Goal: Task Accomplishment & Management: Complete application form

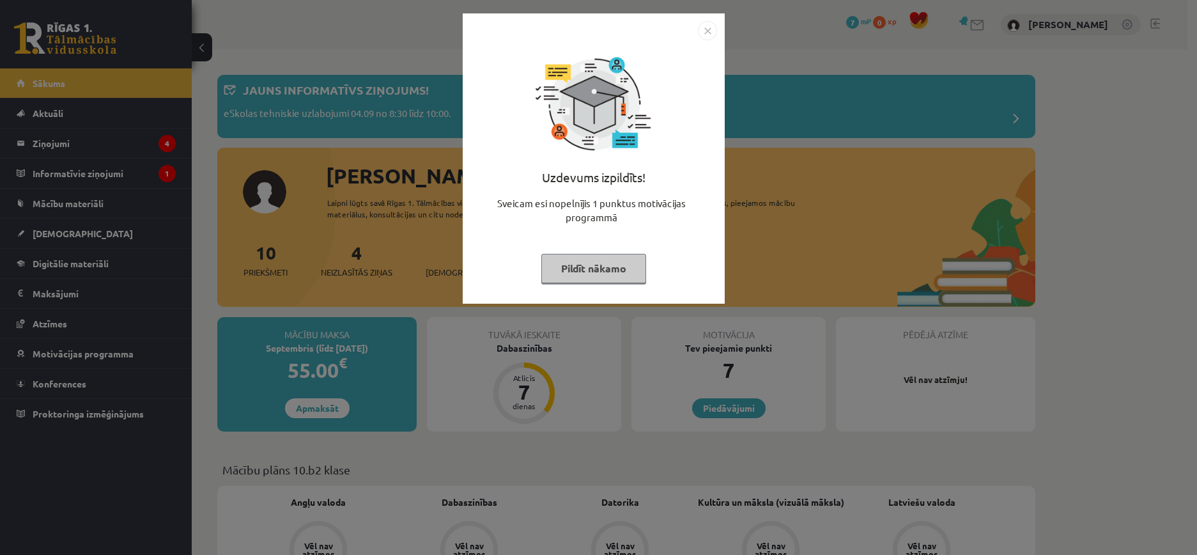
click at [707, 26] on img "Close" at bounding box center [707, 30] width 19 height 19
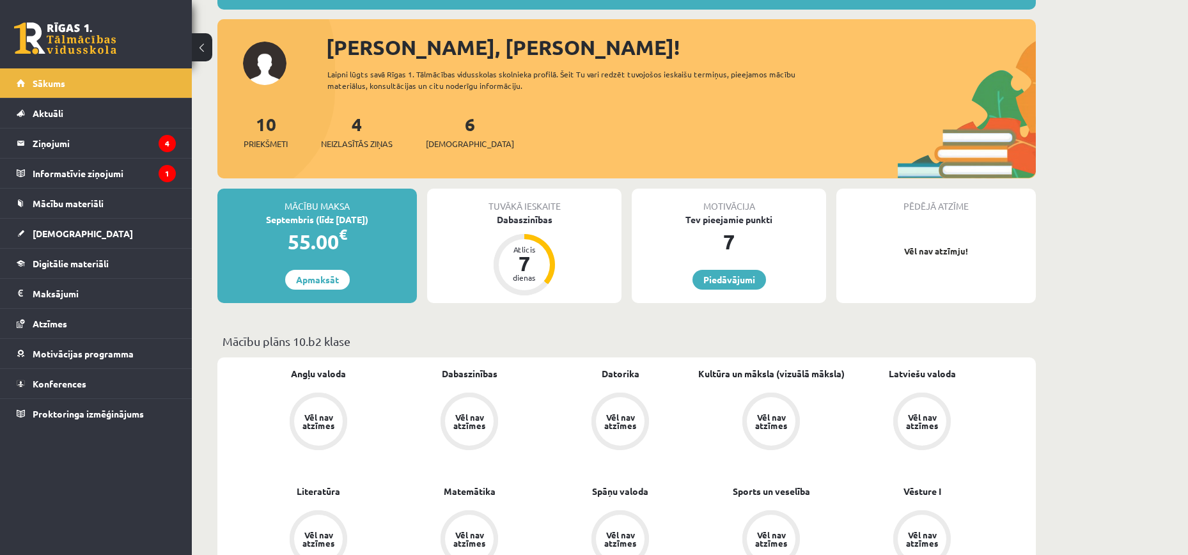
scroll to position [128, 0]
click at [529, 215] on div "Dabaszinības" at bounding box center [524, 220] width 194 height 13
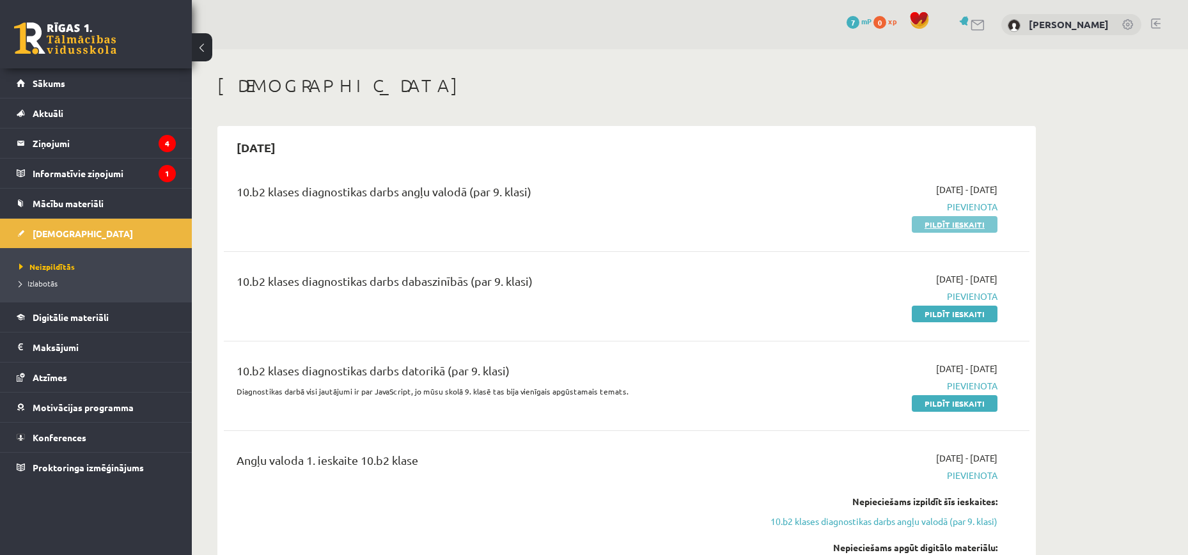
click at [957, 224] on link "Pildīt ieskaiti" at bounding box center [955, 224] width 86 height 17
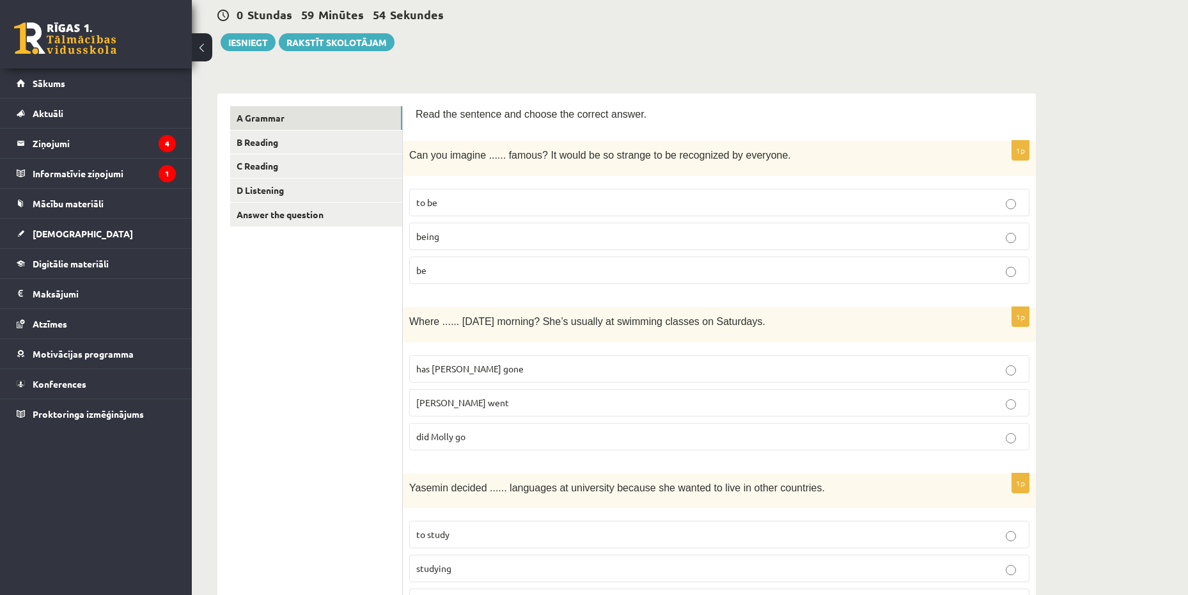
scroll to position [192, 0]
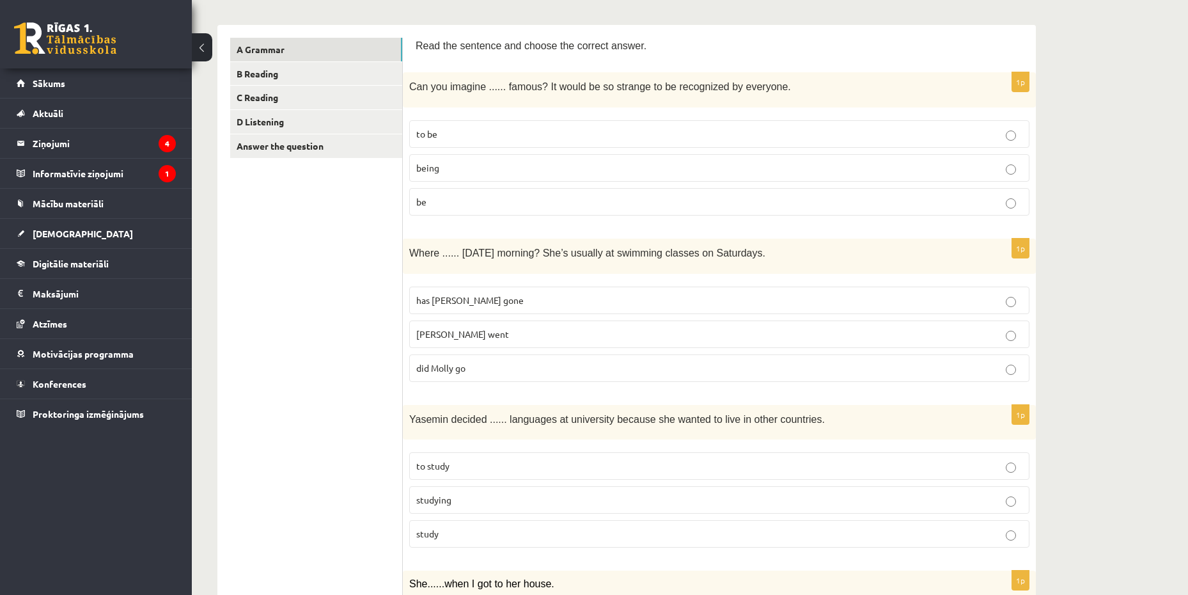
click at [458, 169] on p "being" at bounding box center [719, 167] width 606 height 13
click at [450, 332] on span "Molly went" at bounding box center [462, 334] width 93 height 12
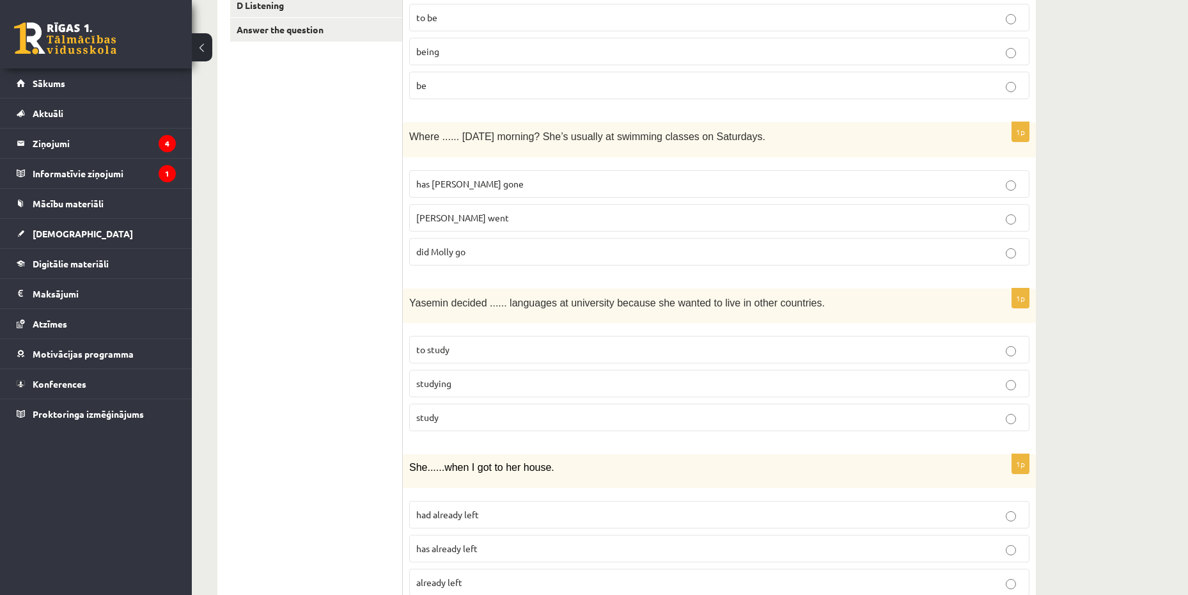
scroll to position [320, 0]
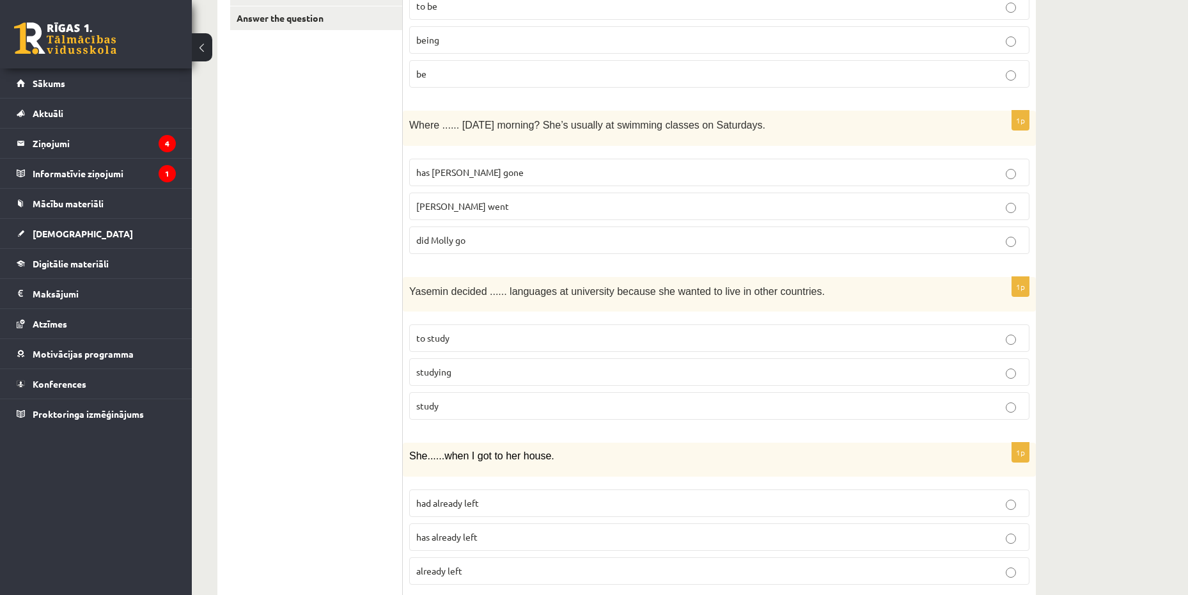
click at [497, 335] on p "to study" at bounding box center [719, 337] width 606 height 13
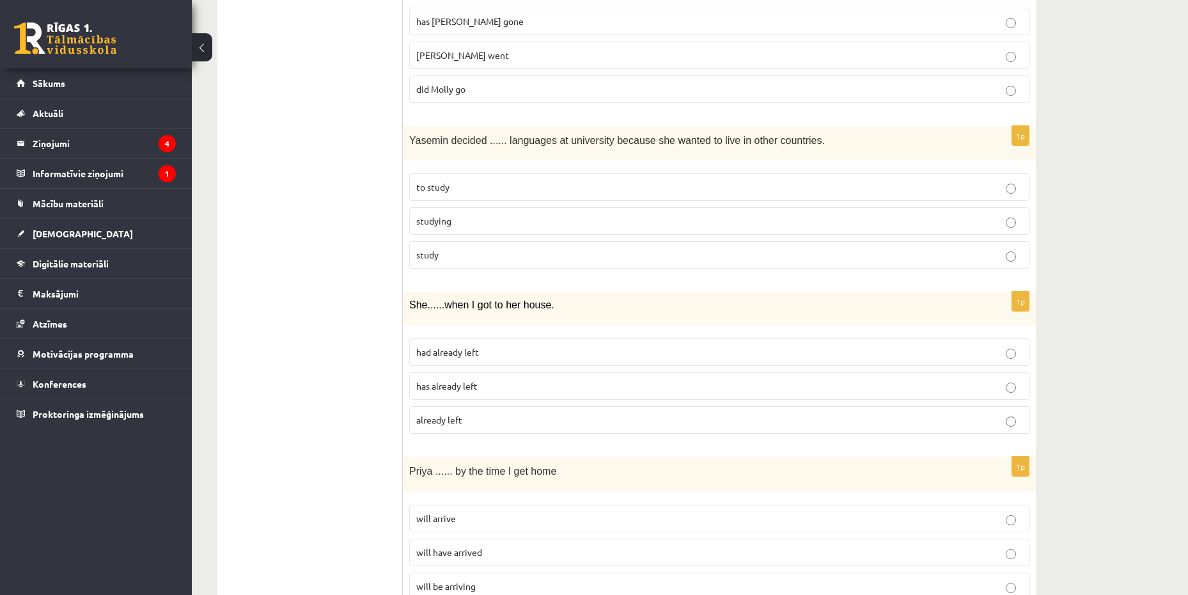
scroll to position [511, 0]
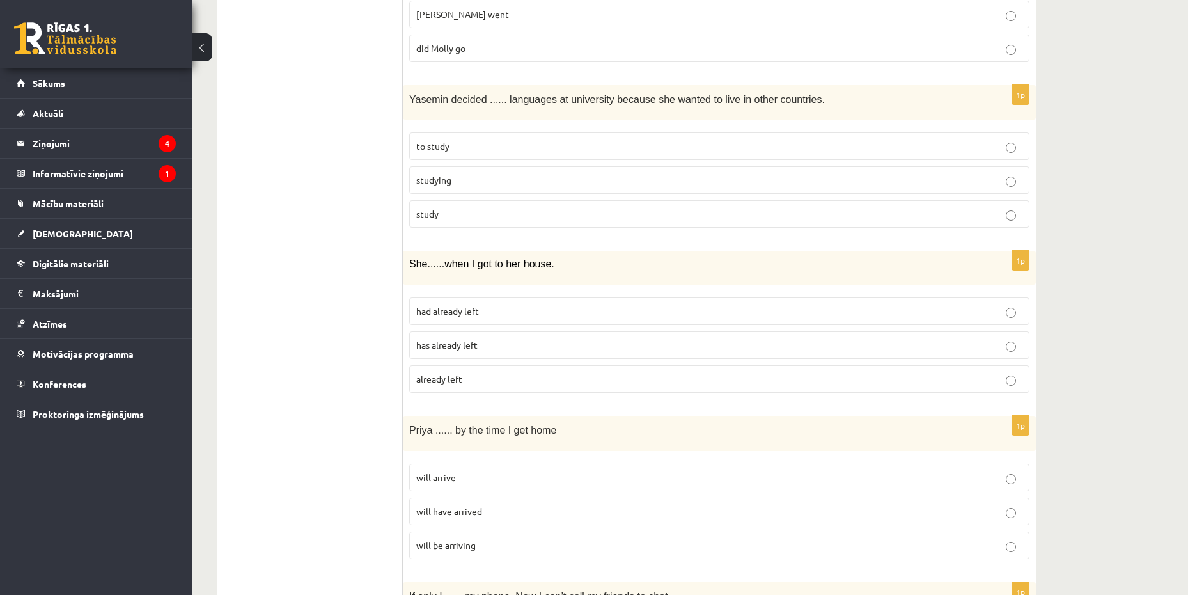
click at [519, 304] on label "had already left" at bounding box center [719, 310] width 620 height 27
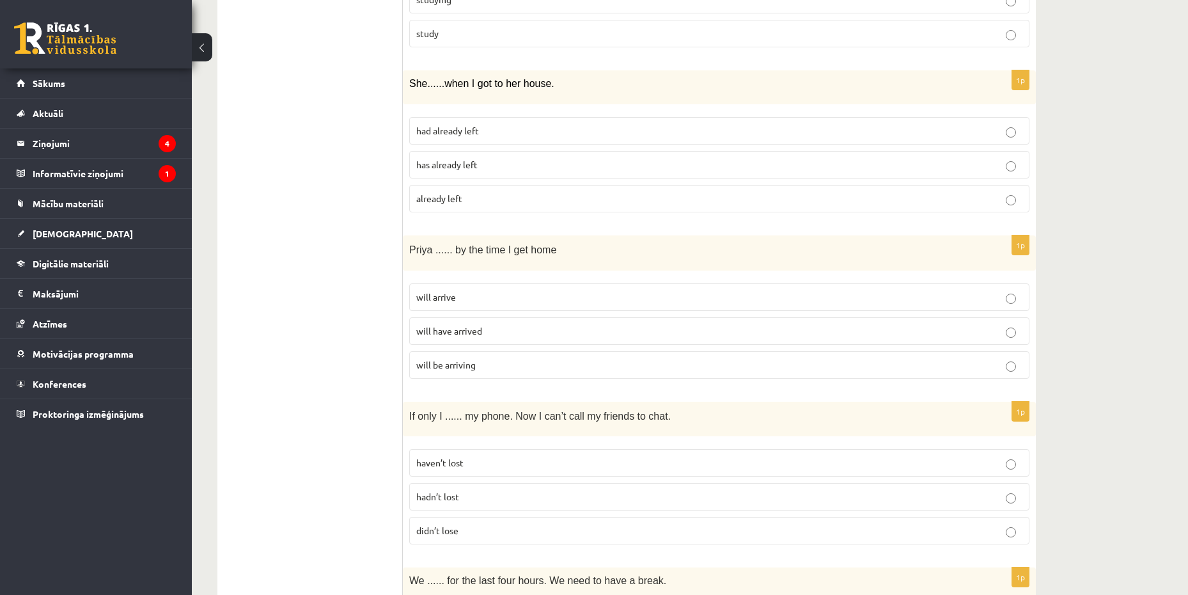
scroll to position [703, 0]
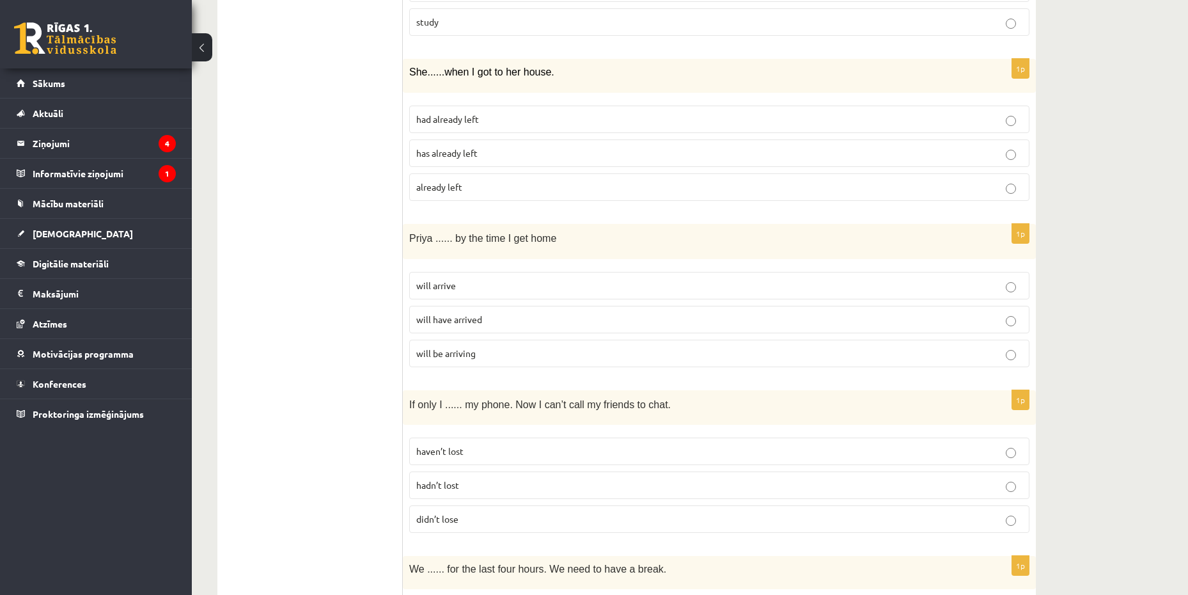
click at [552, 284] on p "will arrive" at bounding box center [719, 285] width 606 height 13
click at [584, 351] on p "will be arriving" at bounding box center [719, 352] width 606 height 13
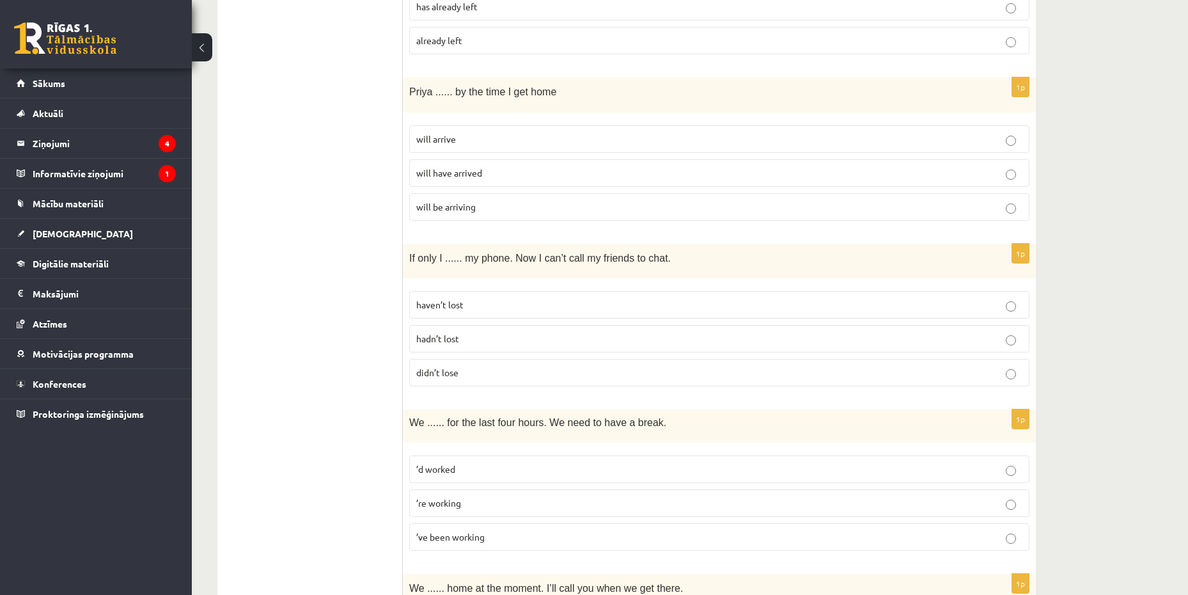
scroll to position [895, 0]
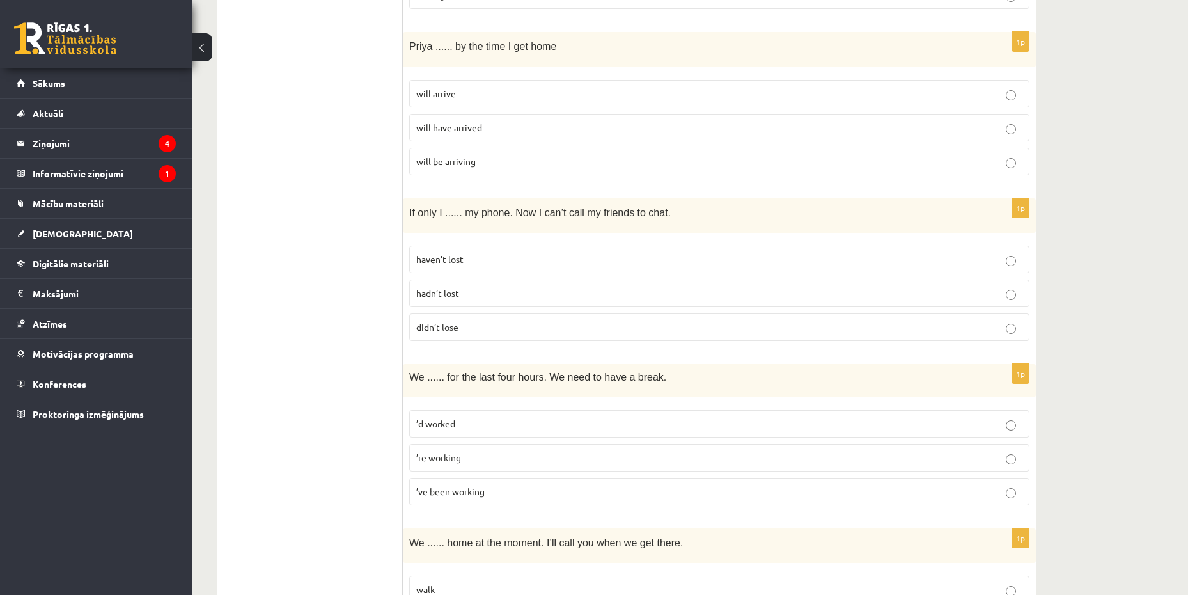
click at [551, 283] on label "hadn’t lost" at bounding box center [719, 292] width 620 height 27
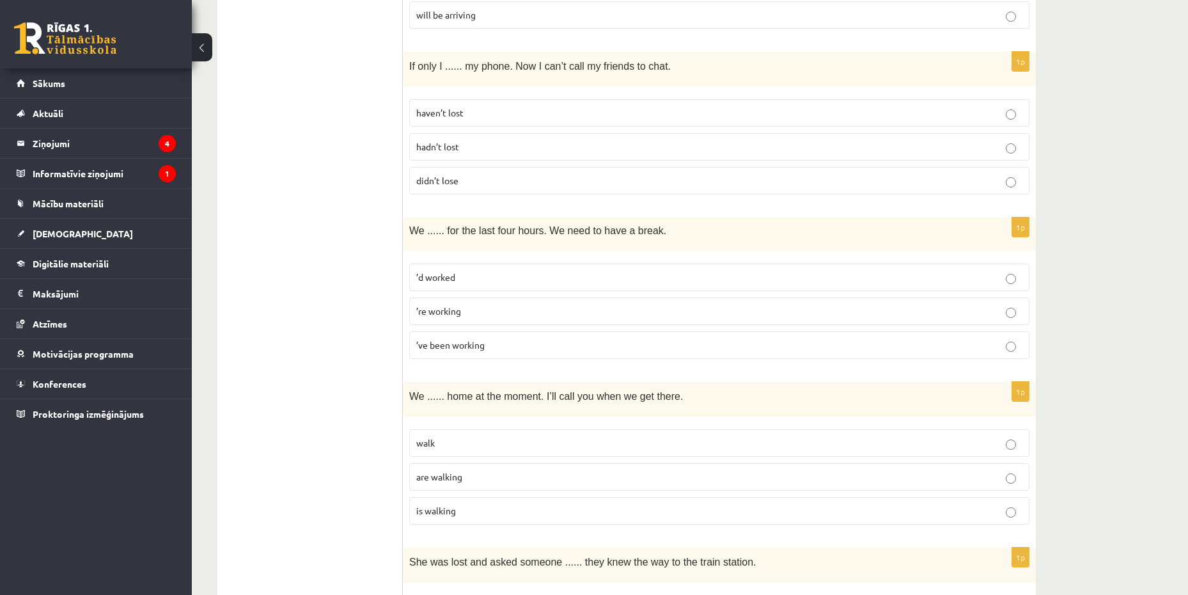
scroll to position [1087, 0]
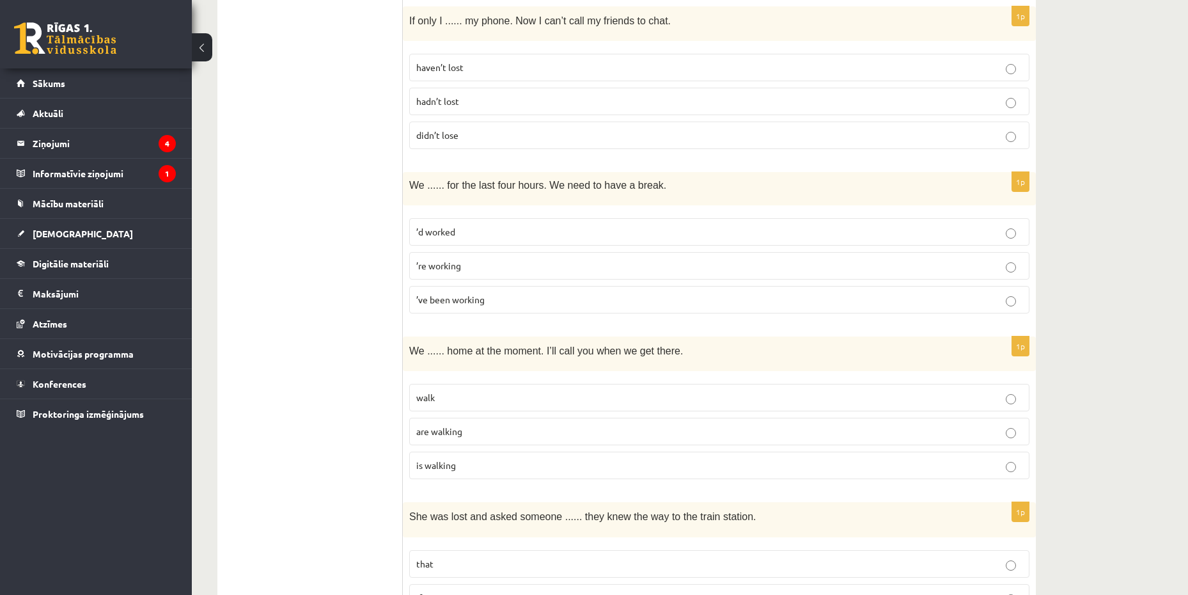
click at [498, 300] on p "’ve been working" at bounding box center [719, 299] width 606 height 13
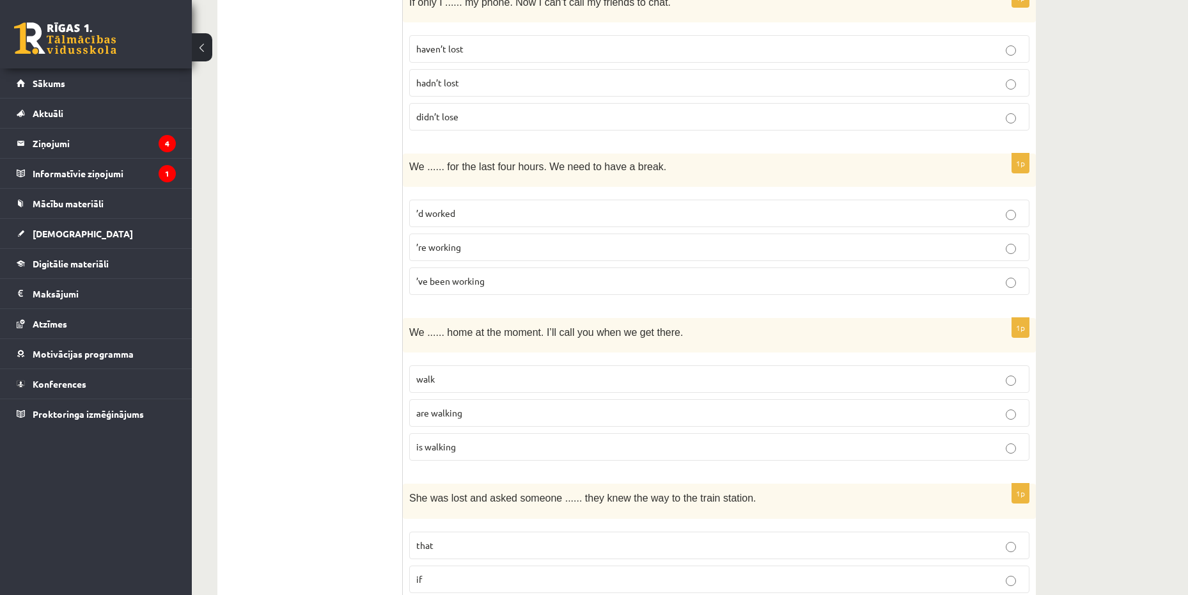
scroll to position [1151, 0]
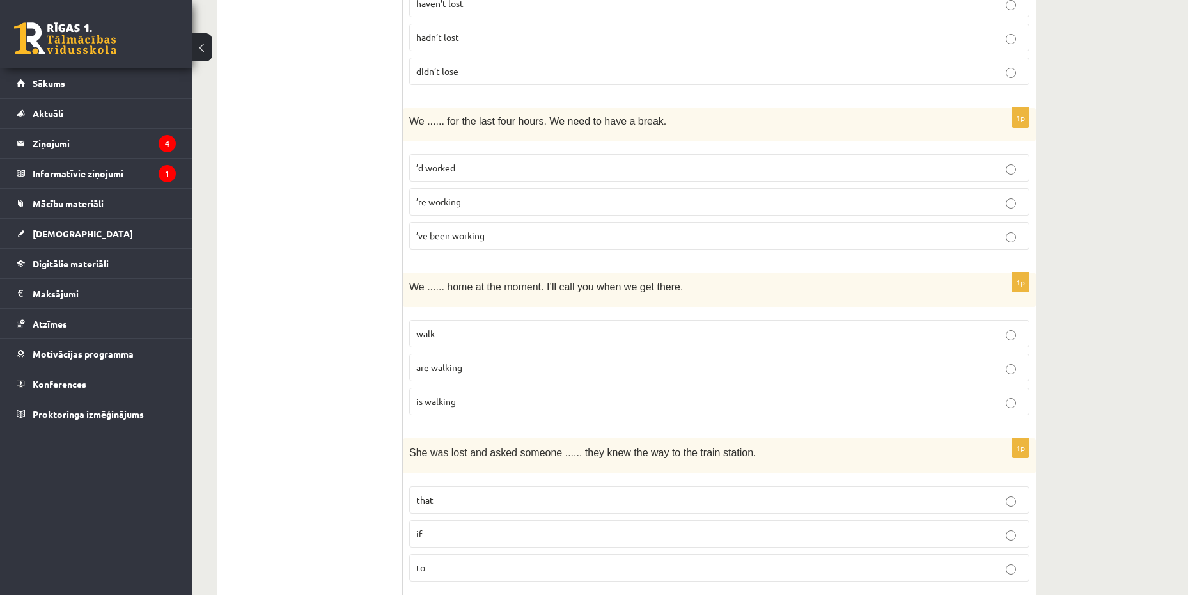
click at [505, 364] on p "are walking" at bounding box center [719, 367] width 606 height 13
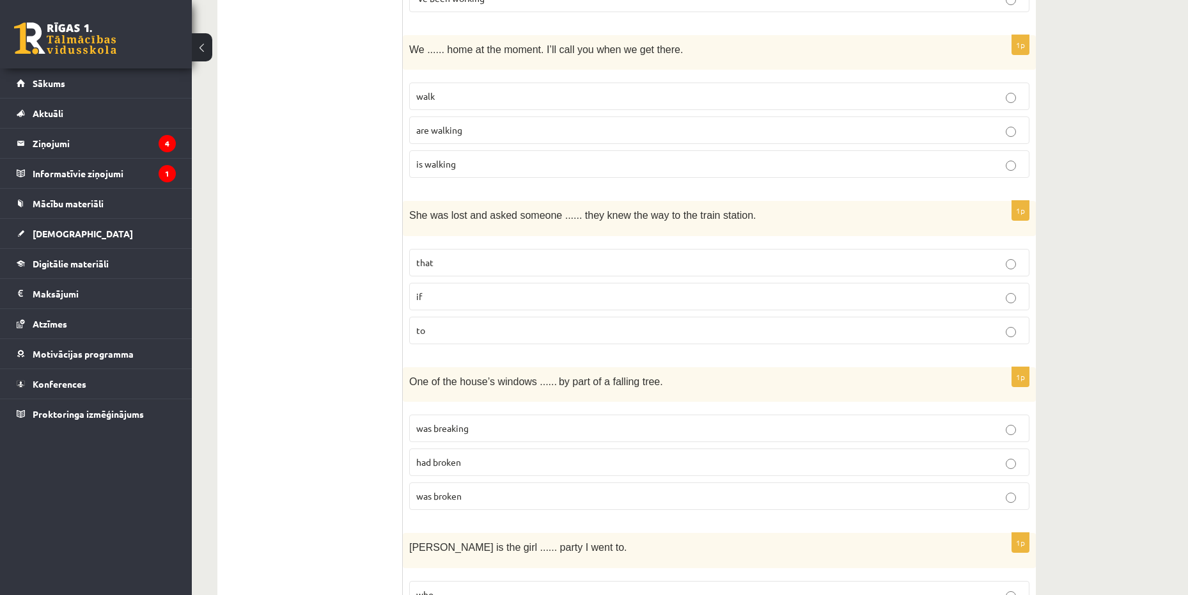
scroll to position [1342, 0]
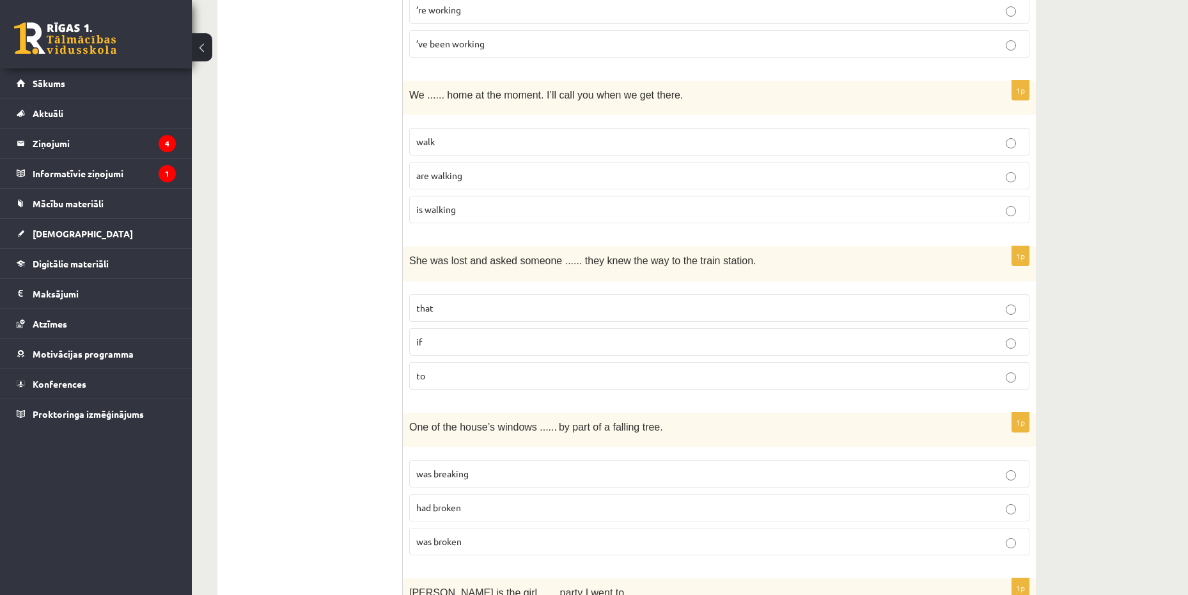
click at [504, 343] on p "if" at bounding box center [719, 341] width 606 height 13
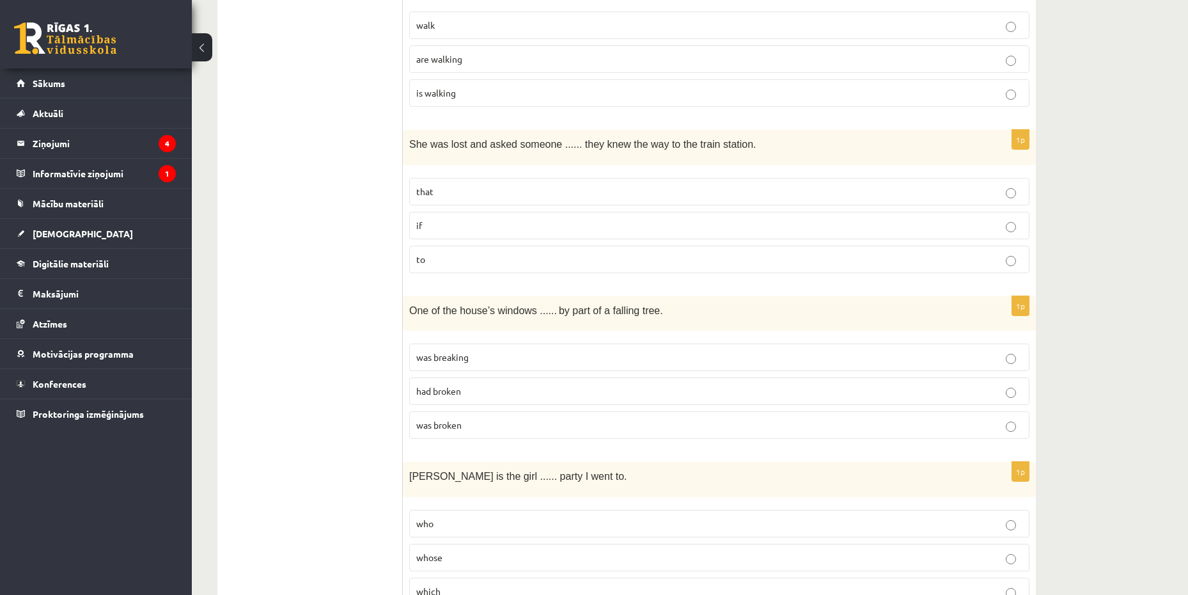
scroll to position [1534, 0]
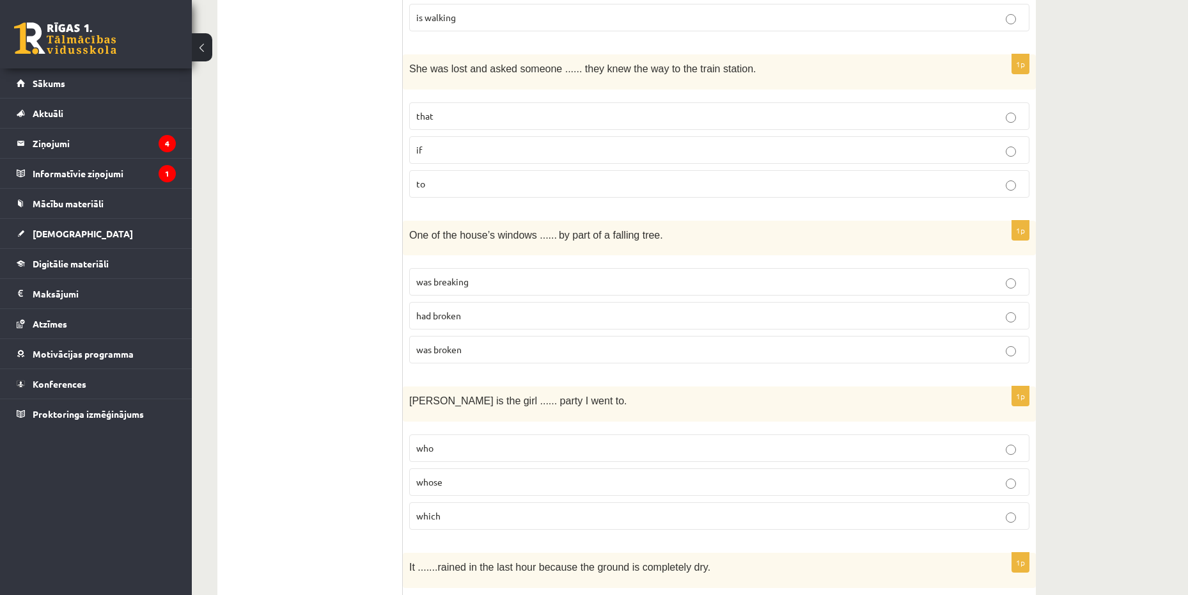
click at [518, 351] on p "was broken" at bounding box center [719, 349] width 606 height 13
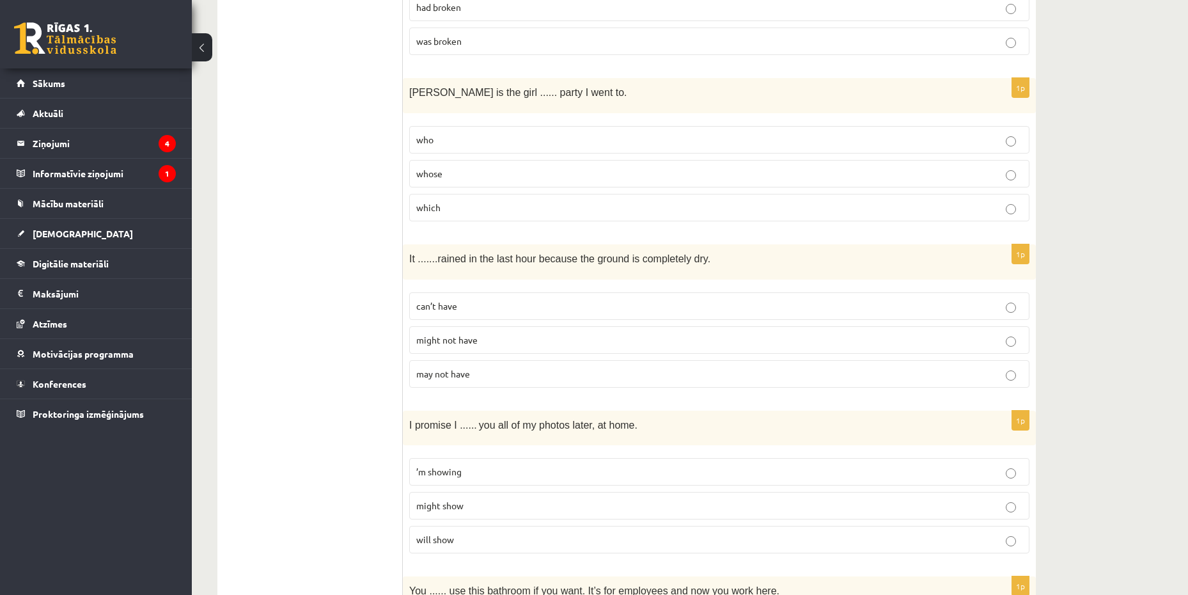
scroll to position [1854, 0]
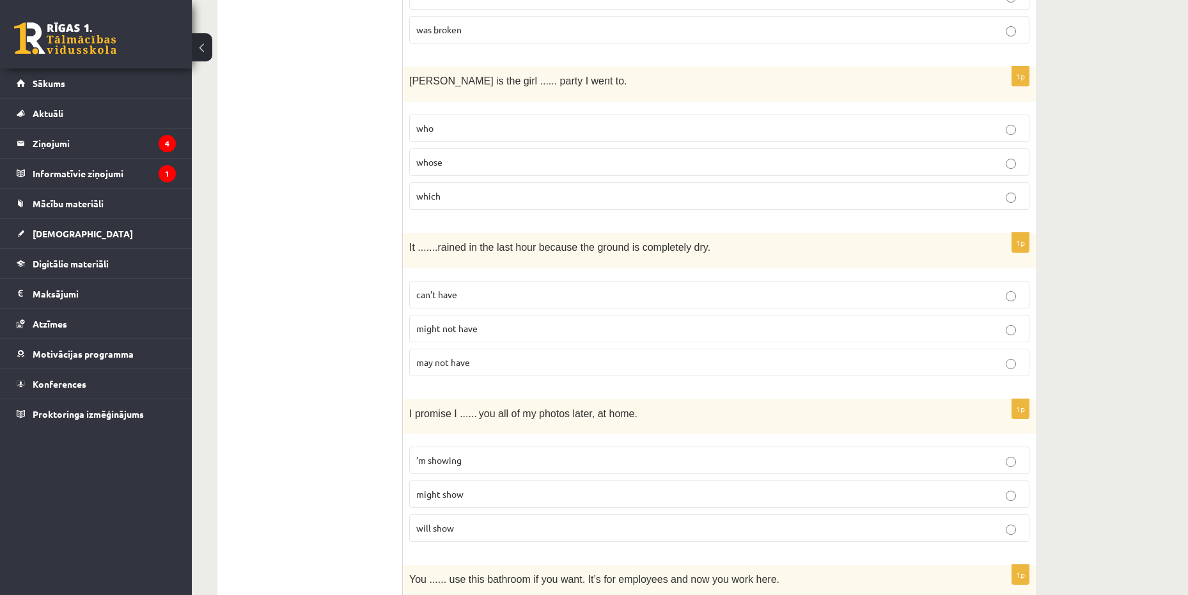
click at [469, 160] on p "whose" at bounding box center [719, 161] width 606 height 13
click at [458, 196] on p "which" at bounding box center [719, 195] width 606 height 13
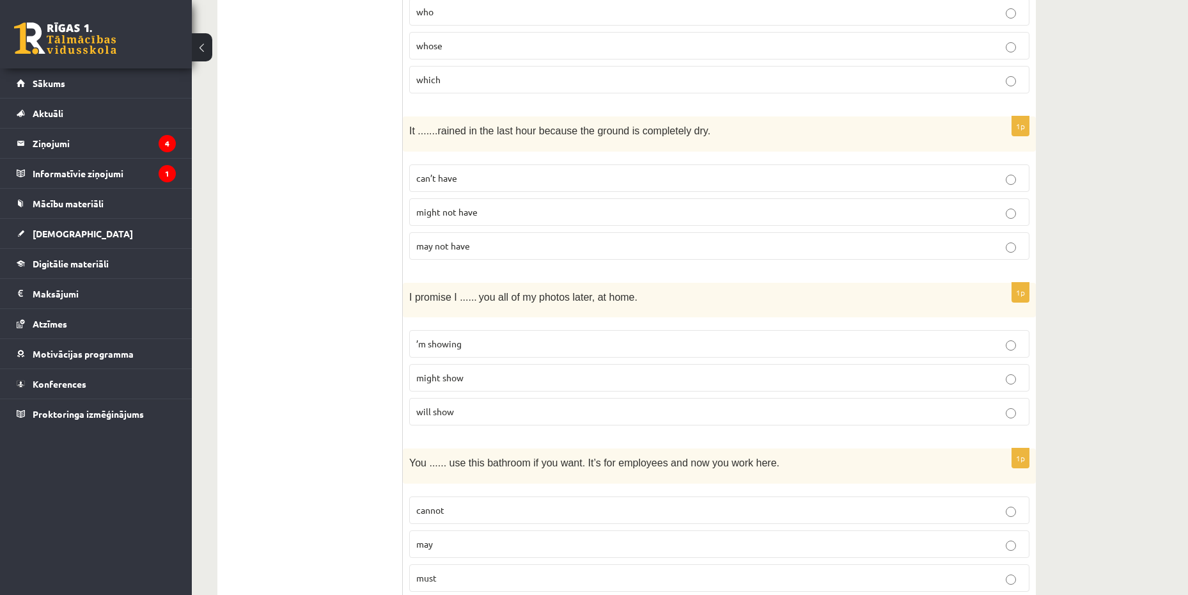
scroll to position [1982, 0]
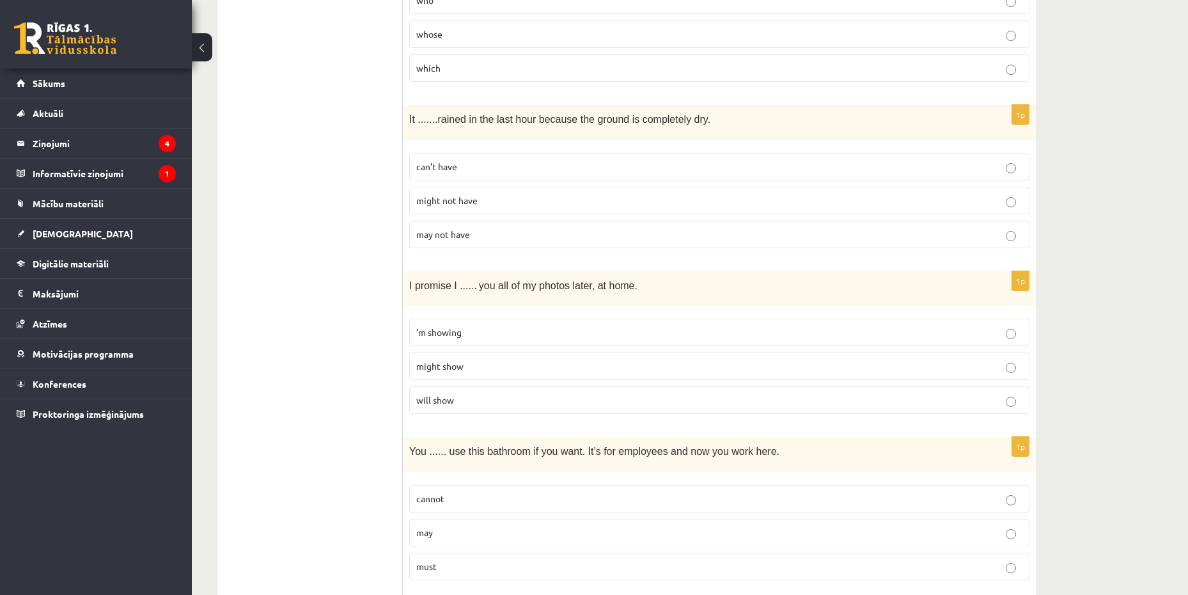
click at [508, 237] on p "may not have" at bounding box center [719, 234] width 606 height 13
click at [519, 166] on p "can’t have" at bounding box center [719, 166] width 606 height 13
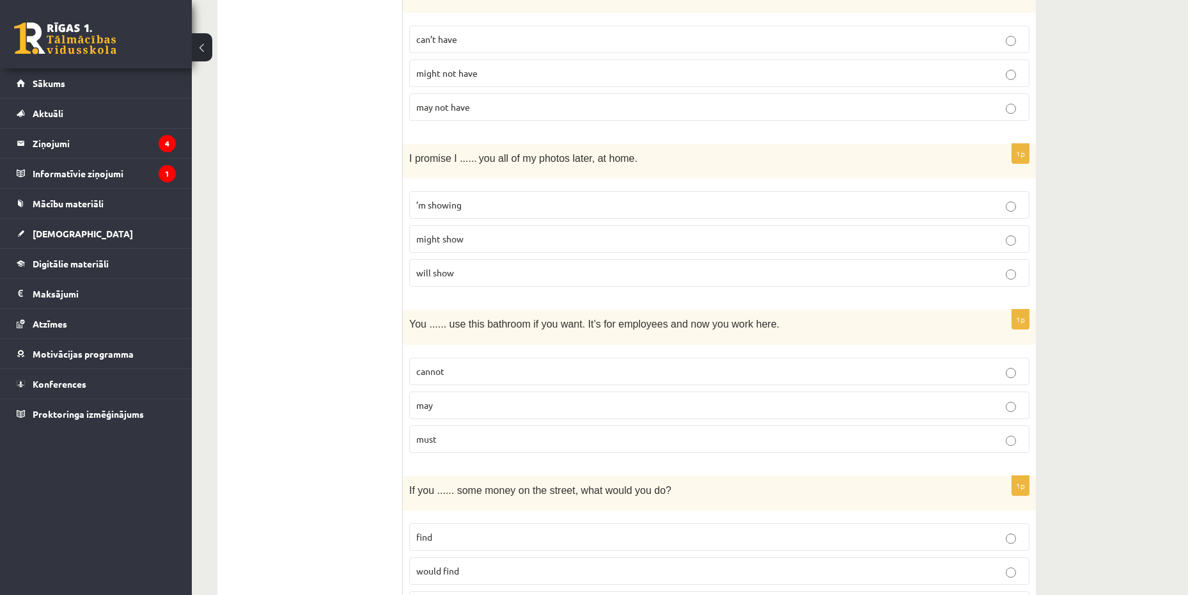
scroll to position [2110, 0]
click at [459, 272] on p "will show" at bounding box center [719, 271] width 606 height 13
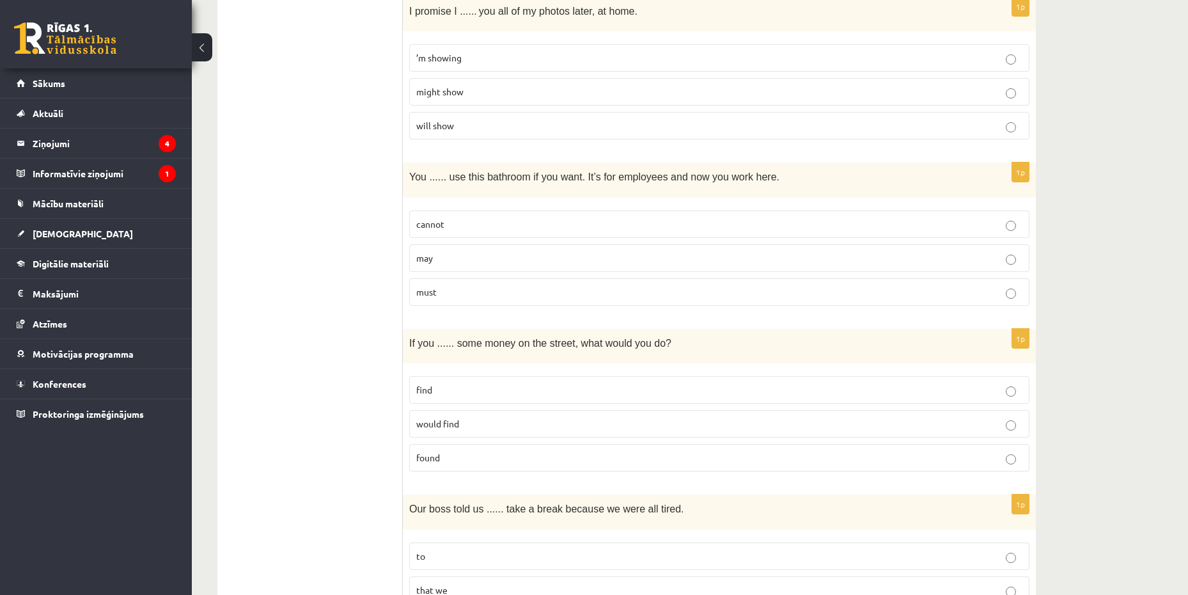
scroll to position [2301, 0]
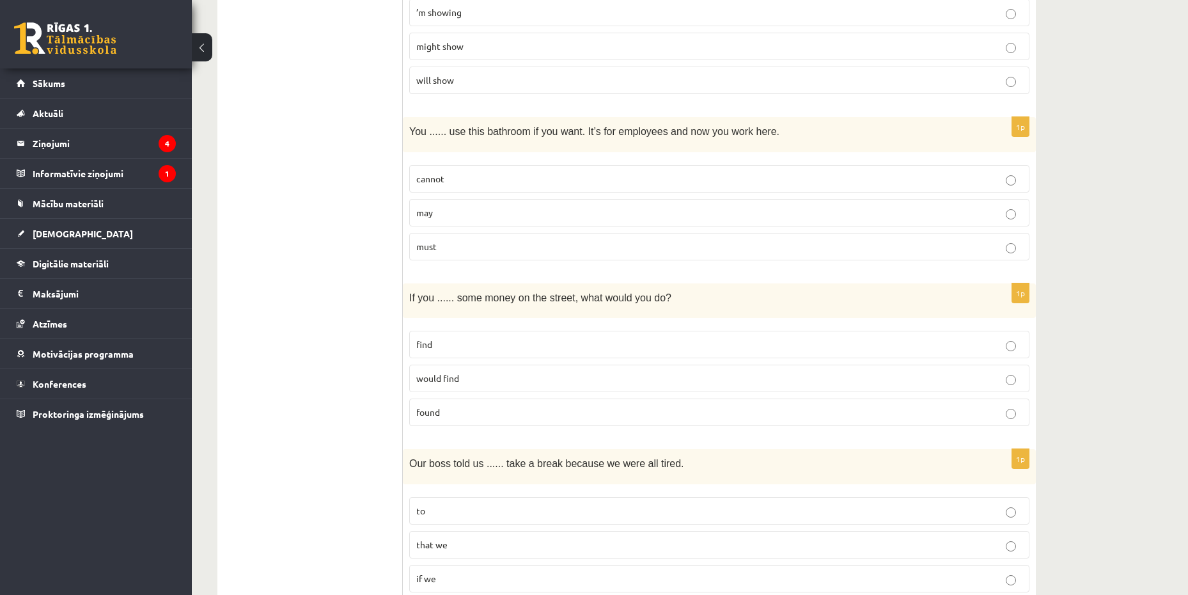
click at [453, 239] on label "must" at bounding box center [719, 246] width 620 height 27
click at [471, 215] on p "may" at bounding box center [719, 212] width 606 height 13
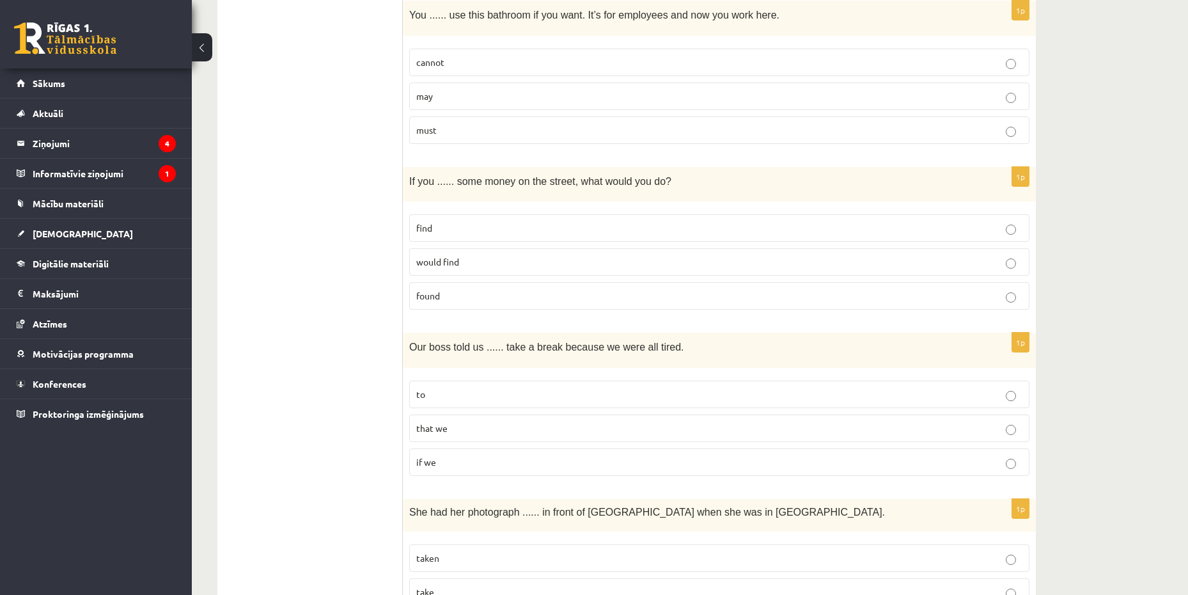
scroll to position [2429, 0]
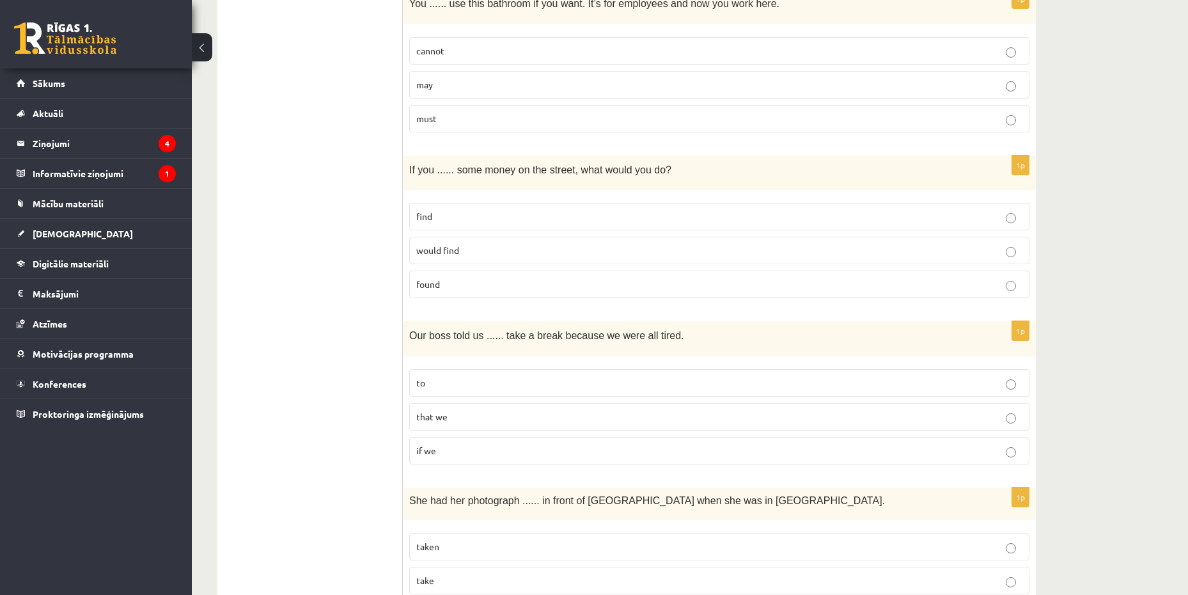
click at [476, 248] on p "would find" at bounding box center [719, 250] width 606 height 13
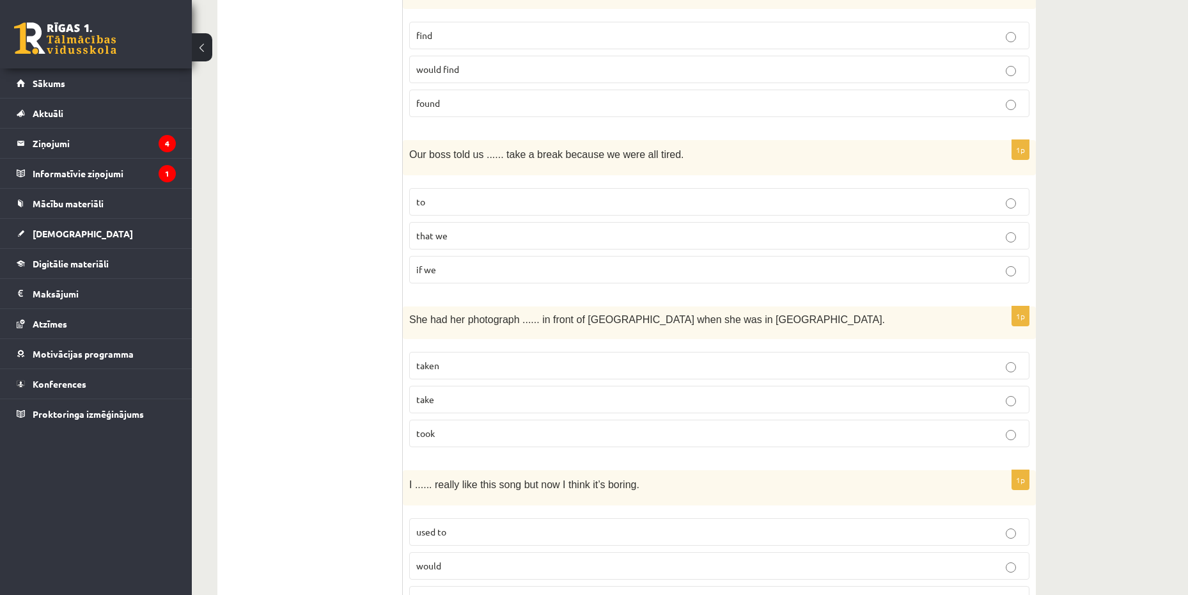
scroll to position [2621, 0]
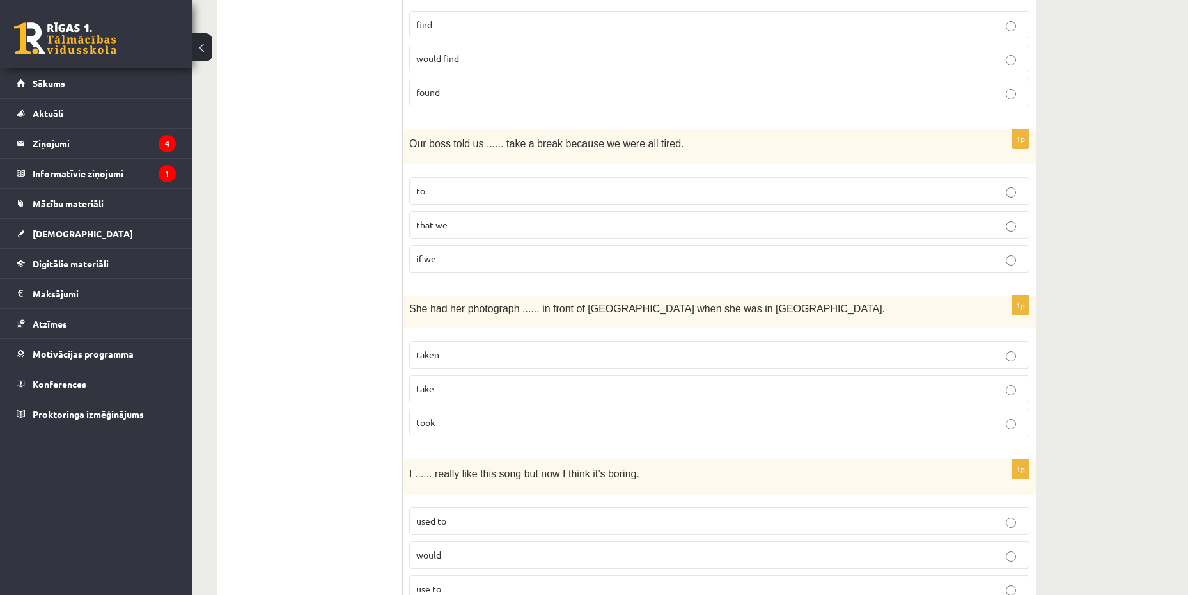
click at [496, 186] on p "to" at bounding box center [719, 190] width 606 height 13
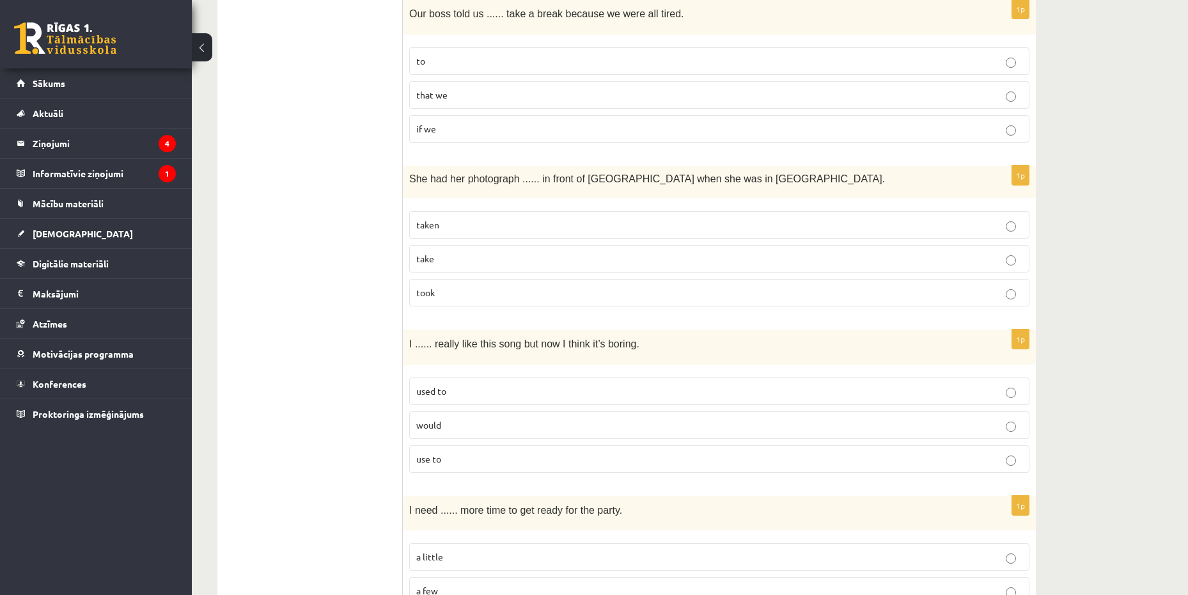
scroll to position [2813, 0]
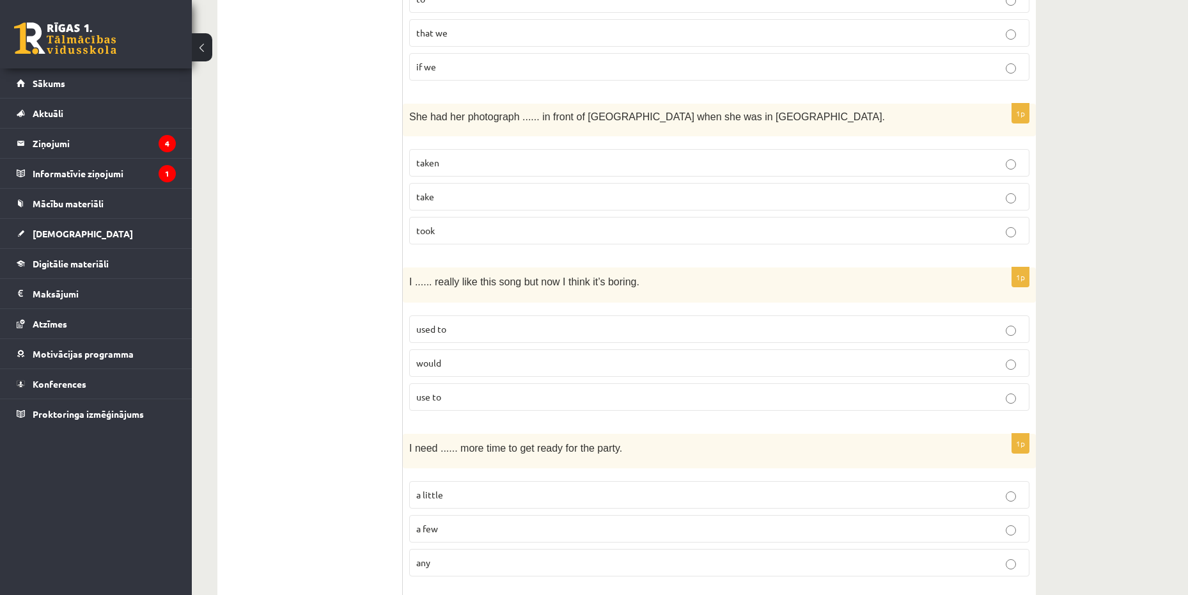
click at [499, 158] on p "taken" at bounding box center [719, 162] width 606 height 13
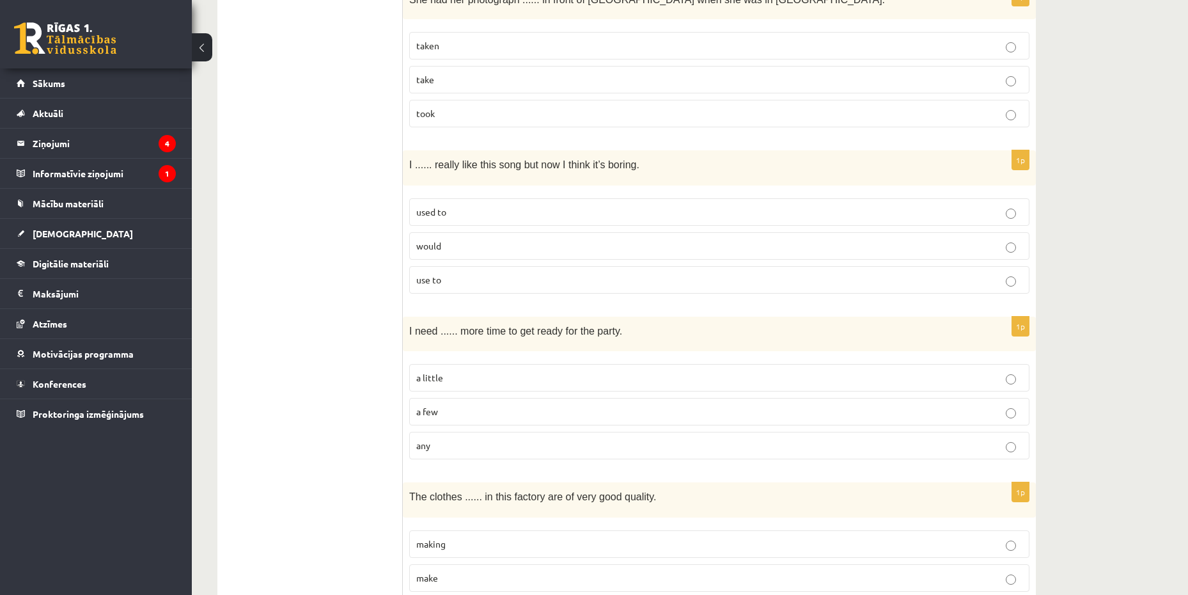
scroll to position [2941, 0]
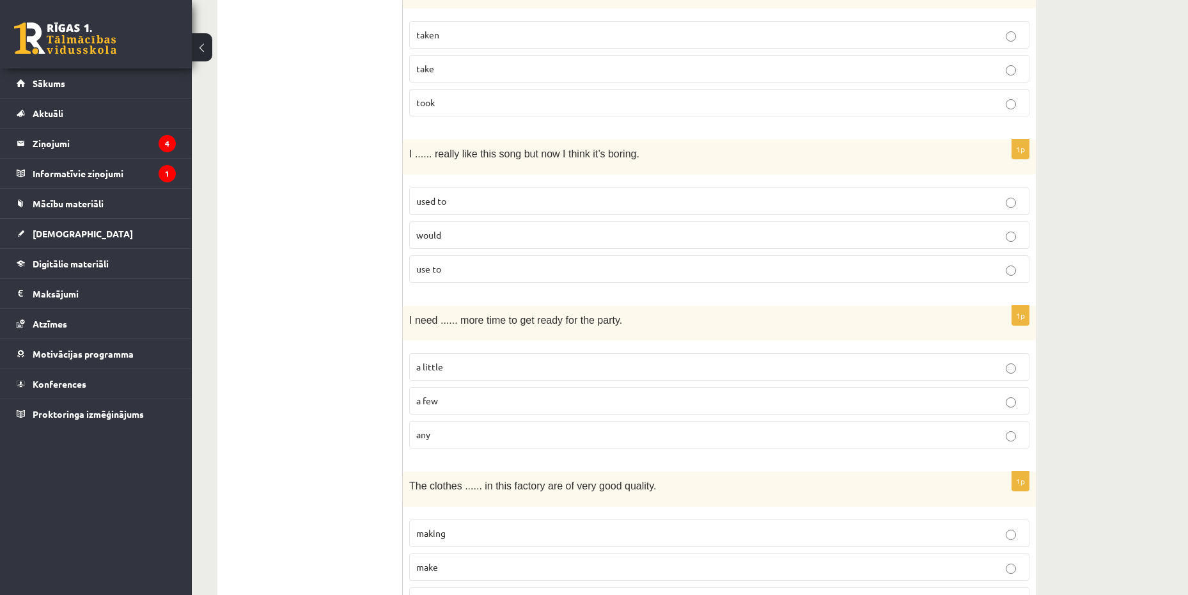
click at [517, 195] on p "used to" at bounding box center [719, 200] width 606 height 13
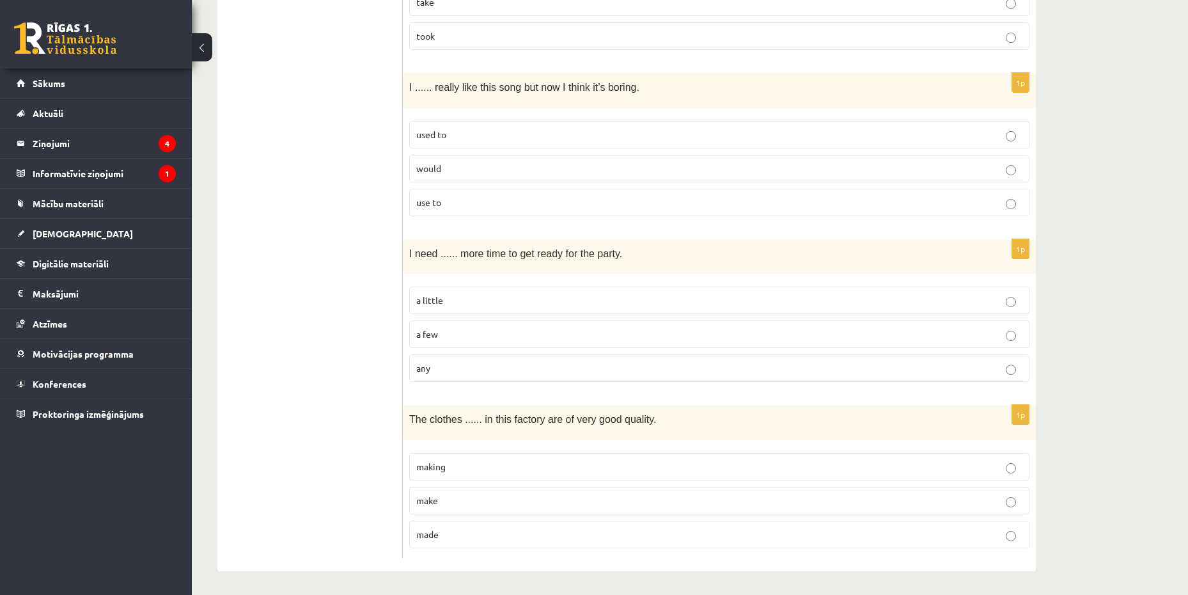
scroll to position [3010, 0]
click at [463, 295] on p "a little" at bounding box center [719, 298] width 606 height 13
click at [461, 360] on p "any" at bounding box center [719, 365] width 606 height 13
click at [469, 332] on p "a few" at bounding box center [719, 331] width 606 height 13
click at [477, 293] on p "a little" at bounding box center [719, 298] width 606 height 13
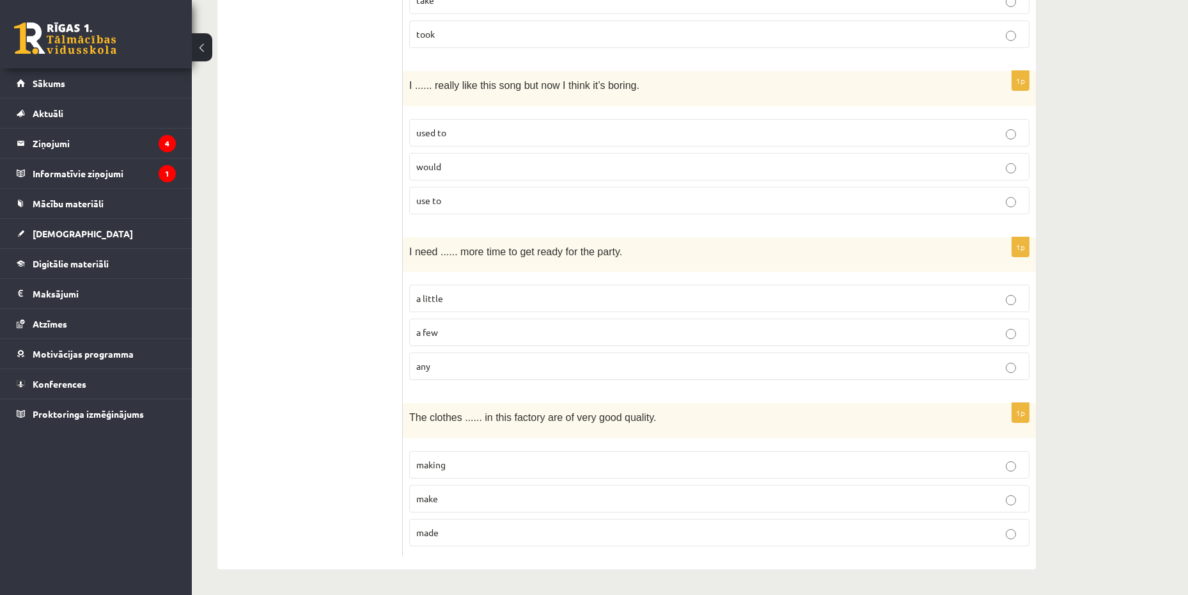
click at [465, 531] on p "made" at bounding box center [719, 531] width 606 height 13
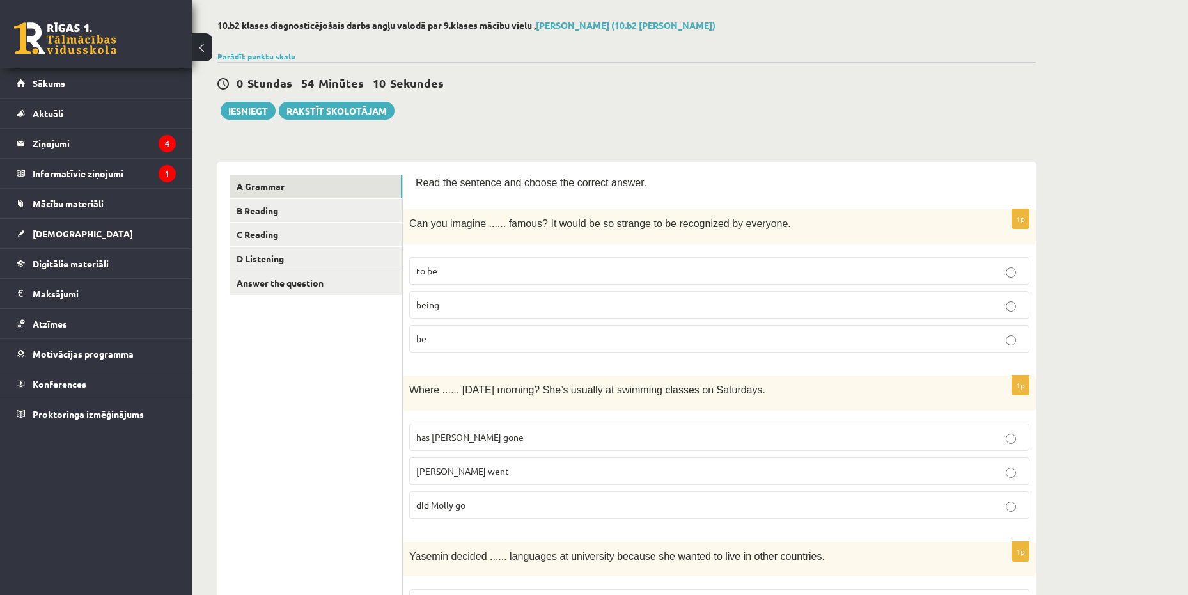
scroll to position [0, 0]
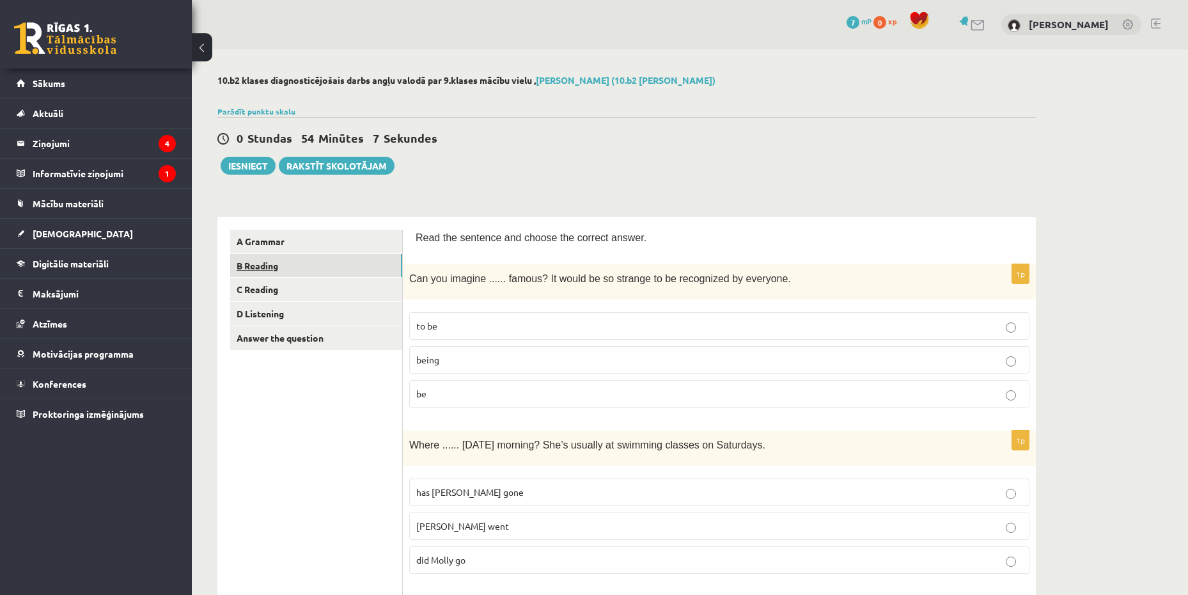
click at [330, 258] on link "B Reading" at bounding box center [316, 266] width 172 height 24
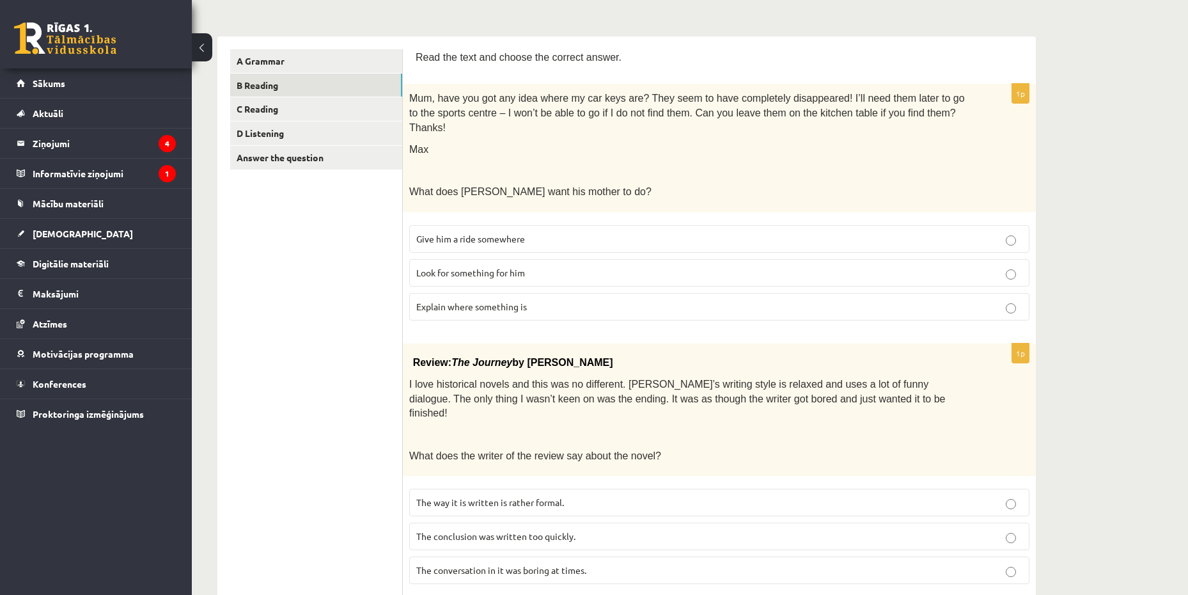
scroll to position [192, 0]
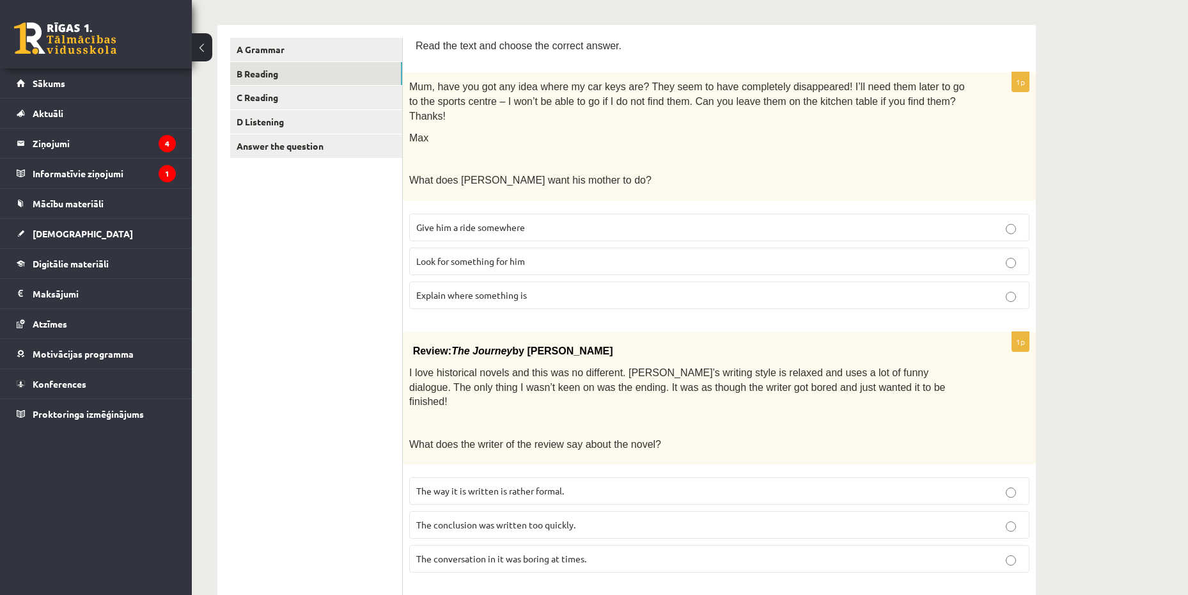
click at [748, 254] on p "Look for something for him" at bounding box center [719, 260] width 606 height 13
click at [474, 289] on span "Explain where something is" at bounding box center [471, 295] width 111 height 12
click at [700, 230] on fieldset "Give him a ride somewhere Look for something for him Explain where something is" at bounding box center [719, 259] width 620 height 105
click at [721, 254] on p "Look for something for him" at bounding box center [719, 260] width 606 height 13
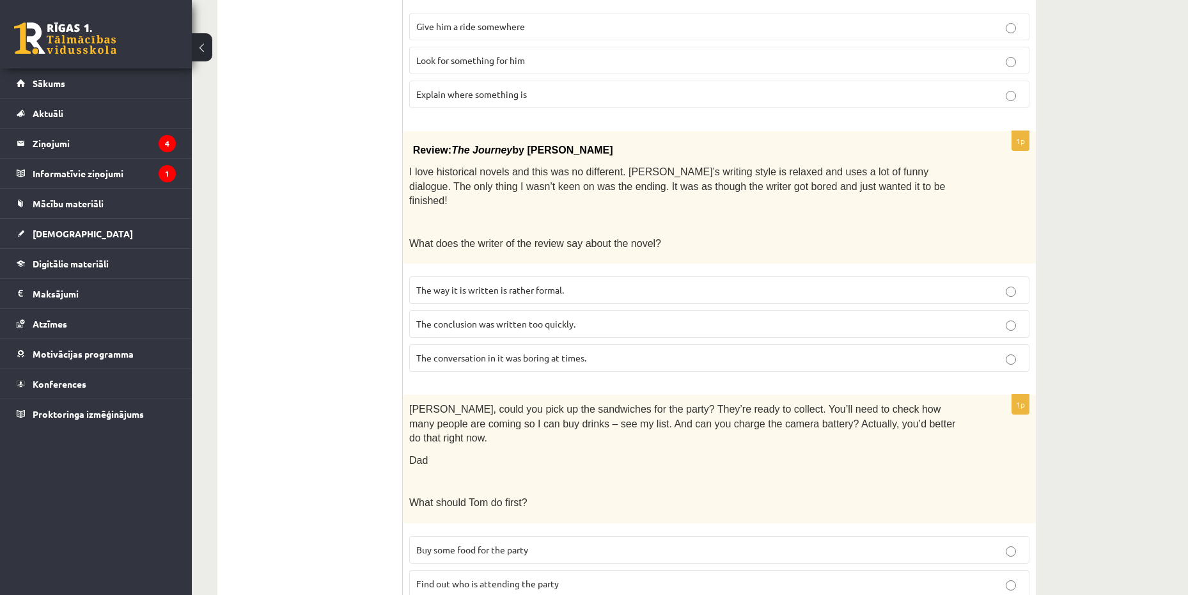
scroll to position [447, 0]
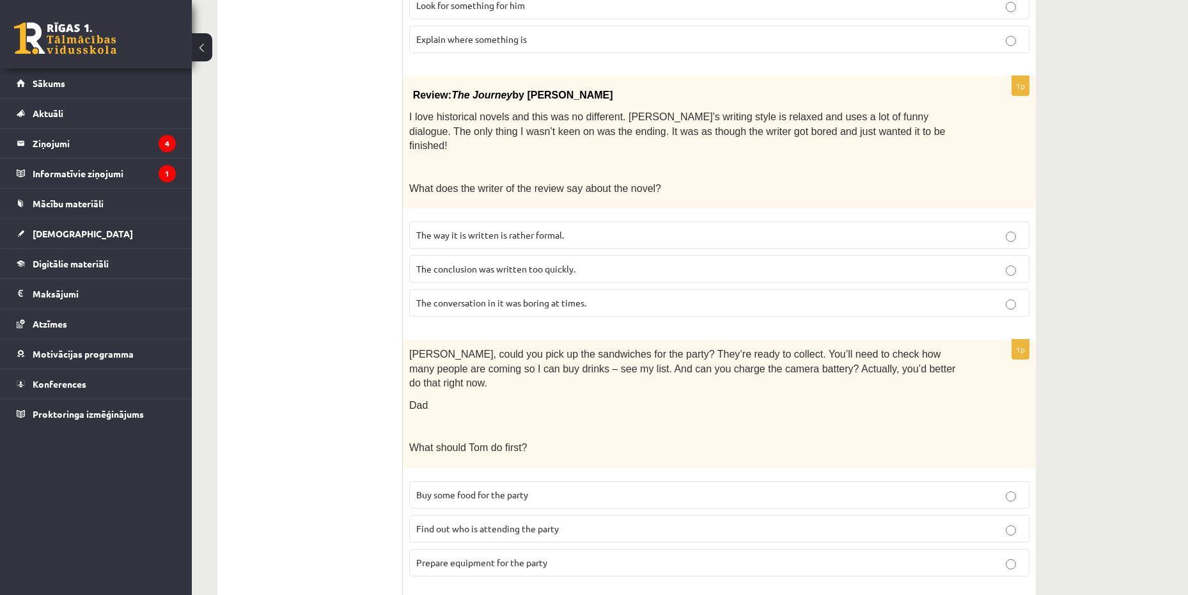
click at [604, 262] on p "The conclusion was written too quickly." at bounding box center [719, 268] width 606 height 13
click at [602, 296] on p "The conversation in it was boring at times." at bounding box center [719, 302] width 606 height 13
click at [646, 262] on p "The conclusion was written too quickly." at bounding box center [719, 268] width 606 height 13
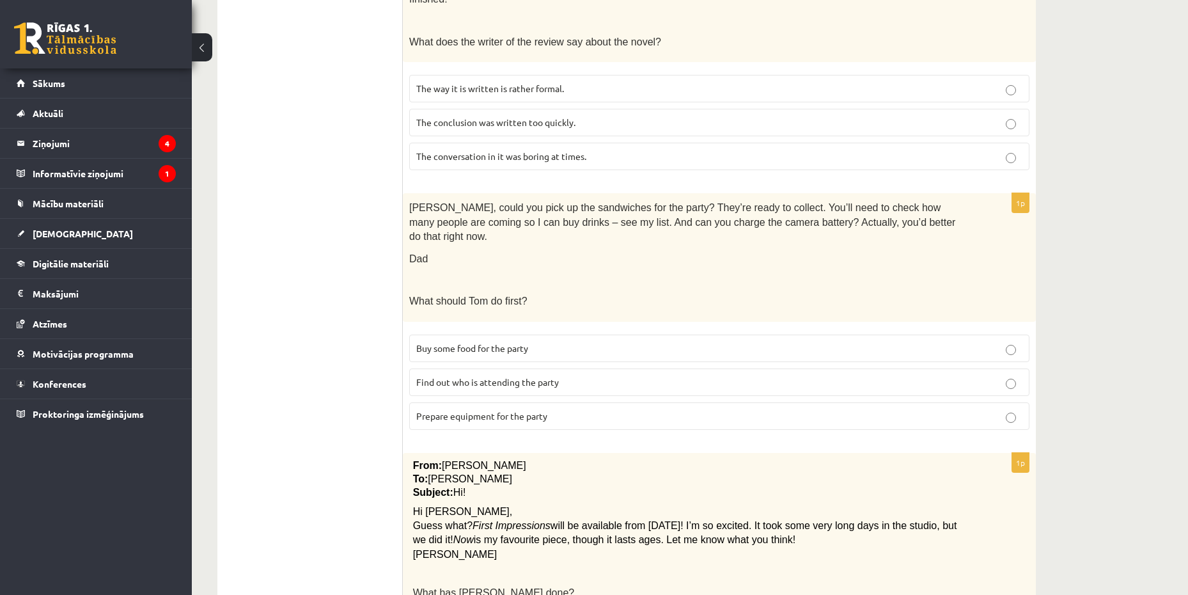
scroll to position [639, 0]
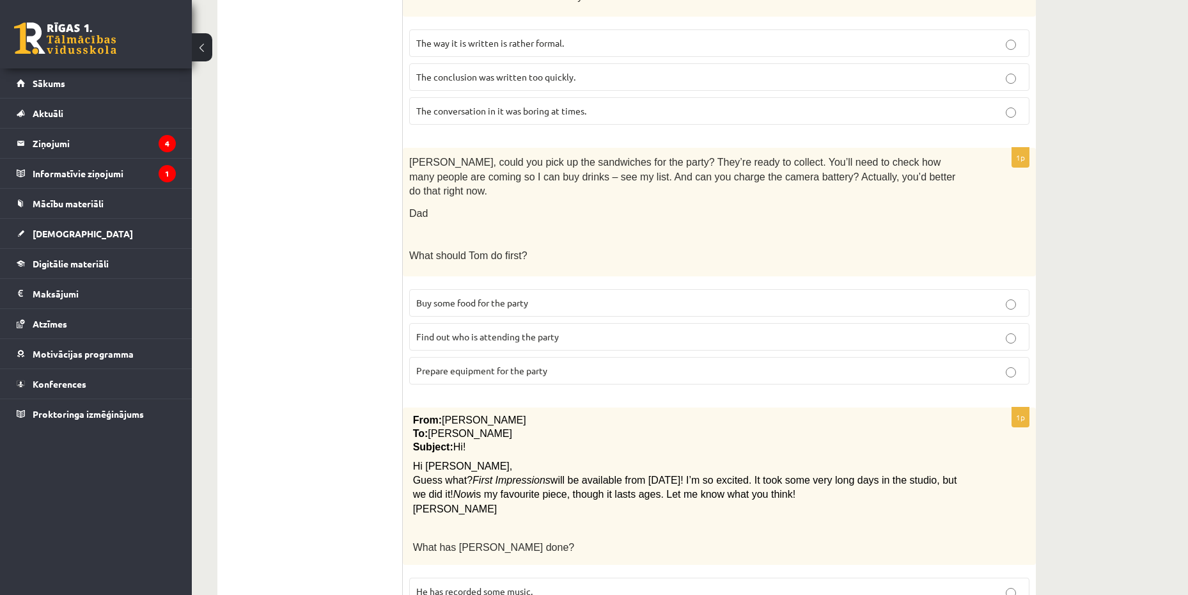
click at [448, 364] on span "Prepare equipment for the party" at bounding box center [481, 370] width 131 height 12
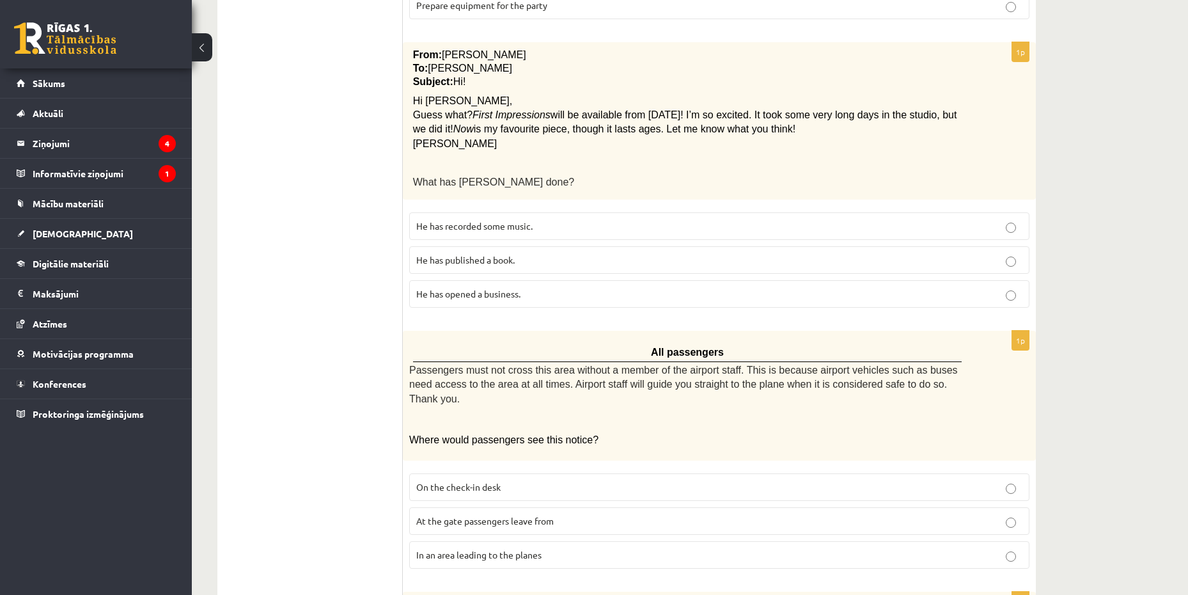
scroll to position [959, 0]
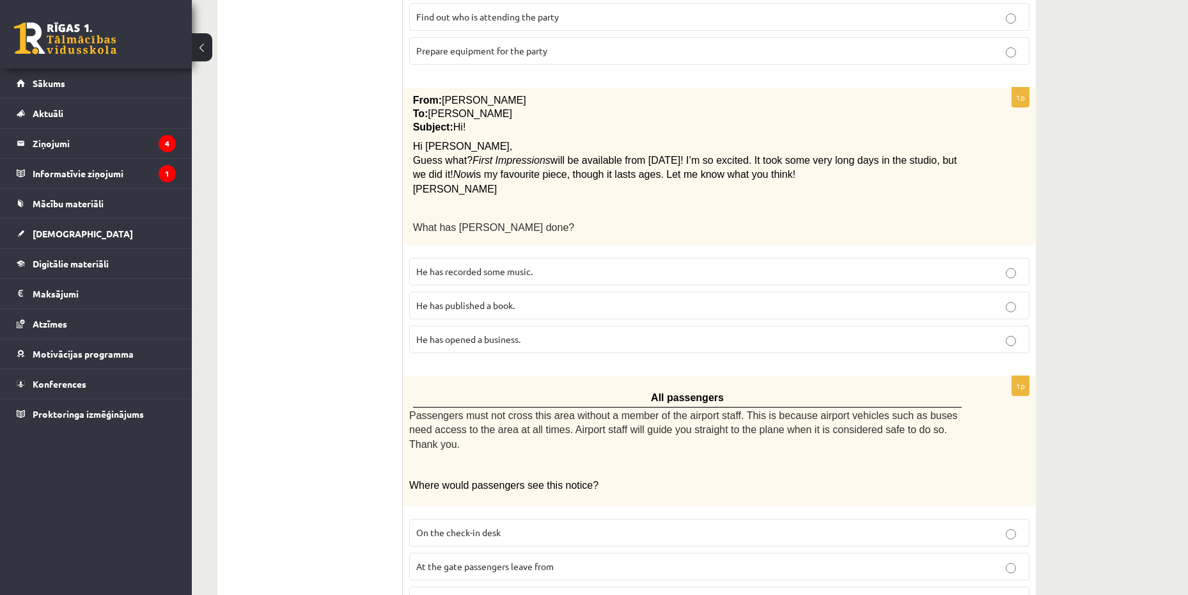
click at [628, 265] on p "He has recorded some music." at bounding box center [719, 271] width 606 height 13
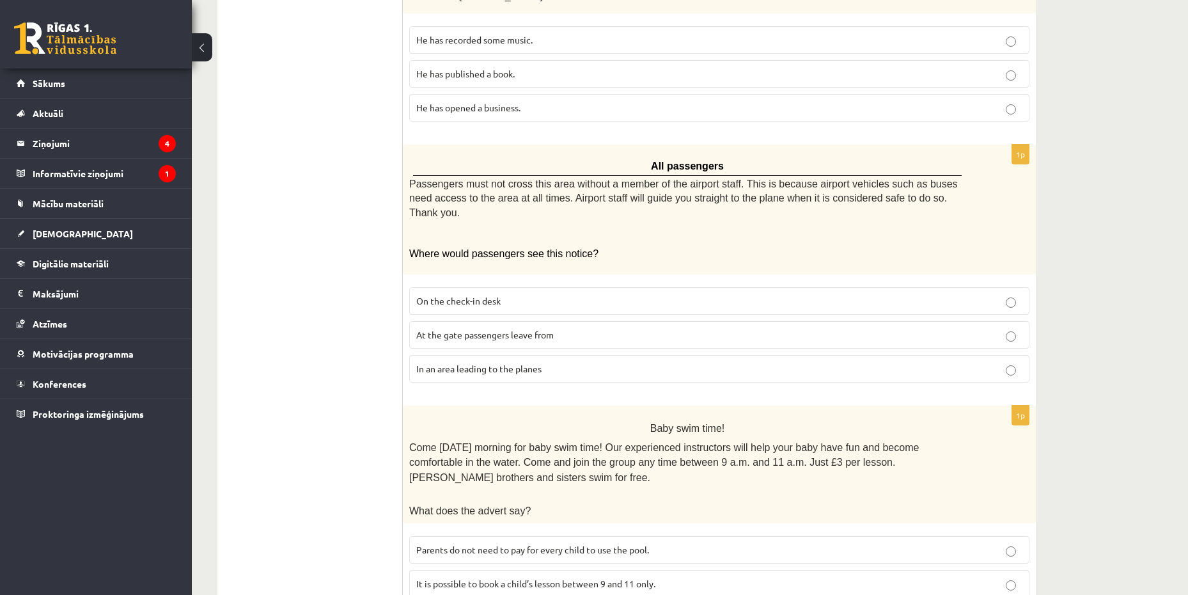
scroll to position [1199, 0]
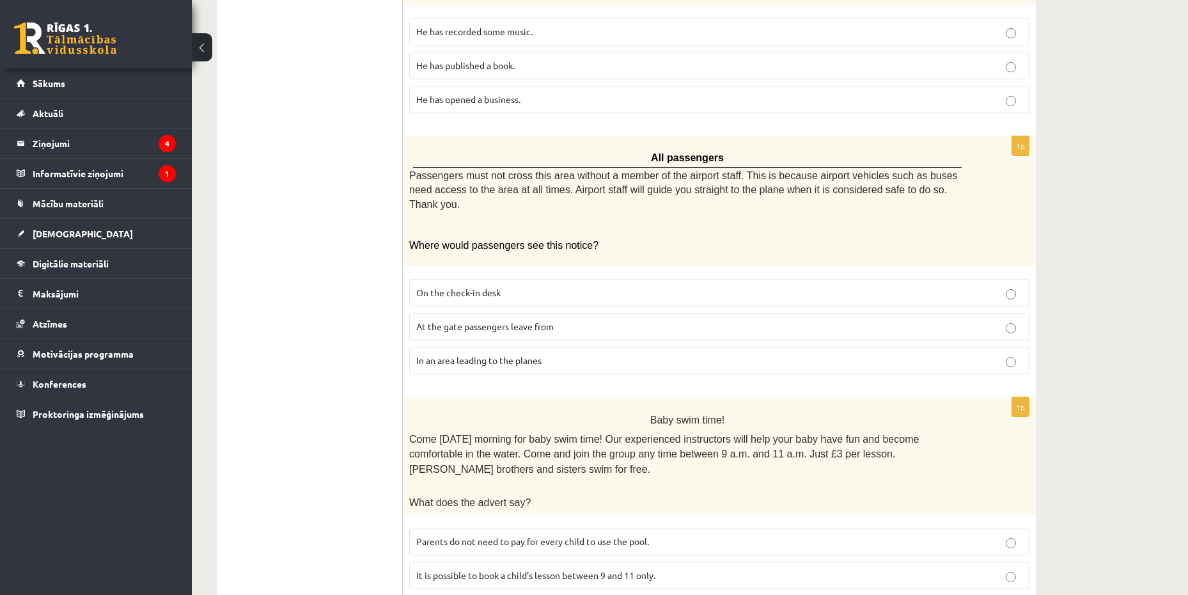
click at [602, 354] on p "In an area leading to the planes" at bounding box center [719, 360] width 606 height 13
click at [644, 320] on p "At the gate passengers leave from" at bounding box center [719, 326] width 606 height 13
click at [818, 527] on label "Parents do not need to pay for every child to use the pool." at bounding box center [719, 540] width 620 height 27
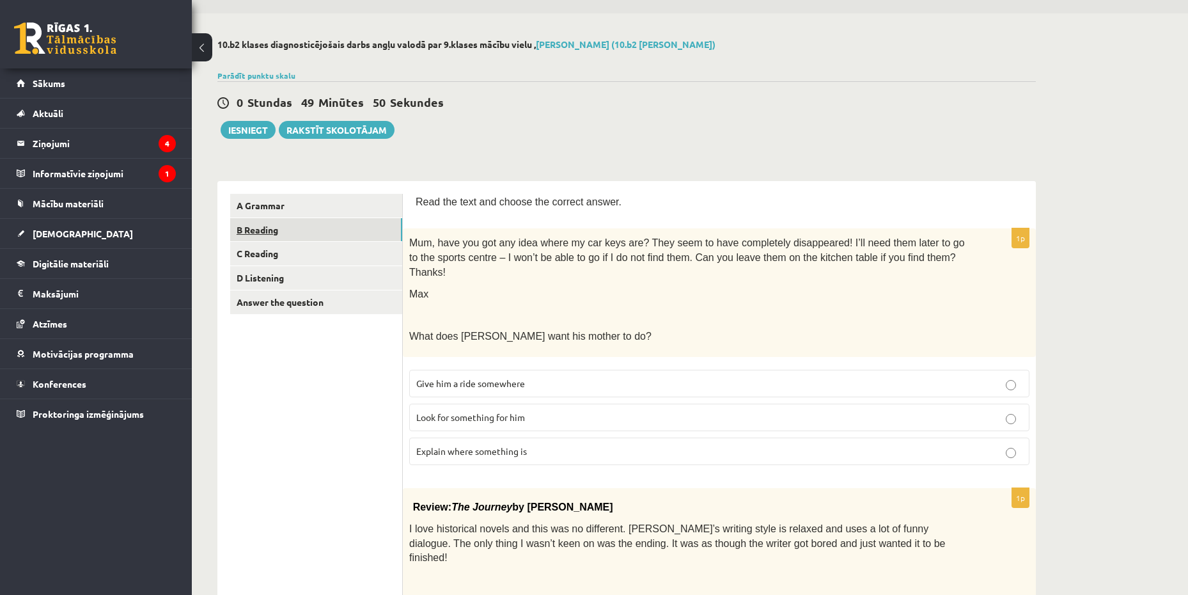
scroll to position [0, 0]
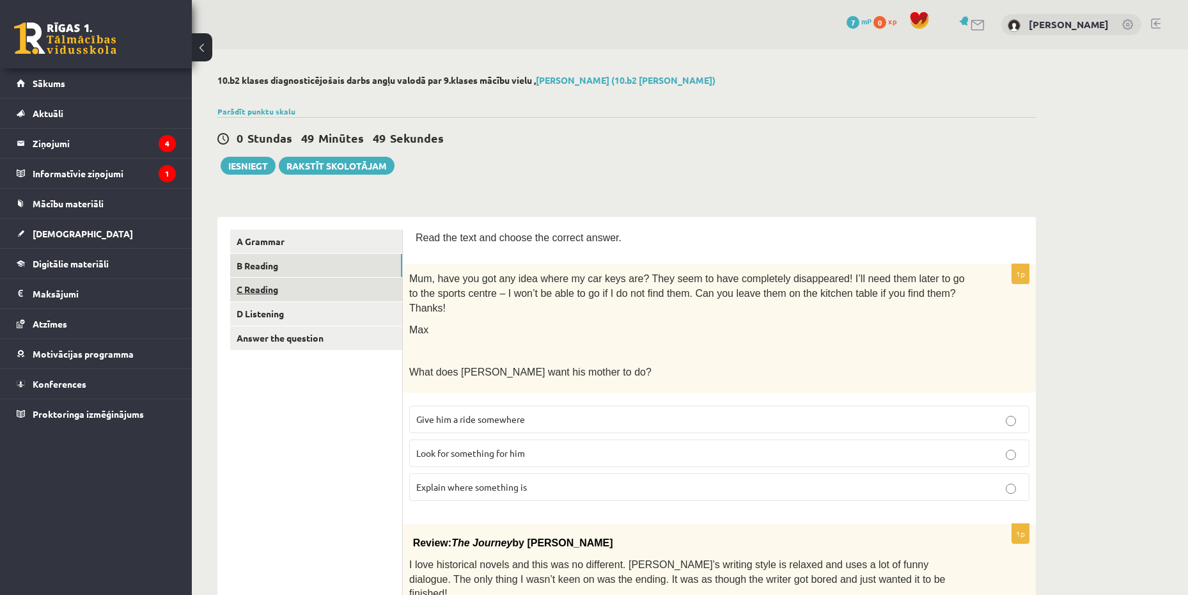
click at [336, 284] on link "C Reading" at bounding box center [316, 289] width 172 height 24
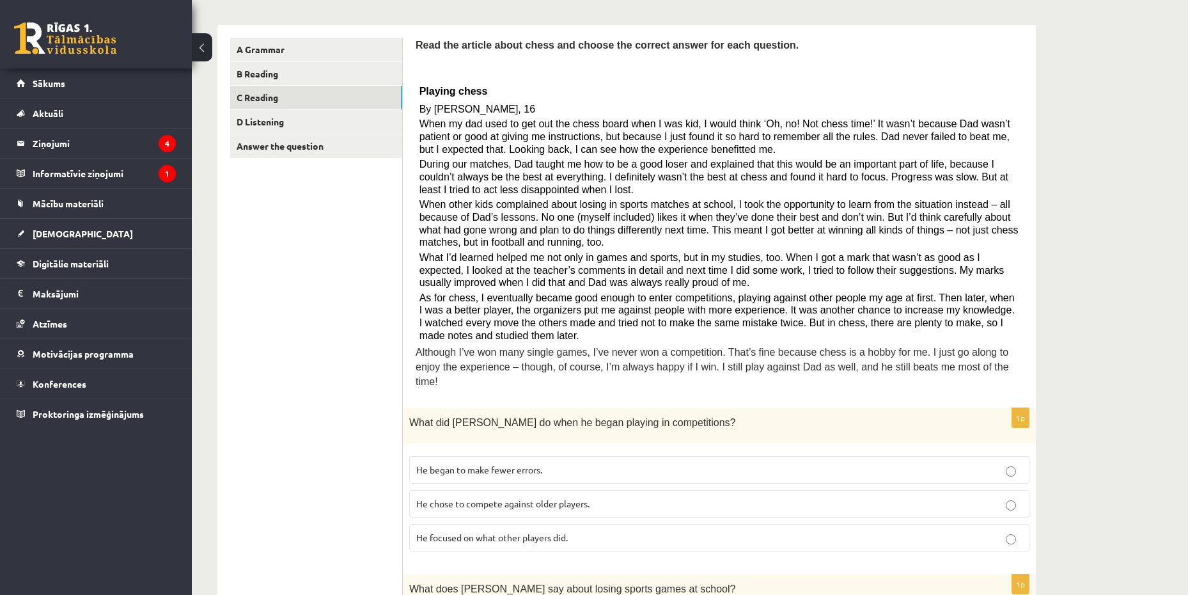
scroll to position [256, 0]
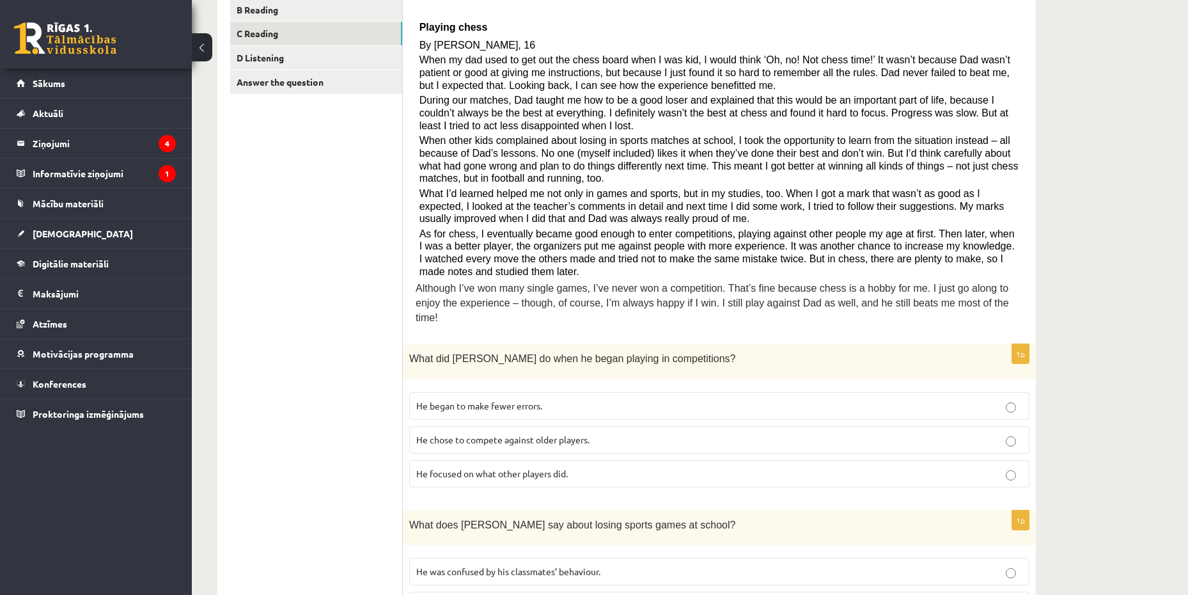
click at [588, 467] on p "He focused on what other players did." at bounding box center [719, 473] width 606 height 13
drag, startPoint x: 644, startPoint y: 428, endPoint x: 648, endPoint y: 442, distance: 13.8
click at [648, 442] on fieldset "He began to make fewer errors. He chose to compete against older players. He fo…" at bounding box center [719, 437] width 620 height 105
click at [610, 433] on p "He chose to compete against older players." at bounding box center [719, 439] width 606 height 13
click at [735, 467] on p "He focused on what other players did." at bounding box center [719, 473] width 606 height 13
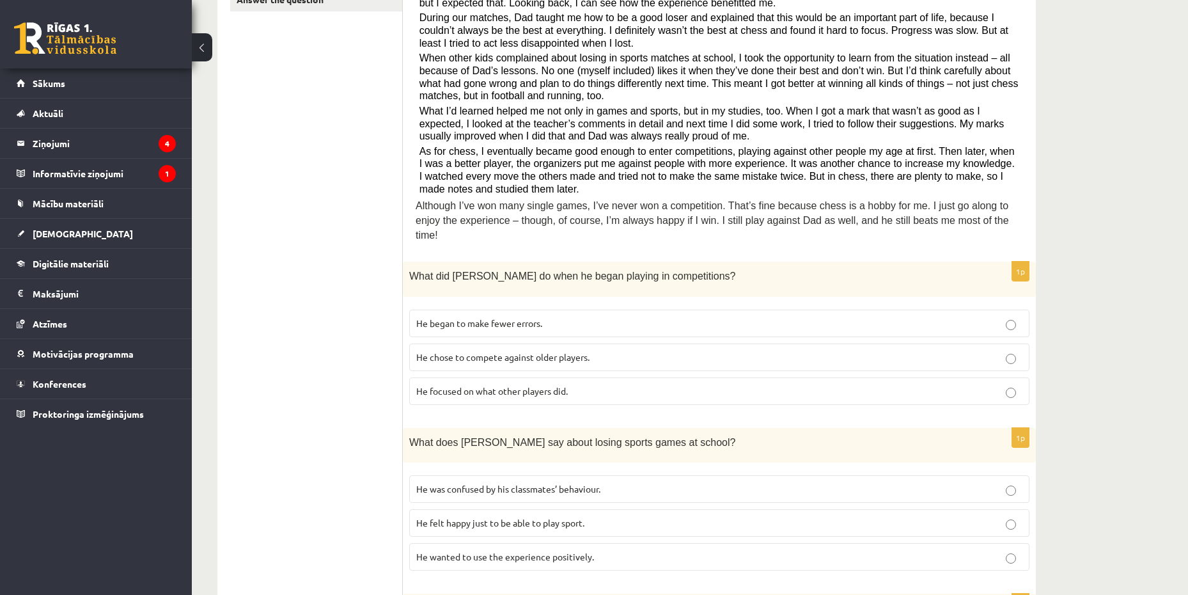
scroll to position [384, 0]
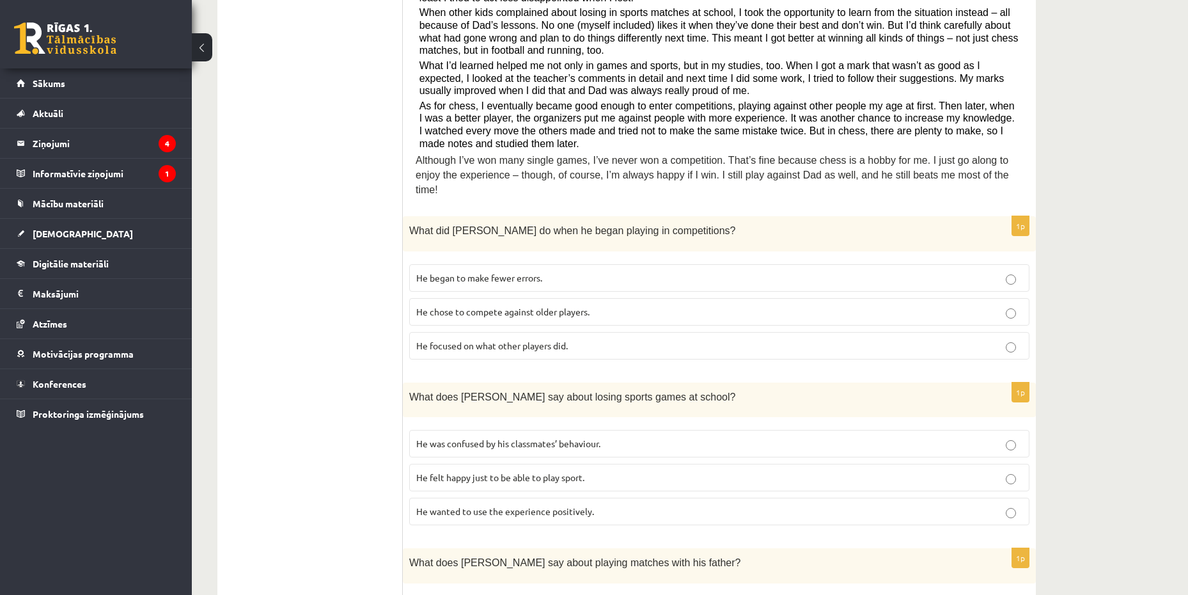
click at [517, 505] on span "He wanted to use the experience positively." at bounding box center [505, 511] width 178 height 12
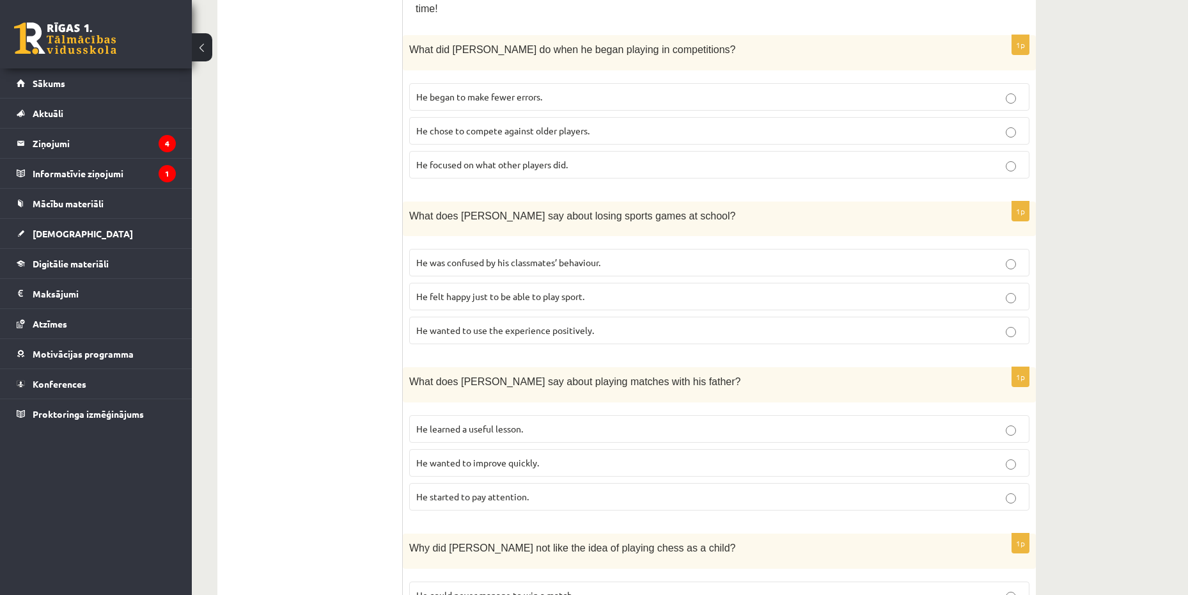
scroll to position [575, 0]
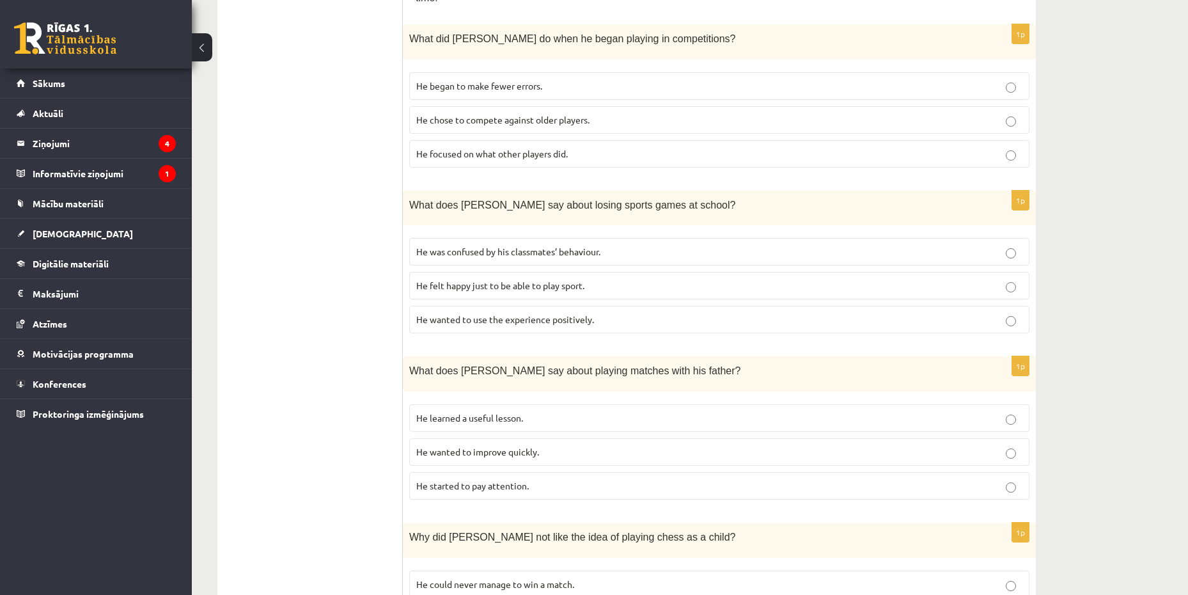
click at [668, 411] on p "He learned a useful lesson." at bounding box center [719, 417] width 606 height 13
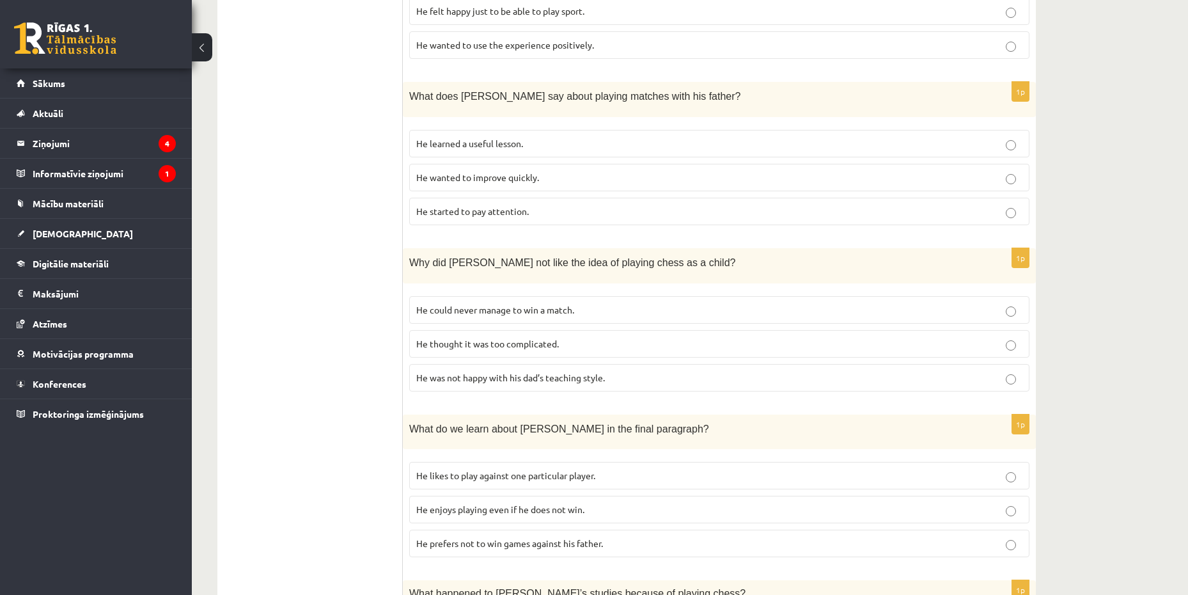
scroll to position [895, 0]
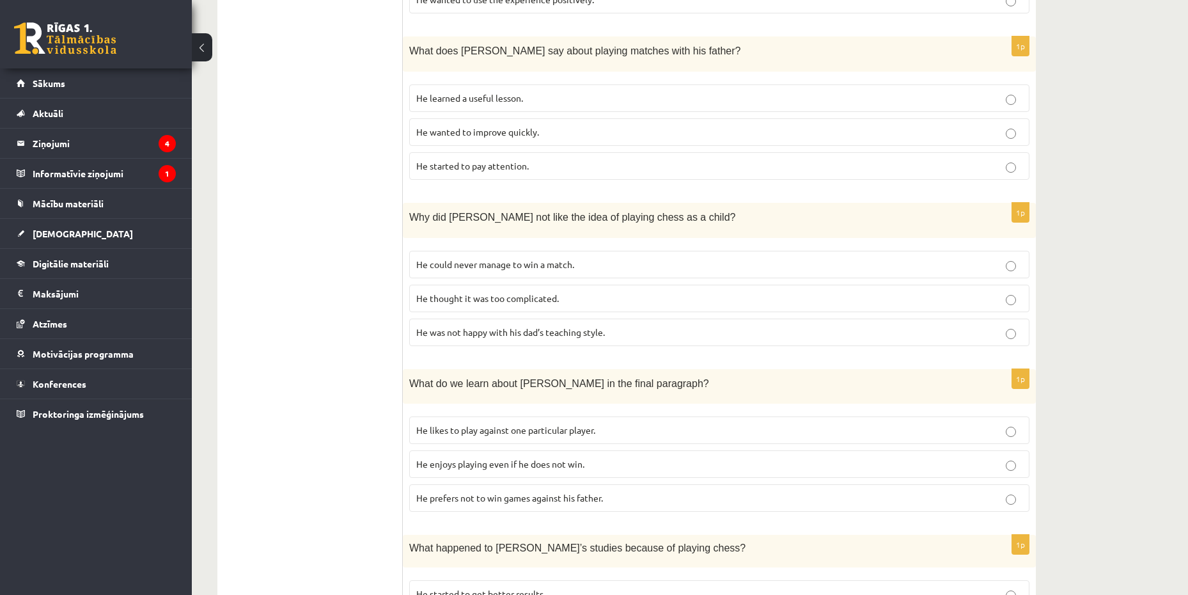
click at [634, 258] on p "He could never manage to win a match." at bounding box center [719, 264] width 606 height 13
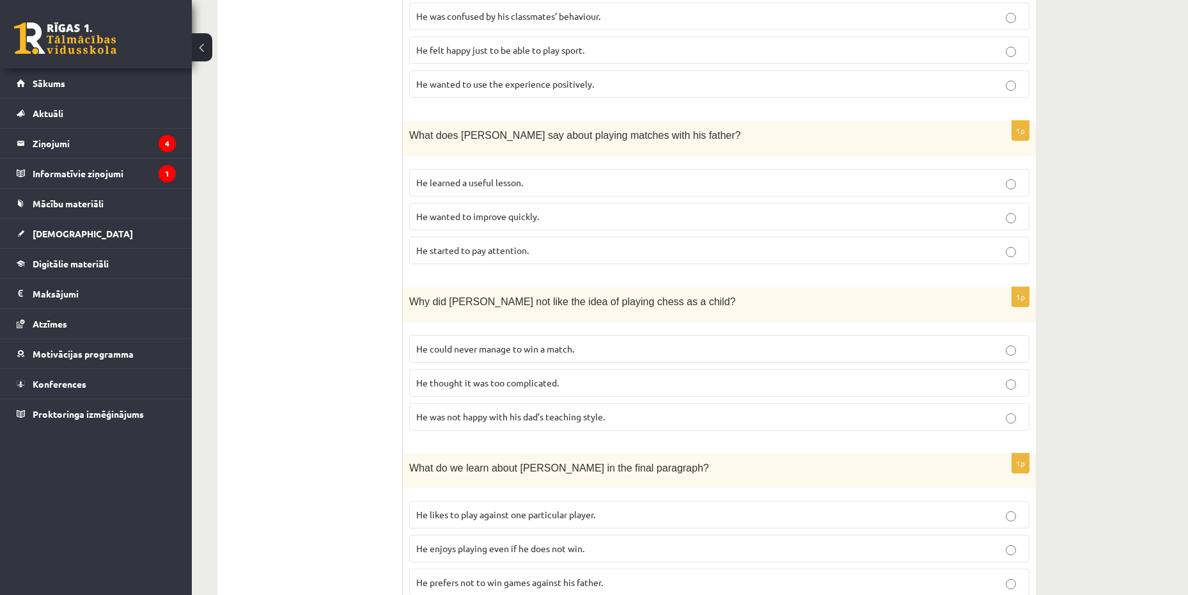
scroll to position [831, 0]
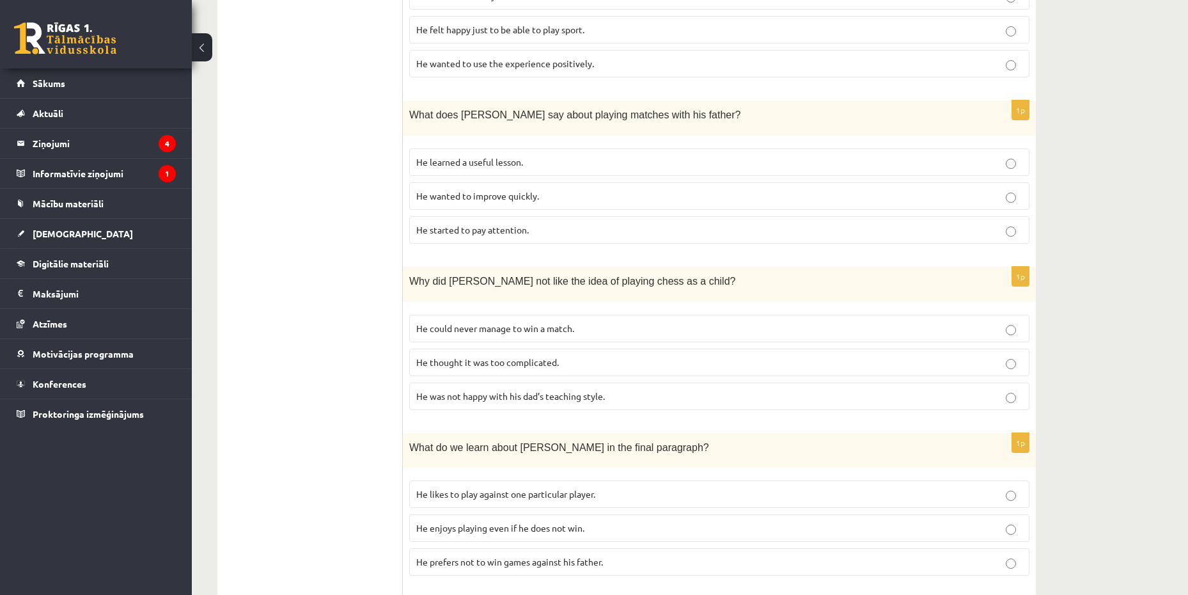
click at [797, 355] on p "He thought it was too complicated." at bounding box center [719, 361] width 606 height 13
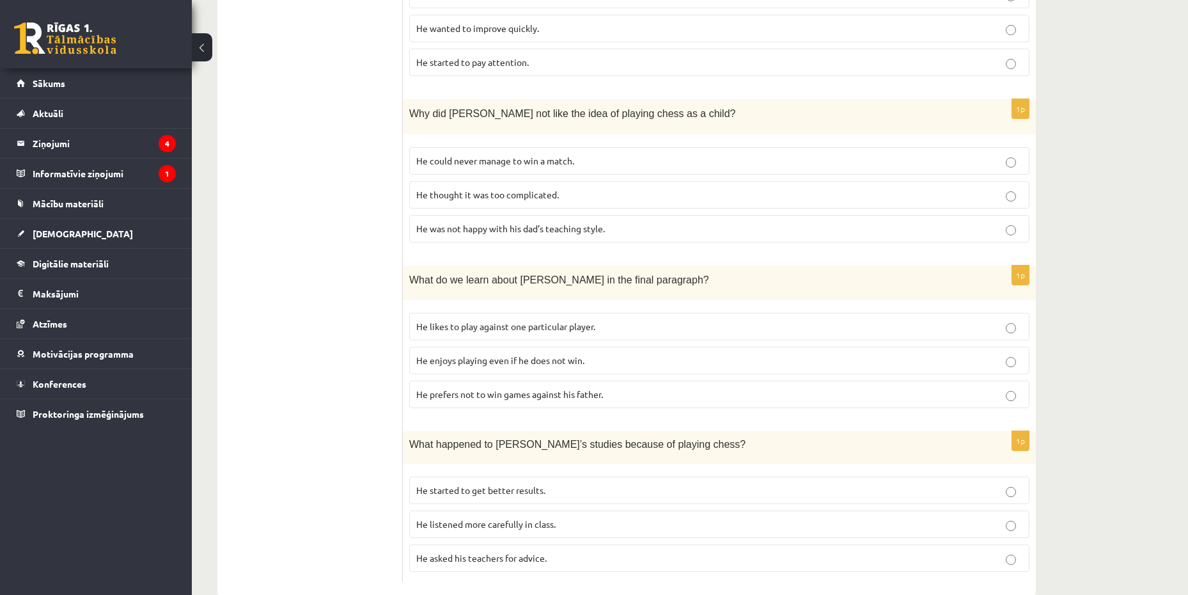
scroll to position [1010, 0]
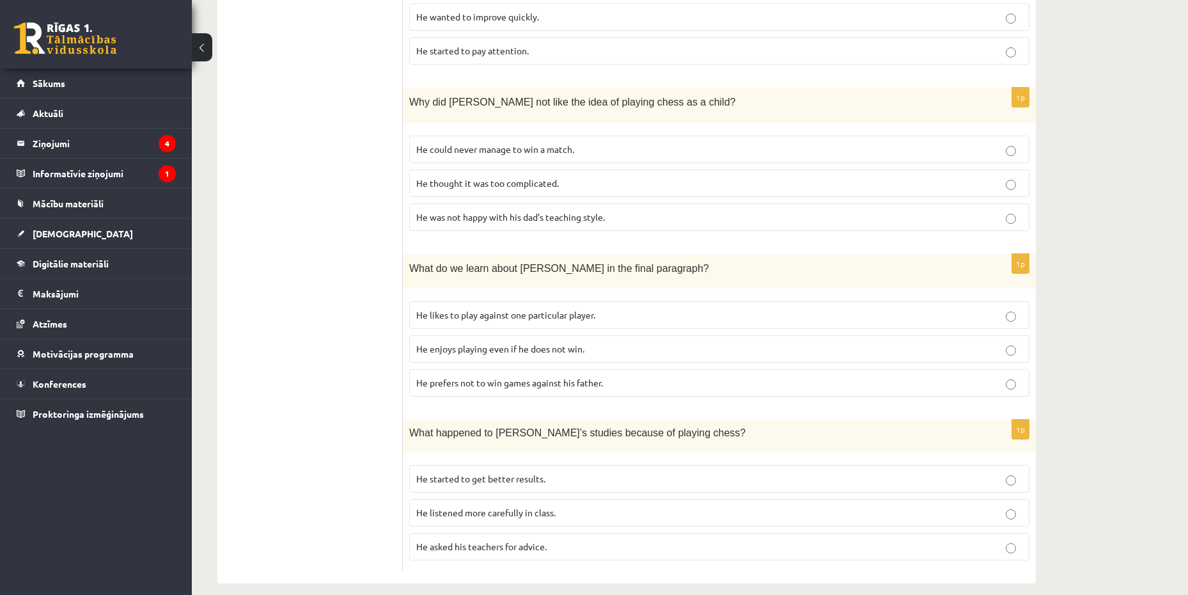
click at [676, 342] on p "He enjoys playing even if he does not win." at bounding box center [719, 348] width 606 height 13
click at [659, 472] on p "He started to get better results." at bounding box center [719, 478] width 606 height 13
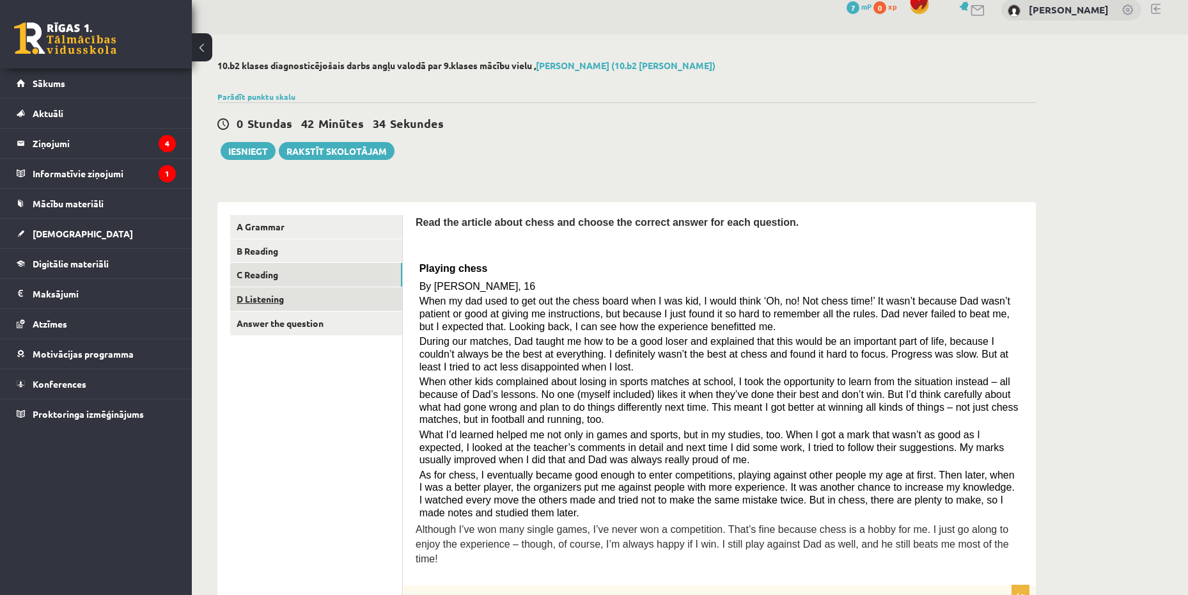
scroll to position [0, 0]
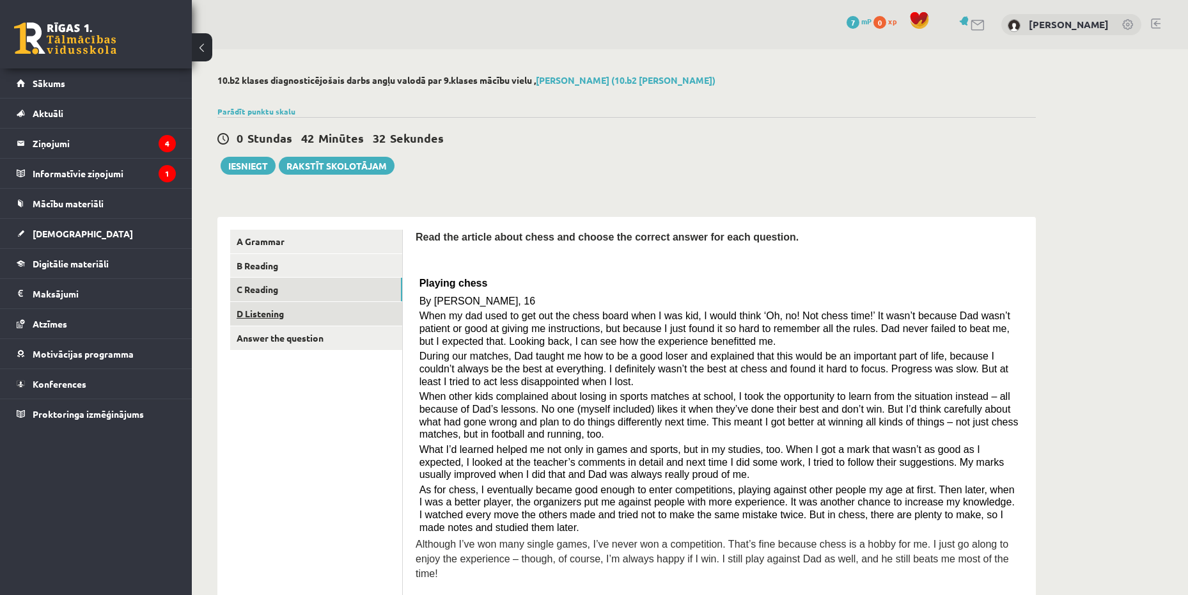
click at [307, 314] on link "D Listening" at bounding box center [316, 314] width 172 height 24
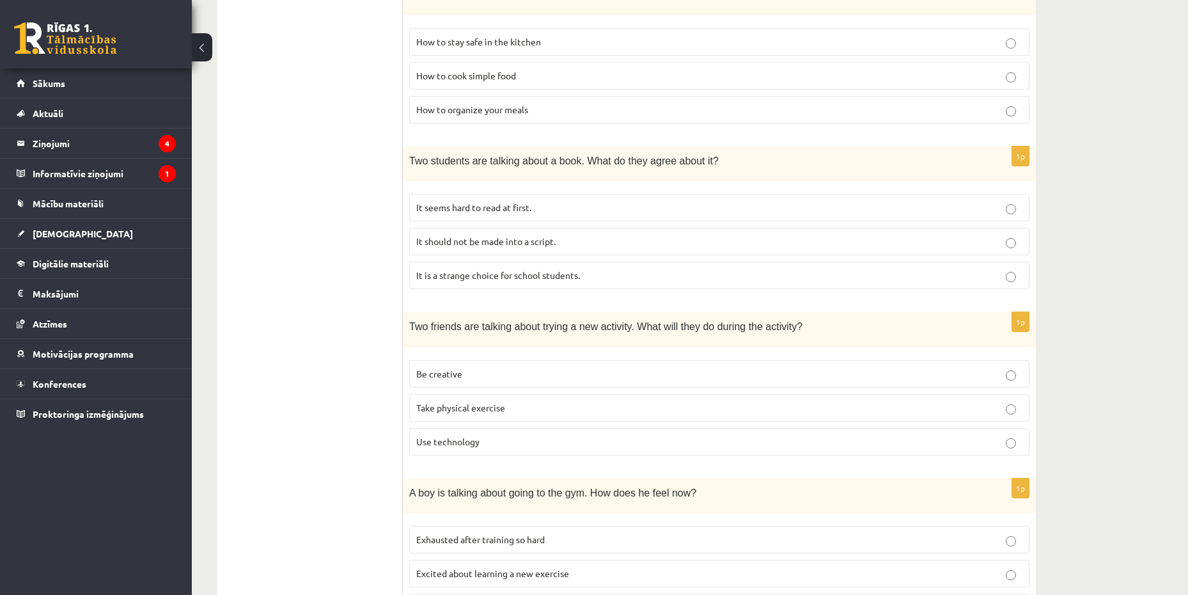
scroll to position [511, 0]
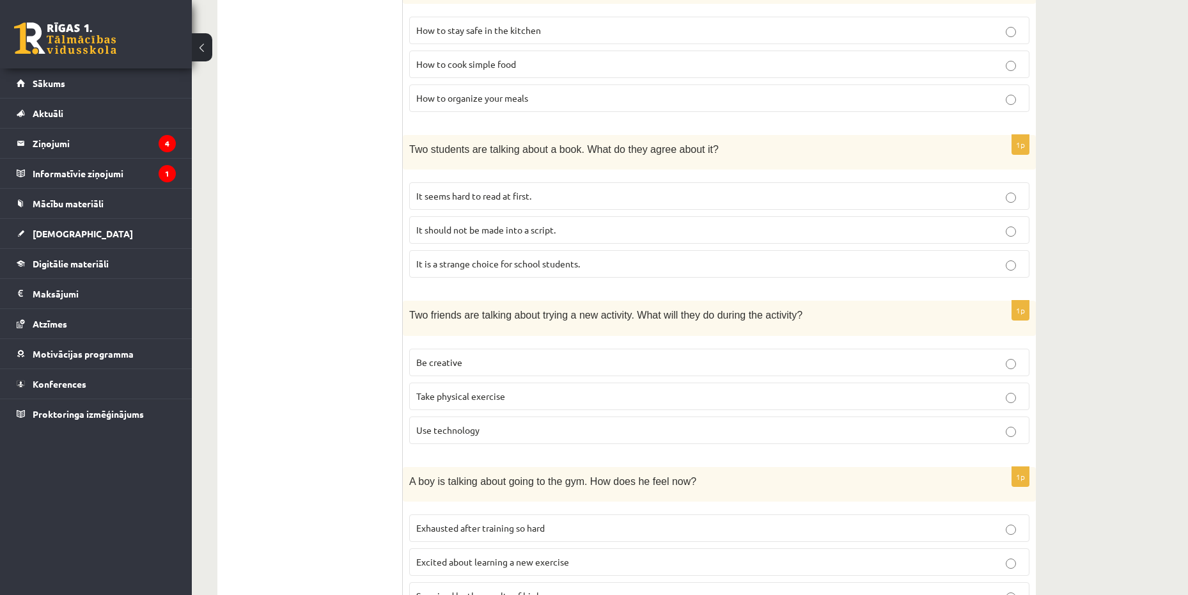
click at [485, 361] on p "Be creative" at bounding box center [719, 361] width 606 height 13
click at [993, 367] on p "Be creative" at bounding box center [719, 361] width 606 height 13
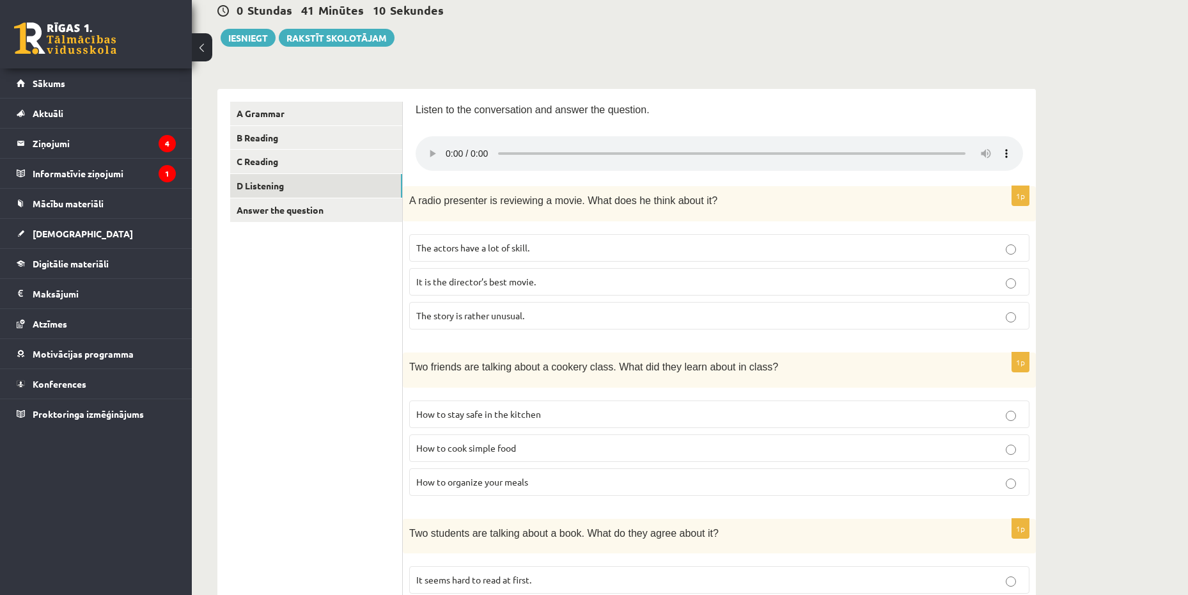
scroll to position [192, 0]
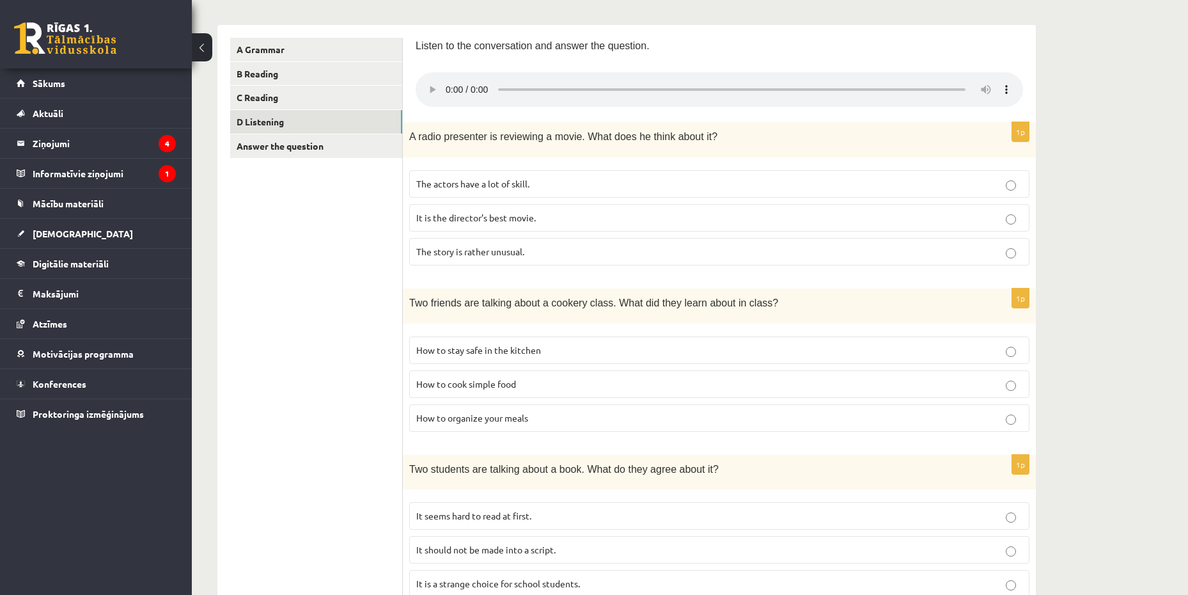
click at [585, 419] on p "How to organize your meals" at bounding box center [719, 417] width 606 height 13
click at [741, 355] on p "How to stay safe in the kitchen" at bounding box center [719, 349] width 606 height 13
click at [769, 418] on p "How to organize your meals" at bounding box center [719, 417] width 606 height 13
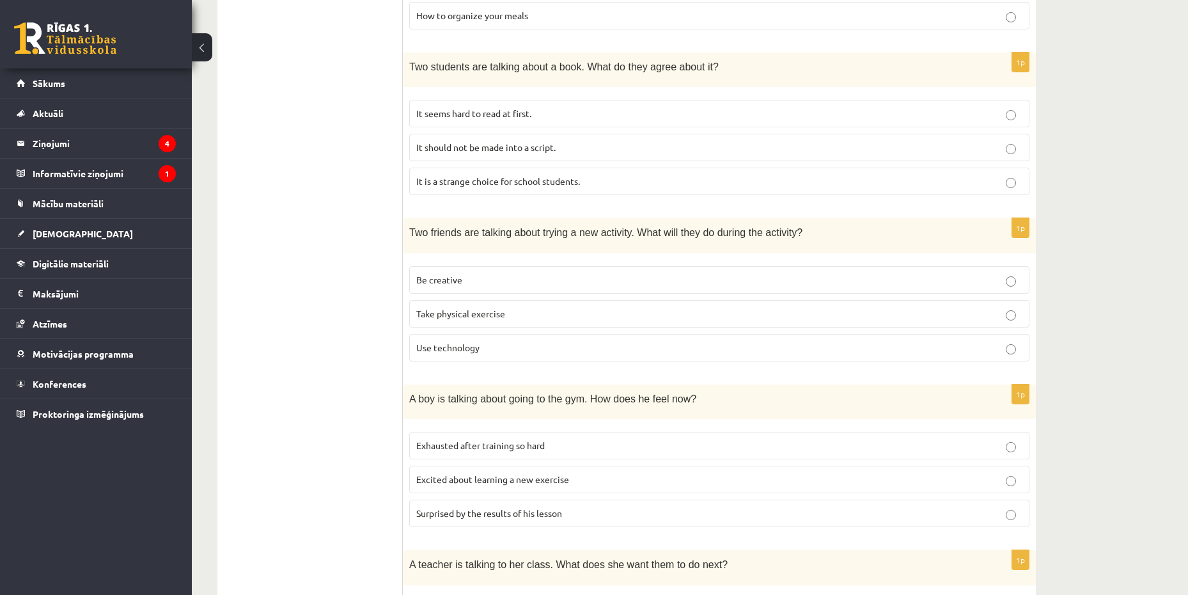
scroll to position [639, 0]
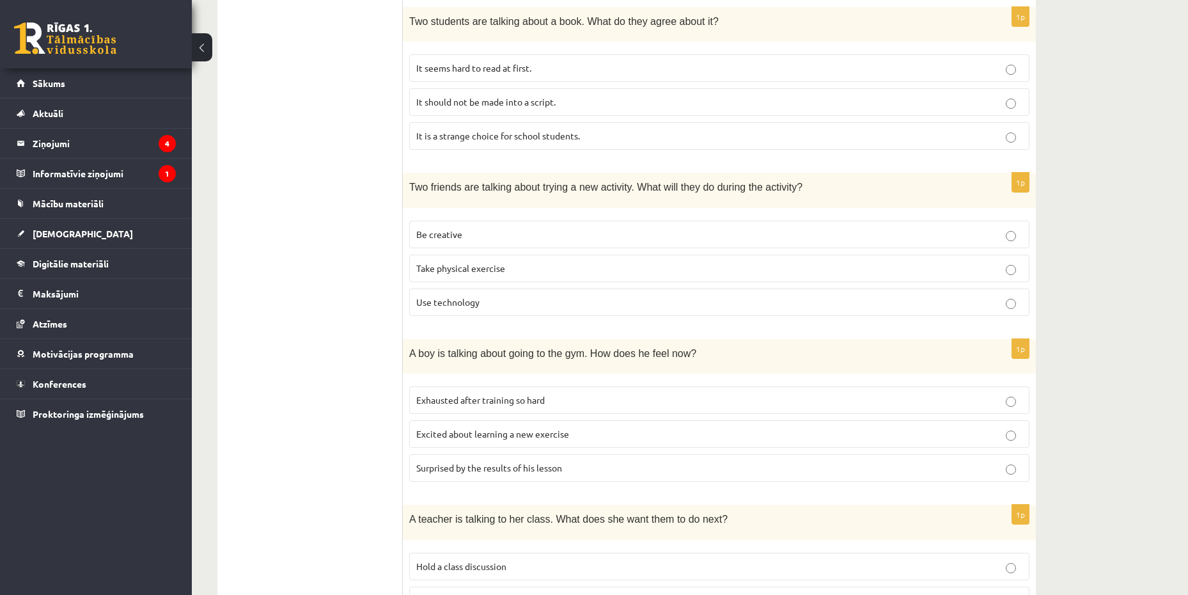
click at [600, 402] on p "Exhausted after training so hard" at bounding box center [719, 399] width 606 height 13
click at [616, 435] on p "Excited about learning a new exercise" at bounding box center [719, 433] width 606 height 13
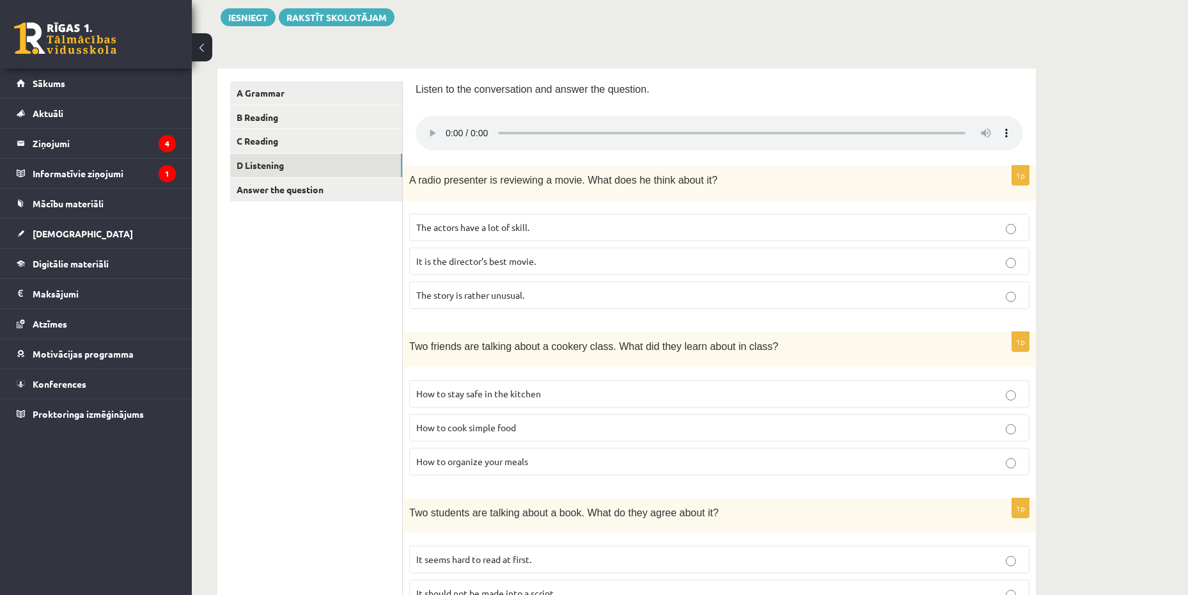
scroll to position [103, 0]
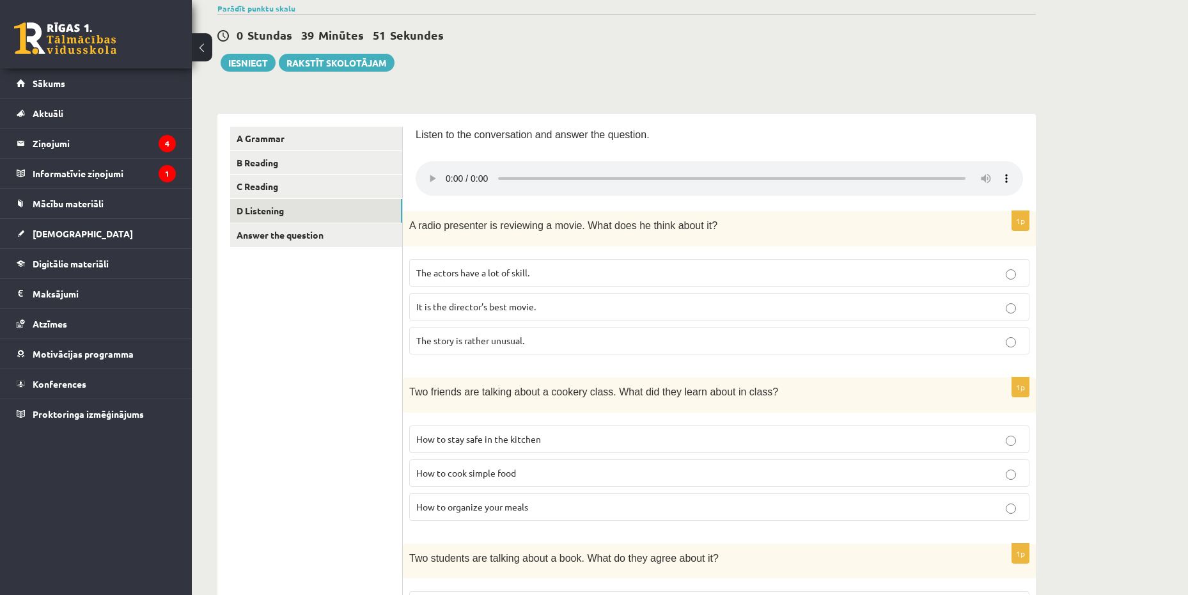
click at [609, 311] on p "It is the director’s best movie." at bounding box center [719, 306] width 606 height 13
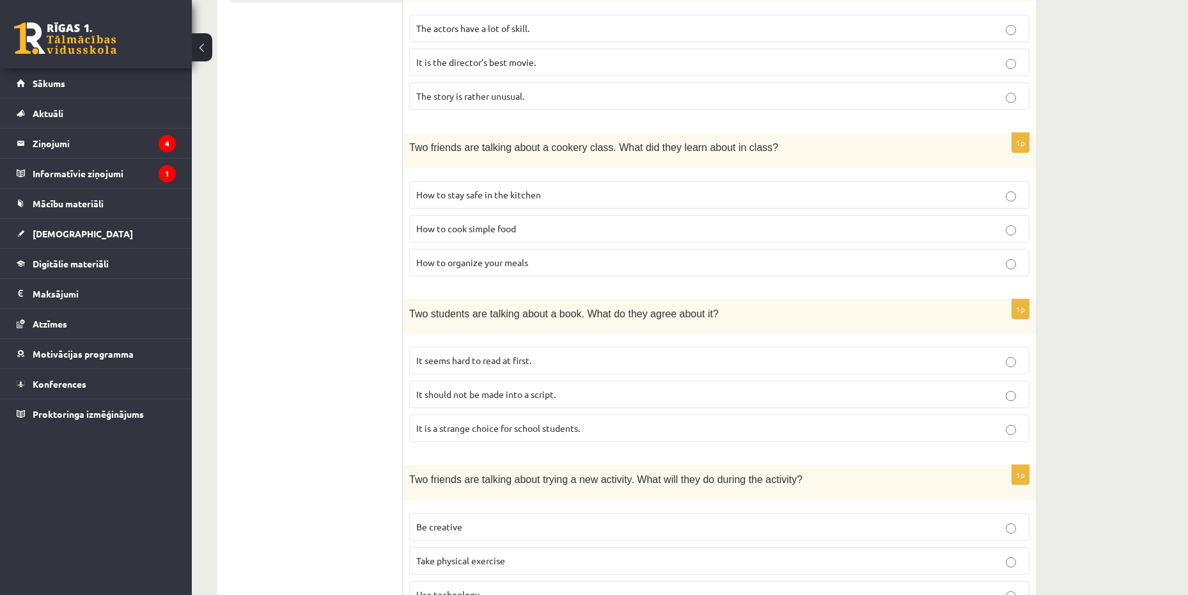
scroll to position [359, 0]
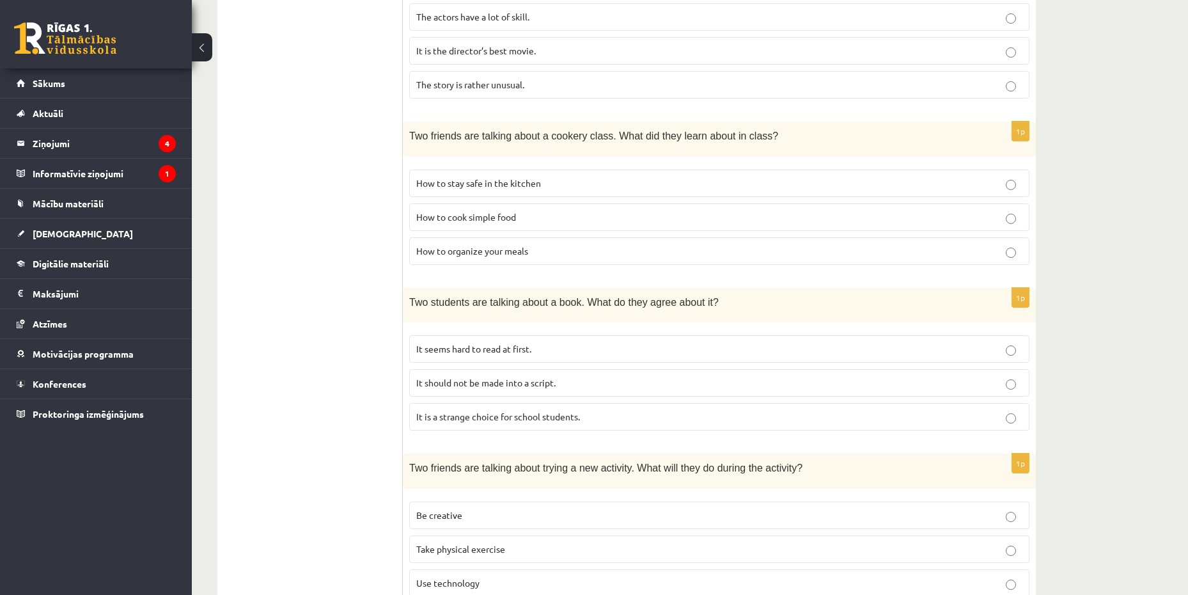
click at [642, 351] on p "It seems hard to read at first." at bounding box center [719, 348] width 606 height 13
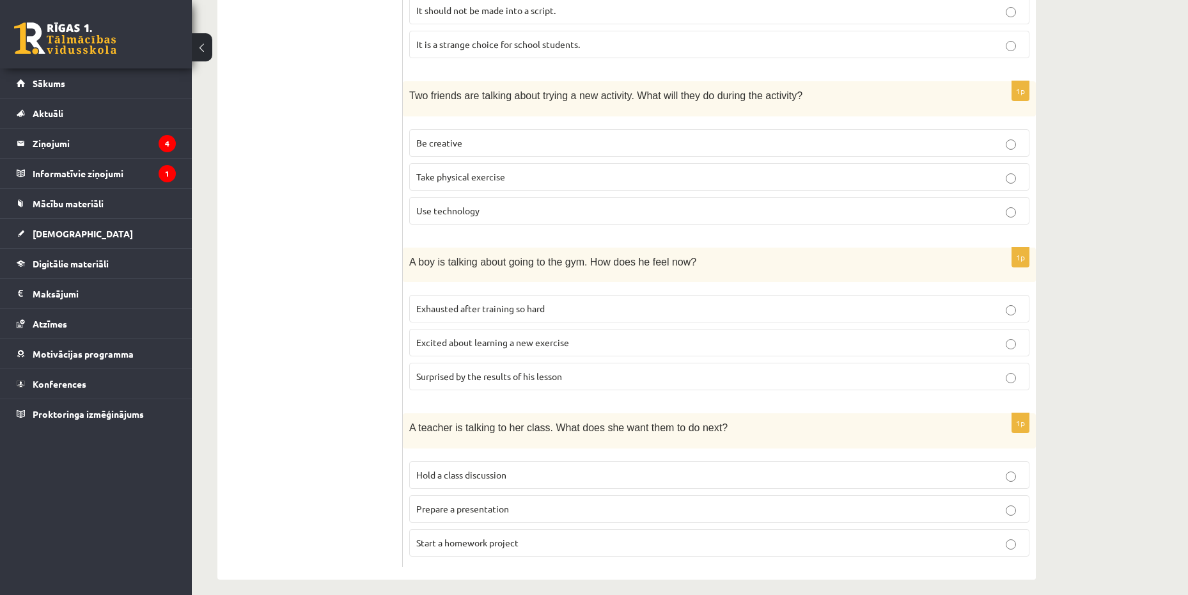
scroll to position [742, 0]
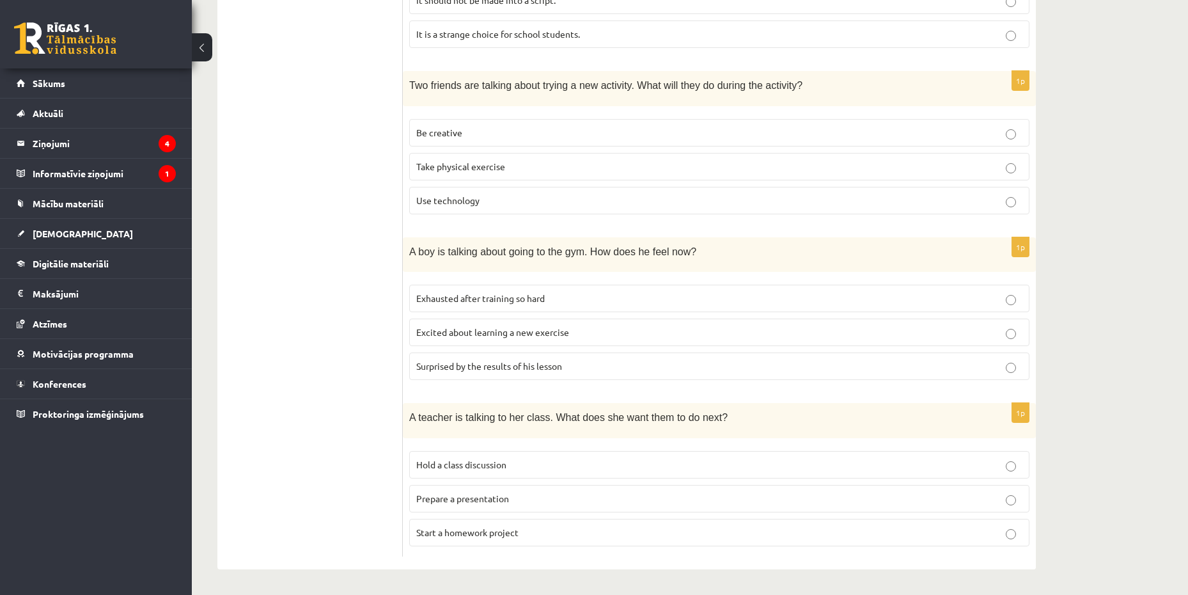
click at [550, 536] on p "Start a homework project" at bounding box center [719, 531] width 606 height 13
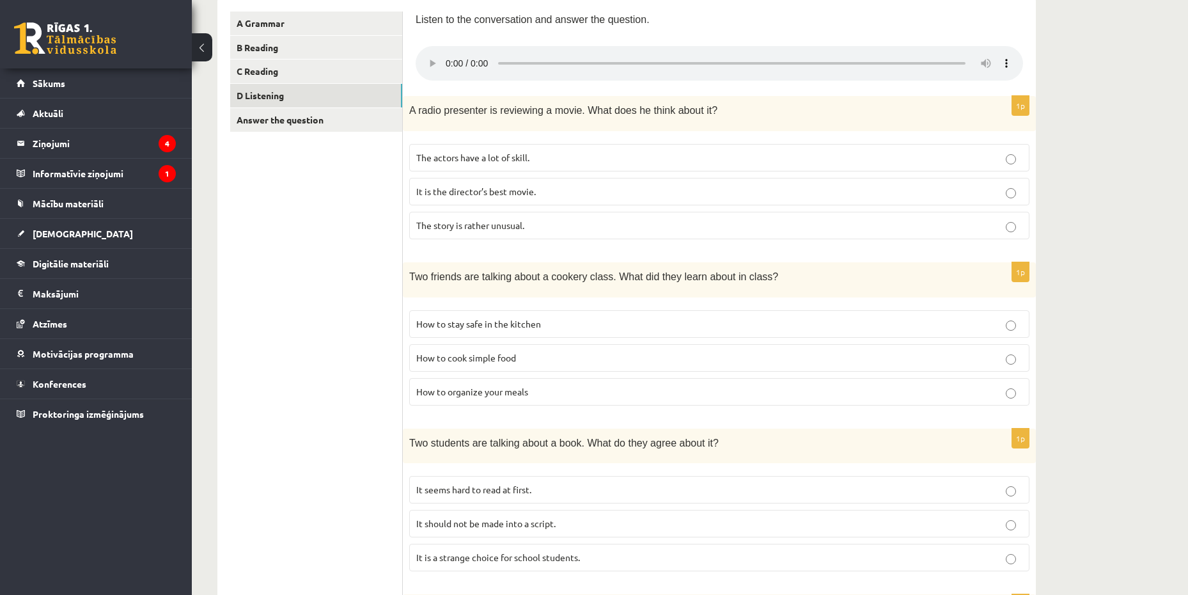
scroll to position [231, 0]
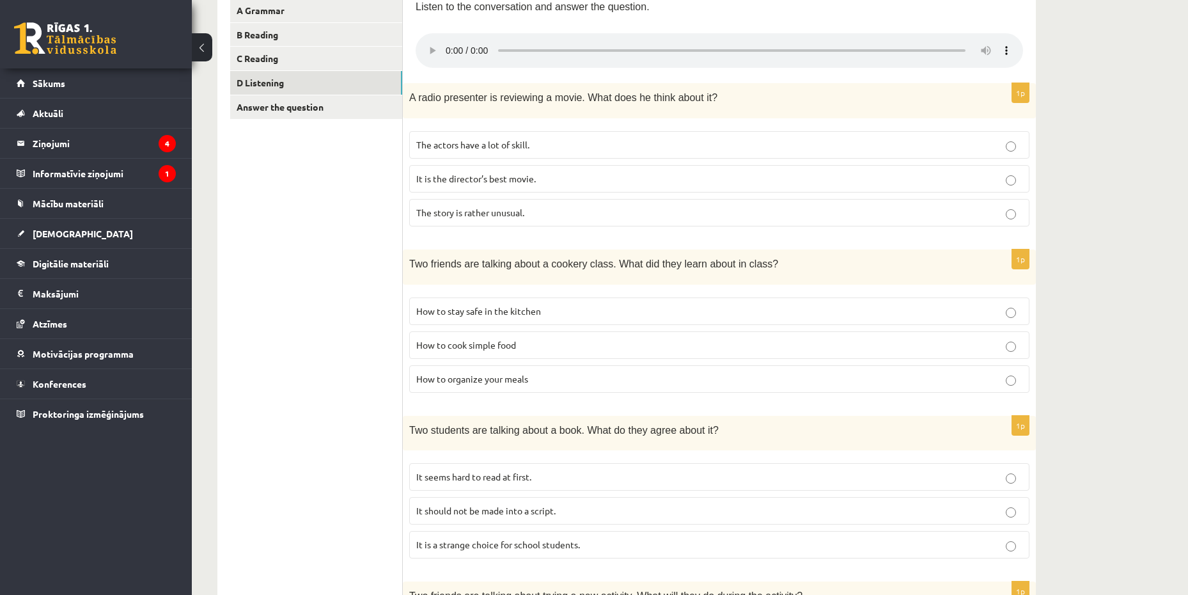
click at [816, 315] on p "How to stay safe in the kitchen" at bounding box center [719, 310] width 606 height 13
click at [935, 384] on p "How to organize your meals" at bounding box center [719, 378] width 606 height 13
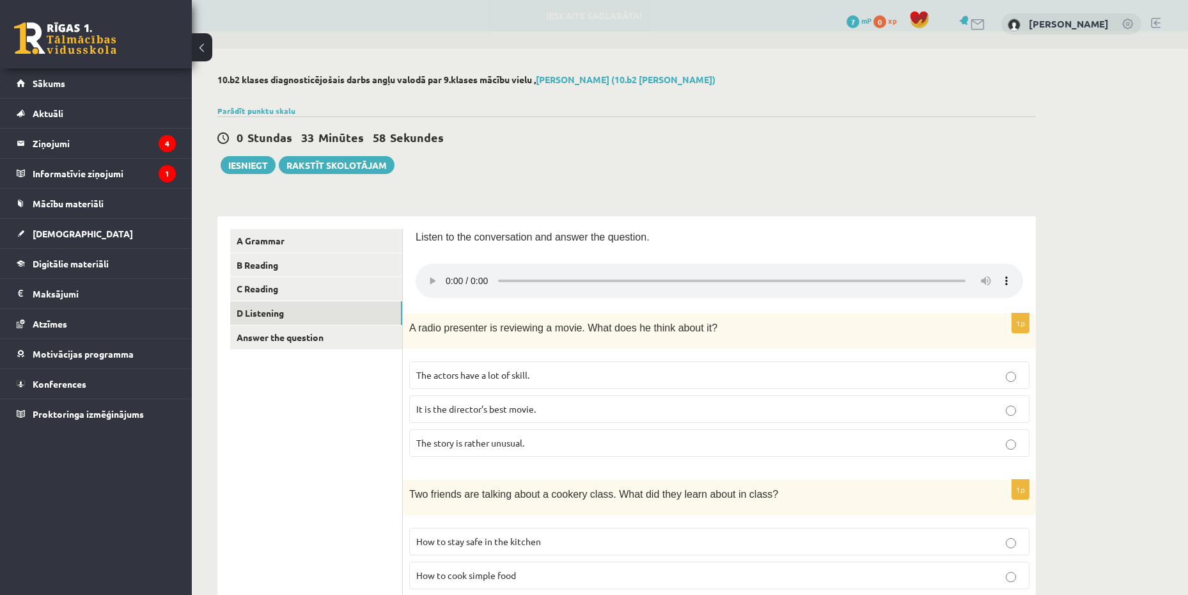
scroll to position [0, 0]
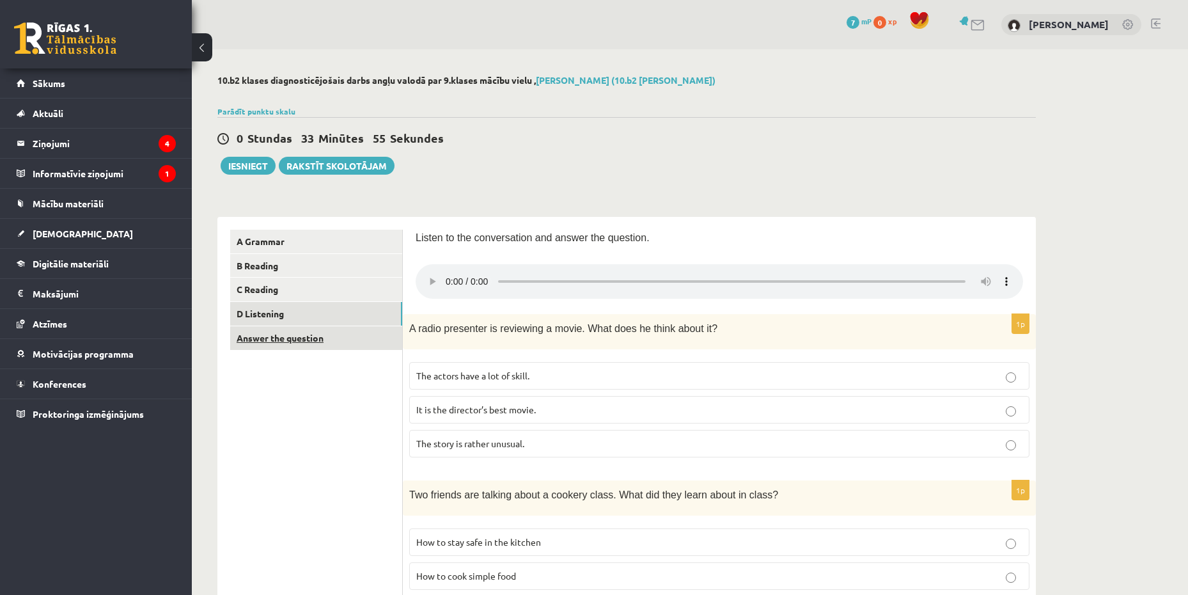
click at [334, 332] on link "Answer the question" at bounding box center [316, 338] width 172 height 24
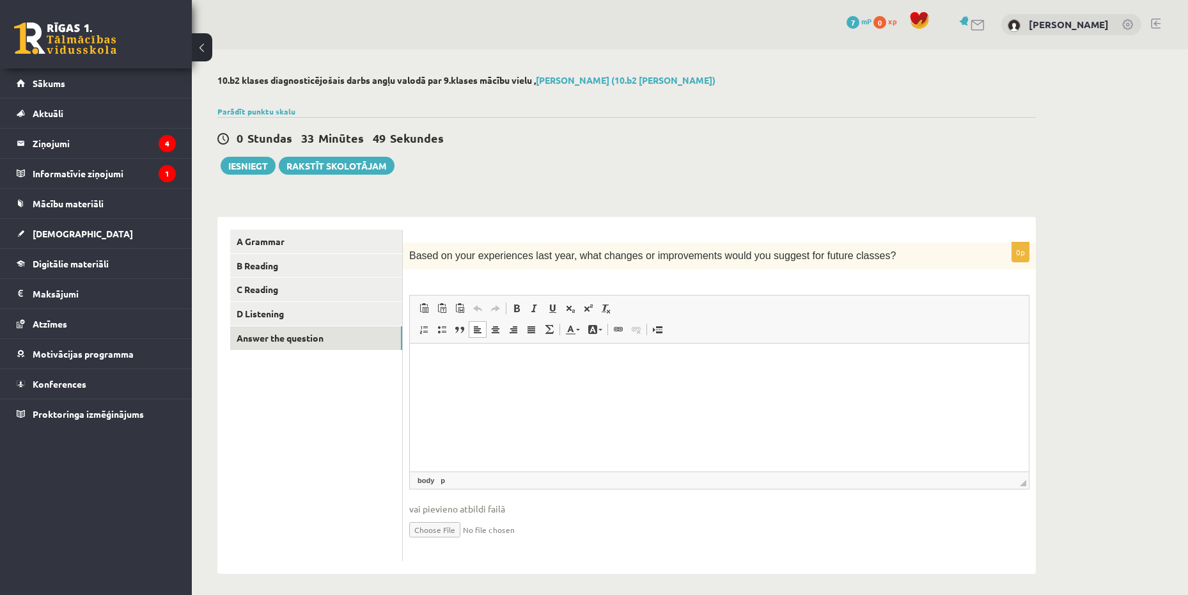
click at [490, 372] on html at bounding box center [719, 362] width 619 height 39
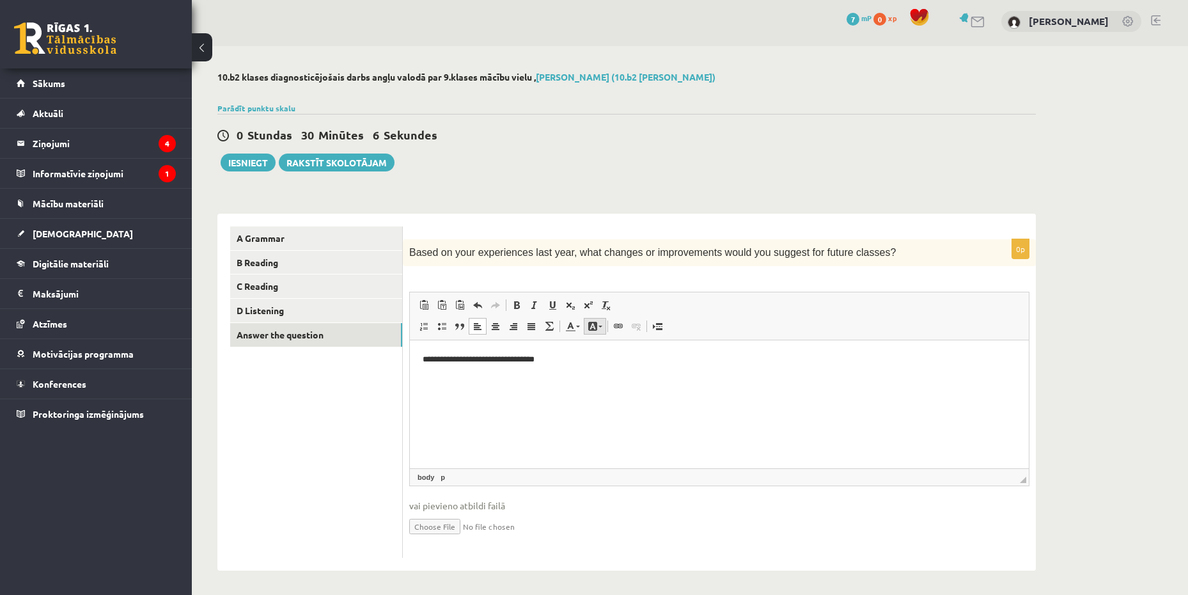
scroll to position [6, 0]
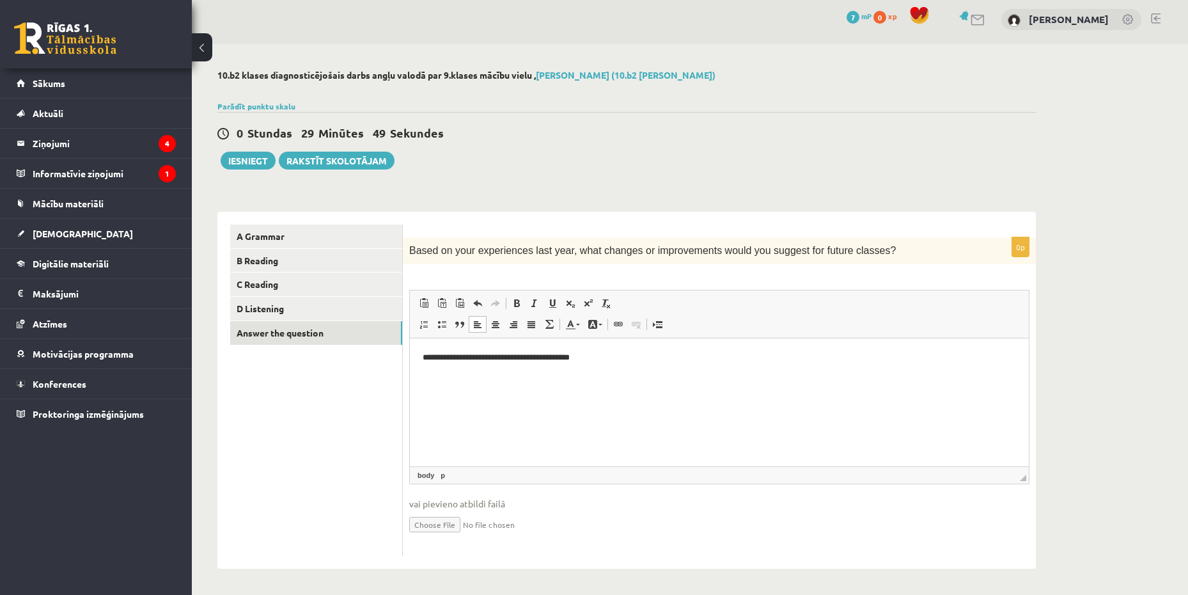
click at [424, 357] on p "**********" at bounding box center [719, 357] width 593 height 13
click at [1082, 433] on div "10.b2 klases diagnosticējošais darbs angļu valodā par 9.klases mācību vielu , K…" at bounding box center [690, 319] width 996 height 550
click at [248, 159] on button "Iesniegt" at bounding box center [248, 161] width 55 height 18
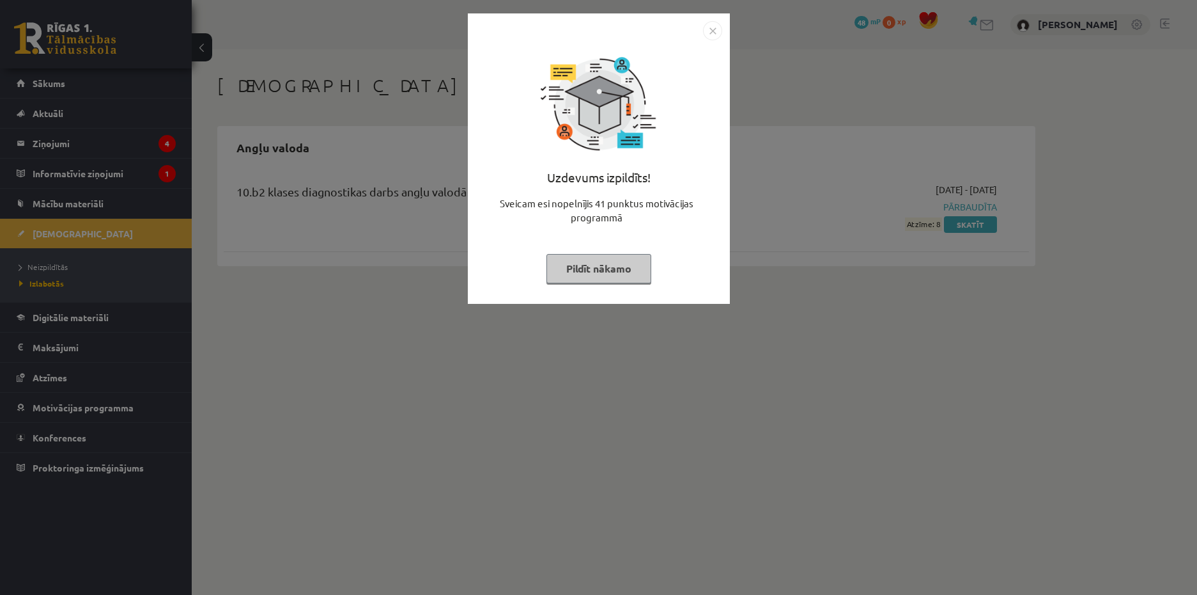
click at [712, 29] on img "Close" at bounding box center [712, 30] width 19 height 19
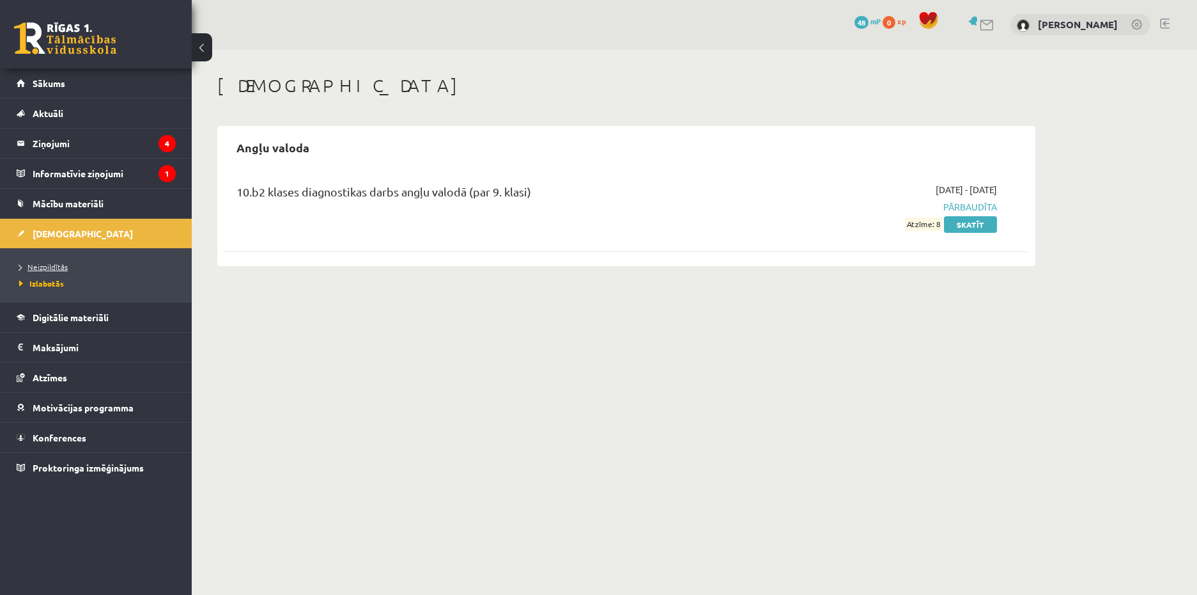
click at [58, 263] on span "Neizpildītās" at bounding box center [43, 266] width 49 height 10
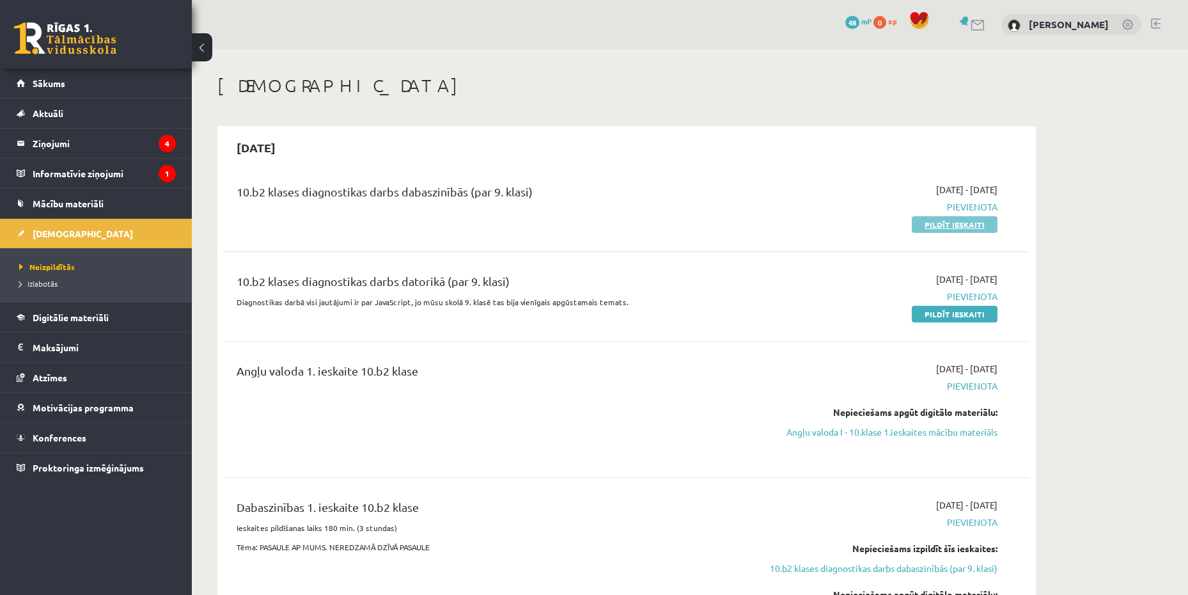
click at [948, 226] on link "Pildīt ieskaiti" at bounding box center [955, 224] width 86 height 17
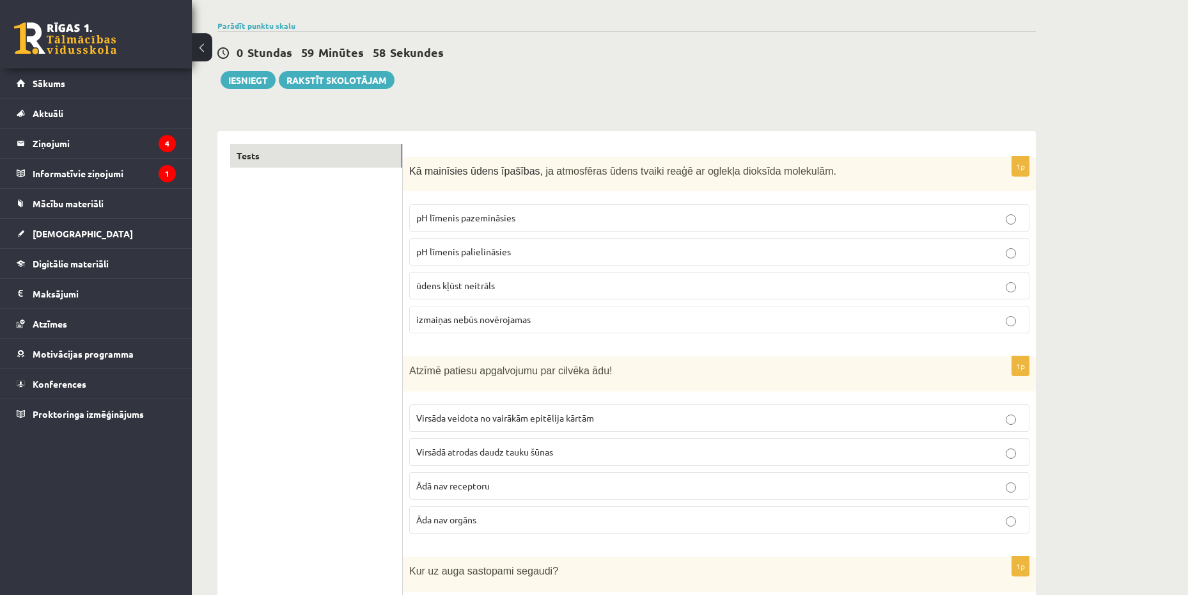
scroll to position [128, 0]
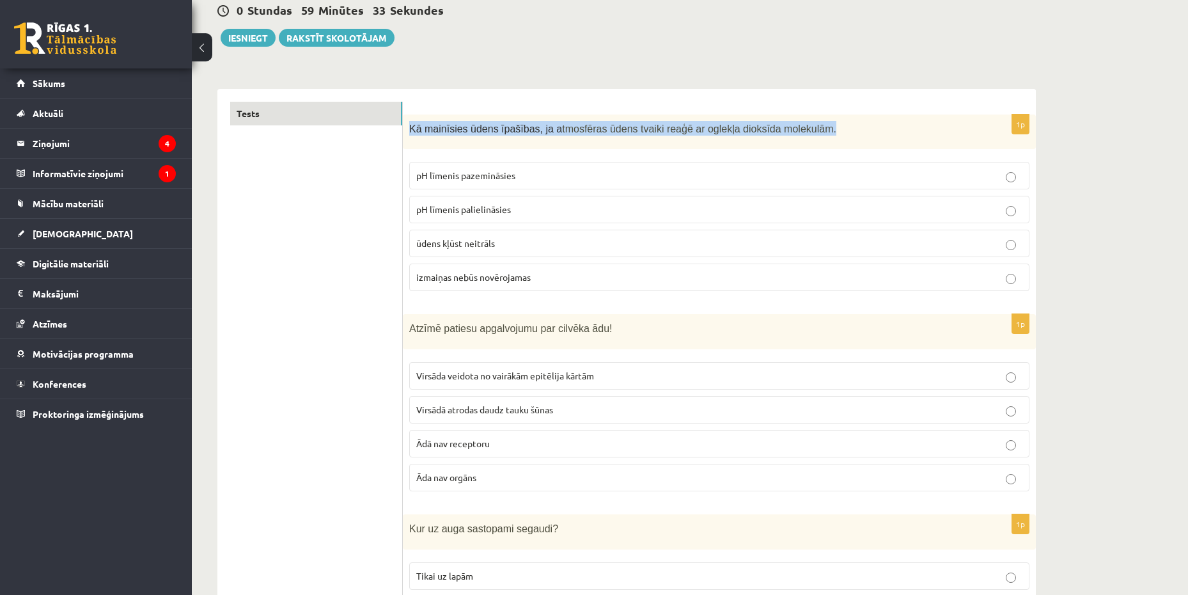
drag, startPoint x: 409, startPoint y: 129, endPoint x: 791, endPoint y: 135, distance: 382.3
click at [791, 135] on p "Kā mainīsies ūdens īpašības, ja a tmosfēras ūdens tvaiki reaģē ar oglekļa dioks…" at bounding box center [687, 128] width 556 height 15
copy p "Kā mainīsies ūdens īpašības, ja a tmosfēras ūdens tvaiki reaģē ar oglekļa dioks…"
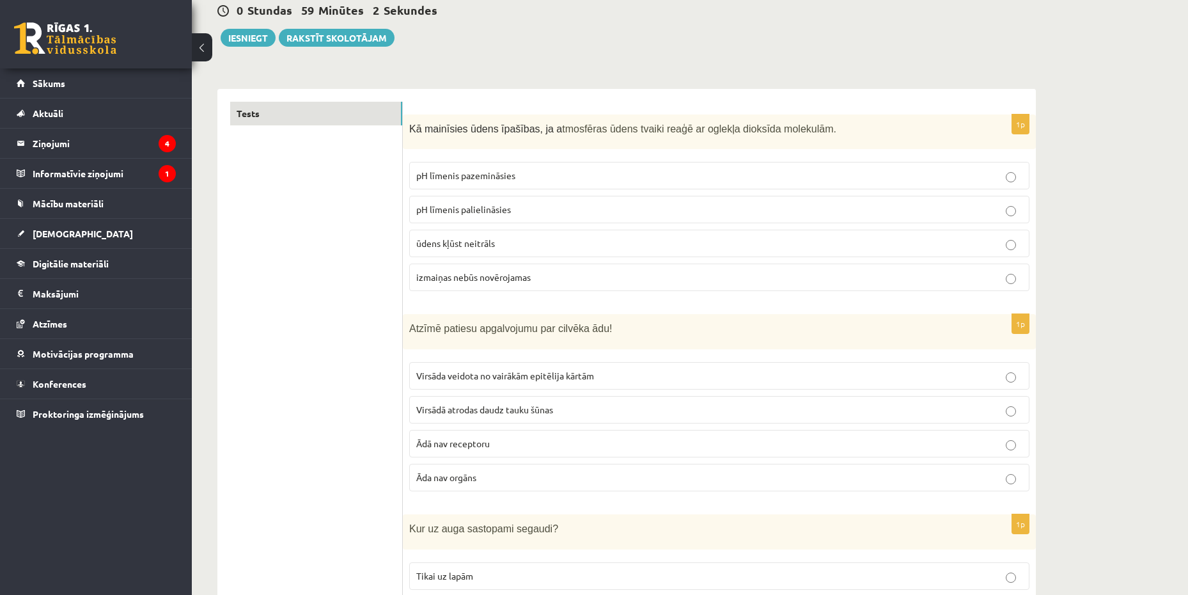
click at [577, 170] on p "pH līmenis pazemināsies" at bounding box center [719, 175] width 606 height 13
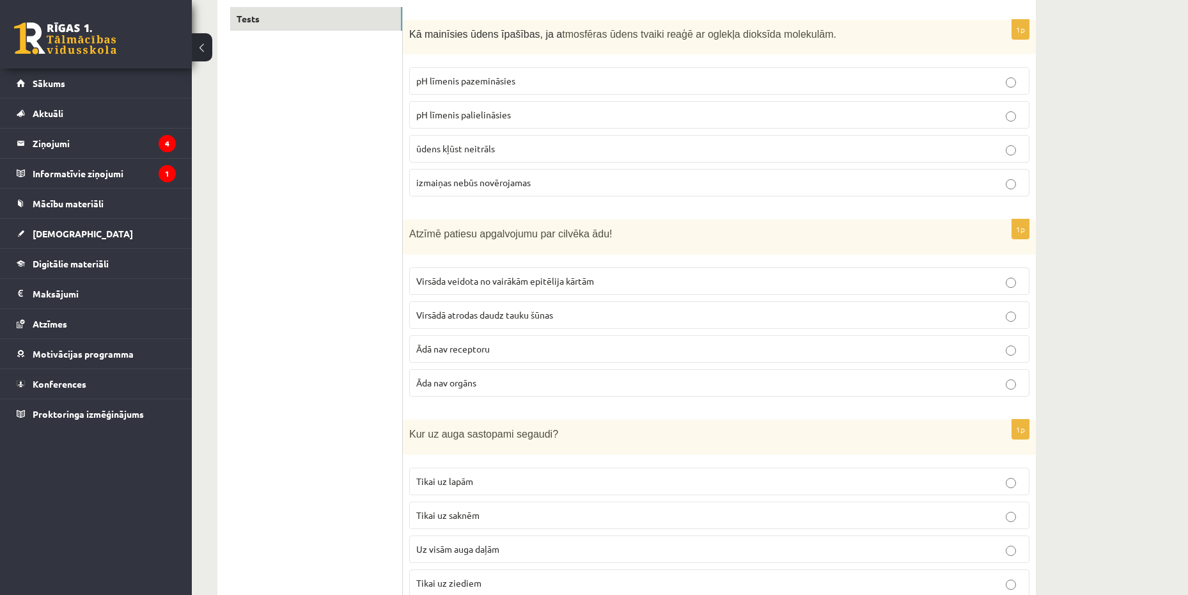
scroll to position [256, 0]
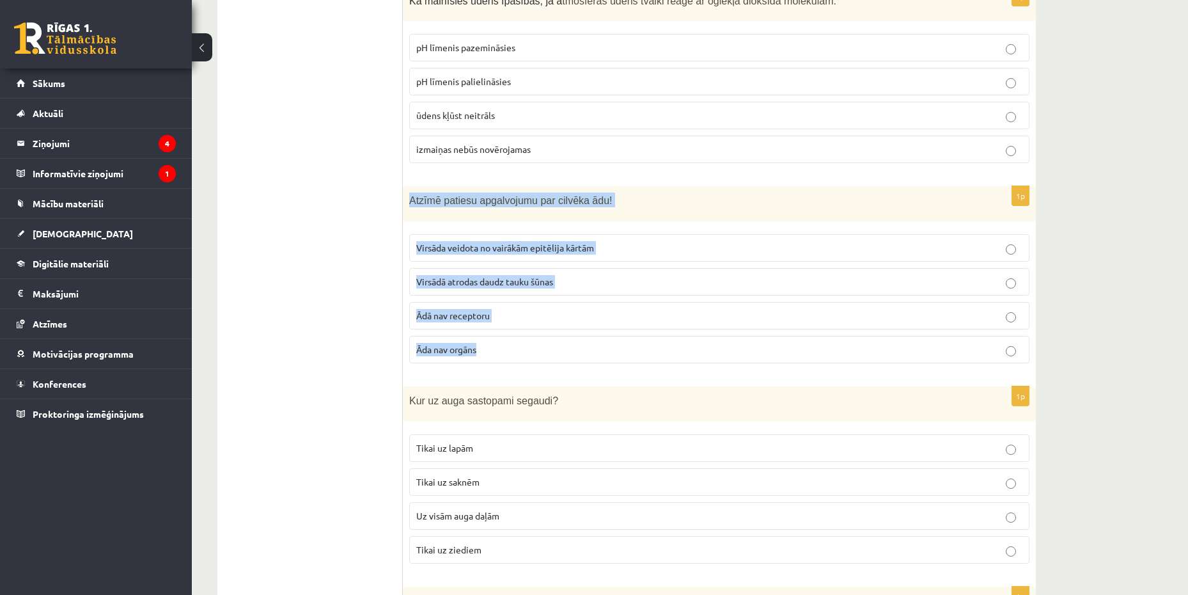
drag, startPoint x: 410, startPoint y: 198, endPoint x: 510, endPoint y: 347, distance: 180.1
click at [510, 347] on div "1p Atzīmē patiesu apgalvojumu par cilvēka ādu! Virsāda veidota no vairākām epit…" at bounding box center [719, 279] width 633 height 187
click at [830, 202] on p "Atzīmē patiesu apgalvojumu par cilvēka ādu!" at bounding box center [687, 199] width 556 height 15
drag, startPoint x: 408, startPoint y: 200, endPoint x: 492, endPoint y: 339, distance: 162.3
click at [492, 341] on div "1p Atzīmē patiesu apgalvojumu par cilvēka ādu! Virsāda veidota no vairākām epit…" at bounding box center [719, 279] width 633 height 187
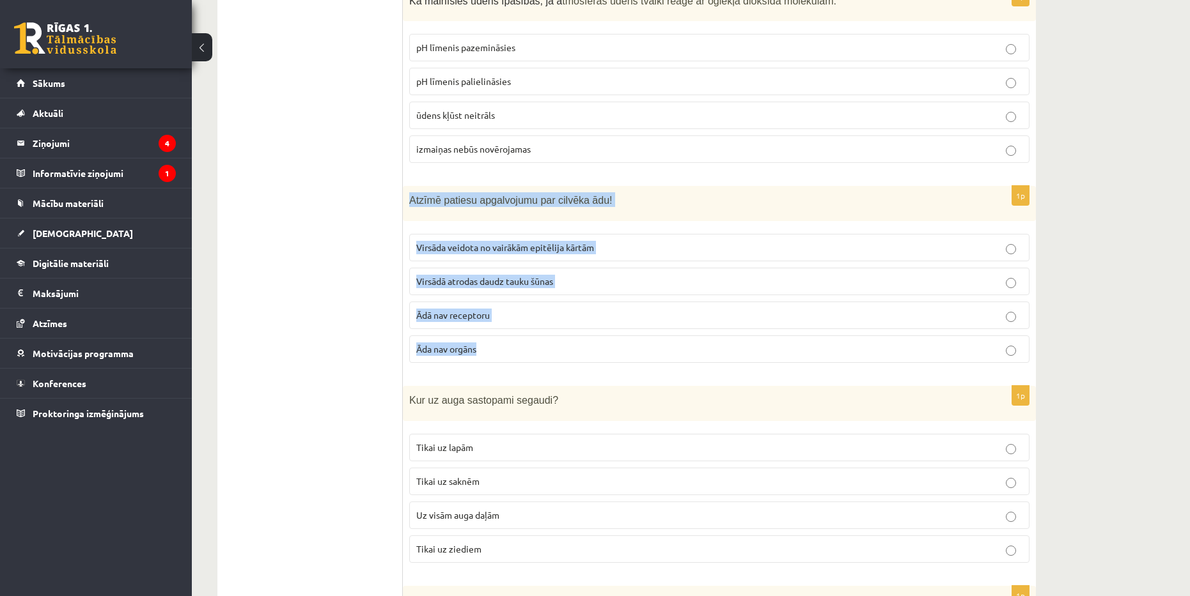
copy div "Atzīmē patiesu apgalvojumu par cilvēka ādu! Virsāda veidota no vairākām epitēli…"
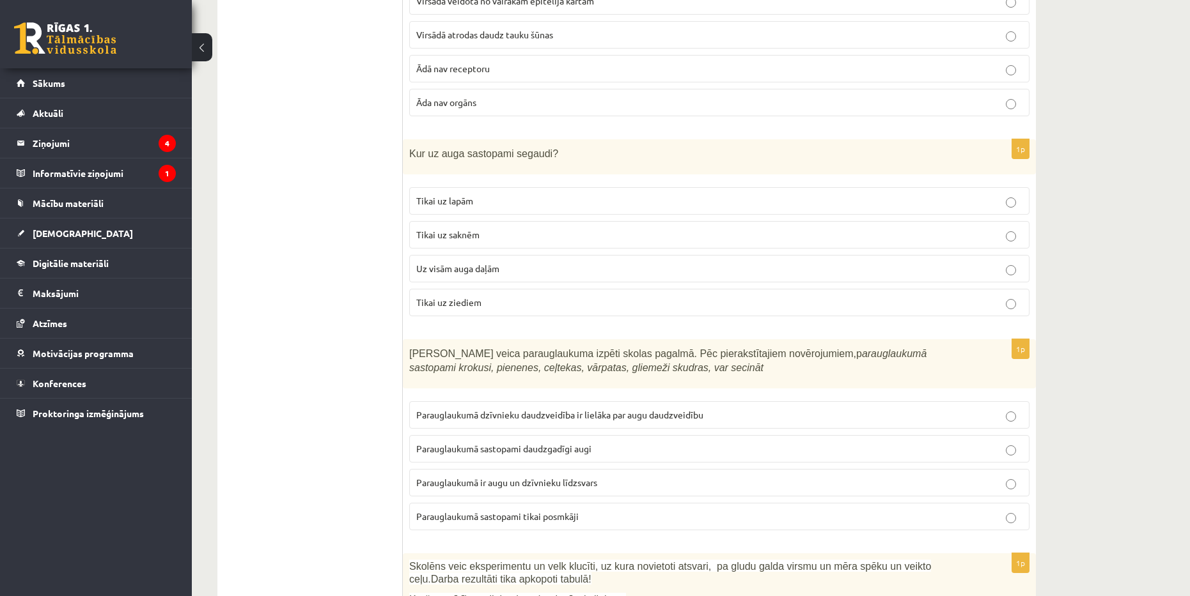
scroll to position [511, 0]
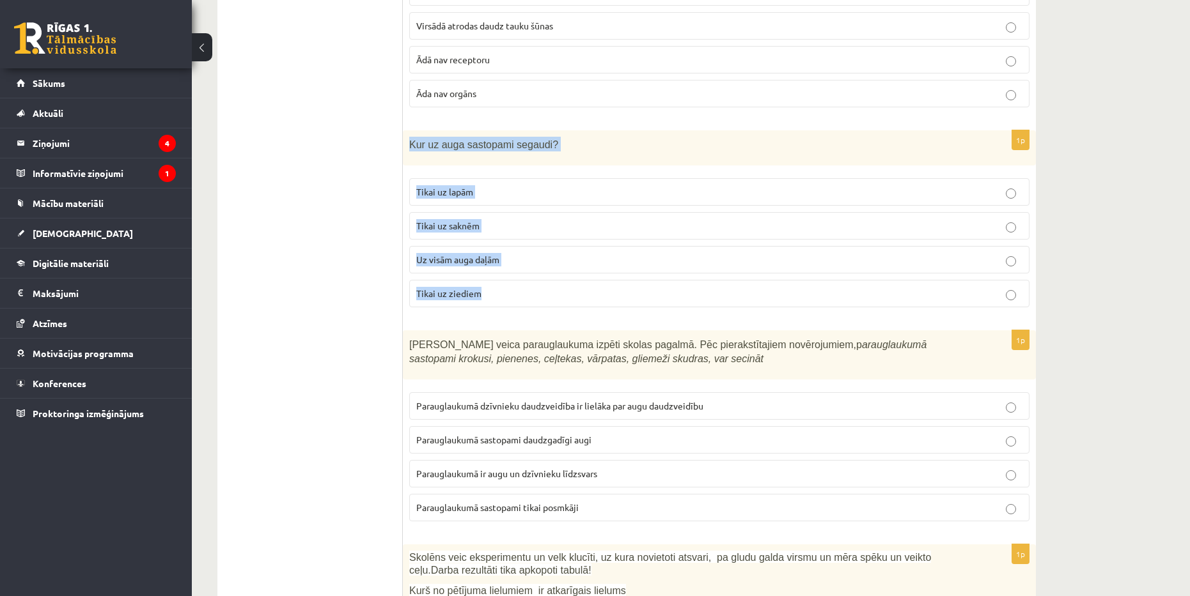
drag, startPoint x: 408, startPoint y: 144, endPoint x: 486, endPoint y: 290, distance: 165.6
click at [486, 290] on div "1p Kur uz auga sastopami segaudi? Tikai uz lapām Tikai uz saknēm Uz visām auga …" at bounding box center [719, 223] width 633 height 187
copy div "Kur uz auga sastopami segaudi? Tikai uz lapām Tikai uz saknēm Uz visām auga daļ…"
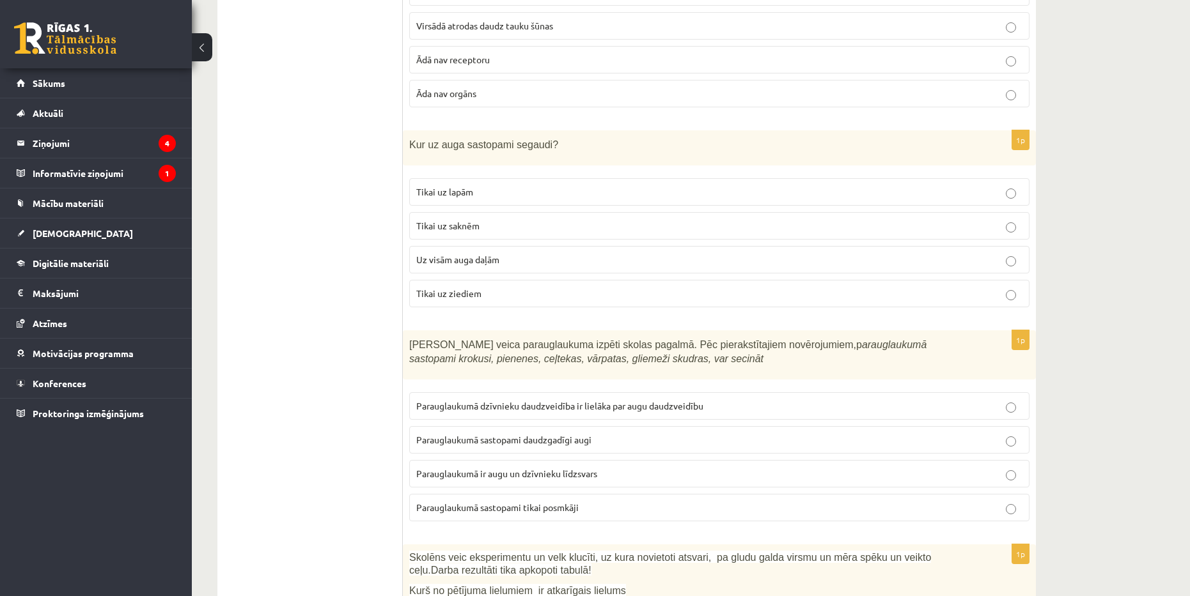
click at [903, 255] on p "Uz visām auga daļām" at bounding box center [719, 259] width 606 height 13
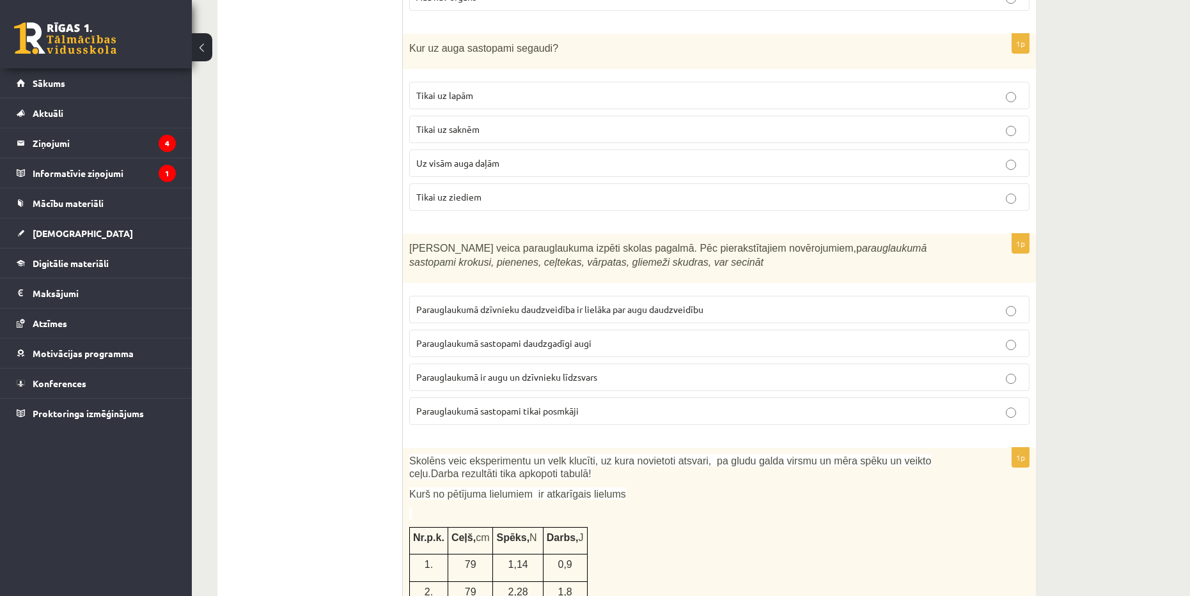
scroll to position [639, 0]
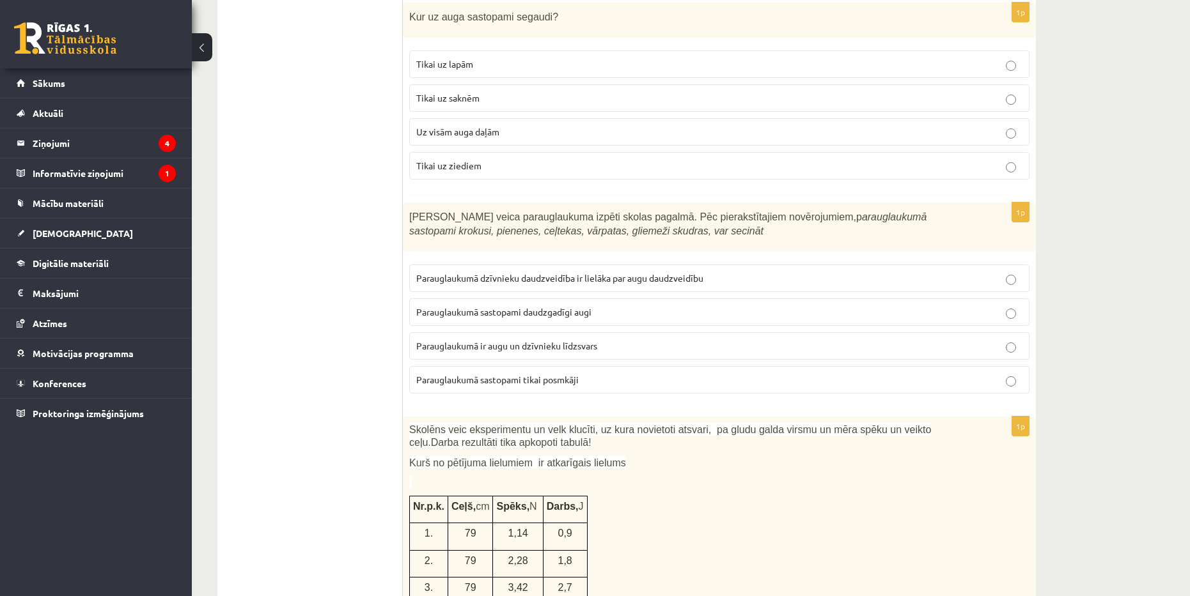
click at [601, 339] on label "Parauglaukumā ir augu un dzīvnieku līdzsvars" at bounding box center [719, 345] width 620 height 27
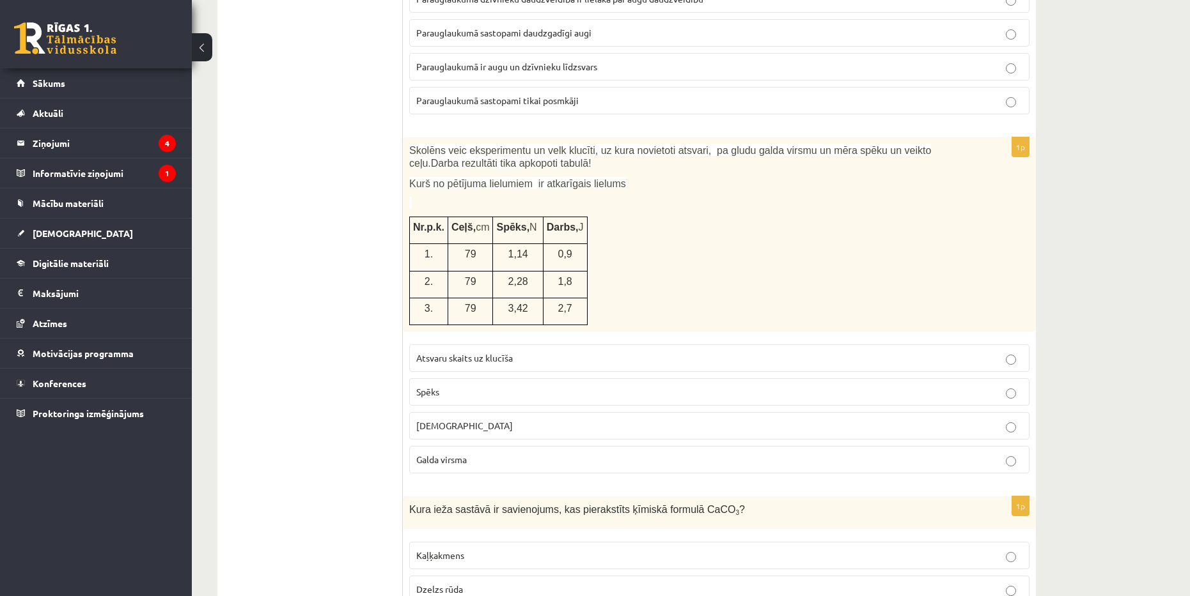
scroll to position [959, 0]
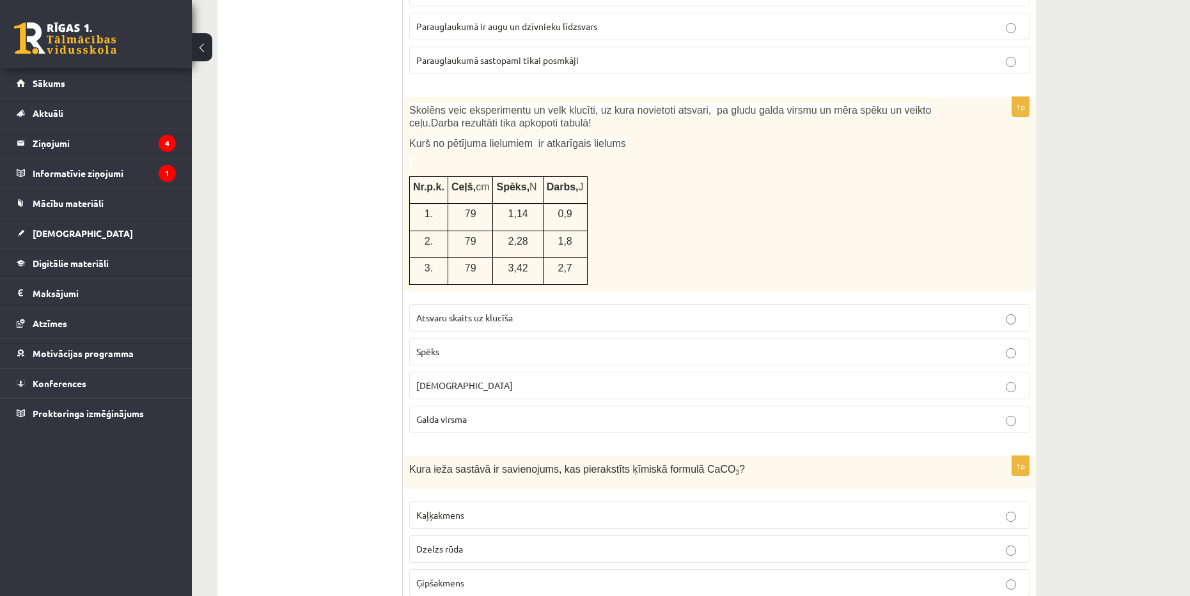
click at [408, 107] on div "Skolēns veic eksperimentu un velk klucīti, uz kura novietoti atsvari, pa gludu …" at bounding box center [719, 194] width 633 height 194
click at [559, 341] on label "Spēks" at bounding box center [719, 351] width 620 height 27
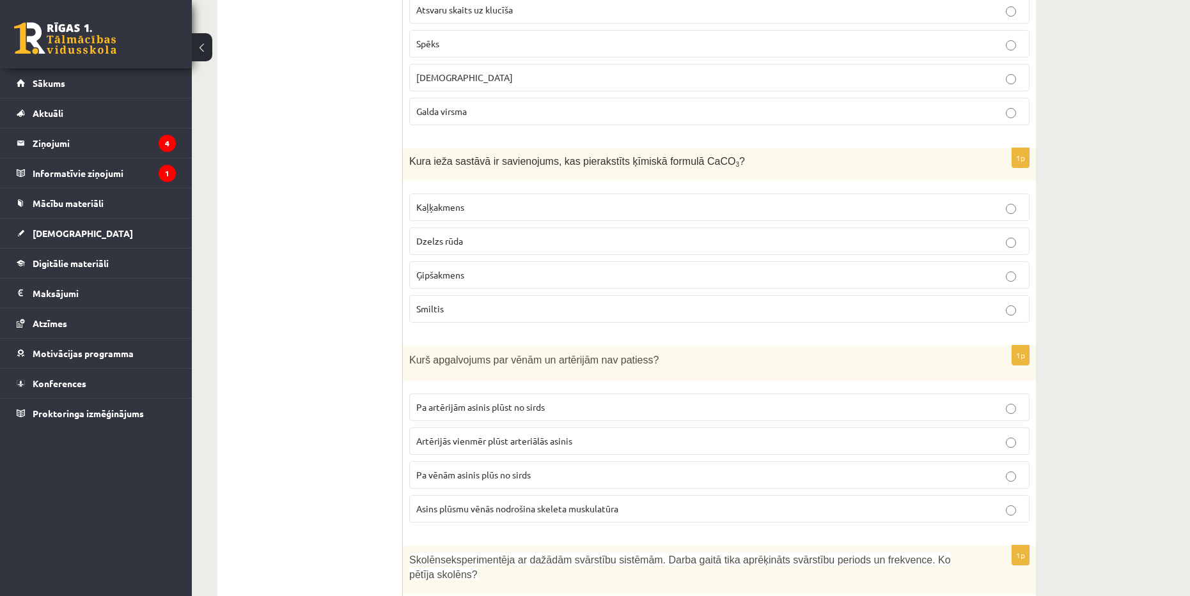
scroll to position [1279, 0]
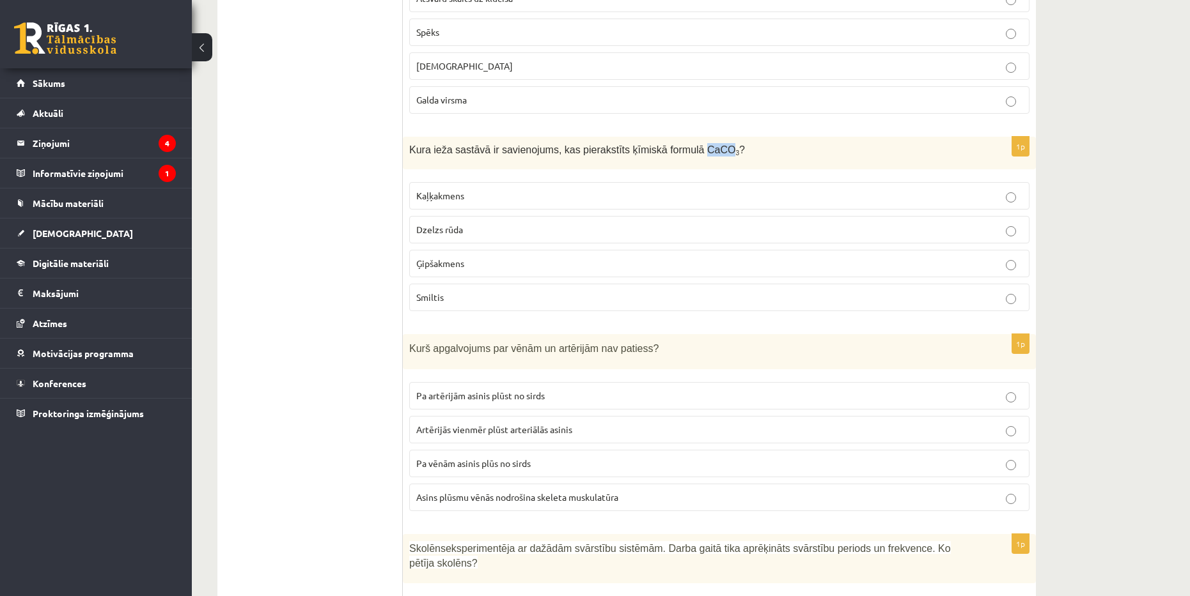
drag, startPoint x: 675, startPoint y: 148, endPoint x: 698, endPoint y: 152, distance: 23.3
click at [698, 152] on span "Kura ieža sastāvā ir savienojums, kas pierakstīts ķīmiskā formulā CaCO 3 ?" at bounding box center [577, 149] width 336 height 11
click at [437, 161] on div "Kura ieža sastāvā ir savienojums, kas pierakstīts ķīmiskā formulā CaCO 3 ?" at bounding box center [719, 153] width 633 height 33
drag, startPoint x: 408, startPoint y: 148, endPoint x: 632, endPoint y: 144, distance: 223.1
click at [412, 146] on div "Kura ieža sastāvā ir savienojums, kas pierakstīts ķīmiskā formulā CaCO 3 ?" at bounding box center [719, 153] width 633 height 33
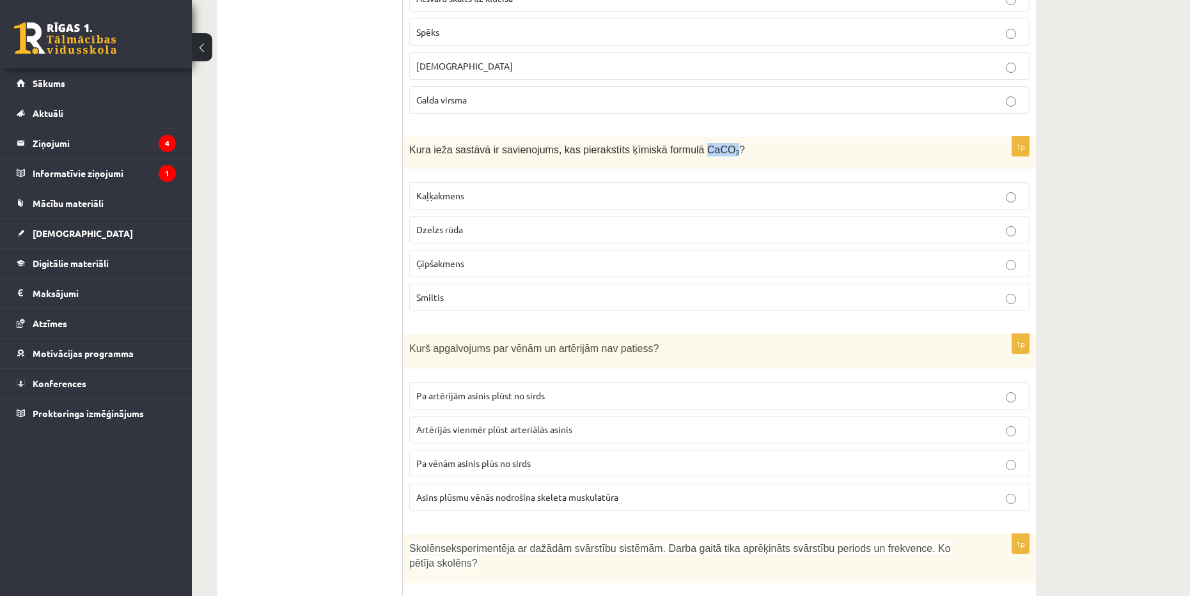
drag, startPoint x: 675, startPoint y: 149, endPoint x: 700, endPoint y: 150, distance: 24.9
click at [700, 150] on span "Kura ieža sastāvā ir savienojums, kas pierakstīts ķīmiskā formulā CaCO 3 ?" at bounding box center [577, 149] width 336 height 11
copy span "CaCO 3"
click at [655, 262] on p "Ģipšakmens" at bounding box center [719, 263] width 606 height 13
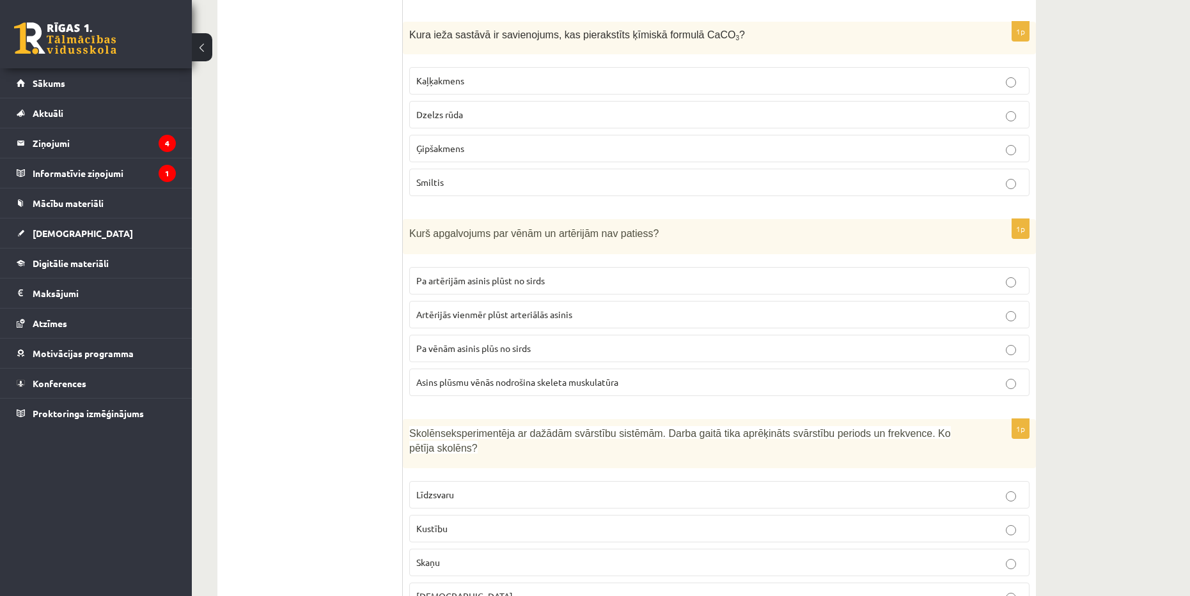
scroll to position [1406, 0]
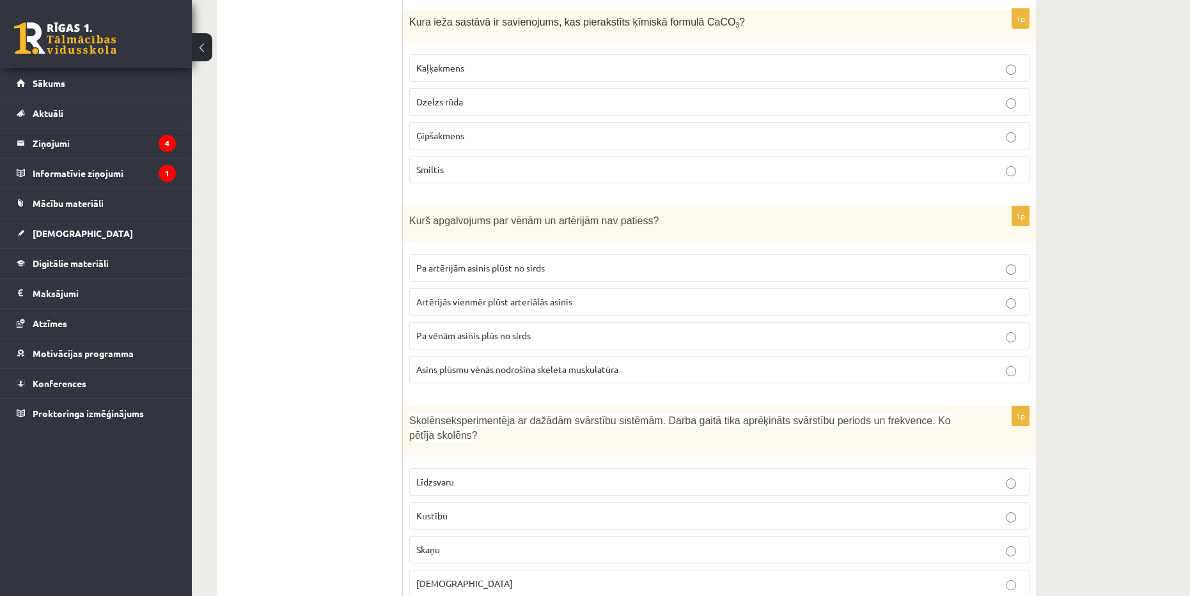
click at [741, 370] on p "Asins plūsmu vēnās nodrošina skeleta muskulatūra" at bounding box center [719, 369] width 606 height 13
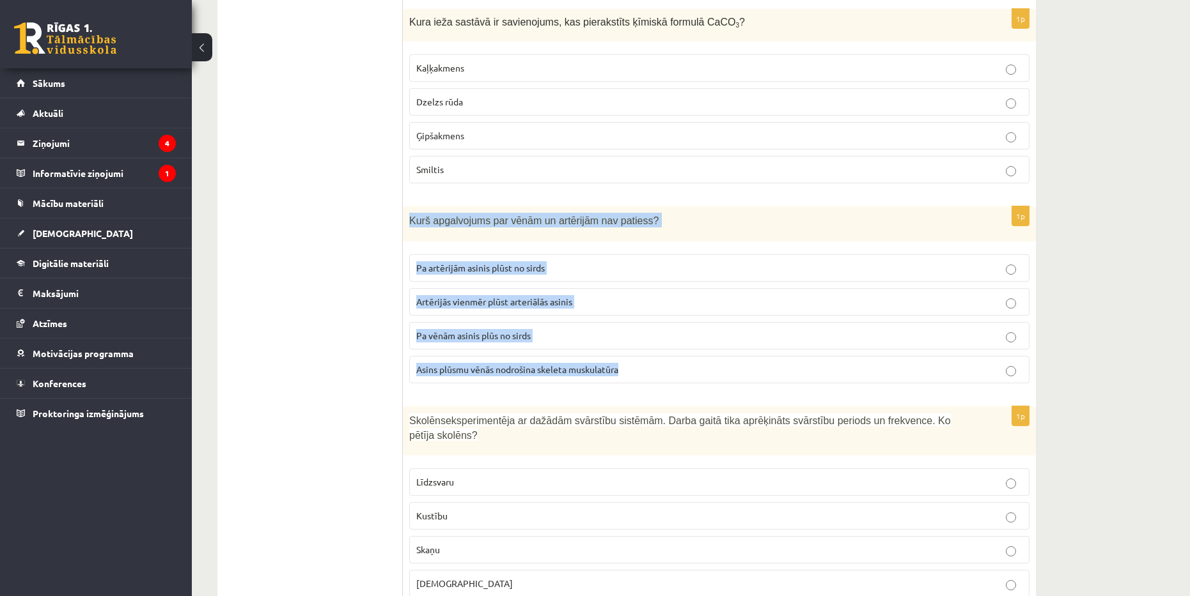
drag, startPoint x: 406, startPoint y: 219, endPoint x: 630, endPoint y: 377, distance: 274.7
click at [629, 378] on div "1p Kurš apgalvojums par vēnām un artērijām nav patiess? Pa artērijām asinis plū…" at bounding box center [719, 299] width 633 height 187
copy div "Kurš apgalvojums par vēnām un artērijām nav patiess? Pa artērijām asinis plūst …"
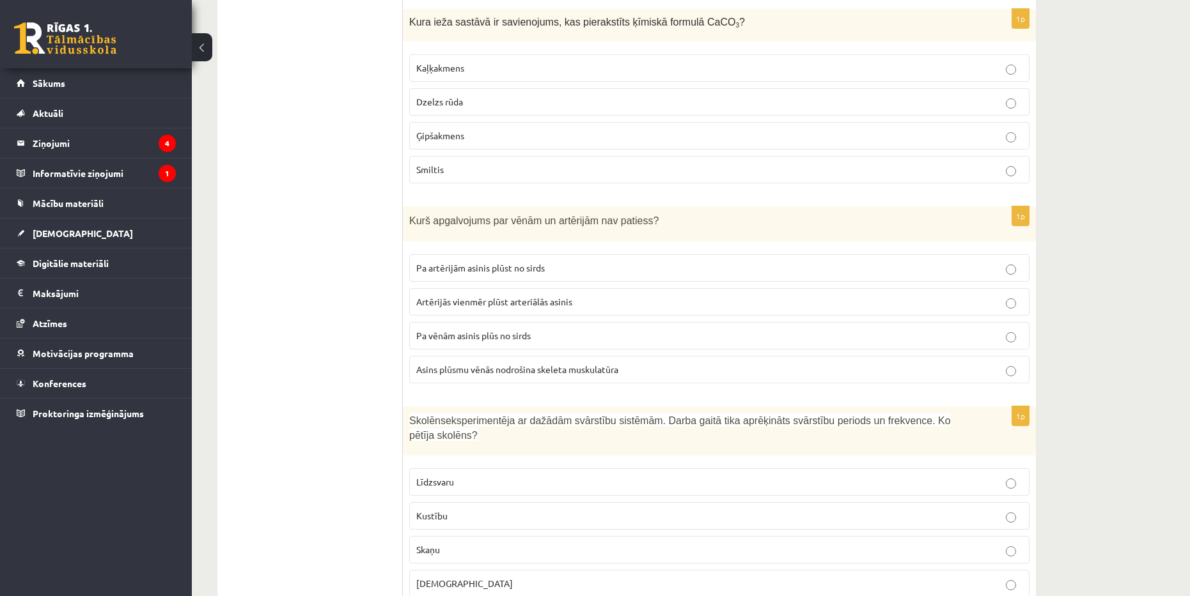
click at [482, 292] on label "Artērijās vienmēr plūst arteriālās asinis" at bounding box center [719, 301] width 620 height 27
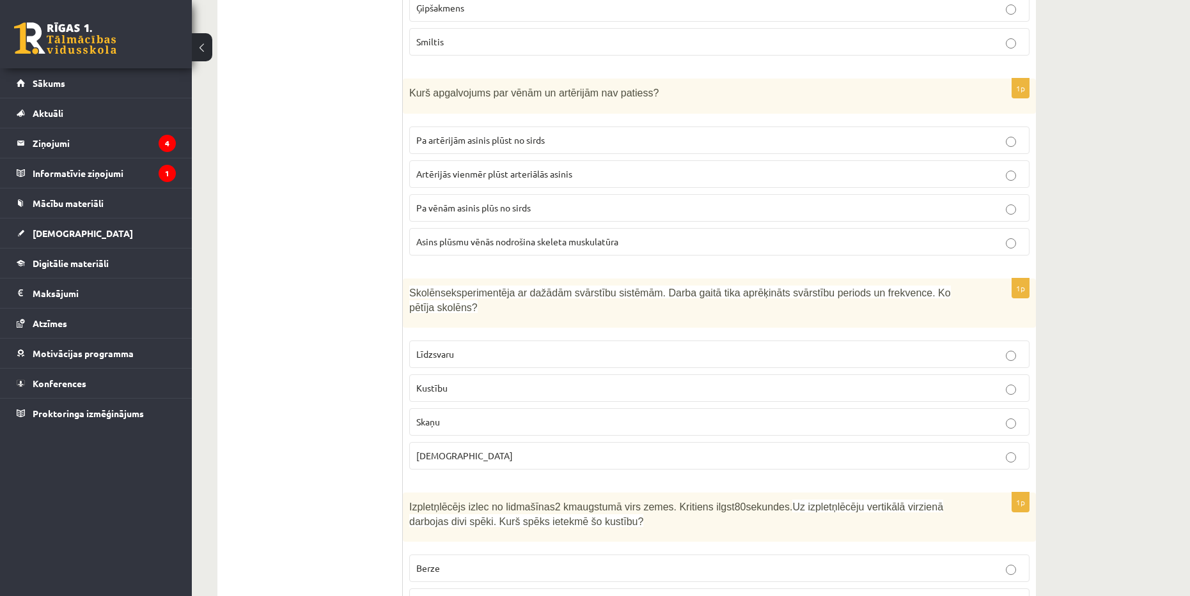
scroll to position [1598, 0]
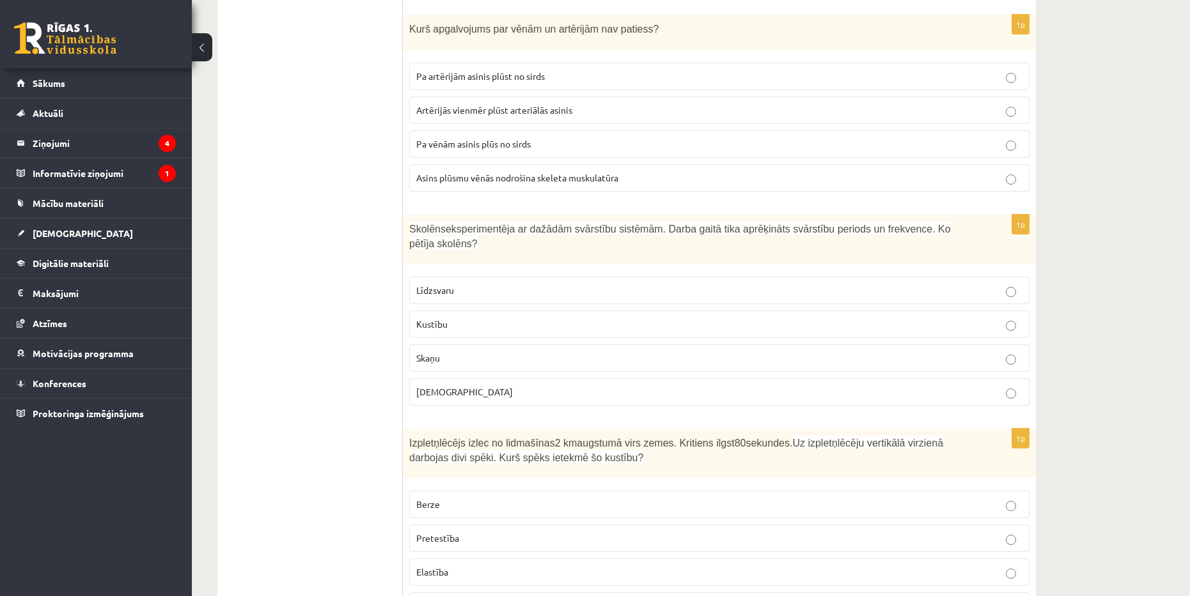
click at [571, 345] on label "Skaņu" at bounding box center [719, 358] width 620 height 27
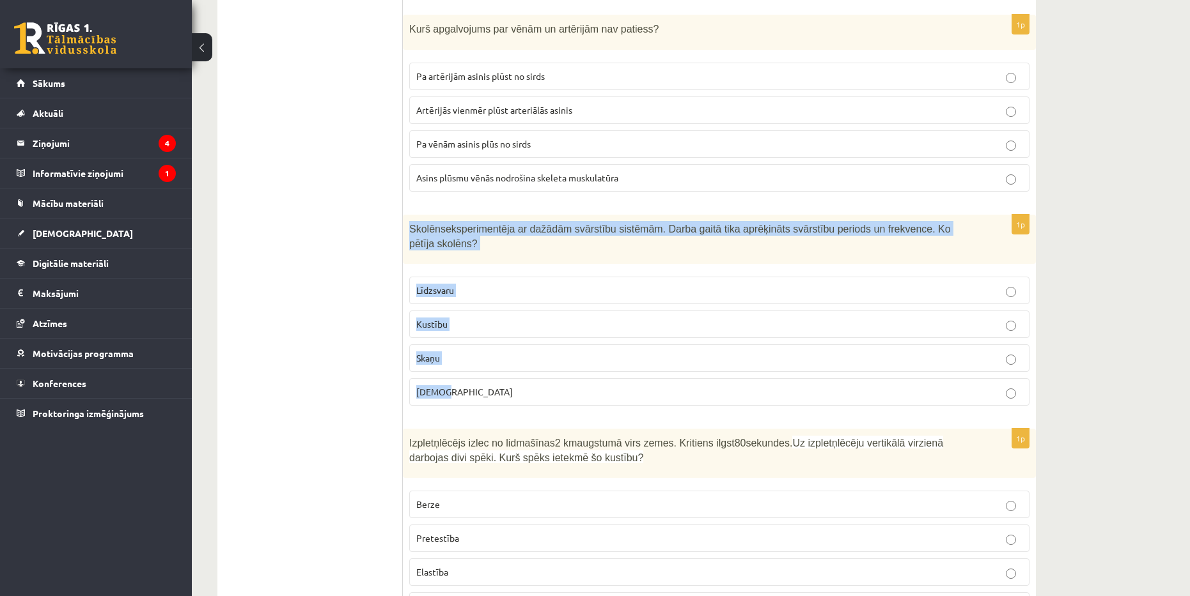
drag, startPoint x: 408, startPoint y: 228, endPoint x: 508, endPoint y: 387, distance: 187.0
click at [508, 387] on div "1p Skolēns eksperimentēja ar dažādām svārstību sistēmām. Darba gaitā tika aprēķ…" at bounding box center [719, 315] width 633 height 201
copy div "Skolēns eksperimentēja ar dažādām svārstību sistēmām. Darba gaitā tika aprēķinā…"
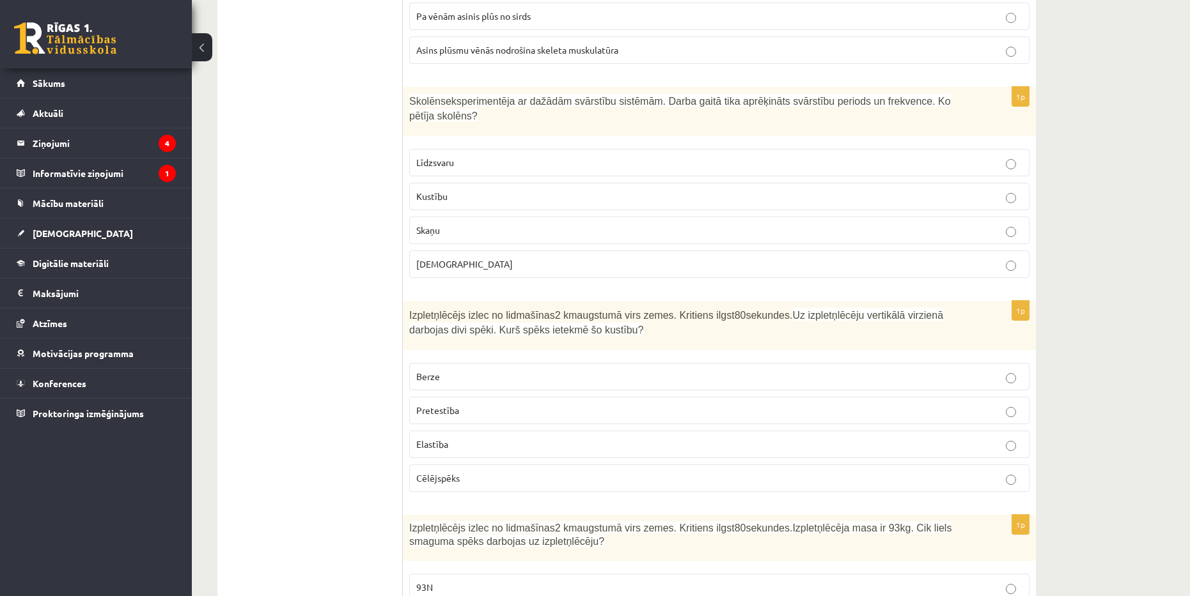
scroll to position [1790, 0]
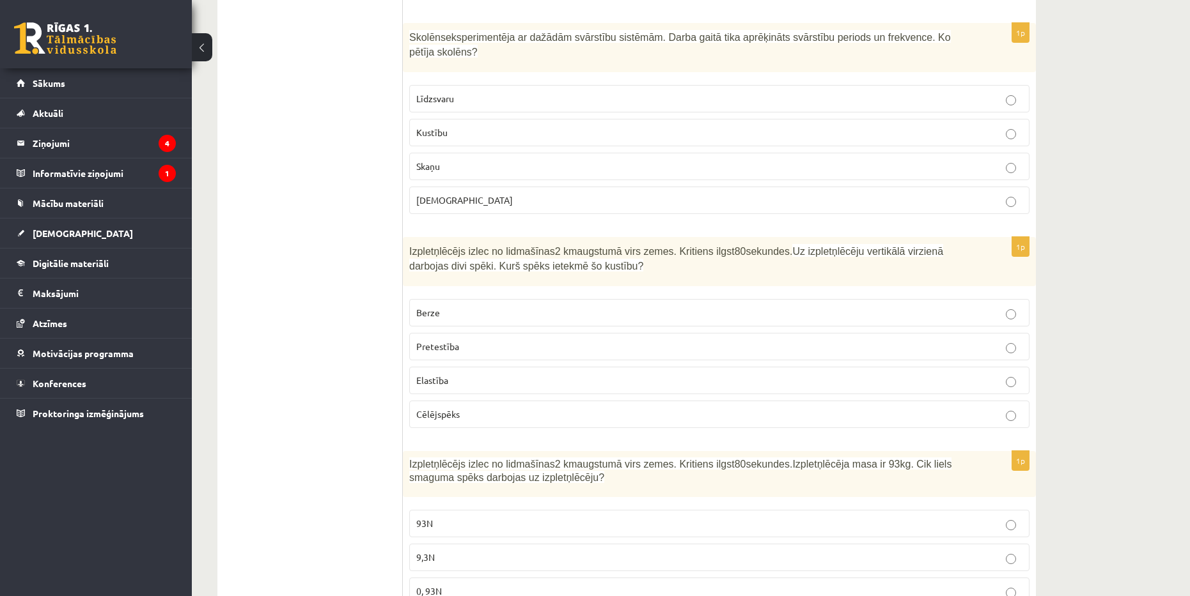
click at [485, 340] on p "Pretestība" at bounding box center [719, 346] width 606 height 13
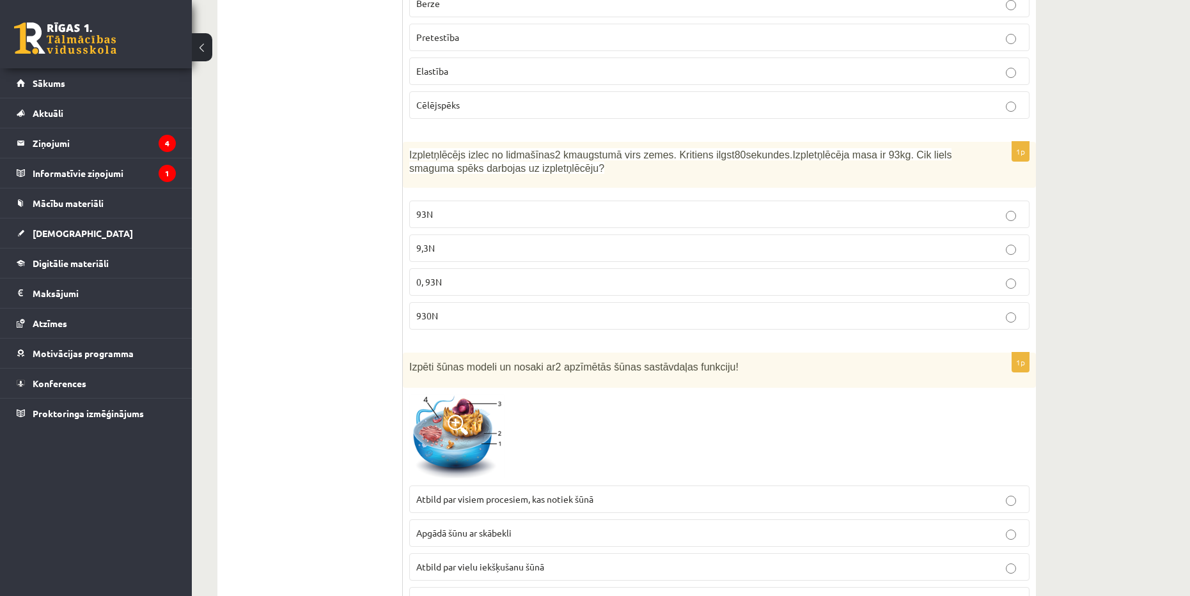
scroll to position [2110, 0]
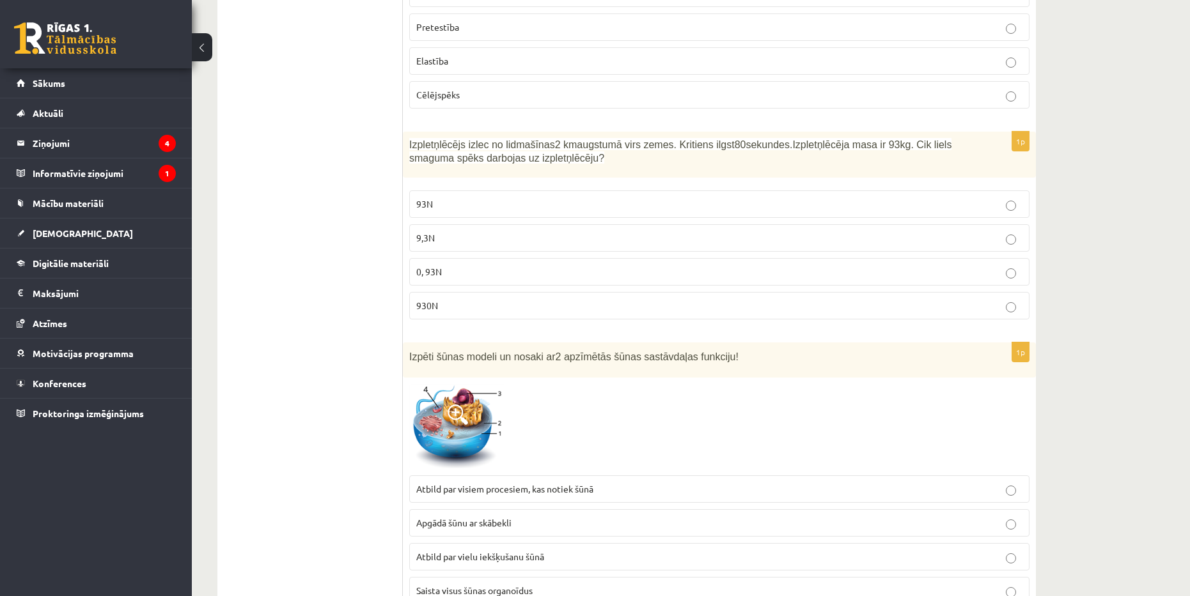
click at [531, 292] on label "930N" at bounding box center [719, 305] width 620 height 27
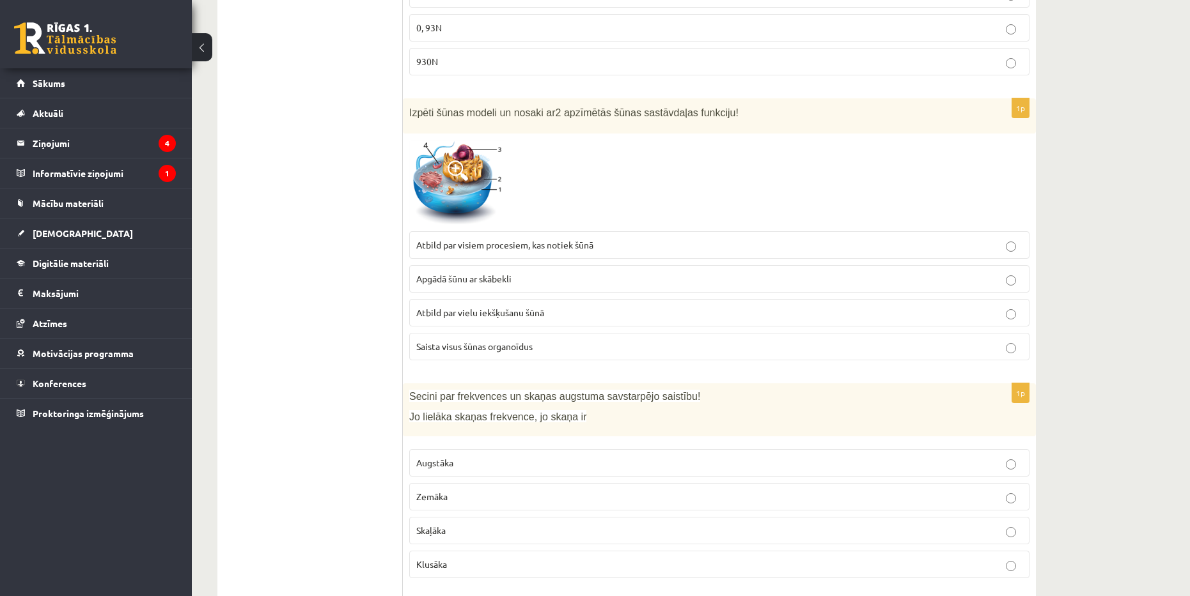
scroll to position [2365, 0]
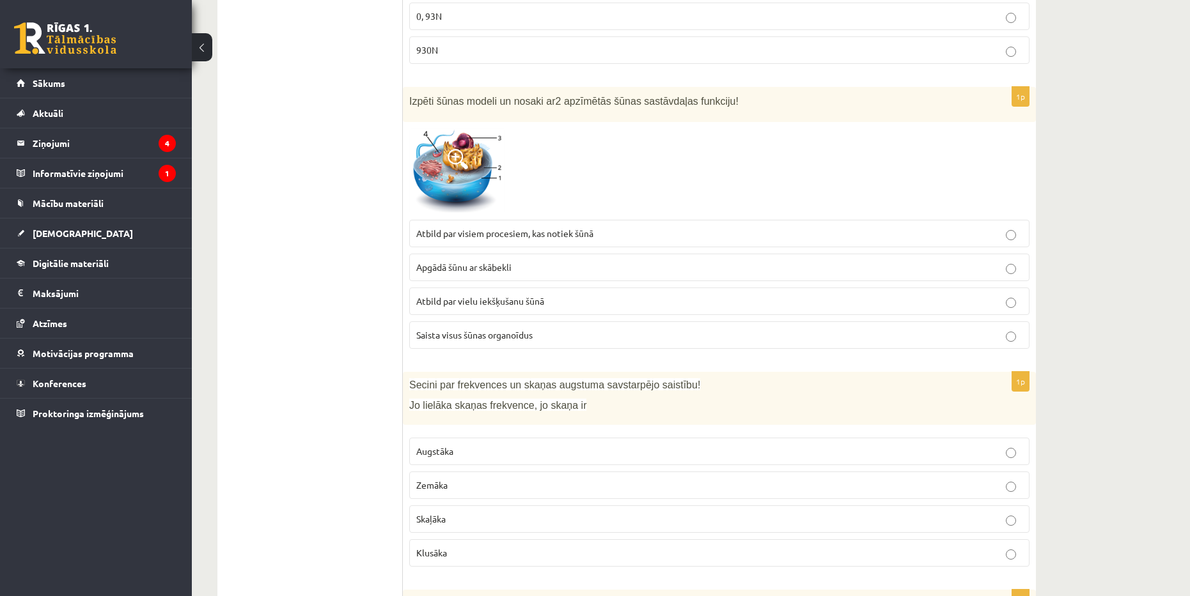
click at [455, 149] on span at bounding box center [457, 159] width 20 height 20
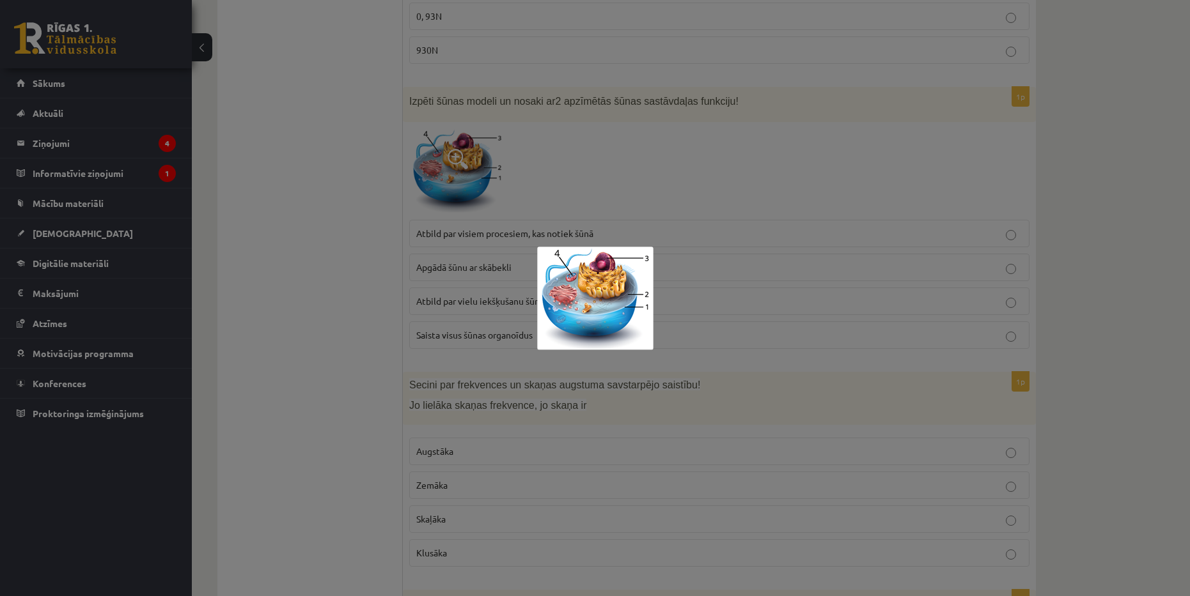
click at [606, 153] on div at bounding box center [595, 298] width 1190 height 596
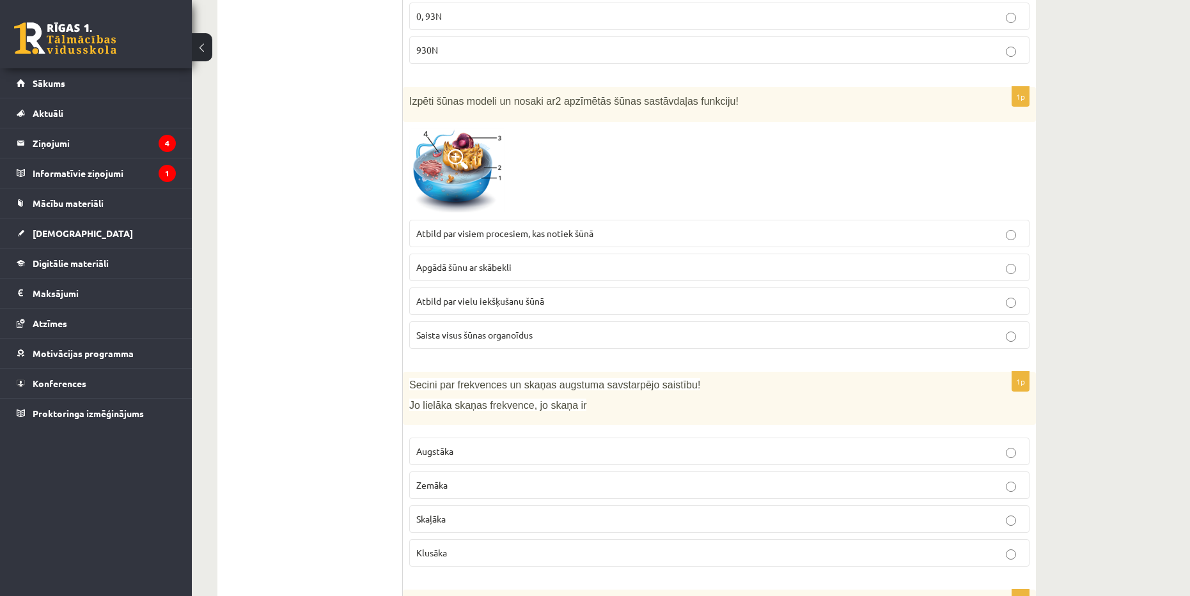
click at [635, 329] on p "Saista visus šūnas organoīdus" at bounding box center [719, 335] width 606 height 13
click at [640, 261] on p "Apgādā šūnu ar skābekli" at bounding box center [719, 267] width 606 height 13
click at [675, 227] on p "Atbild par visiem procesiem, kas notiek šūnā" at bounding box center [719, 233] width 606 height 13
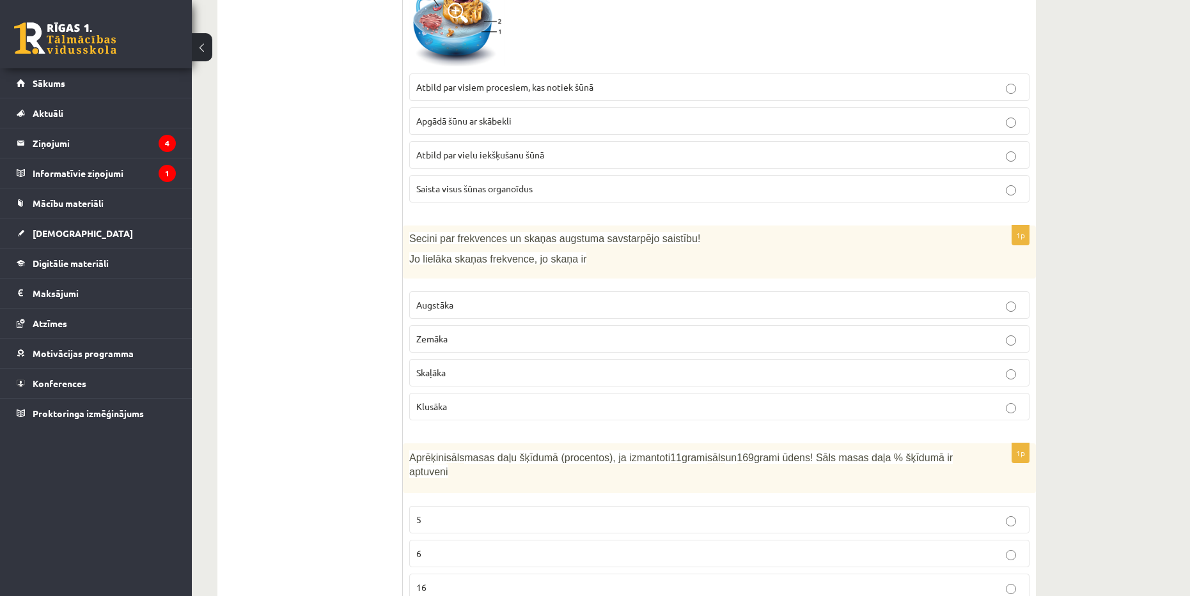
scroll to position [2557, 0]
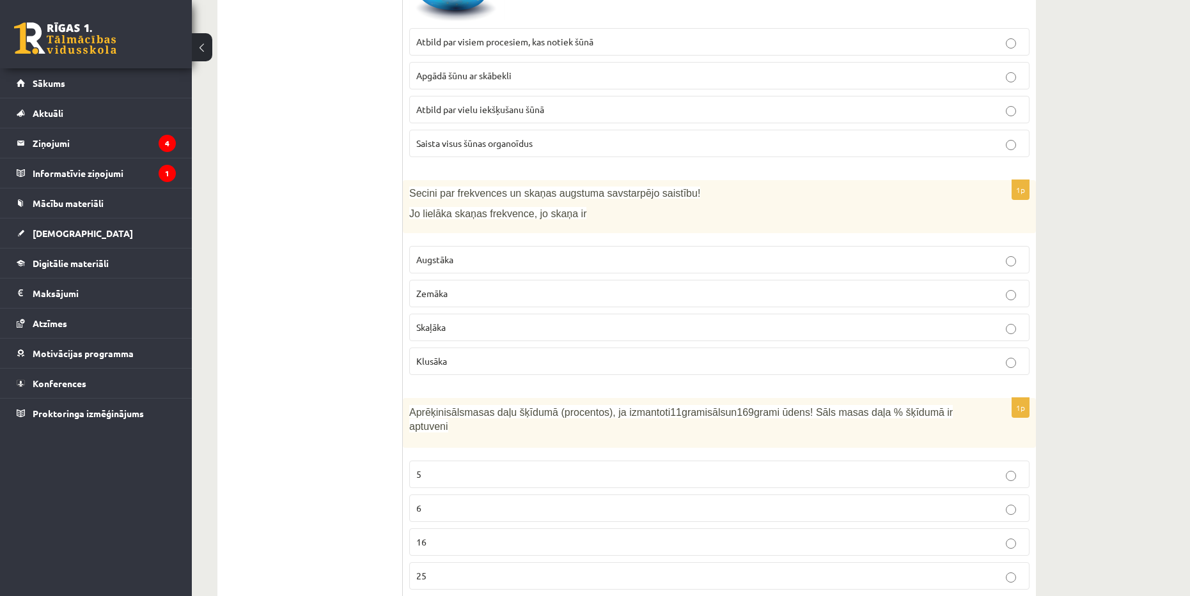
click at [497, 253] on p "Augstāka" at bounding box center [719, 259] width 606 height 13
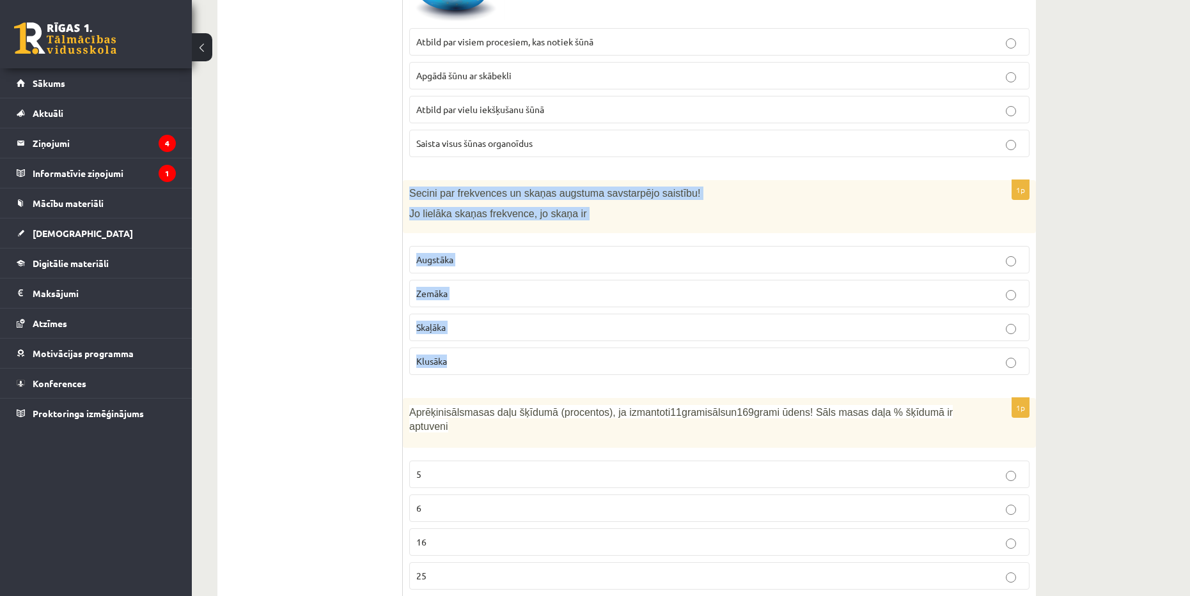
drag, startPoint x: 408, startPoint y: 178, endPoint x: 466, endPoint y: 354, distance: 184.6
click at [466, 354] on div "1p Secini par frekvences un skaņas augstuma savstarpējo saistību! Jo lielāka sk…" at bounding box center [719, 282] width 633 height 205
copy div "Secini par frekvences un skaņas augstuma savstarpējo saistību! Jo lielāka skaņa…"
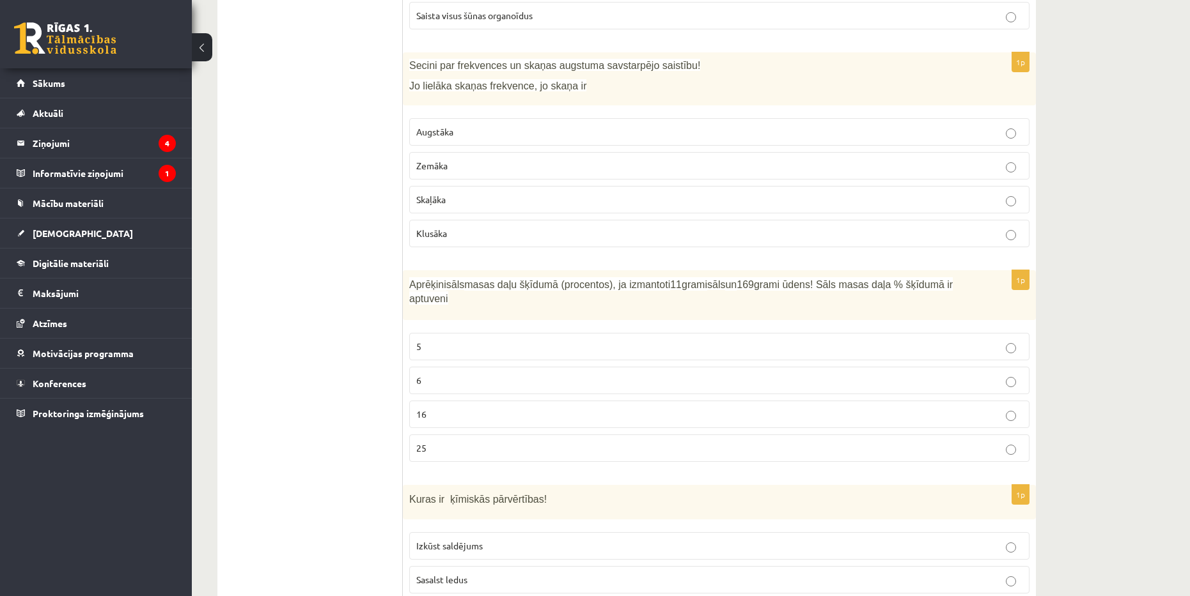
scroll to position [2749, 0]
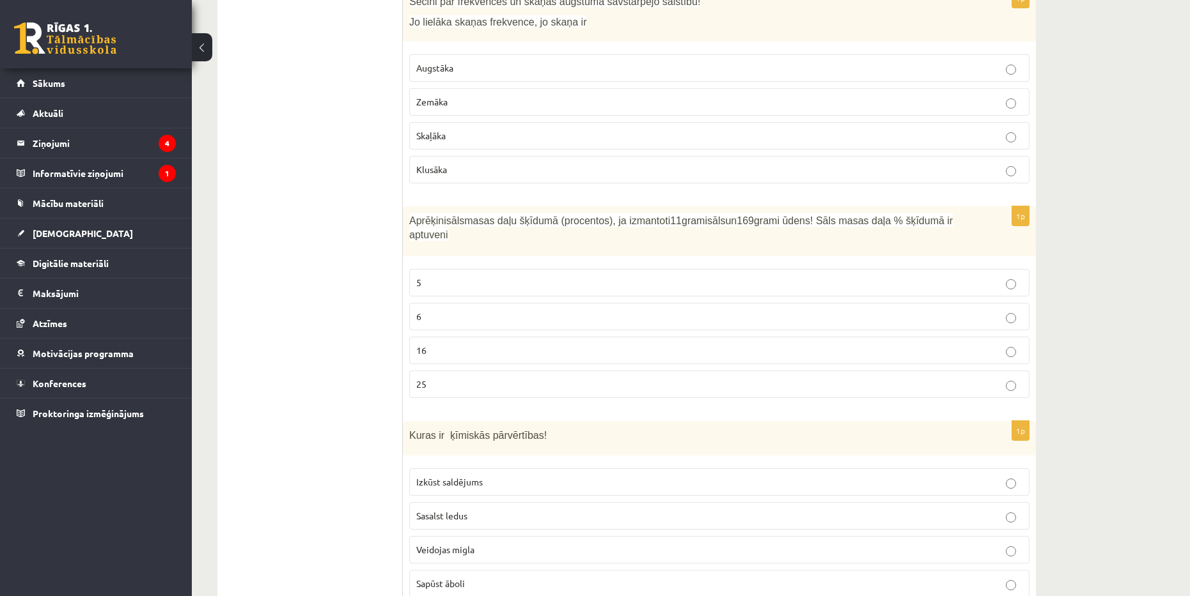
click at [655, 337] on label "16" at bounding box center [719, 350] width 620 height 27
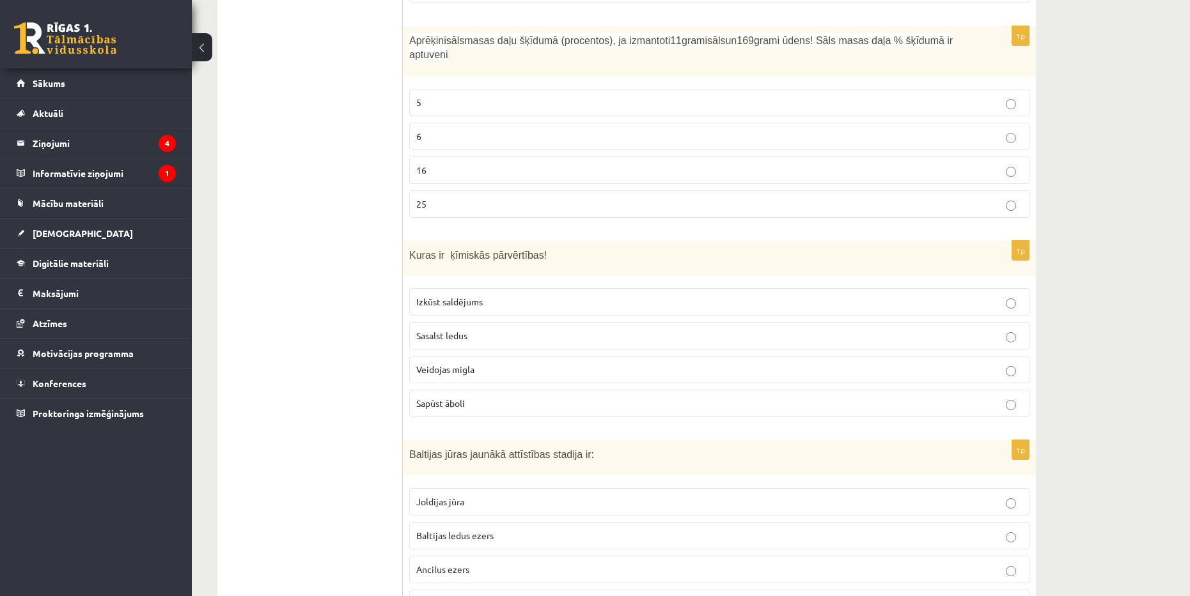
scroll to position [2941, 0]
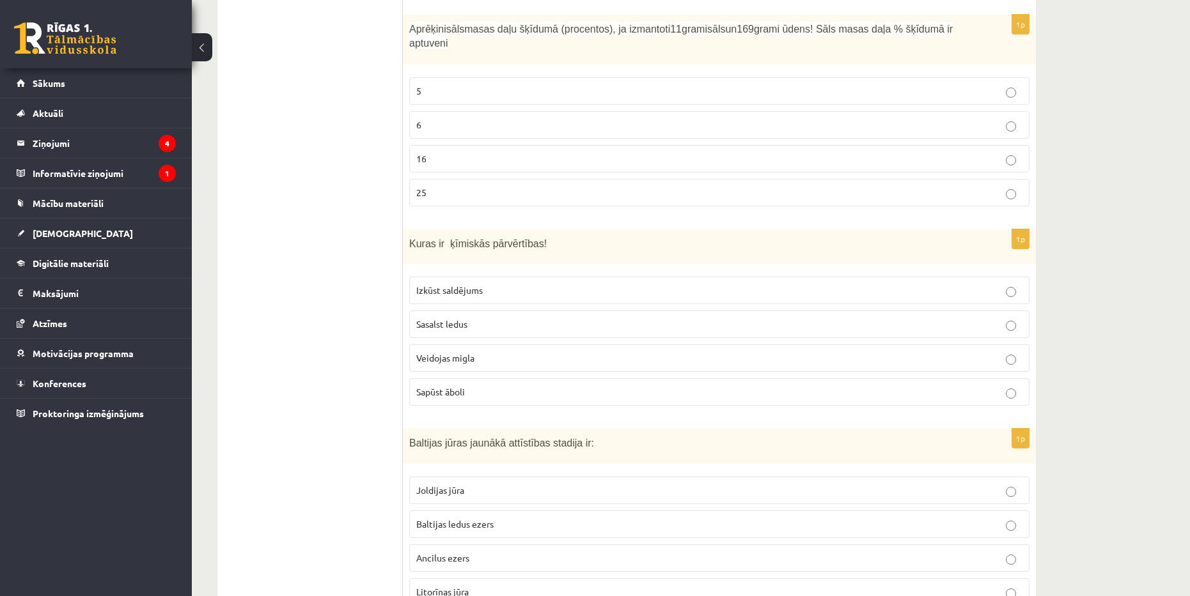
click at [430, 386] on span "Sapūst āboli" at bounding box center [440, 392] width 49 height 12
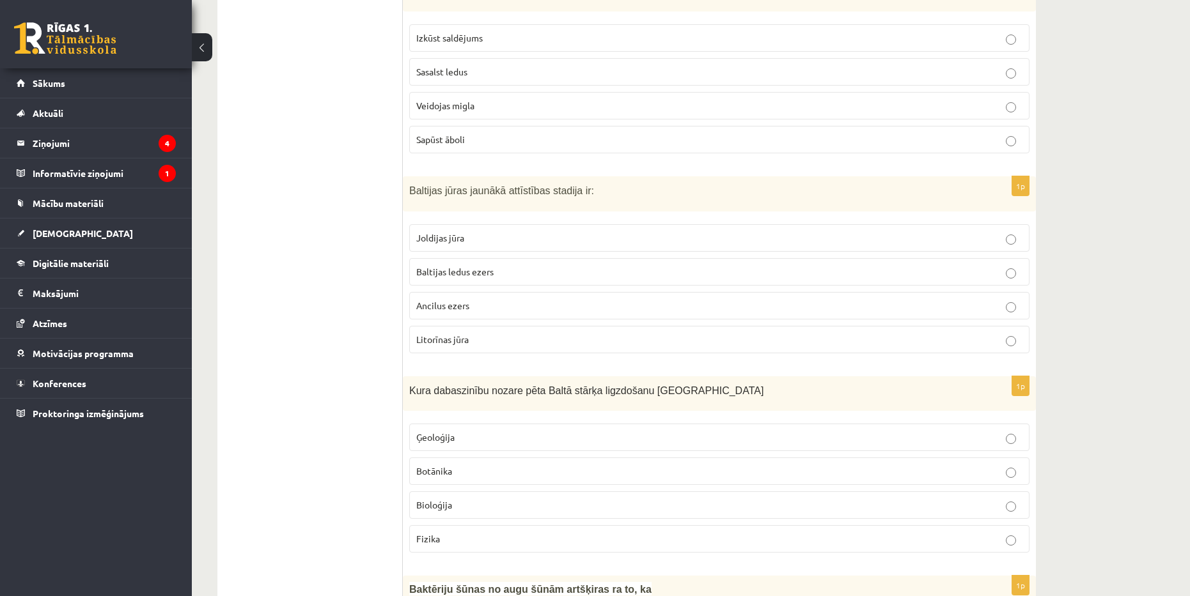
scroll to position [3196, 0]
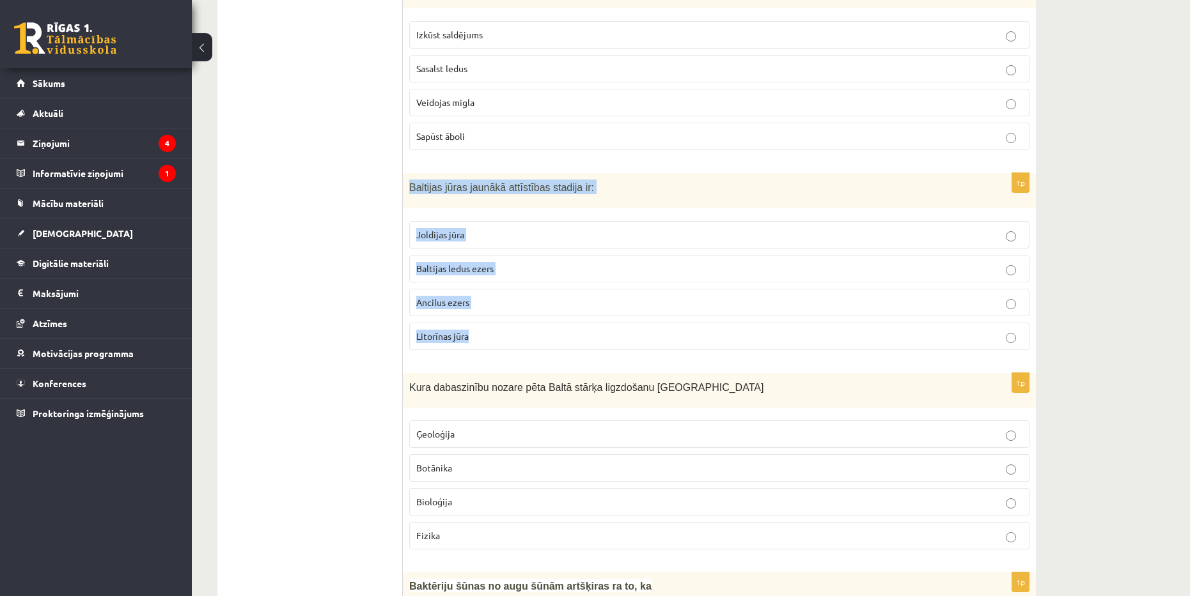
drag, startPoint x: 410, startPoint y: 155, endPoint x: 486, endPoint y: 299, distance: 162.7
click at [486, 299] on div "1p Baltijas jūras jaunākā attīstības stadija ir: Joldijas jūra Baltijas ledus e…" at bounding box center [719, 266] width 633 height 187
copy div "Baltijas jūras jaunākā attīstības stadija ir: Joldijas jūra Baltijas ledus ezer…"
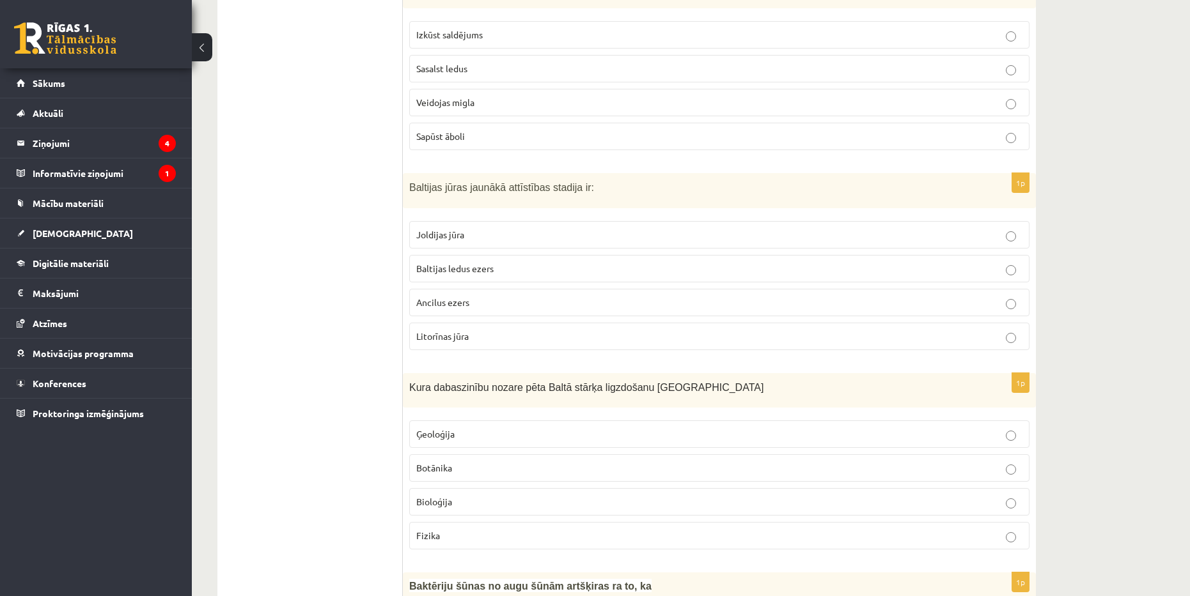
click at [382, 276] on ul "Tests" at bounding box center [316, 153] width 173 height 6240
click at [603, 330] on p "Litorīnas jūra" at bounding box center [719, 336] width 606 height 13
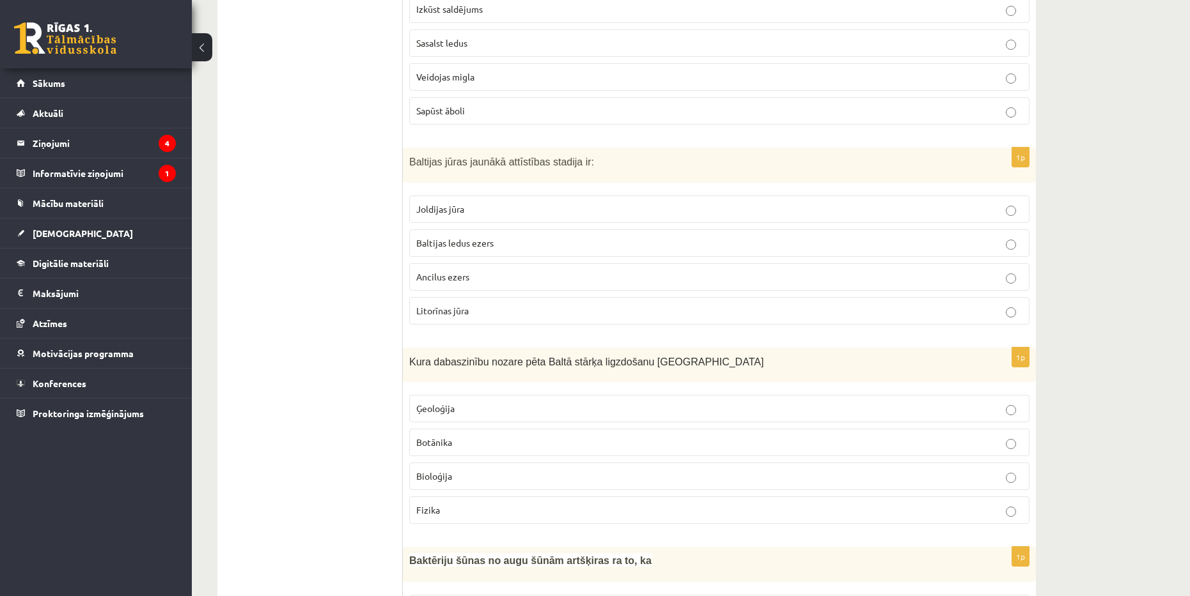
scroll to position [3324, 0]
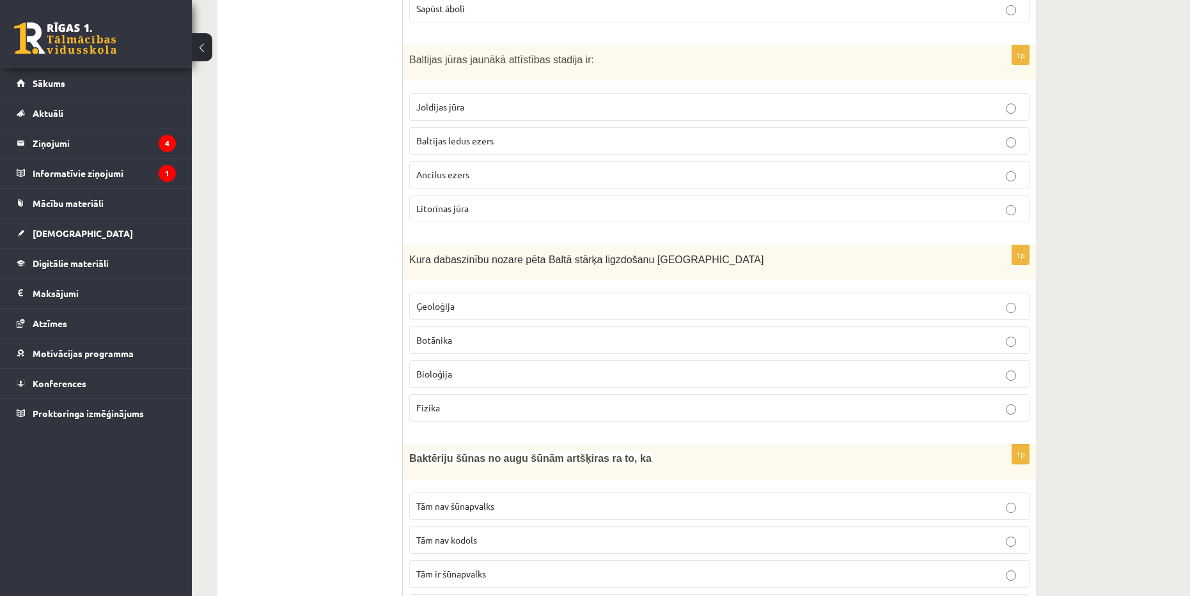
click at [486, 368] on p "Bioloģija" at bounding box center [719, 374] width 606 height 13
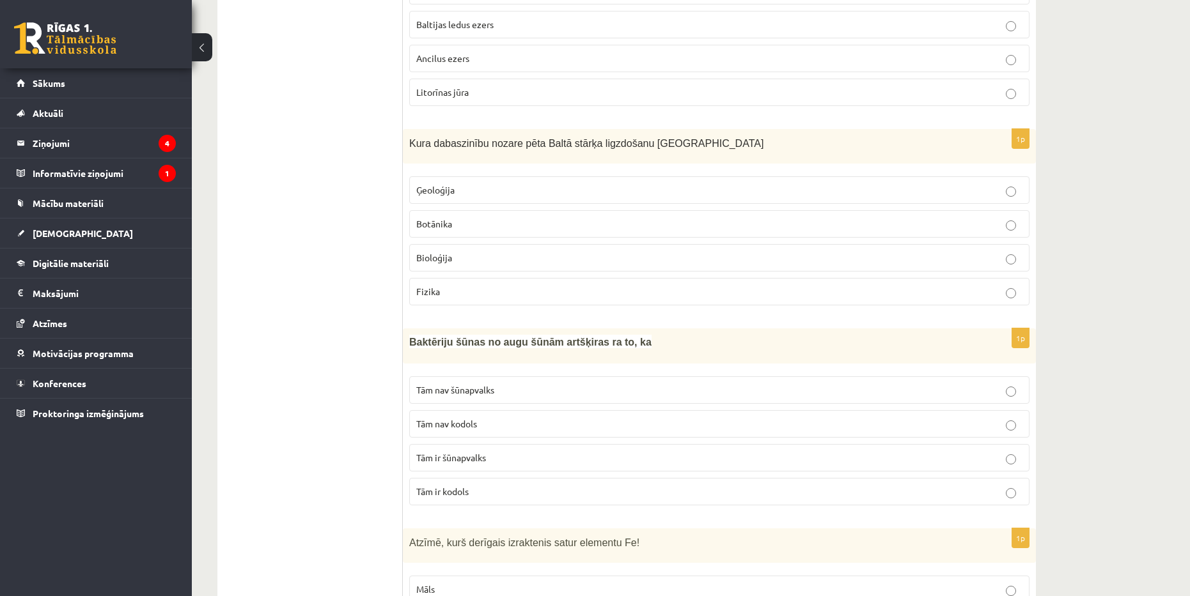
scroll to position [3452, 0]
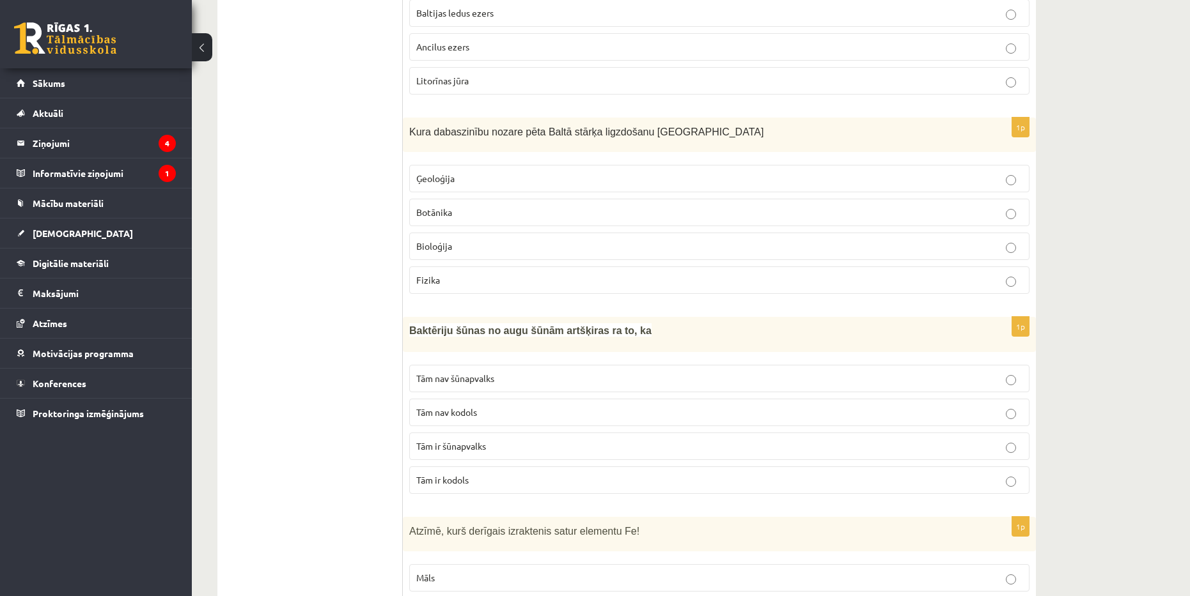
click at [566, 372] on p "Tām nav šūnapvalks" at bounding box center [719, 378] width 606 height 13
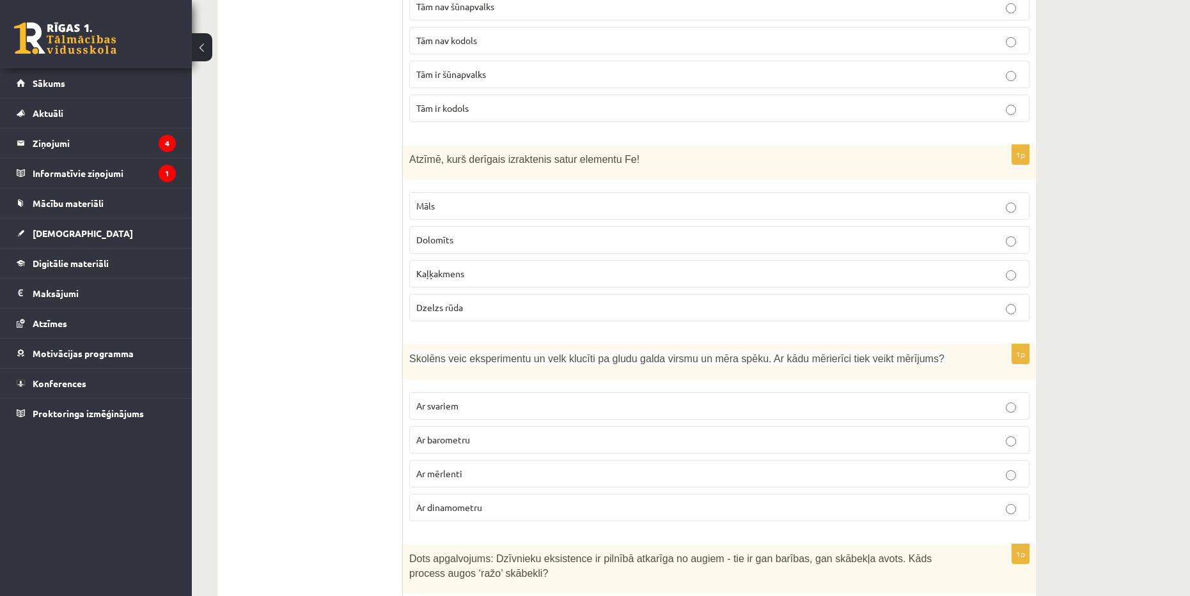
scroll to position [3836, 0]
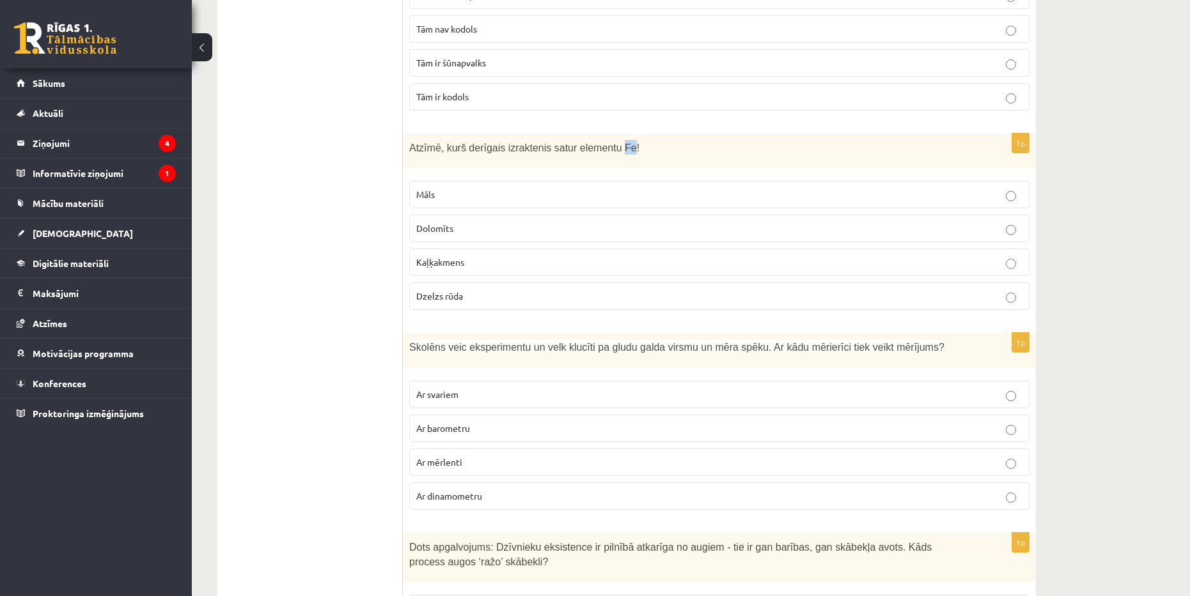
drag, startPoint x: 605, startPoint y: 119, endPoint x: 612, endPoint y: 120, distance: 6.4
click at [612, 143] on span "Atzīmē, kurš derīgais izraktenis satur elementu Fe!" at bounding box center [524, 148] width 230 height 11
copy span "Fe"
click at [559, 290] on p "Dzelzs rūda" at bounding box center [719, 296] width 606 height 13
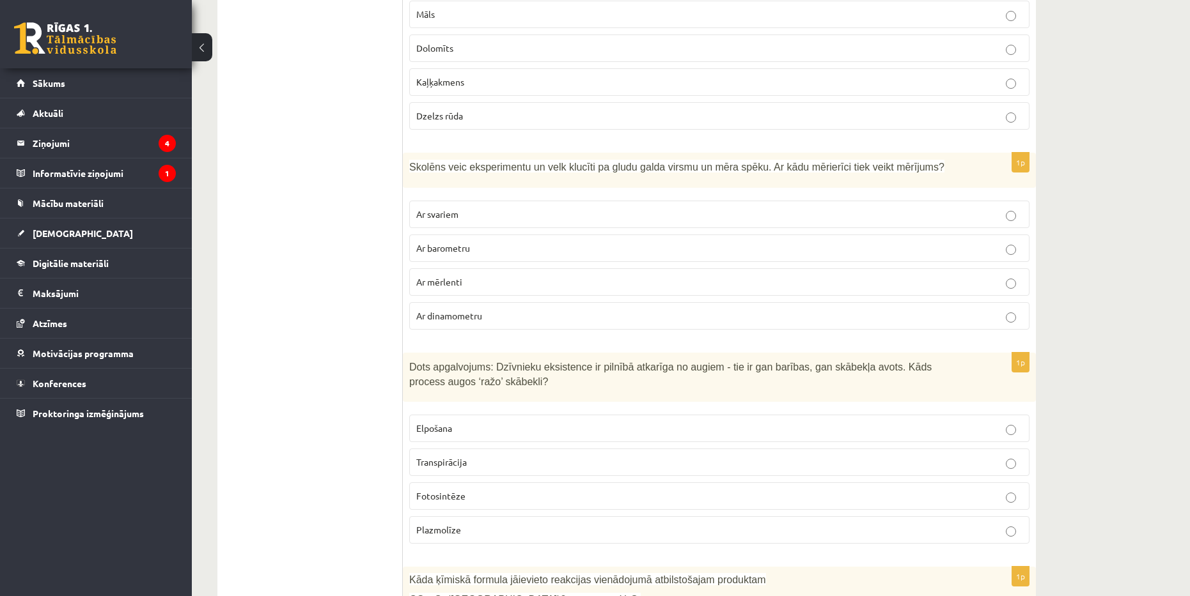
scroll to position [4027, 0]
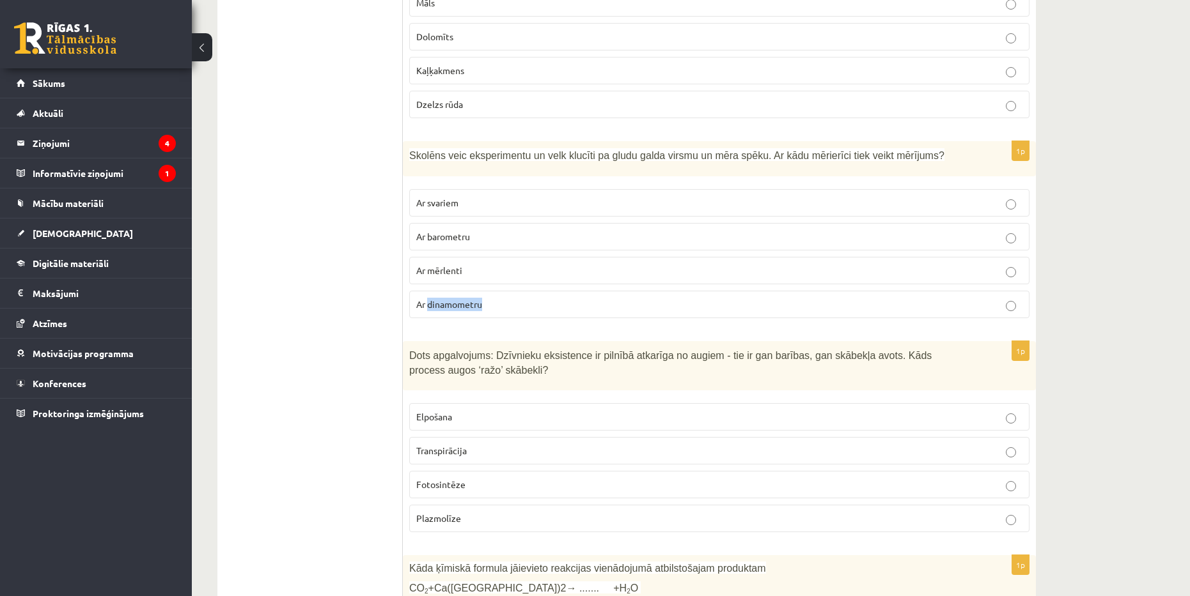
drag, startPoint x: 430, startPoint y: 277, endPoint x: 481, endPoint y: 279, distance: 51.2
click at [481, 299] on span "Ar dinamometru" at bounding box center [449, 305] width 66 height 12
copy span "dinamometru"
click at [564, 298] on p "Ar dinamometru" at bounding box center [719, 304] width 606 height 13
click at [598, 196] on p "Ar svariem" at bounding box center [719, 202] width 606 height 13
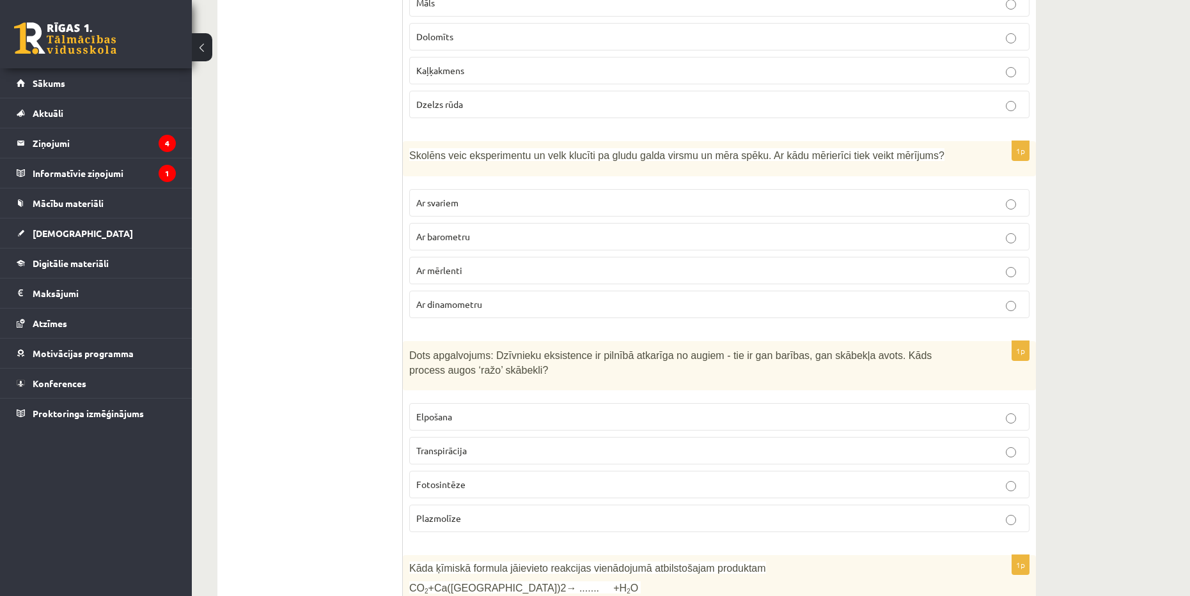
click at [579, 230] on p "Ar barometru" at bounding box center [719, 236] width 606 height 13
drag, startPoint x: 472, startPoint y: 203, endPoint x: 430, endPoint y: 204, distance: 42.8
click at [430, 230] on p "Ar barometru" at bounding box center [719, 236] width 606 height 13
click at [561, 291] on label "Ar dinamometru" at bounding box center [719, 304] width 620 height 27
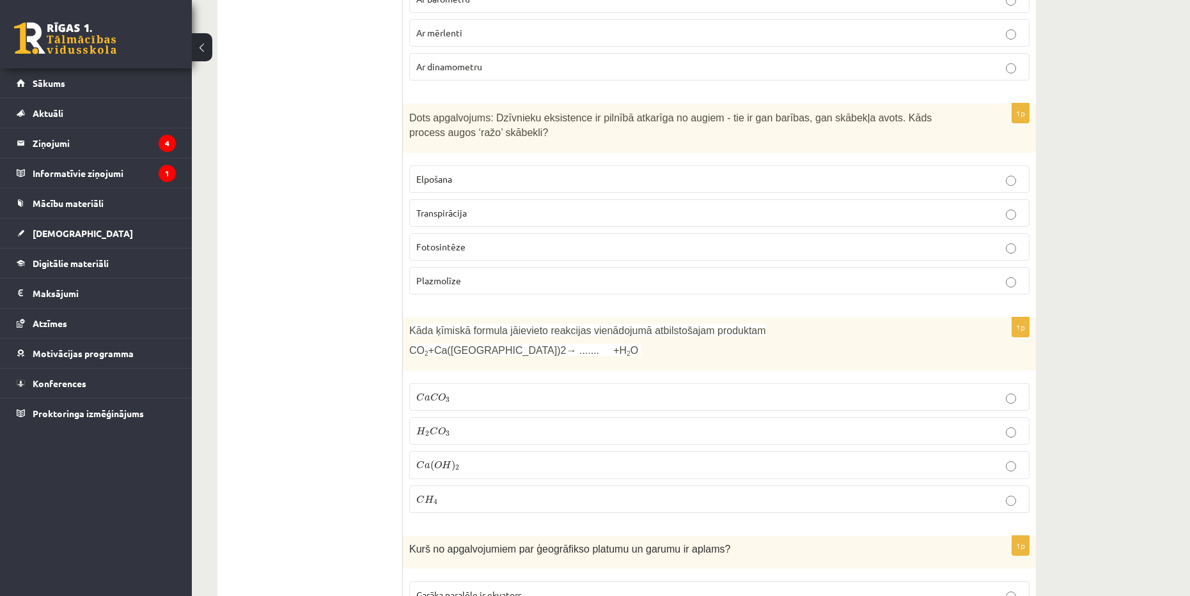
scroll to position [4283, 0]
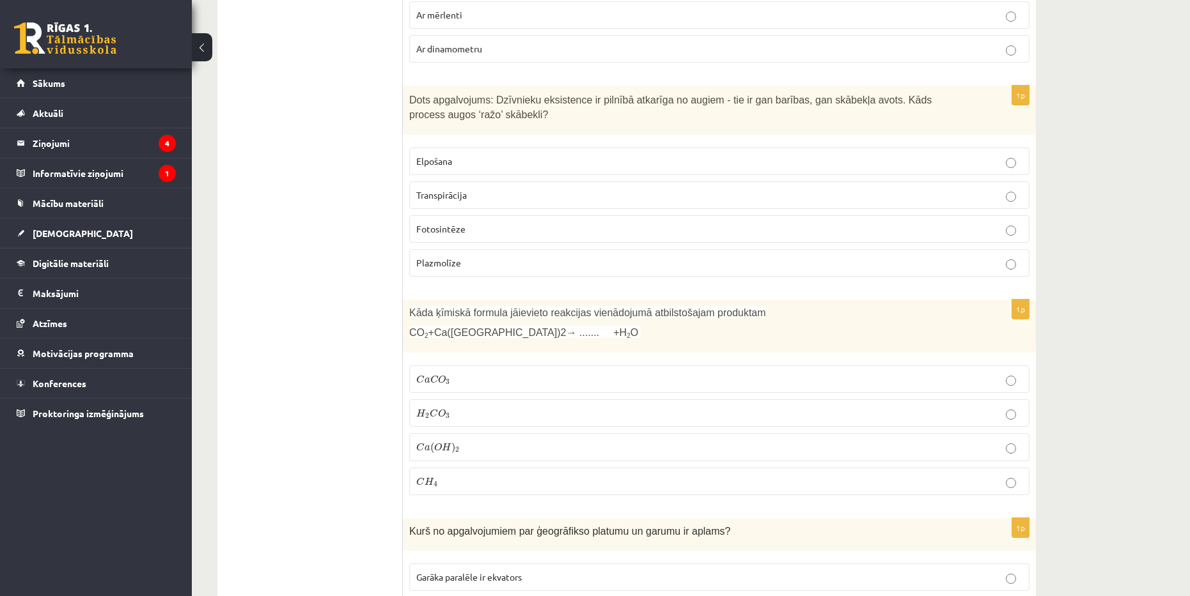
click at [407, 86] on div "Dots apgalvojums: Dzīvnieku eksistence ir pilnībā atkarīga no augiem - tie ir g…" at bounding box center [719, 110] width 633 height 49
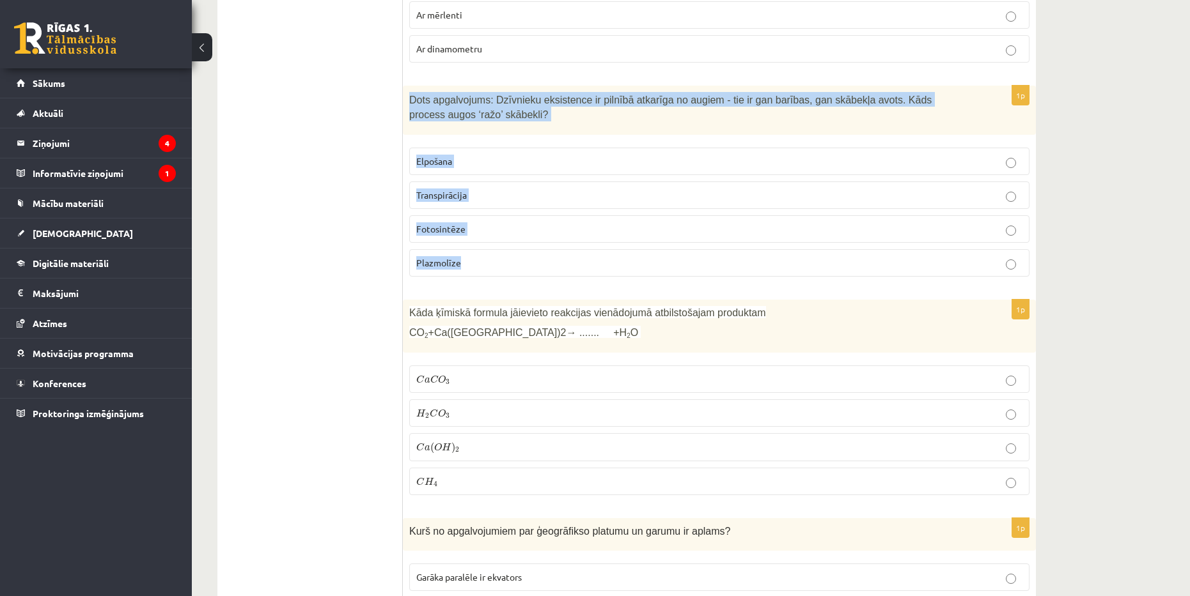
drag, startPoint x: 410, startPoint y: 70, endPoint x: 462, endPoint y: 230, distance: 168.2
click at [462, 230] on div "1p Dots apgalvojums: Dzīvnieku eksistence ir pilnībā atkarīga no augiem - tie i…" at bounding box center [719, 186] width 633 height 201
click at [546, 222] on p "Fotosintēze" at bounding box center [719, 228] width 606 height 13
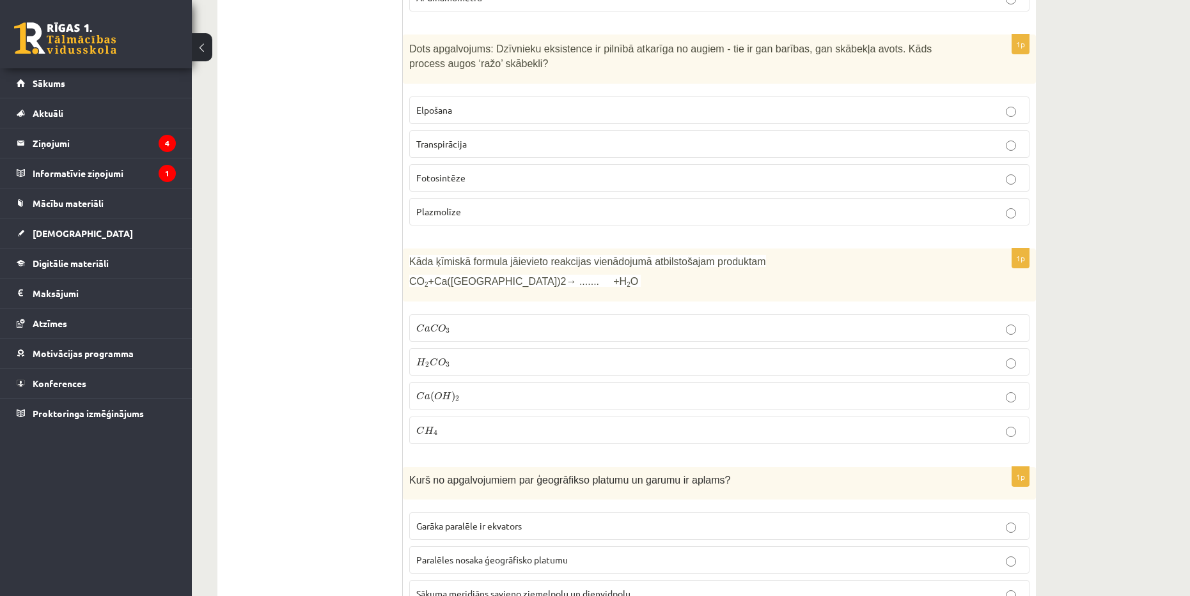
scroll to position [4347, 0]
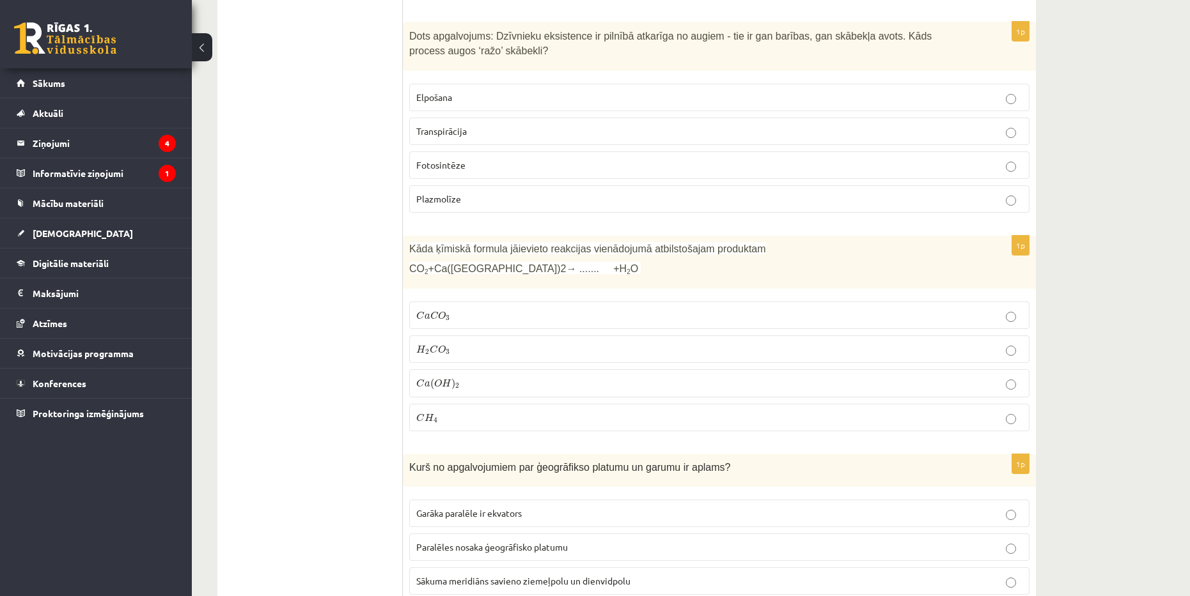
click at [557, 343] on p "H 2 C O 3 H 2 C O 3" at bounding box center [719, 349] width 606 height 13
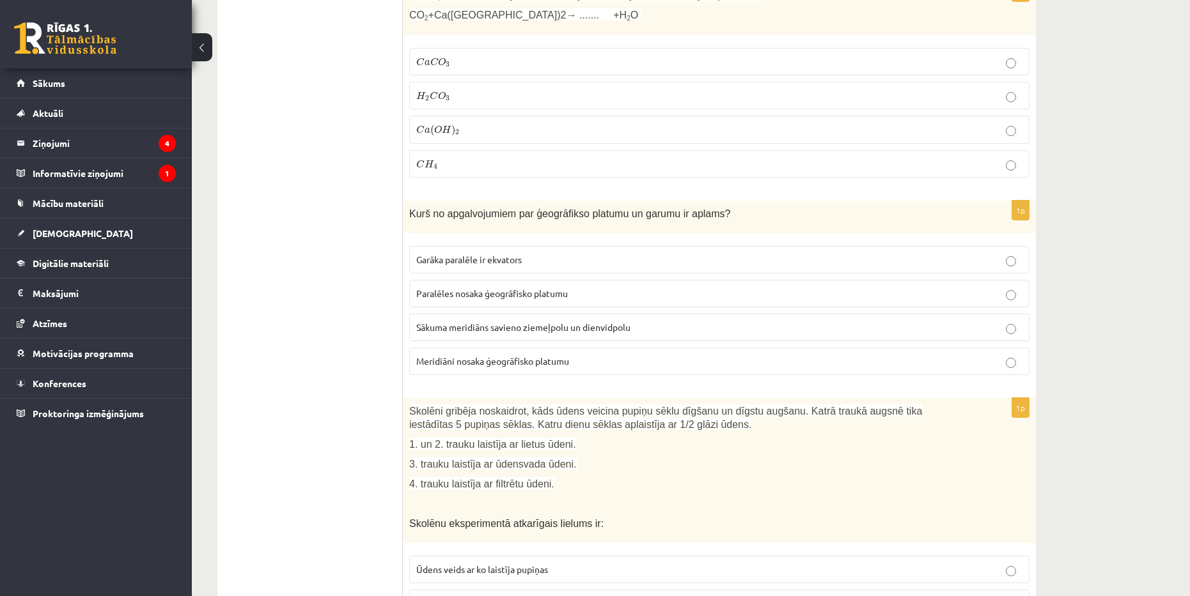
scroll to position [4603, 0]
click at [627, 353] on p "Meridiāni nosaka ģeogrāfisko platumu" at bounding box center [719, 359] width 606 height 13
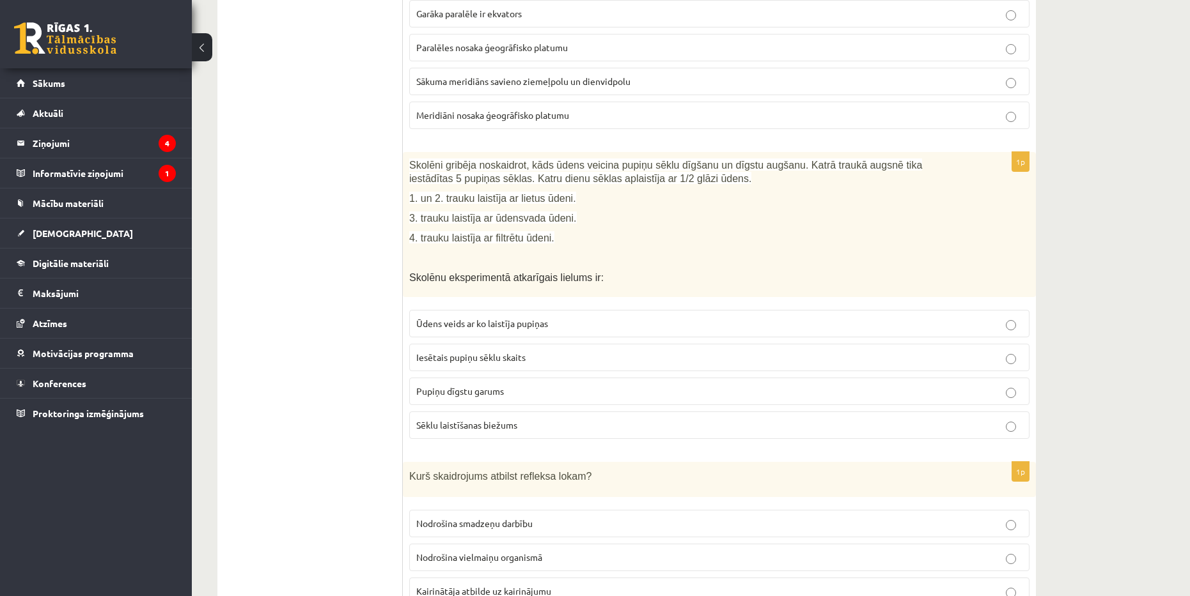
scroll to position [4859, 0]
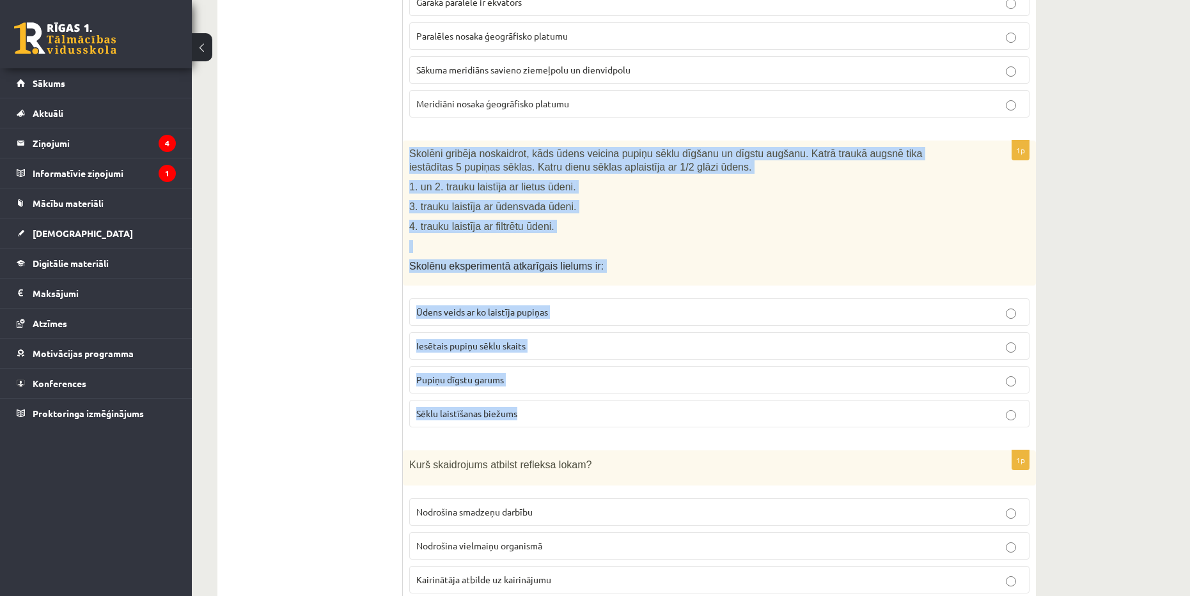
drag, startPoint x: 408, startPoint y: 125, endPoint x: 516, endPoint y: 352, distance: 251.9
click at [517, 382] on div "1p Skolēni gribēja noskaidrot, kāds ūdens veicina pupiņu sēklu dīgšanu un dīgst…" at bounding box center [719, 289] width 633 height 297
click at [612, 366] on label "Pupiņu dīgstu garums" at bounding box center [719, 379] width 620 height 27
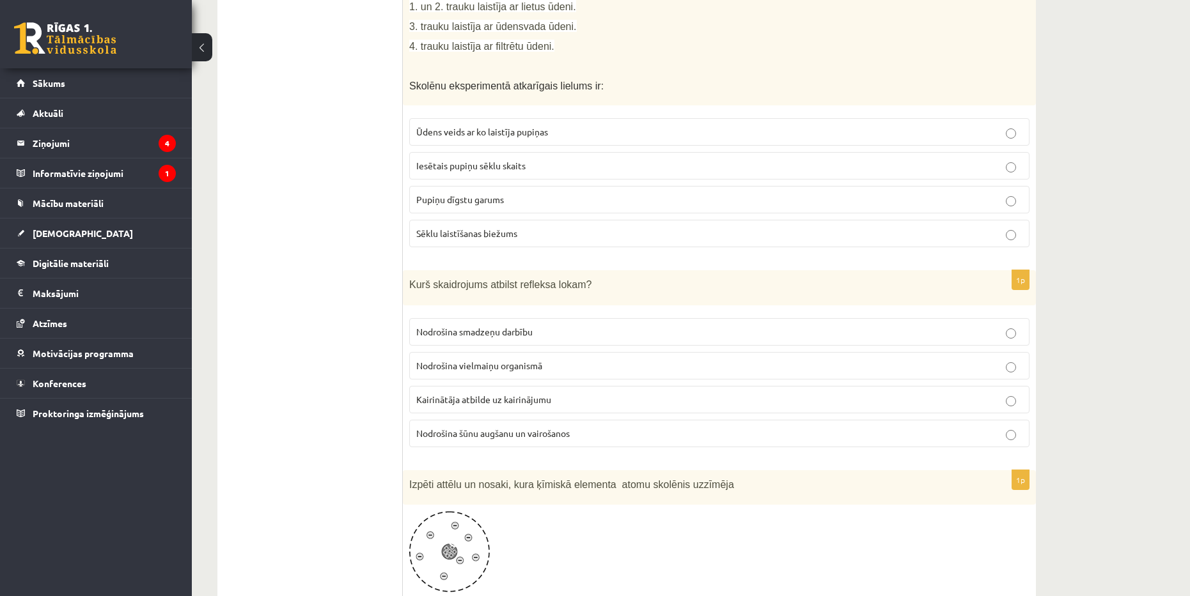
scroll to position [5050, 0]
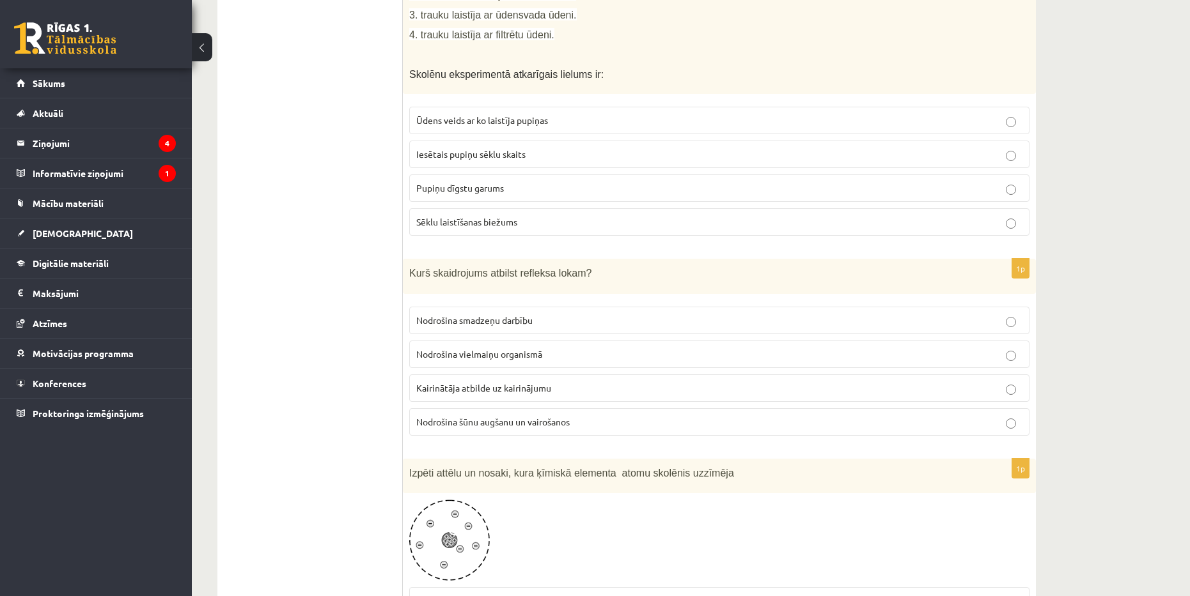
click at [717, 314] on p "Nodrošina smadzeņu darbību" at bounding box center [719, 320] width 606 height 13
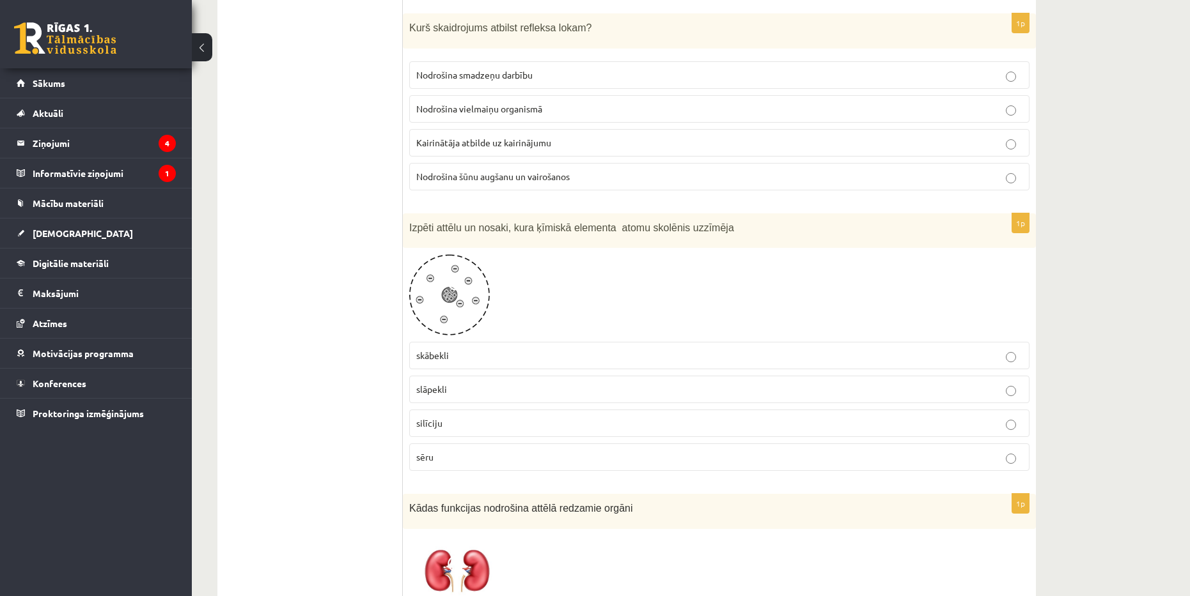
scroll to position [5306, 0]
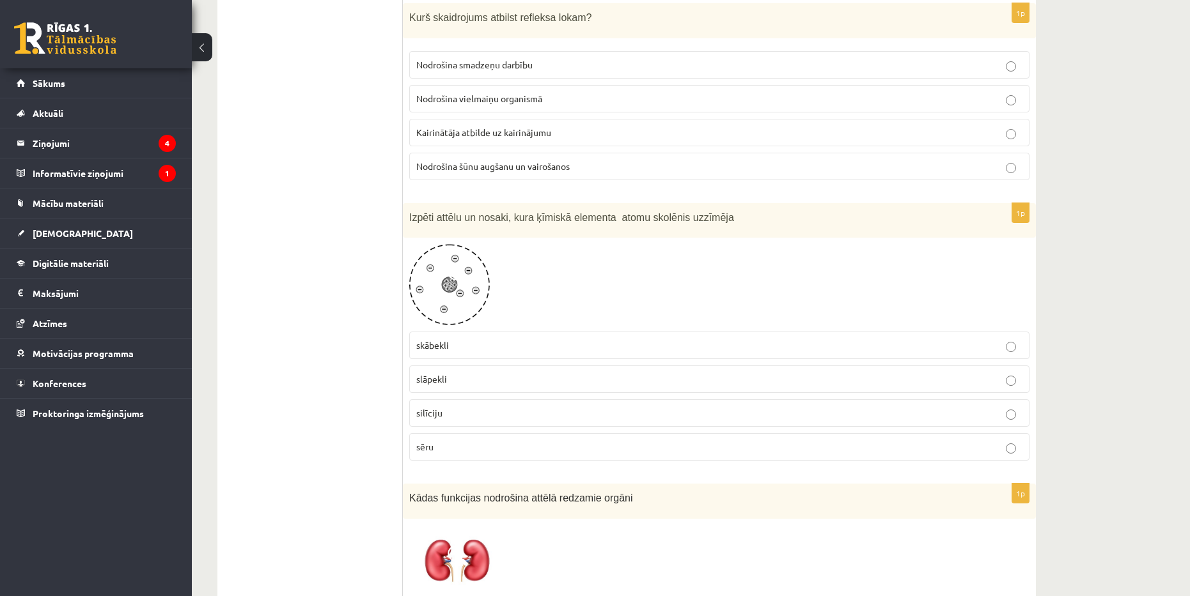
click at [470, 269] on img at bounding box center [449, 284] width 81 height 81
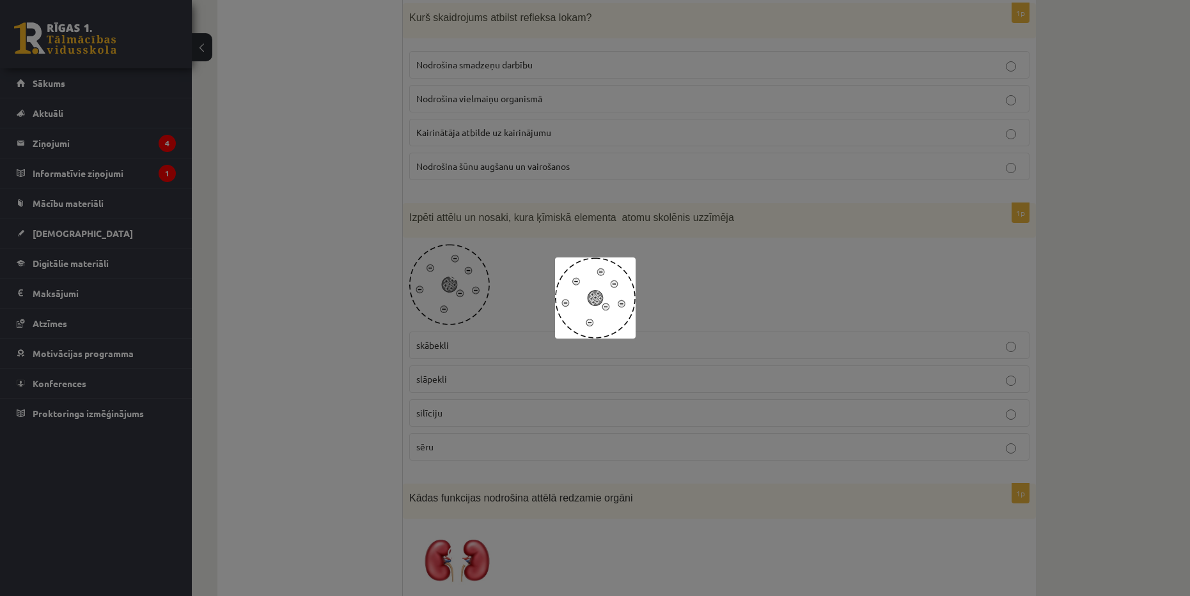
click at [674, 270] on div at bounding box center [595, 298] width 1190 height 596
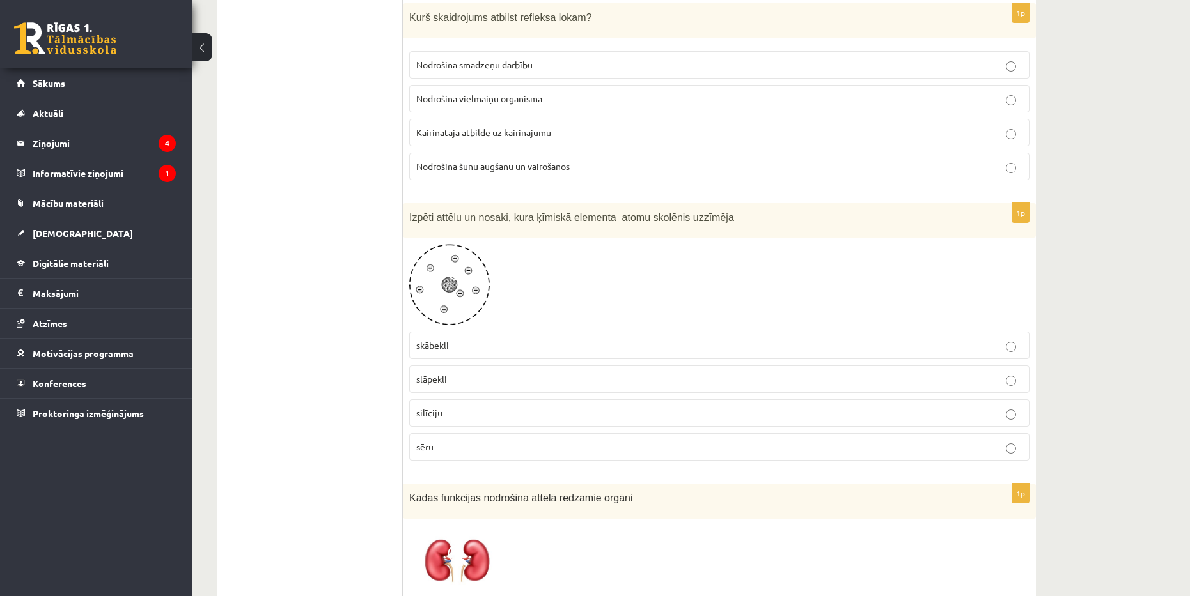
click at [455, 265] on span at bounding box center [457, 275] width 20 height 20
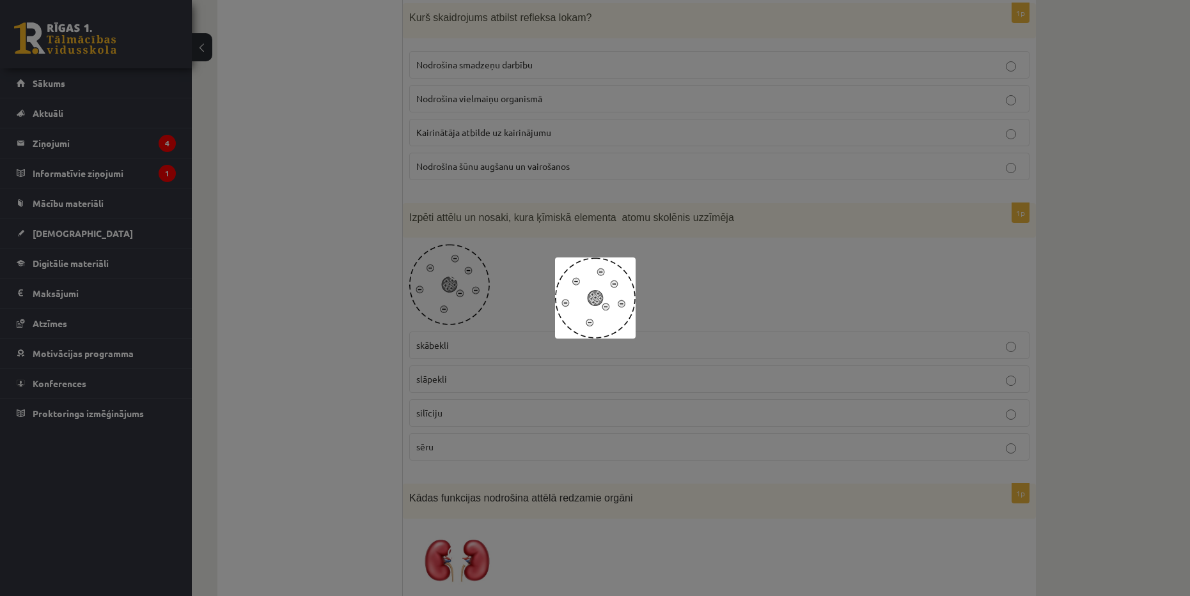
click at [827, 262] on div at bounding box center [595, 298] width 1190 height 596
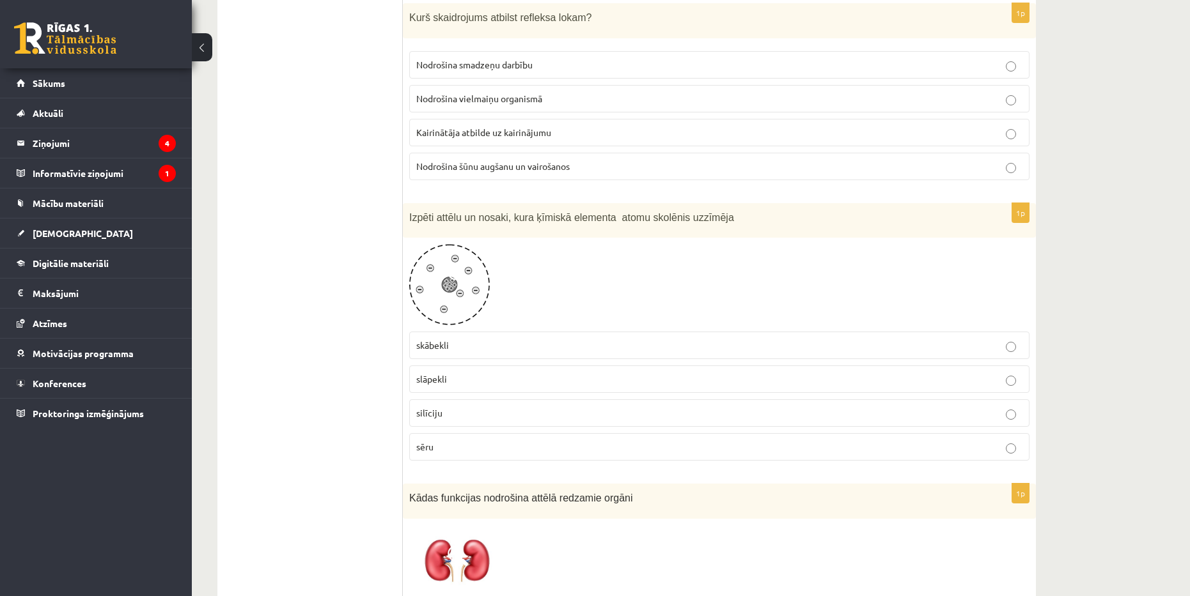
click at [618, 339] on p "skābekli" at bounding box center [719, 345] width 606 height 13
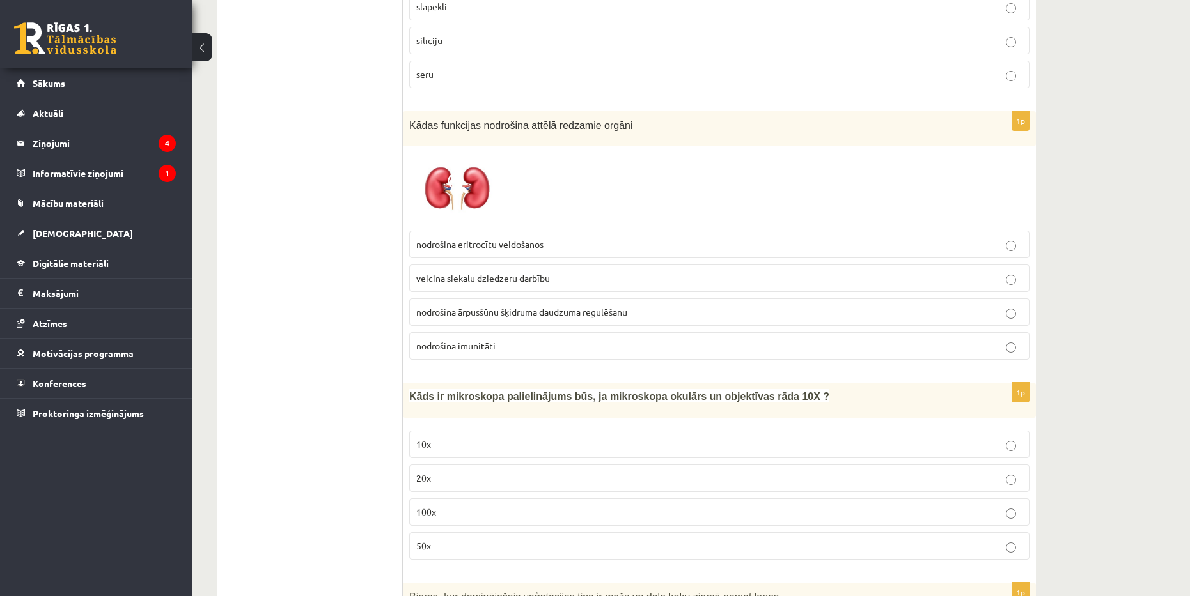
scroll to position [5690, 0]
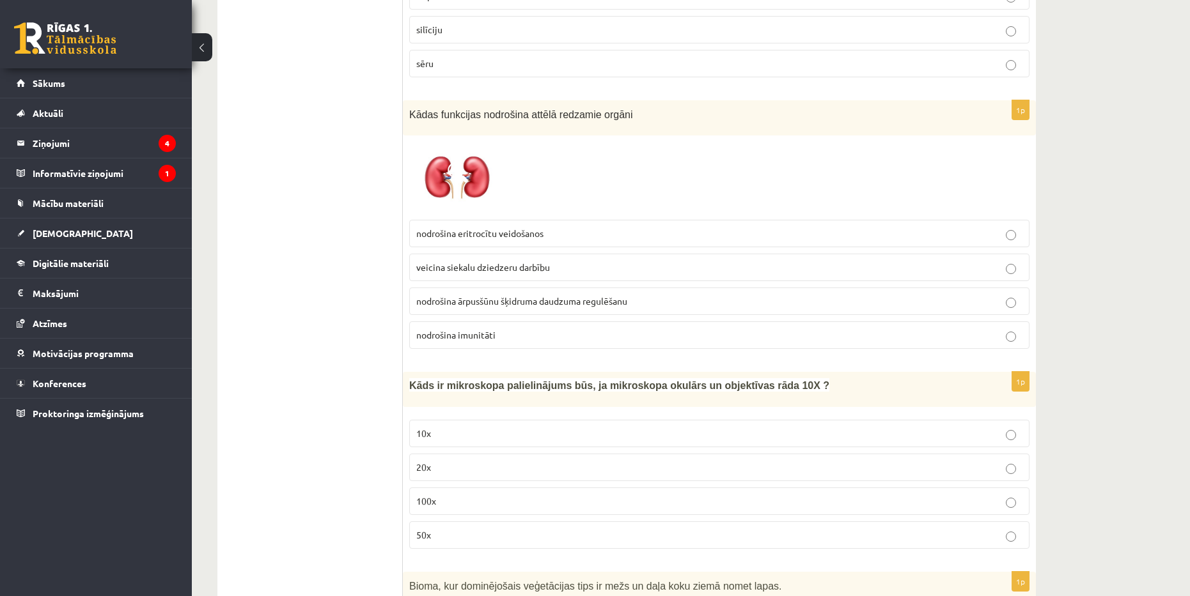
click at [766, 295] on p "nodrošina ārpusšūnu šķidruma daudzuma regulēšanu" at bounding box center [719, 301] width 606 height 13
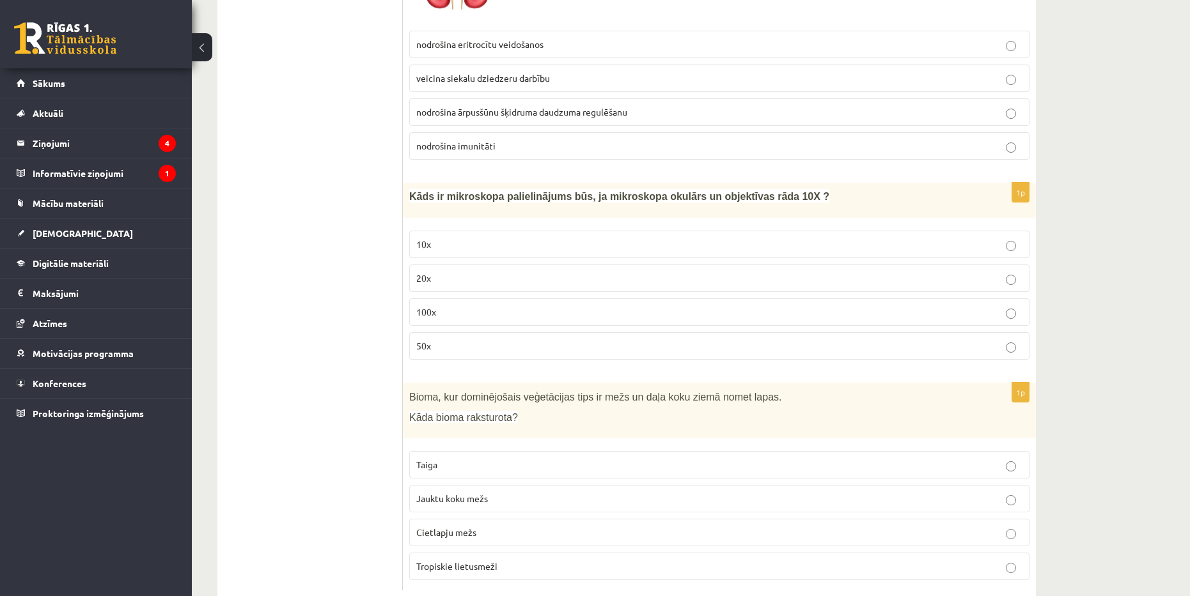
scroll to position [5881, 0]
click at [692, 137] on p "nodrošina imunitāti" at bounding box center [719, 143] width 606 height 13
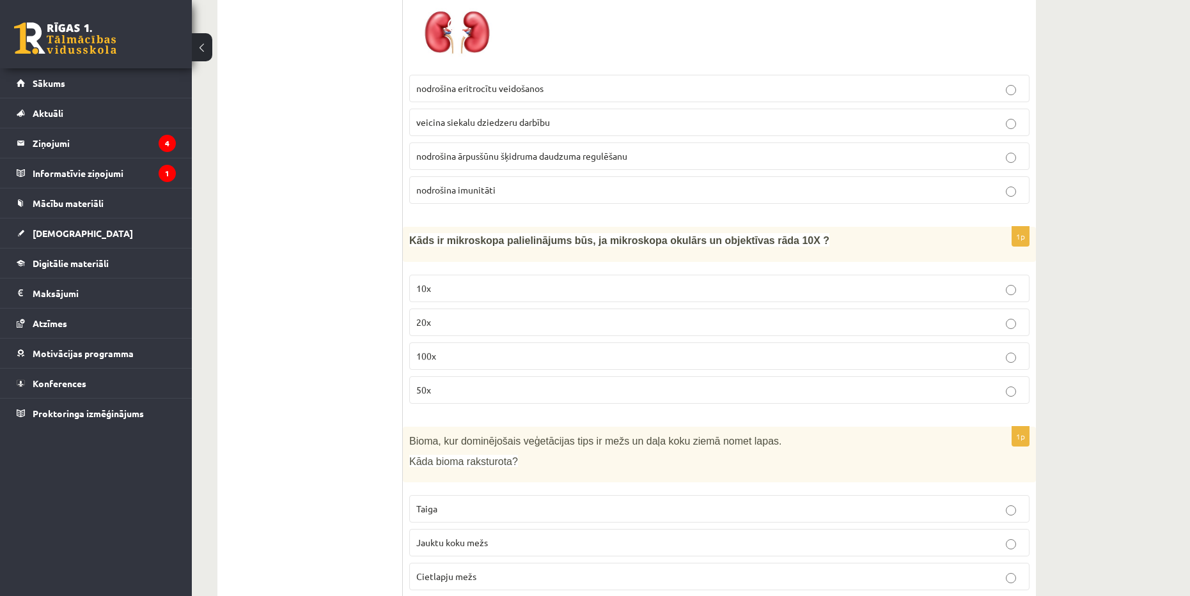
scroll to position [5882, 0]
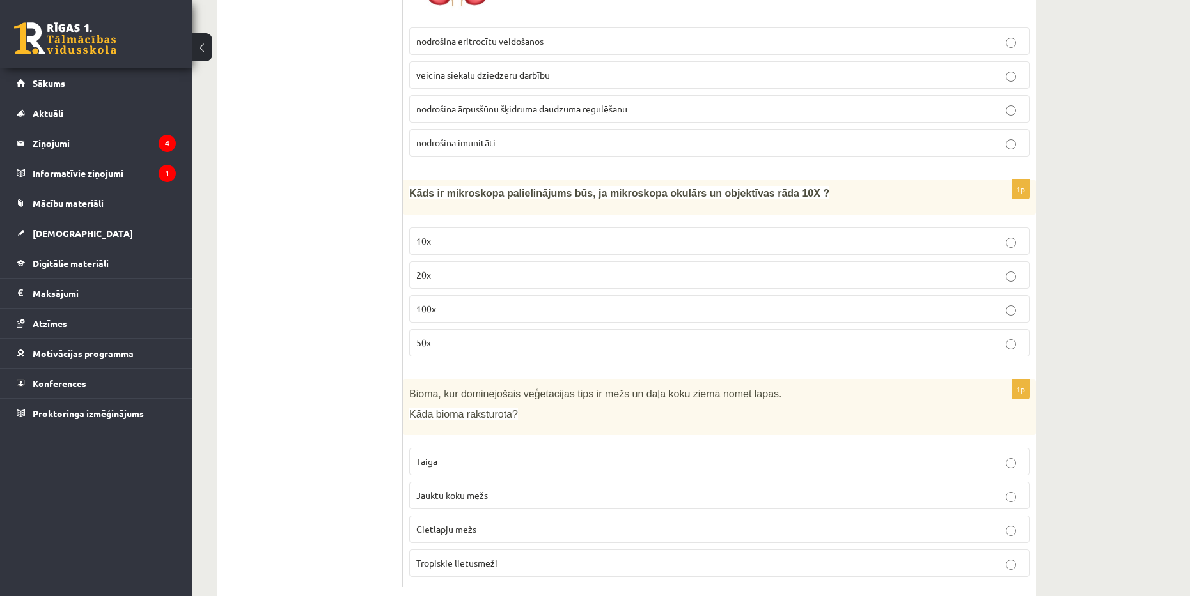
click at [713, 302] on p "100x" at bounding box center [719, 308] width 606 height 13
click at [633, 235] on p "10x" at bounding box center [719, 241] width 606 height 13
click at [527, 489] on p "Jauktu koku mežs" at bounding box center [719, 495] width 606 height 13
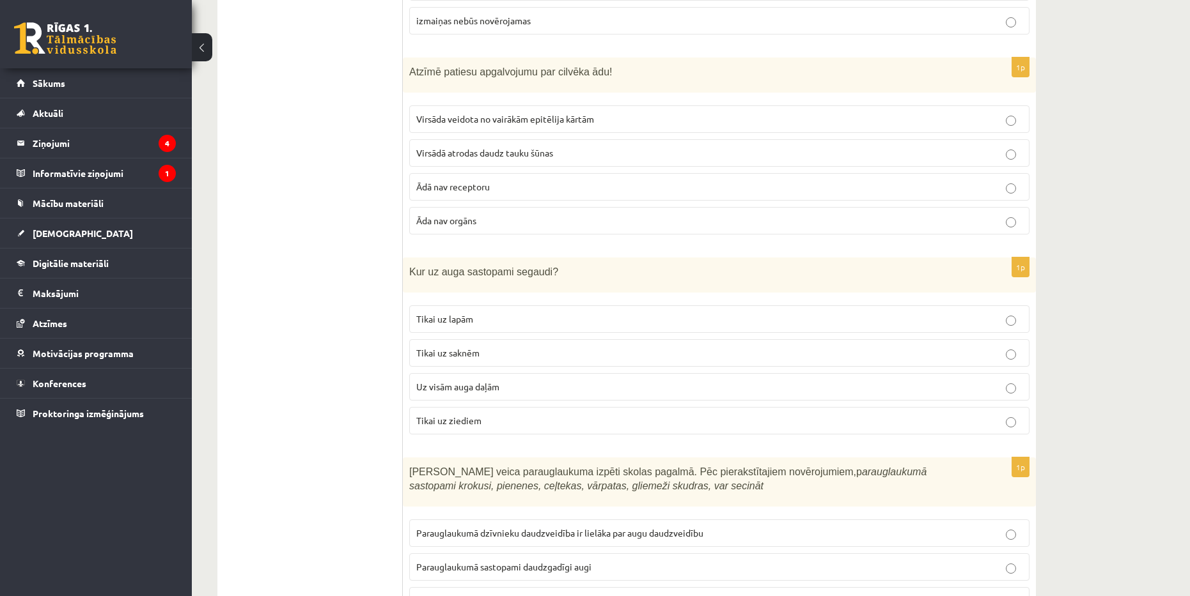
scroll to position [0, 0]
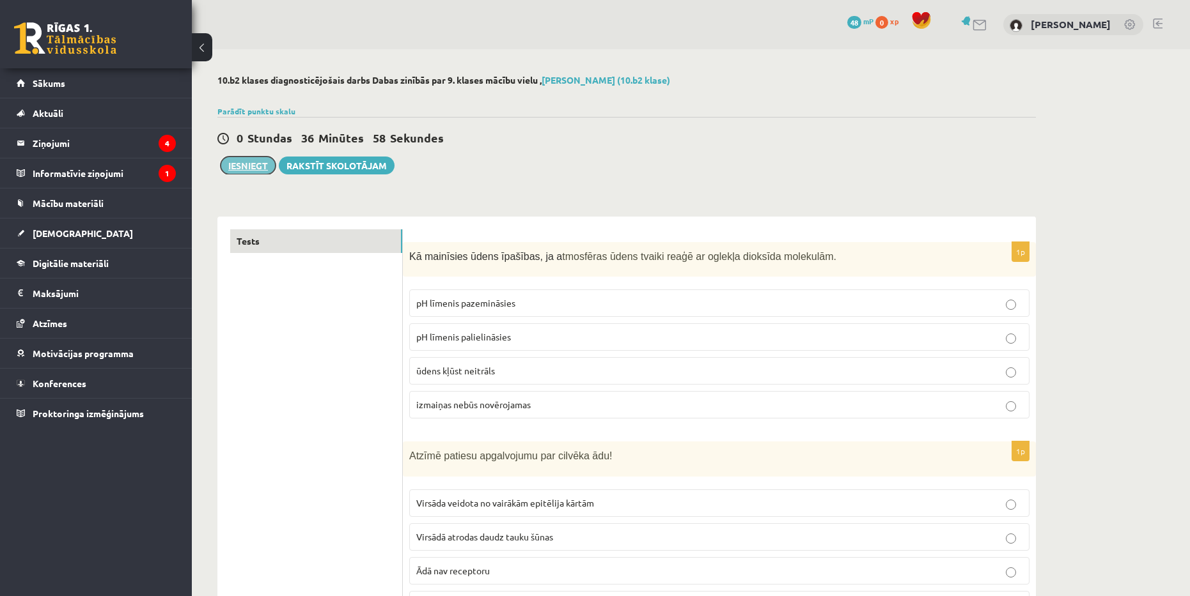
click at [248, 167] on button "Iesniegt" at bounding box center [248, 166] width 55 height 18
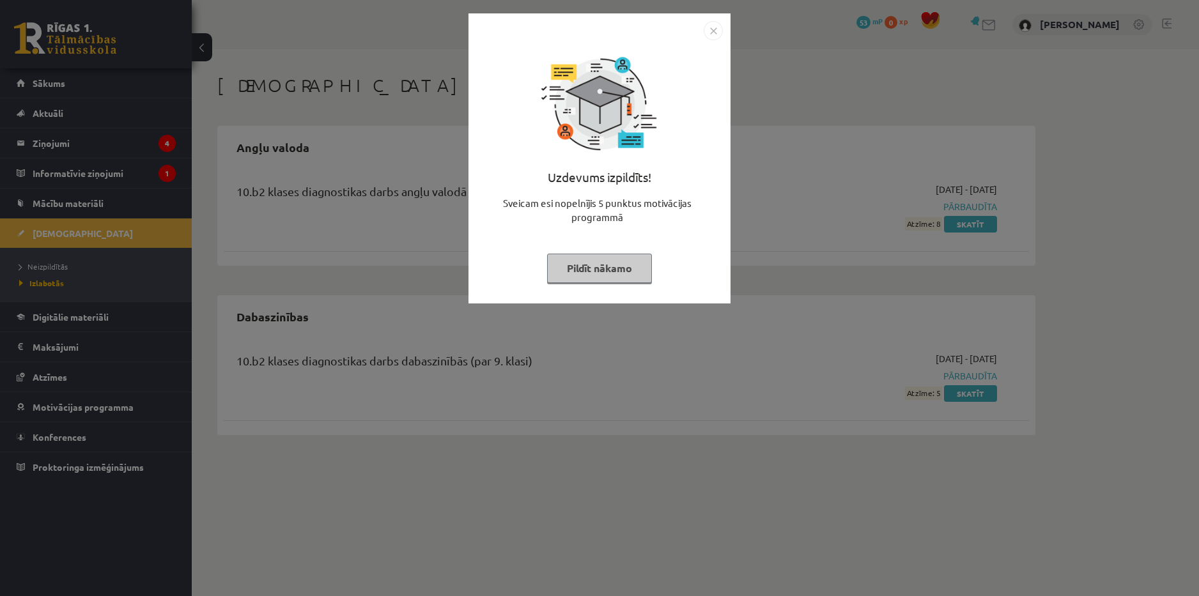
click at [709, 29] on img "Close" at bounding box center [713, 30] width 19 height 19
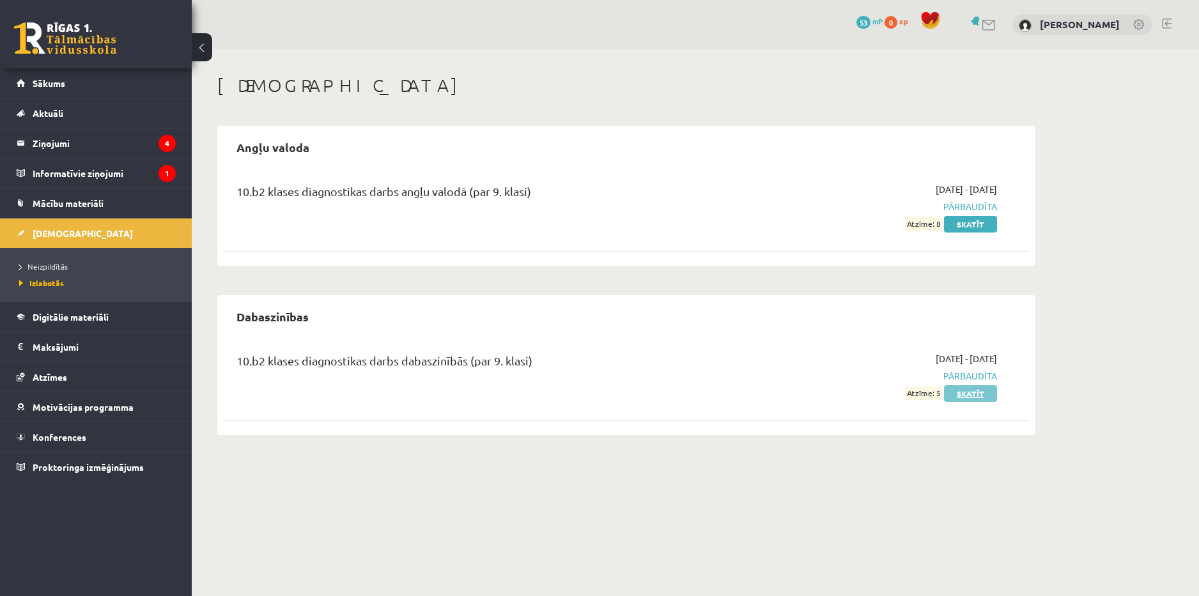
click at [968, 394] on link "Skatīt" at bounding box center [970, 393] width 53 height 17
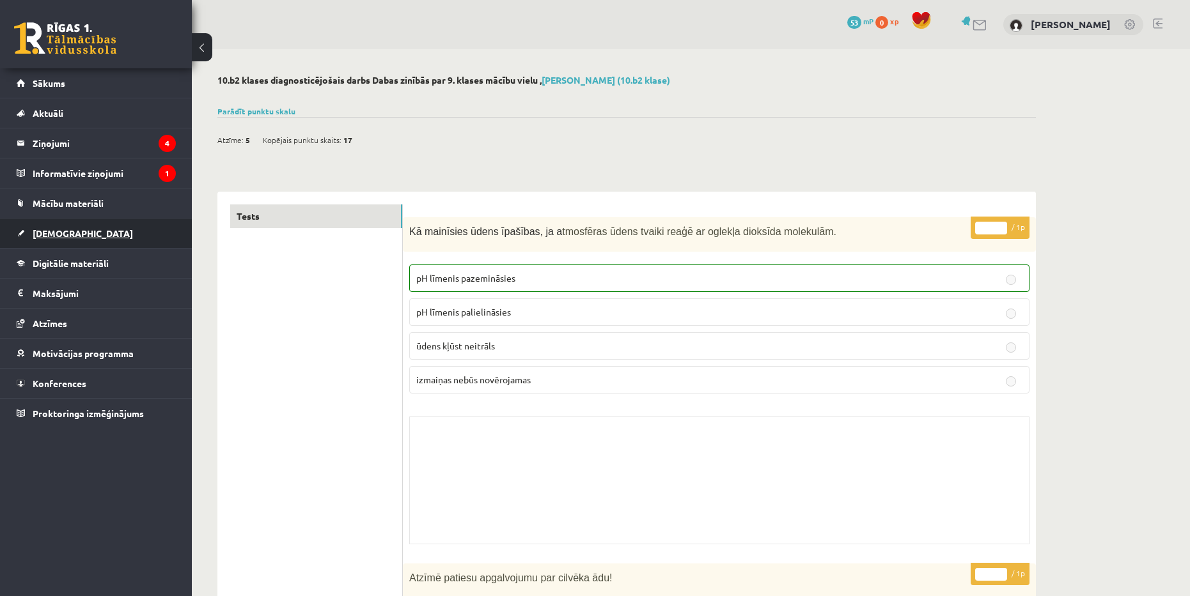
click at [139, 231] on link "[DEMOGRAPHIC_DATA]" at bounding box center [96, 233] width 159 height 29
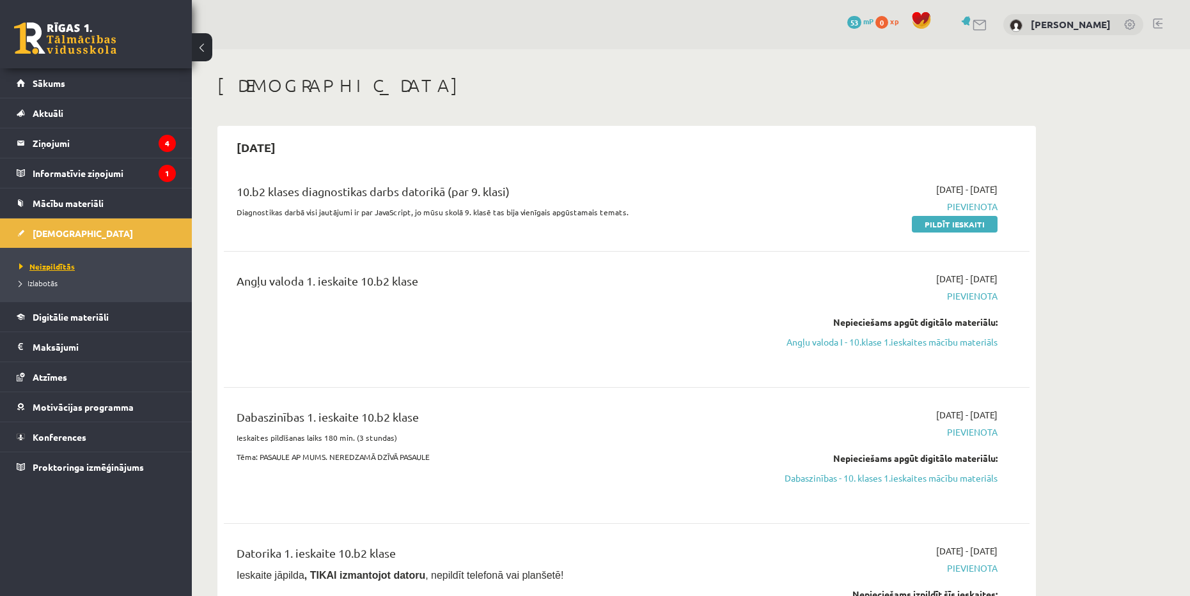
click at [59, 270] on span "Neizpildītās" at bounding box center [47, 266] width 56 height 10
click at [948, 224] on link "Pildīt ieskaiti" at bounding box center [955, 224] width 86 height 17
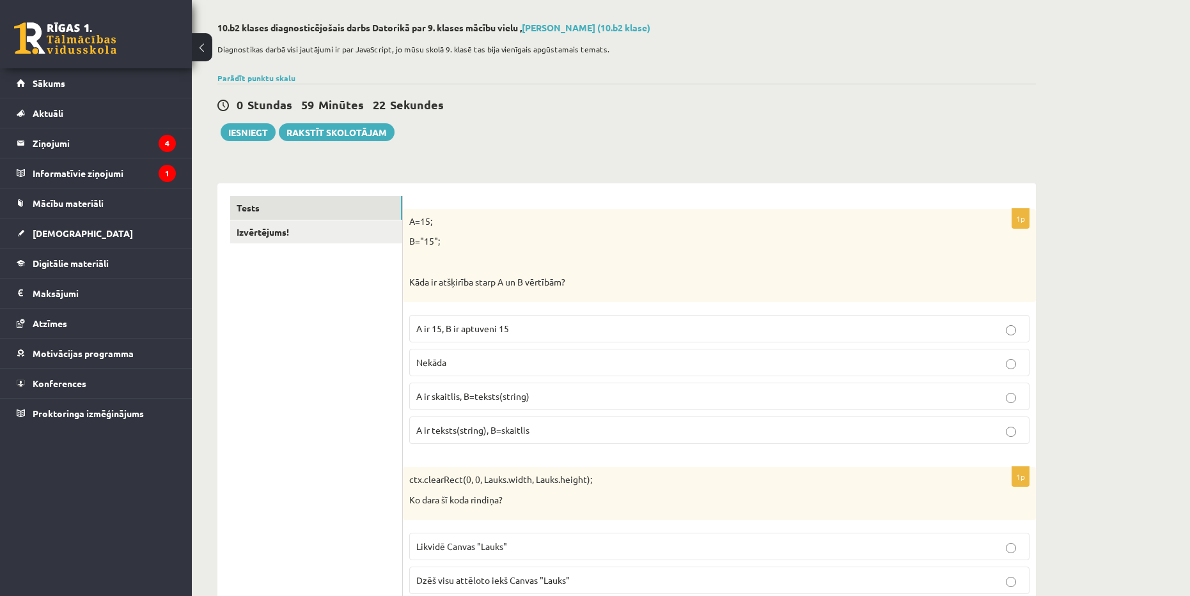
scroll to position [64, 0]
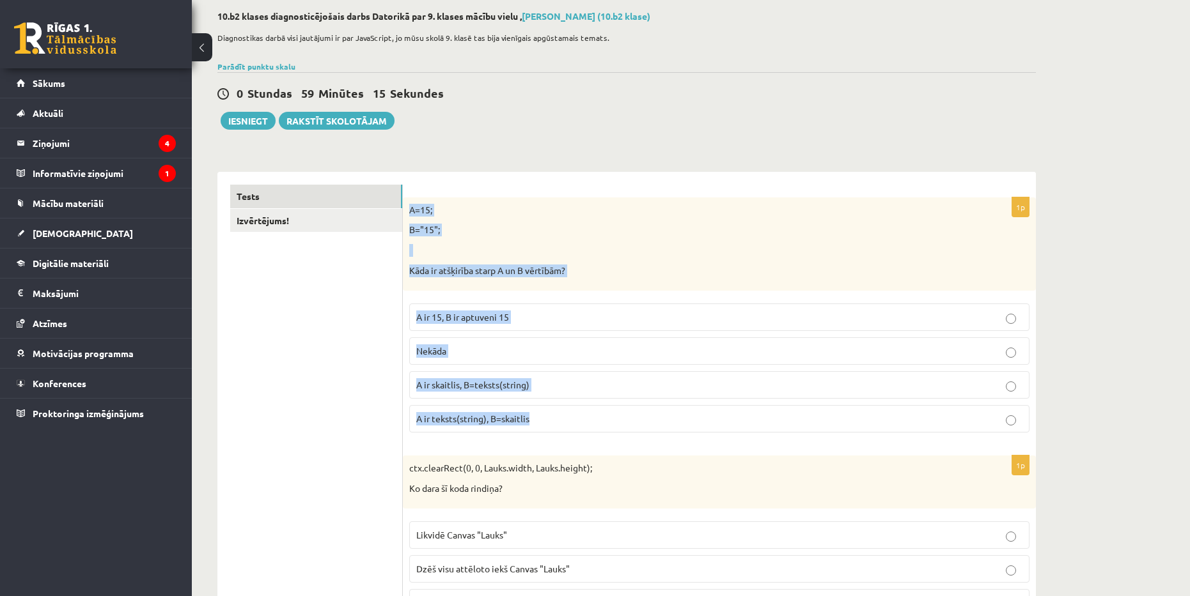
drag, startPoint x: 410, startPoint y: 208, endPoint x: 535, endPoint y: 421, distance: 246.5
click at [535, 421] on div "1p A=15; B="15"; Kāda ir atšķirība starp A un B vērtībām? A ir 15, B ir aptuven…" at bounding box center [719, 320] width 633 height 245
copy div "A=15; B="15"; Kāda ir atšķirība starp A un B vērtībām? A ir 15, B ir aptuveni 1…"
click at [606, 204] on p "A=15;" at bounding box center [687, 210] width 556 height 13
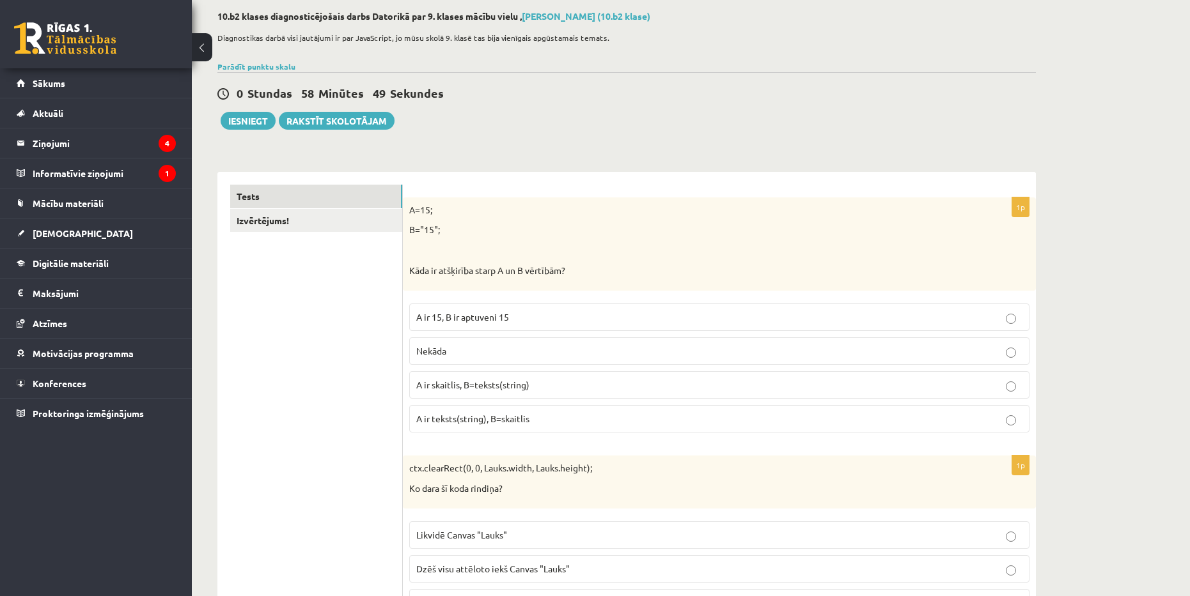
click at [564, 388] on p "A ir skaitlis, B=teksts(string)" at bounding box center [719, 384] width 606 height 13
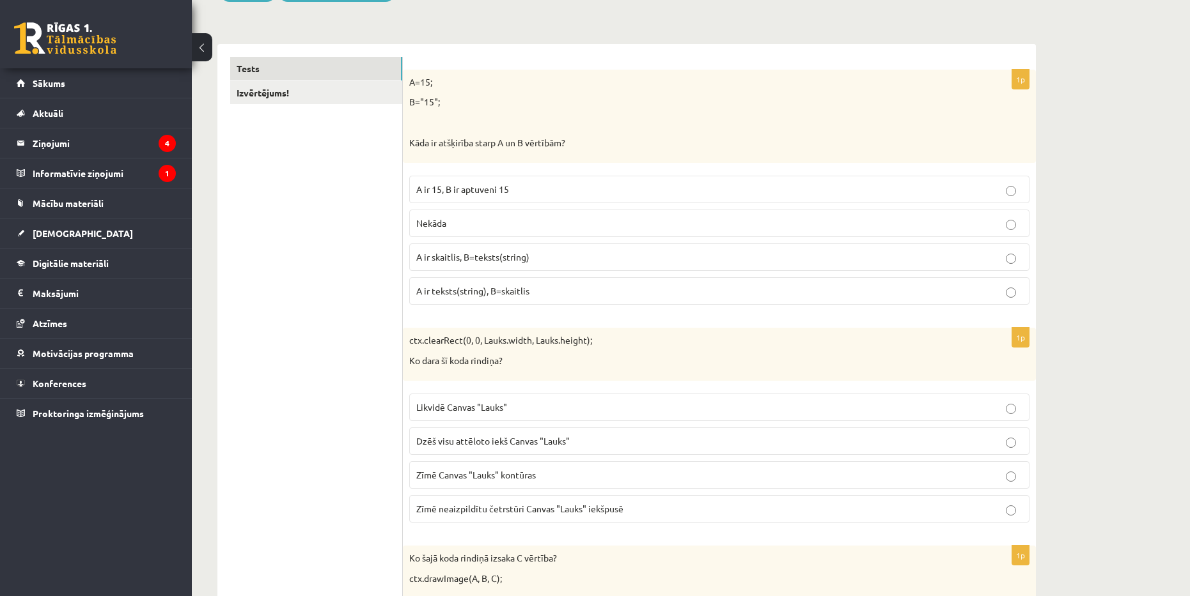
scroll to position [256, 0]
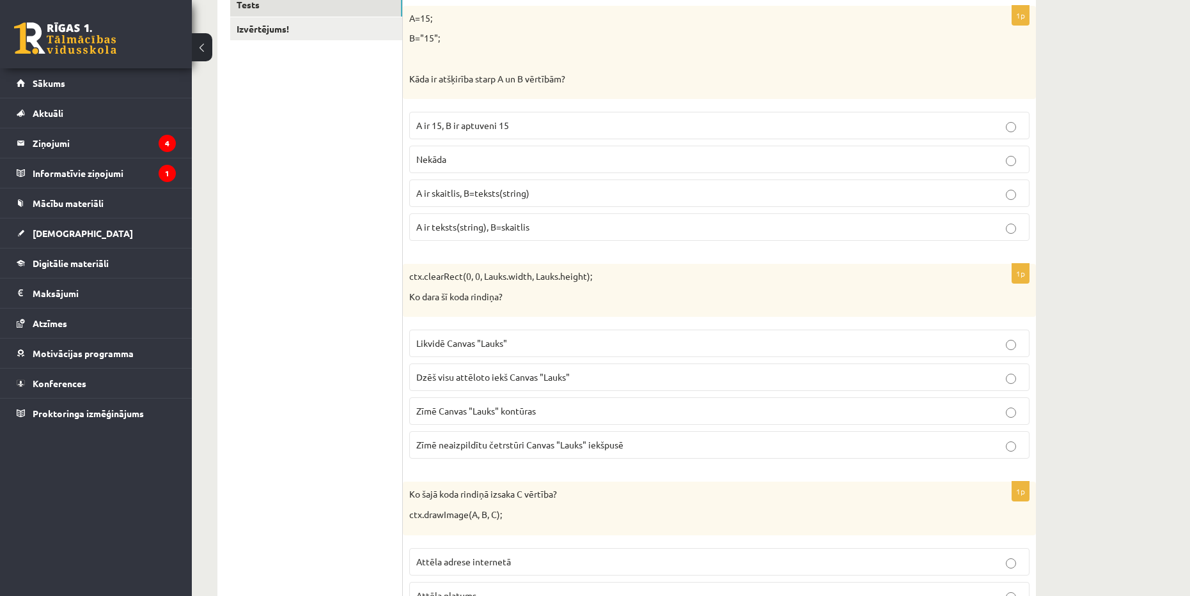
click at [531, 340] on p "Likvidē Canvas "Lauks"" at bounding box center [719, 343] width 606 height 13
click at [590, 379] on p "Dzēš visu attēloto iekš Canvas "Lauks"" at bounding box center [719, 377] width 606 height 13
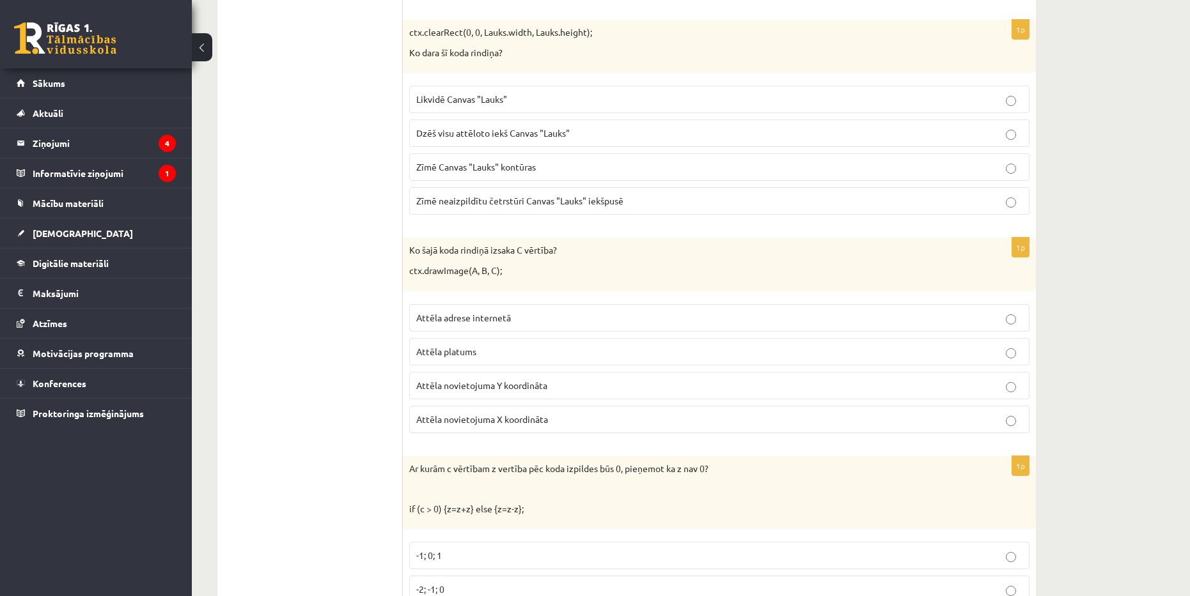
scroll to position [511, 0]
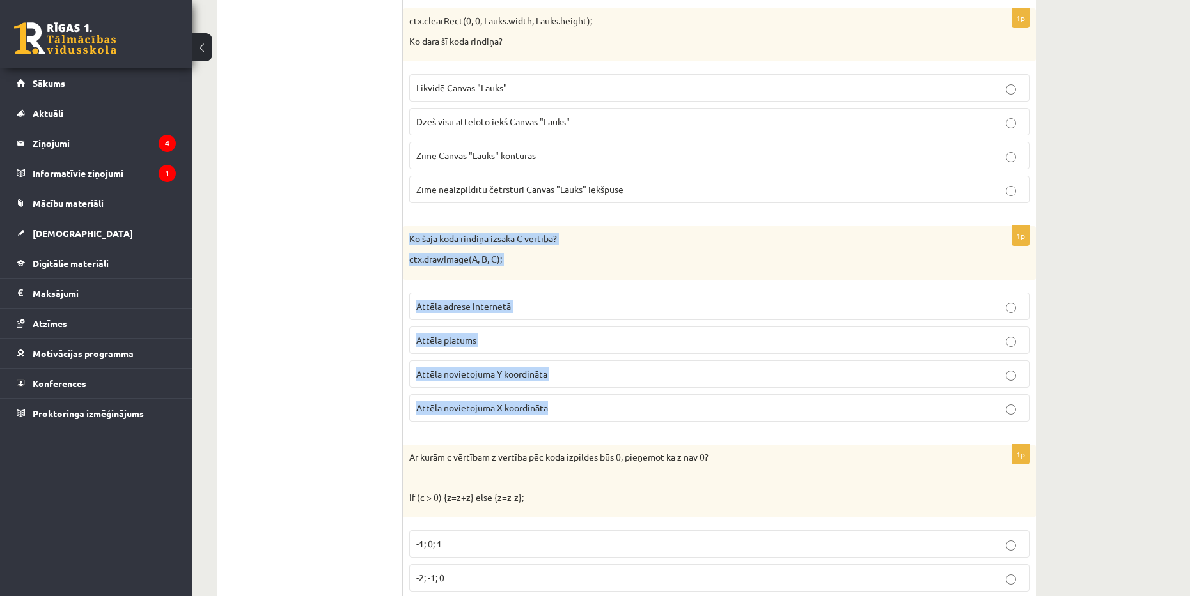
drag, startPoint x: 411, startPoint y: 238, endPoint x: 559, endPoint y: 417, distance: 232.0
click at [557, 419] on div "1p Ko šajā koda rindiņā izsaka C vērtība? ctx.drawImage(A, B, C); Attēla adrese…" at bounding box center [719, 328] width 633 height 205
copy div "Ko šajā koda rindiņā izsaka C vērtība? ctx.drawImage(A, B, C); Attēla adrese in…"
click at [647, 380] on p "Attēla novietojuma Y koordināta" at bounding box center [719, 374] width 606 height 13
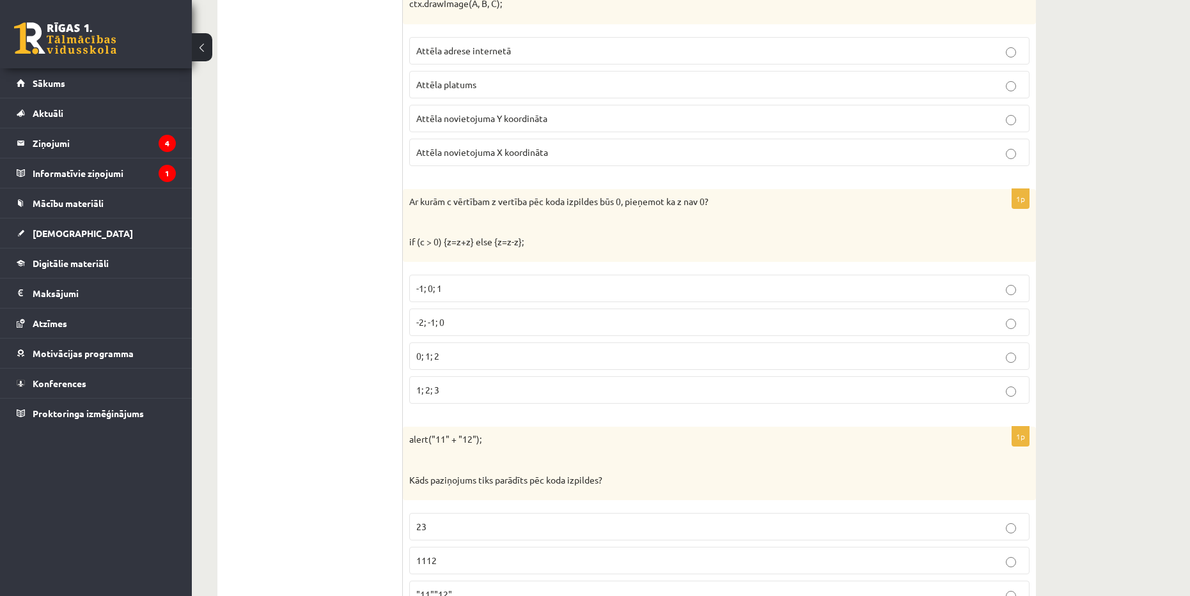
scroll to position [831, 0]
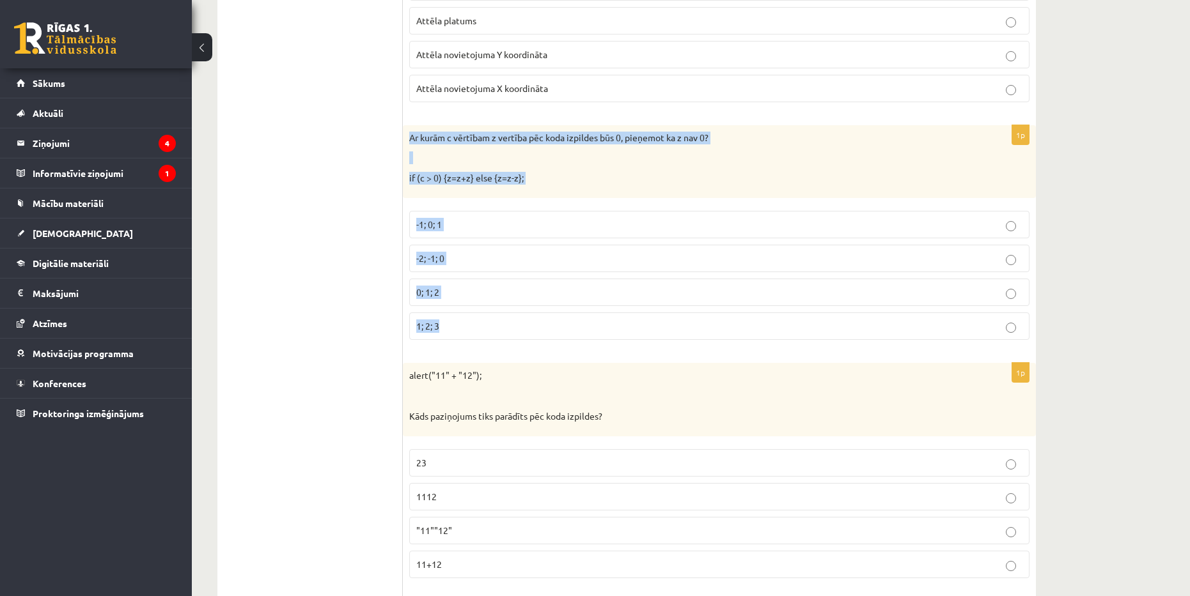
drag, startPoint x: 407, startPoint y: 137, endPoint x: 506, endPoint y: 322, distance: 210.2
click at [506, 322] on div "1p Ar kurām c vērtībam z vertība pēc koda izpildes būs 0, pieņemot ka z nav 0? …" at bounding box center [719, 238] width 633 height 226
copy div "Ar kurām c vērtībam z vertība pēc koda izpildes būs 0, pieņemot ka z nav 0? if …"
click at [478, 256] on p "-2; -1; 0" at bounding box center [719, 258] width 606 height 13
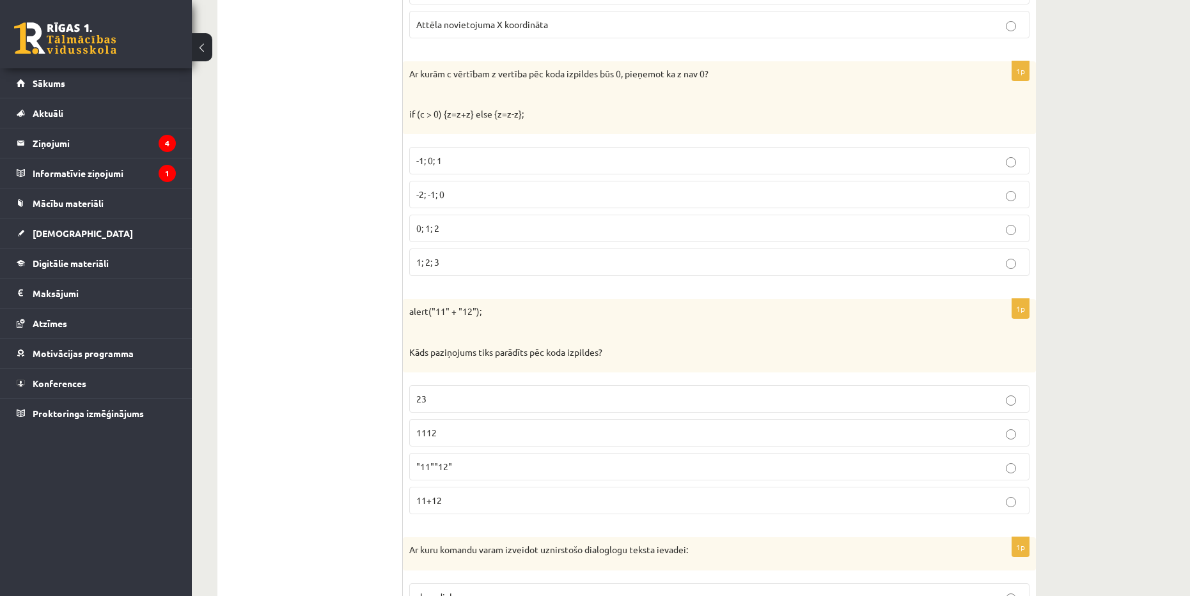
scroll to position [1151, 0]
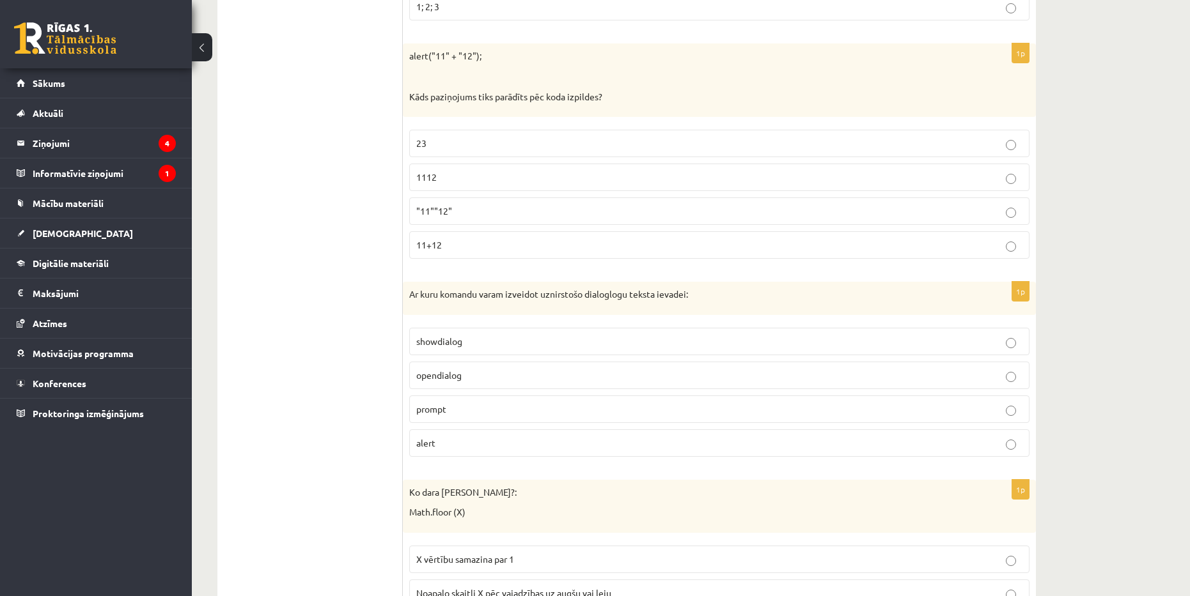
click at [456, 242] on p "11+12" at bounding box center [719, 244] width 606 height 13
click at [543, 171] on label "1112" at bounding box center [719, 177] width 620 height 27
click at [509, 214] on p ""11""12"" at bounding box center [719, 211] width 606 height 13
drag, startPoint x: 408, startPoint y: 54, endPoint x: 527, endPoint y: 252, distance: 230.8
click at [527, 252] on div "1p alert("11" + "12"); Kāds paziņojums tiks parādīts pēc koda izpildes? 23 1112…" at bounding box center [719, 156] width 633 height 226
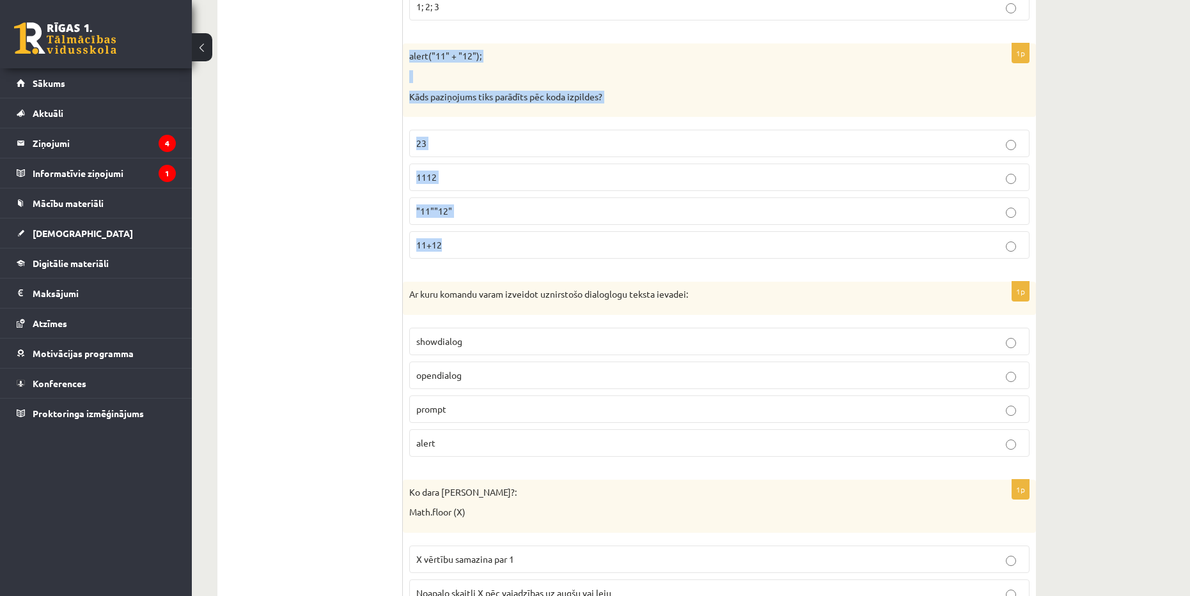
copy div "alert("11" + "12"); Kāds paziņojums tiks parādīts pēc koda izpildes? 23 1112 "1…"
click at [495, 181] on p "1112" at bounding box center [719, 177] width 606 height 13
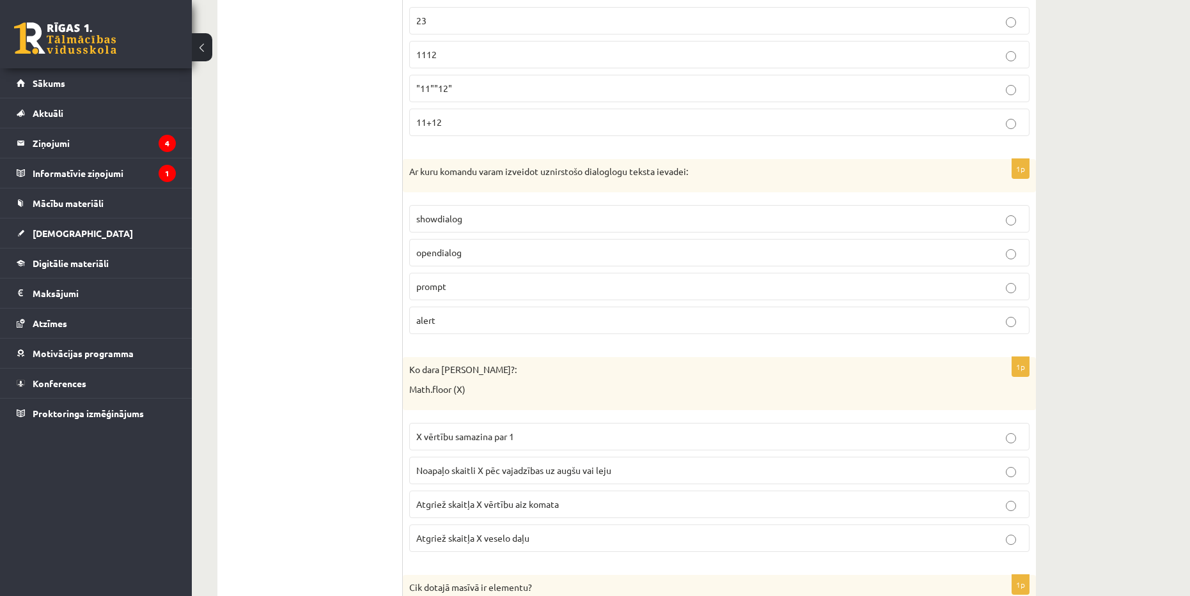
scroll to position [1279, 0]
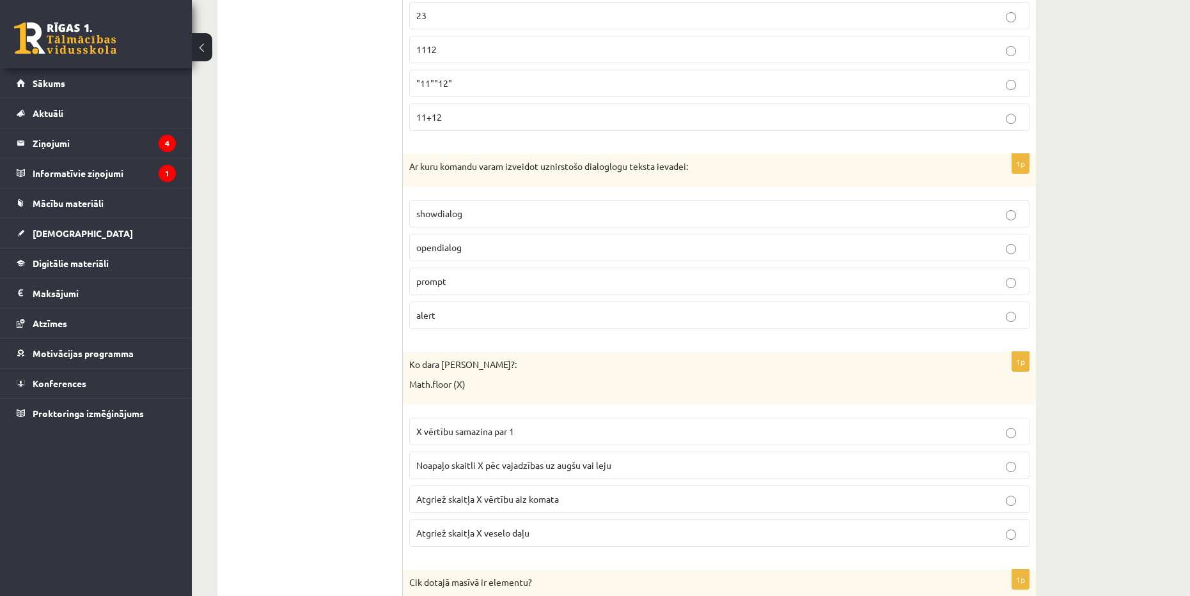
drag, startPoint x: 661, startPoint y: 355, endPoint x: 363, endPoint y: 261, distance: 312.4
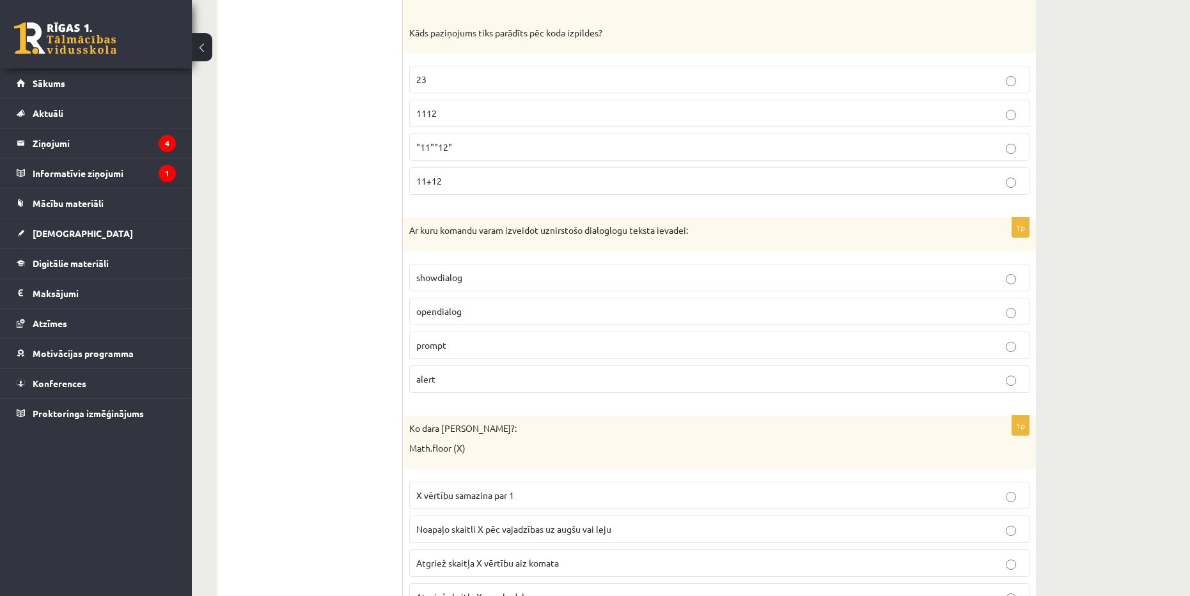
scroll to position [1222, 0]
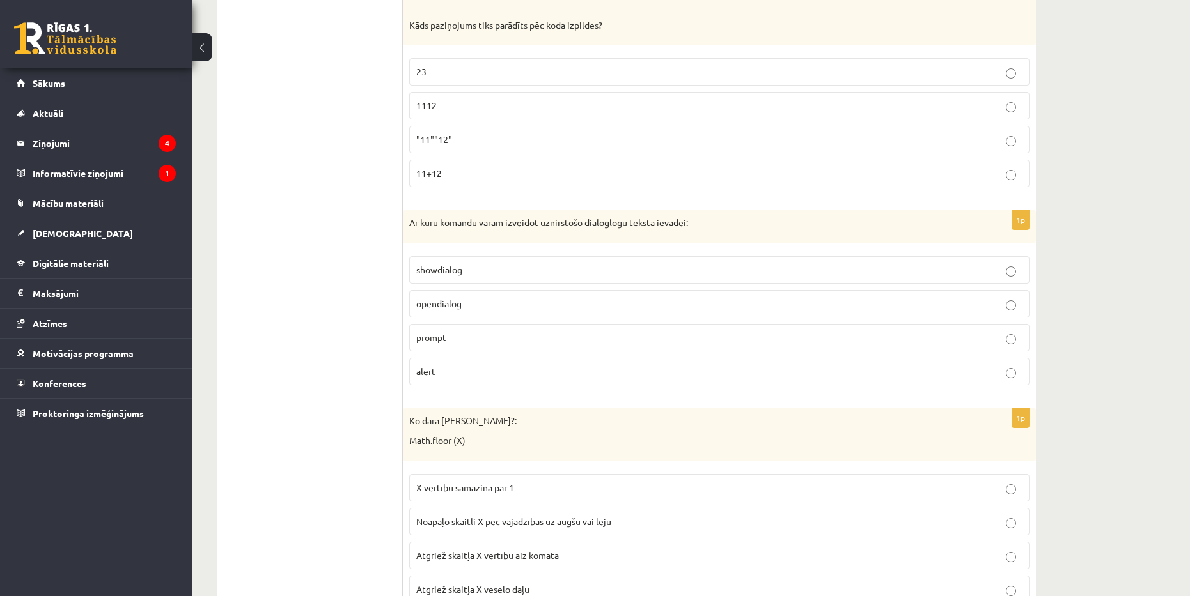
click at [452, 367] on p "alert" at bounding box center [719, 371] width 606 height 13
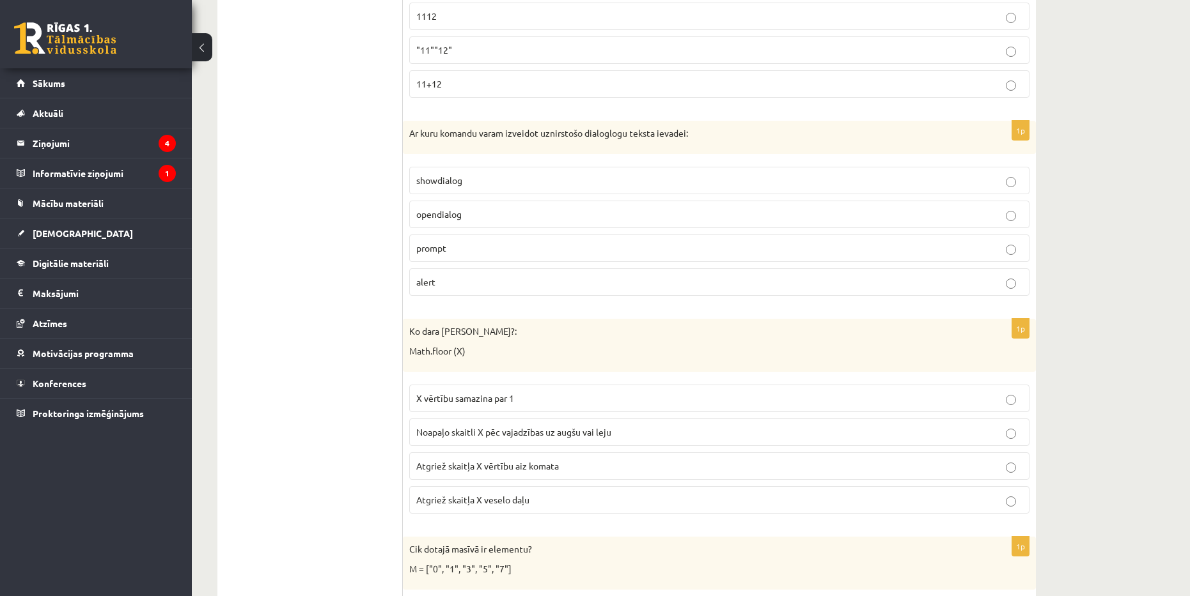
scroll to position [1414, 0]
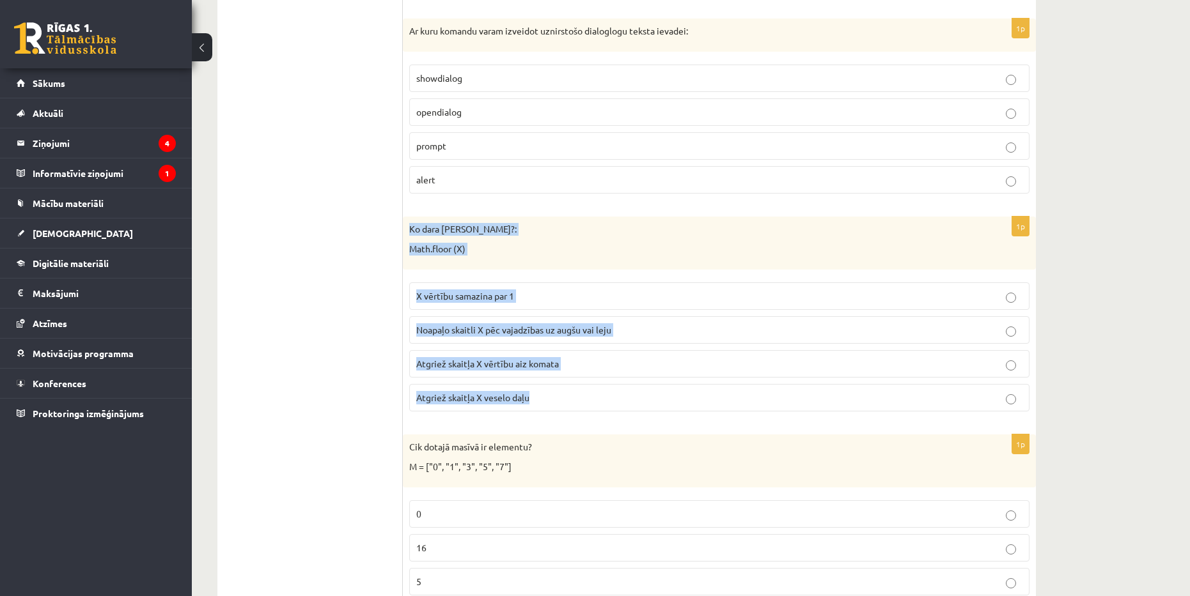
drag, startPoint x: 410, startPoint y: 232, endPoint x: 532, endPoint y: 397, distance: 205.2
click at [532, 397] on div "1p Ko dara koda rindiņa?: Math.floor (X) X vērtību samazina par 1 Noapaļo skait…" at bounding box center [719, 319] width 633 height 205
copy div "Ko dara koda rindiņa?: Math.floor (X) X vērtību samazina par 1 Noapaļo skaitli …"
click at [556, 268] on div "Ko dara koda rindiņa?: Math.floor (X)" at bounding box center [719, 243] width 633 height 53
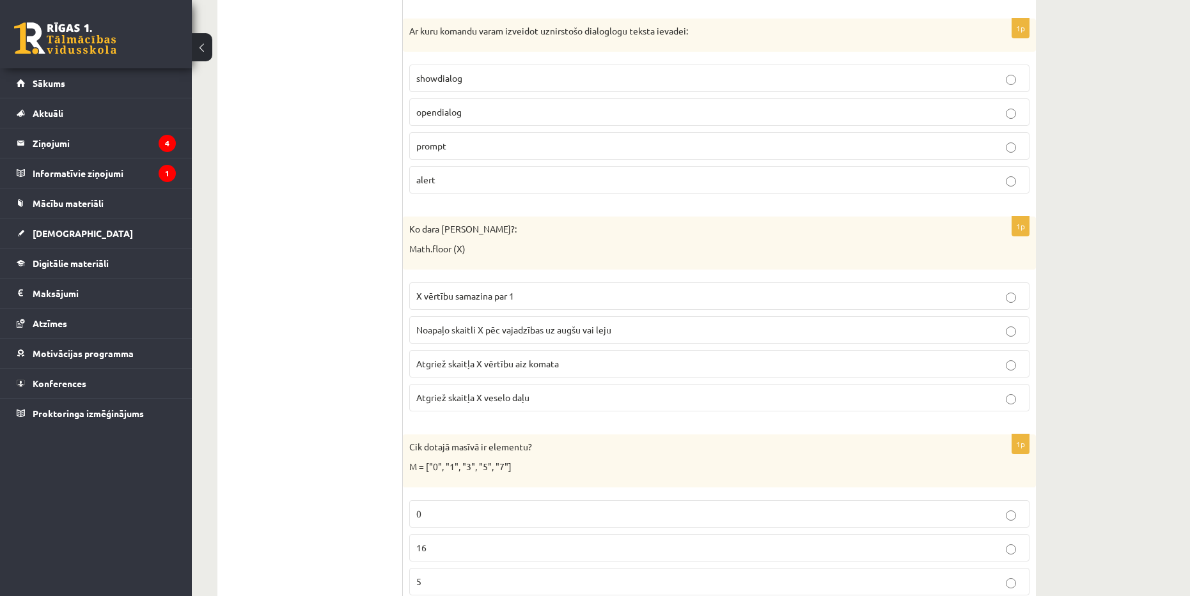
click at [547, 393] on p "Atgriež skaitļa X veselo daļu" at bounding box center [719, 397] width 606 height 13
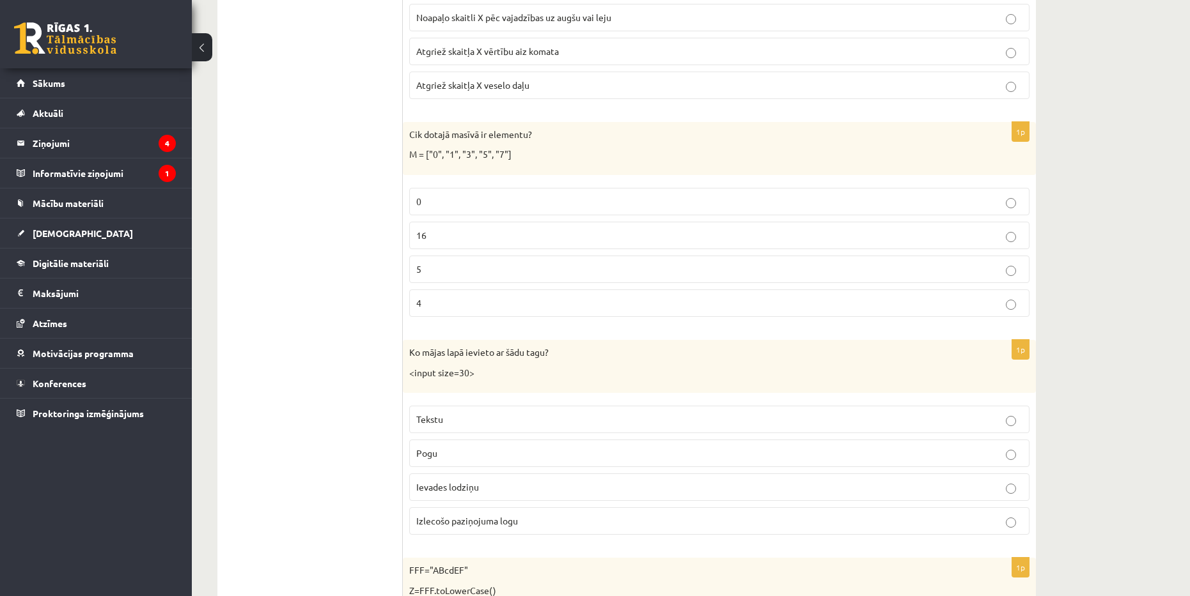
scroll to position [1734, 0]
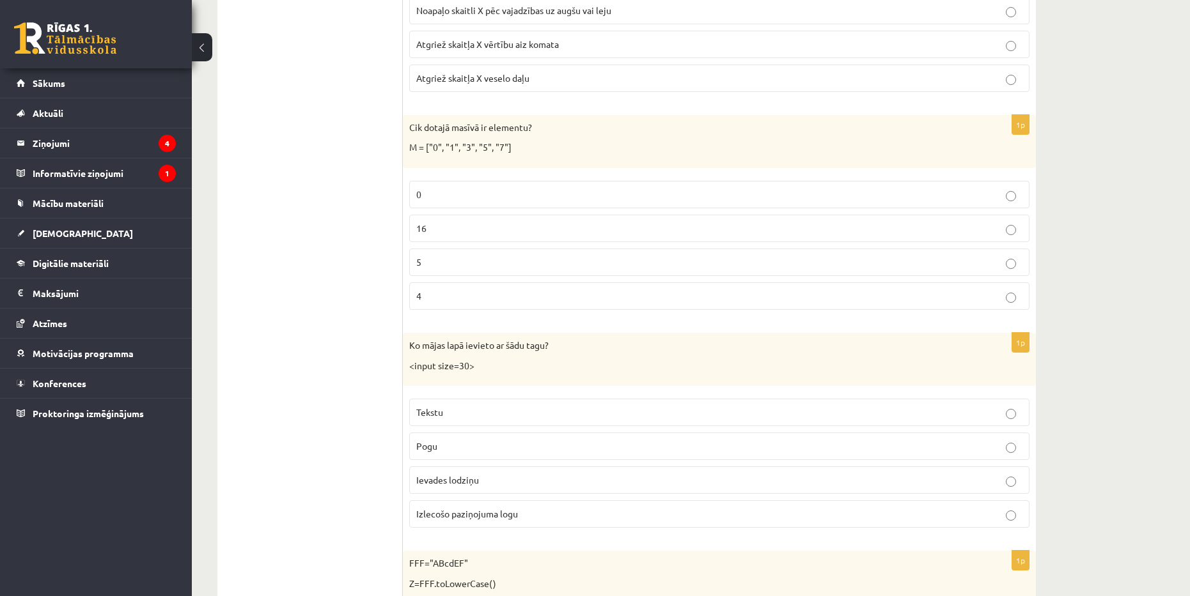
click at [490, 256] on p "5" at bounding box center [719, 262] width 606 height 13
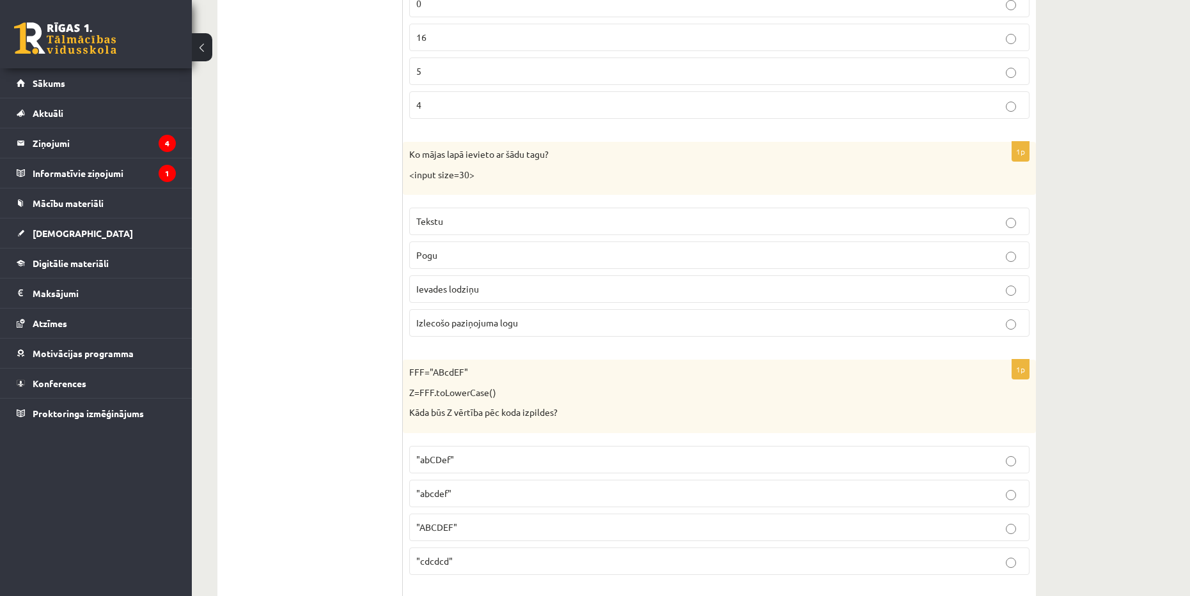
scroll to position [1926, 0]
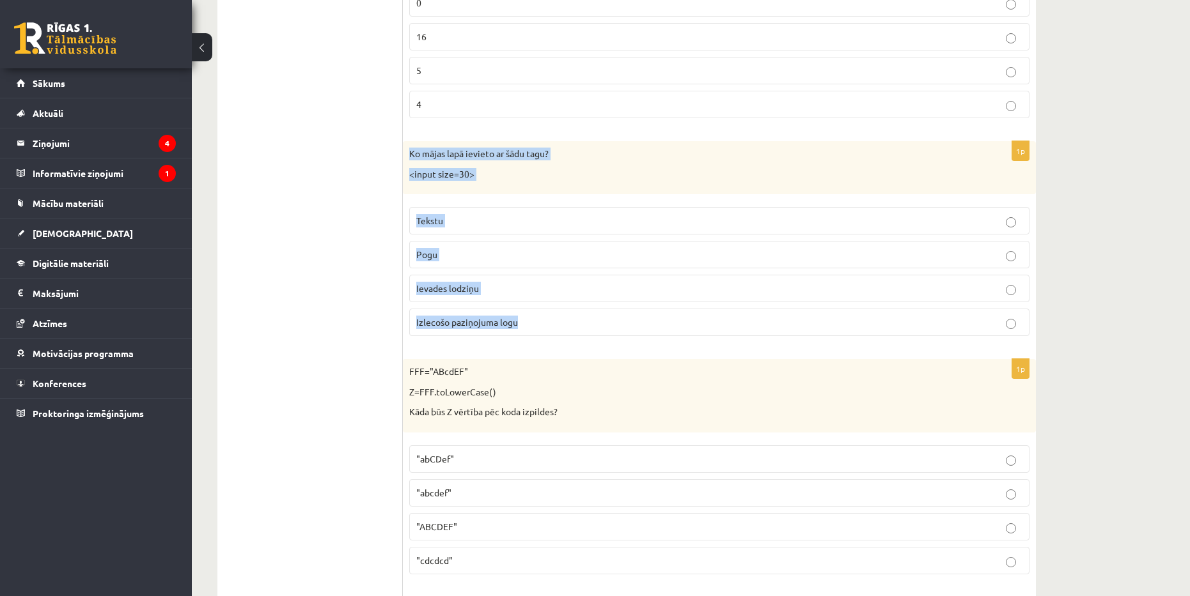
drag, startPoint x: 411, startPoint y: 155, endPoint x: 518, endPoint y: 323, distance: 199.7
click at [518, 323] on div "1p Ko mājas lapā ievieto ar šādu tagu? <input size=30> Tekstu Pogu Ievades lodz…" at bounding box center [719, 243] width 633 height 205
copy div "Ko mājas lapā ievieto ar šādu tagu? <input size=30> Tekstu Pogu Ievades lodziņu…"
click at [522, 287] on p "Ievades lodziņu" at bounding box center [719, 288] width 606 height 13
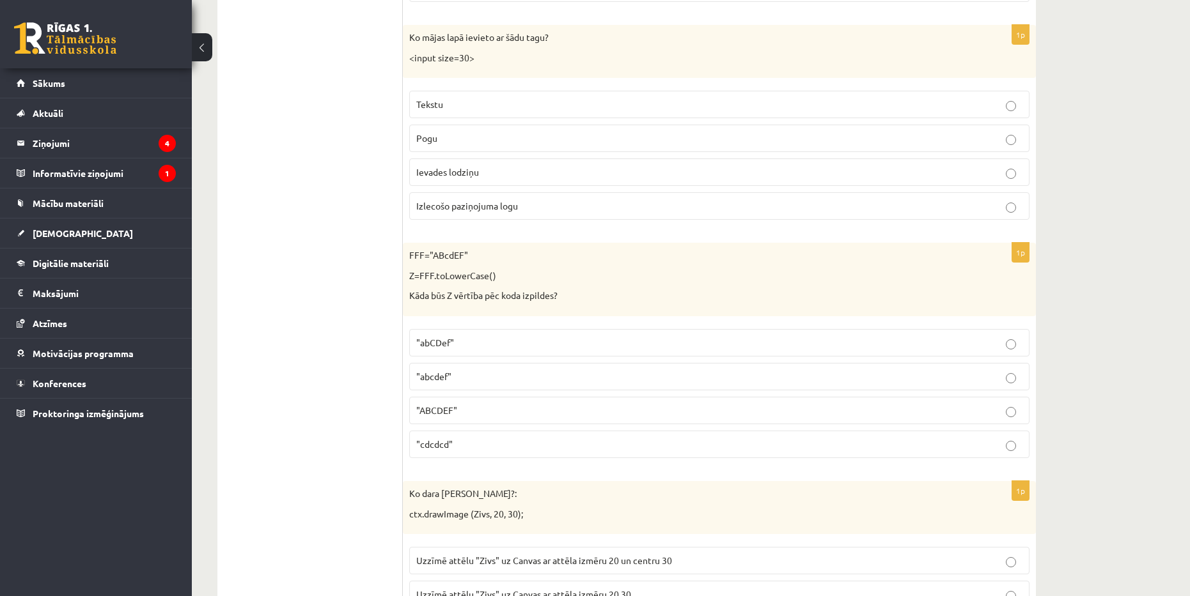
scroll to position [2053, 0]
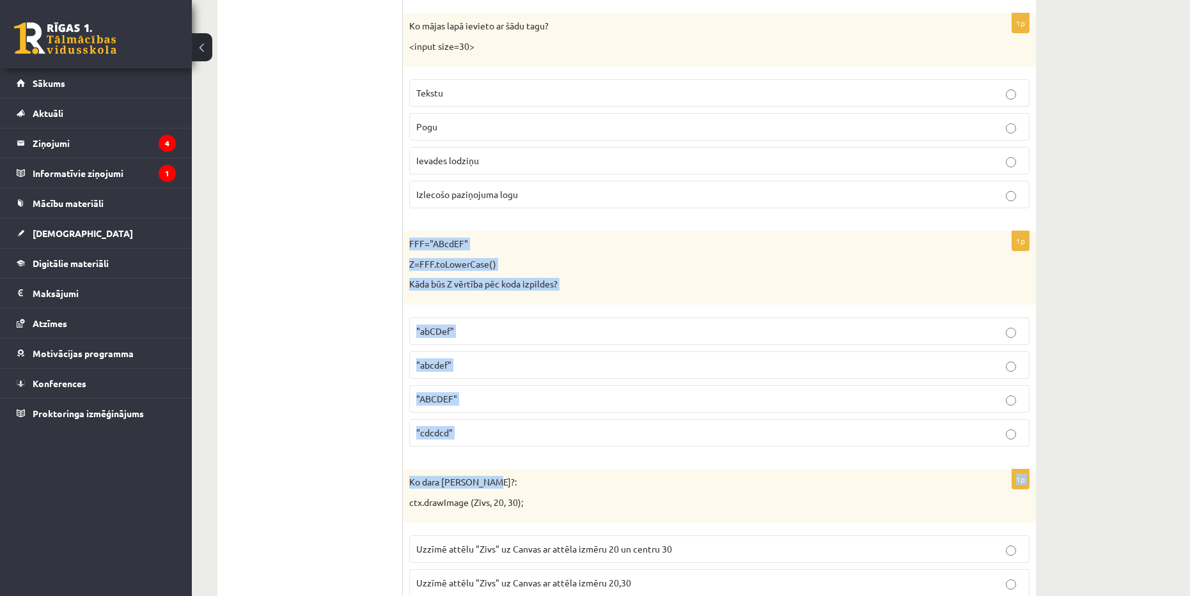
drag, startPoint x: 408, startPoint y: 242, endPoint x: 488, endPoint y: 485, distance: 255.9
drag, startPoint x: 513, startPoint y: 254, endPoint x: 425, endPoint y: 238, distance: 89.7
click at [513, 254] on div "FFF="ABcdEF" Z=FFF.toLowerCase() Kāda būs Z vērtība pēc koda izpildes?" at bounding box center [719, 268] width 633 height 74
click at [492, 245] on p "FFF="ABcdEF"" at bounding box center [687, 244] width 556 height 13
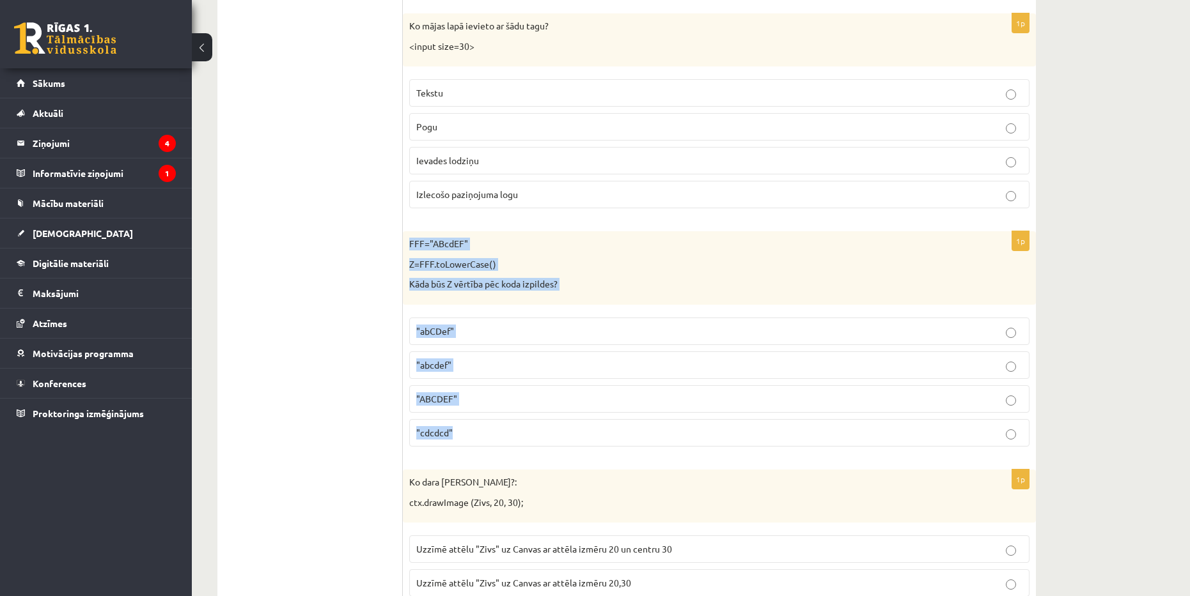
drag, startPoint x: 405, startPoint y: 242, endPoint x: 458, endPoint y: 426, distance: 191.8
click at [459, 429] on div "1p FFF="ABcdEF" Z=FFF.toLowerCase() Kāda būs Z vērtība pēc koda izpildes? "abCD…" at bounding box center [719, 344] width 633 height 226
copy div "FFF="ABcdEF" Z=FFF.toLowerCase() Kāda būs Z vērtība pēc koda izpildes? "abCDef"…"
click at [473, 360] on p ""abcdef"" at bounding box center [719, 365] width 606 height 13
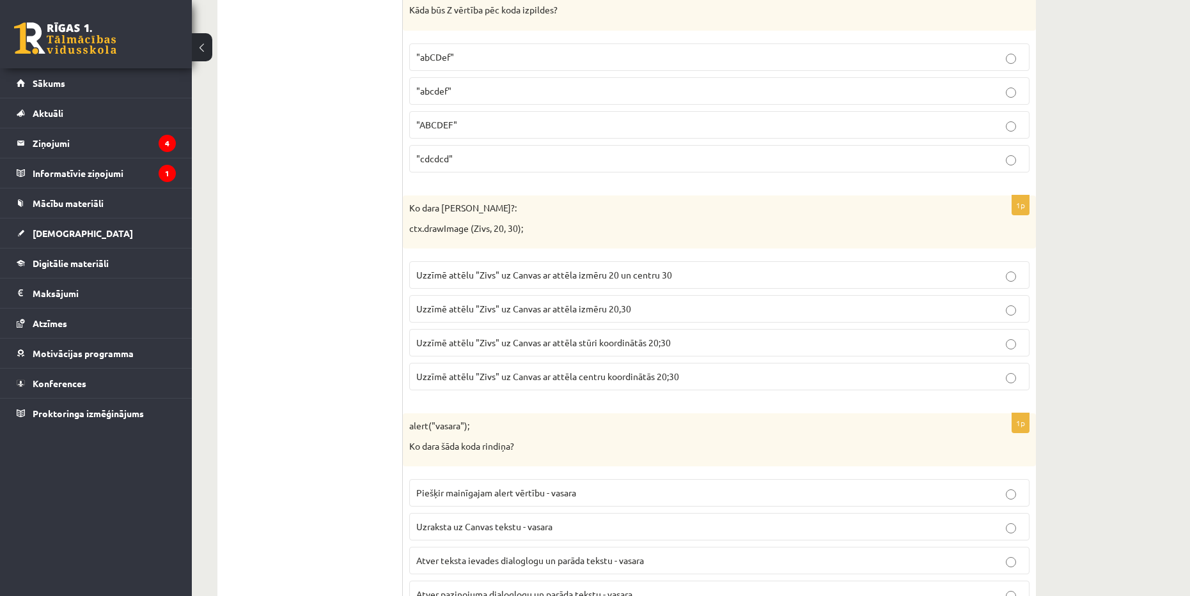
scroll to position [2373, 0]
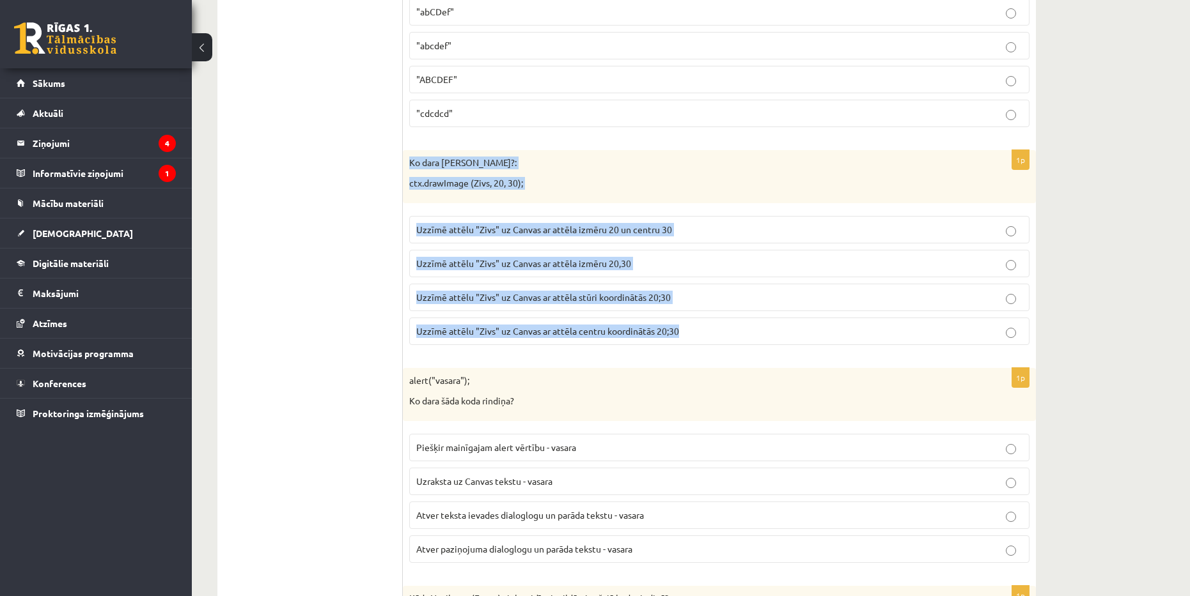
drag, startPoint x: 408, startPoint y: 162, endPoint x: 683, endPoint y: 327, distance: 321.1
click at [683, 327] on div "1p Ko dara koda rindiņa?: ctx.drawImage (Zivs, 20, 30); Uzzīmē attēlu "Zivs" uz…" at bounding box center [719, 252] width 633 height 205
copy div "Ko dara koda rindiņa?: ctx.drawImage (Zivs, 20, 30); Uzzīmē attēlu "Zivs" uz Ca…"
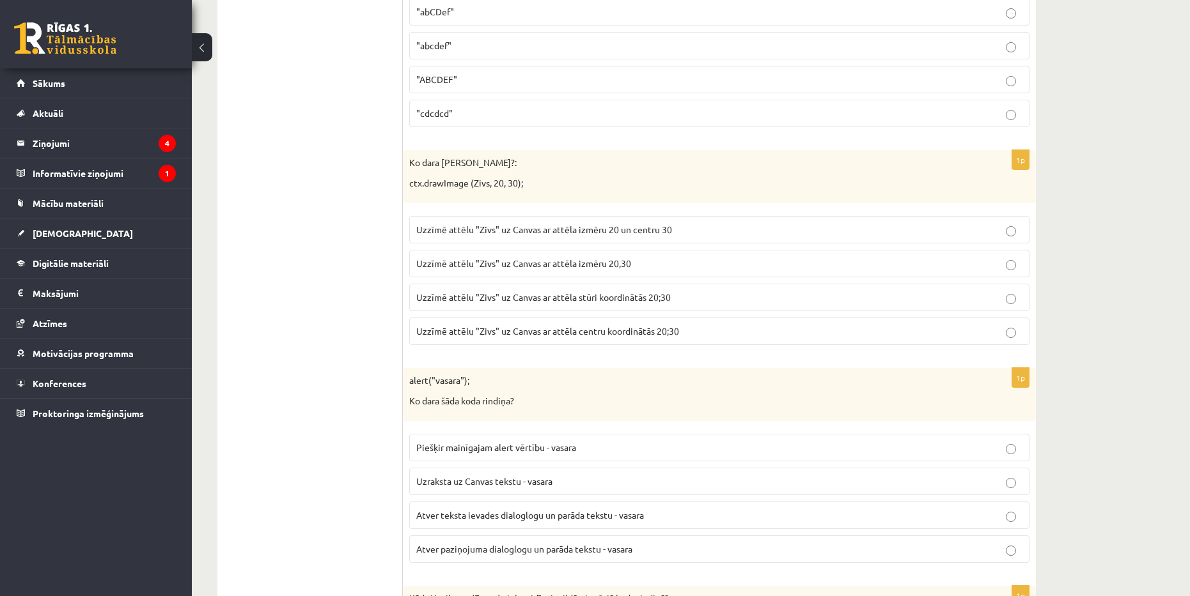
click at [456, 235] on span "Uzzīmē attēlu "Zivs" uz Canvas ar attēla izmēru 20 un centru 30" at bounding box center [544, 230] width 256 height 12
click at [612, 301] on span "Uzzīmē attēlu "Zivs" uz Canvas ar attēla stūri koordinātās 20;30" at bounding box center [543, 298] width 254 height 12
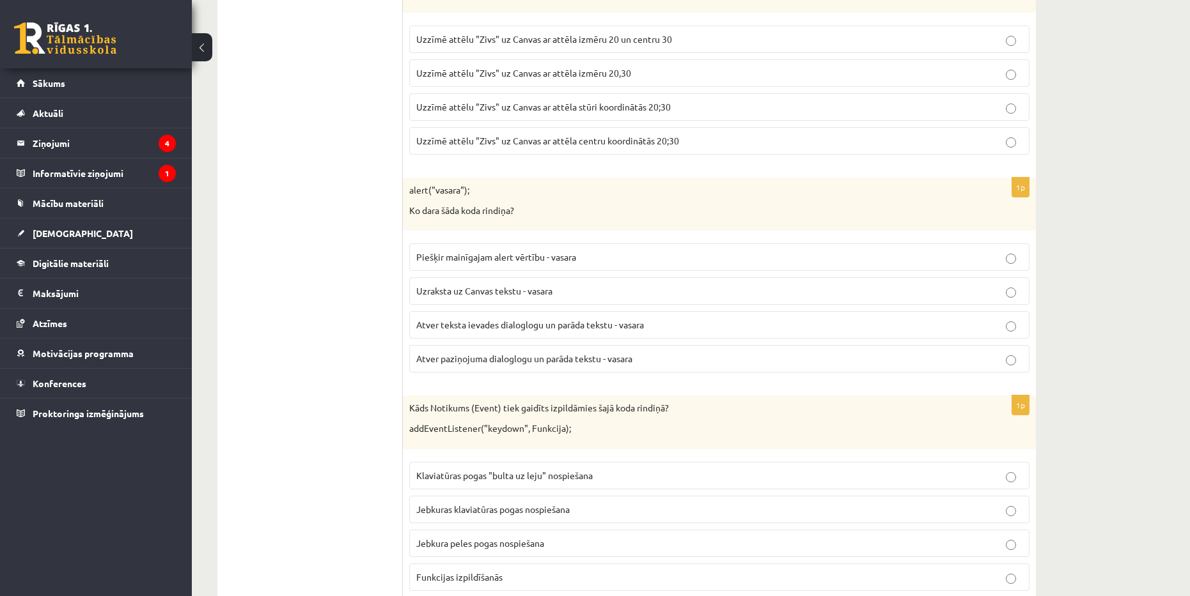
scroll to position [2565, 0]
click at [582, 292] on p "Uzraksta uz Canvas tekstu - vasara" at bounding box center [719, 289] width 606 height 13
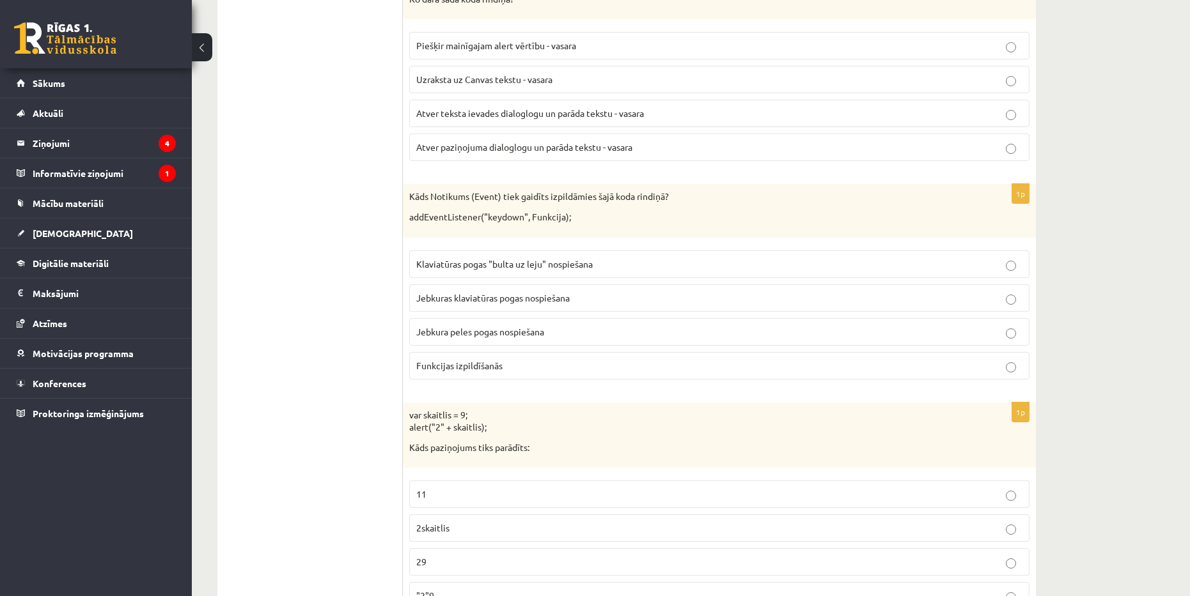
scroll to position [2820, 0]
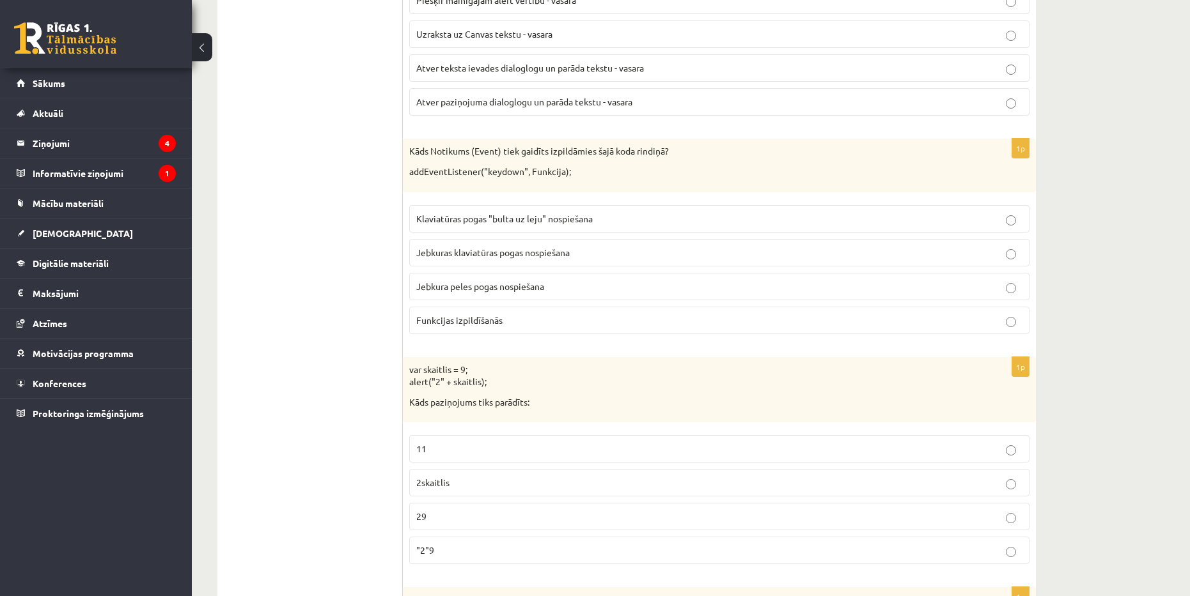
click at [573, 221] on span "Klaviatūras pogas "bulta uz leju" nospiešana" at bounding box center [504, 219] width 176 height 12
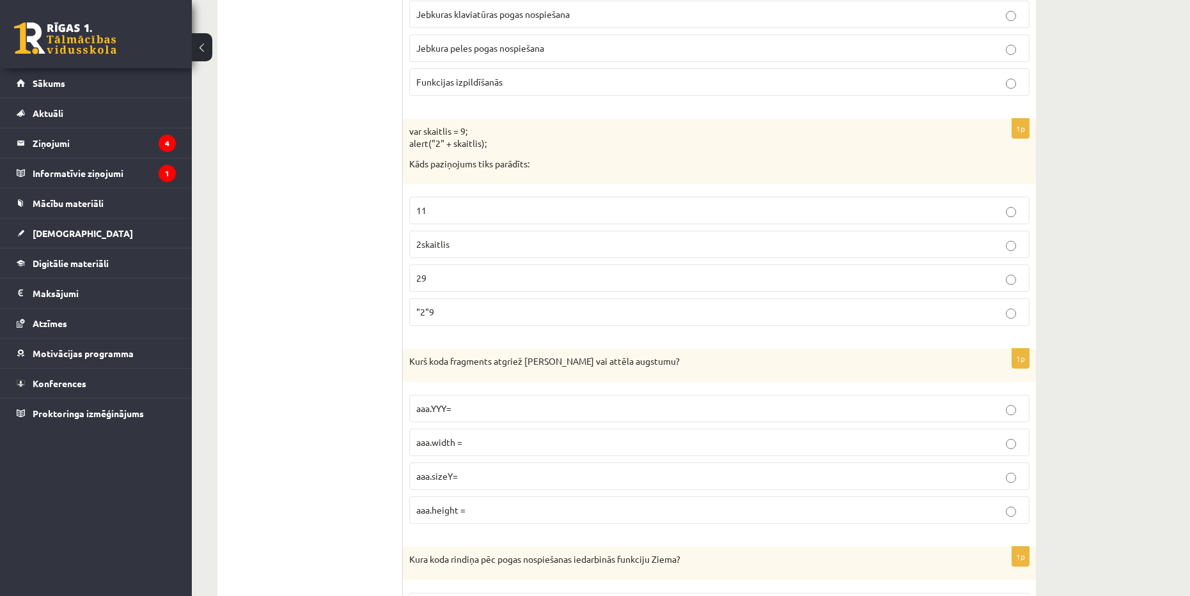
scroll to position [3076, 0]
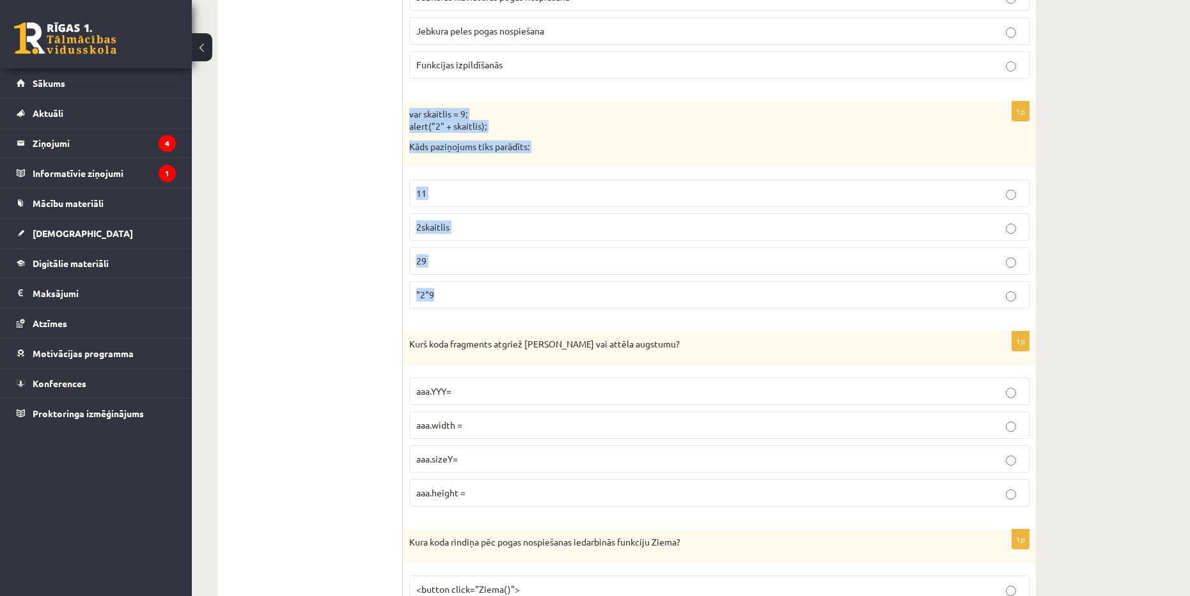
drag, startPoint x: 408, startPoint y: 112, endPoint x: 564, endPoint y: 295, distance: 240.3
click at [566, 298] on div "1p var skaitlis = 9; alert("2" + skaitlis); Kāds paziņojums tiks parādīts: 11 2…" at bounding box center [719, 211] width 633 height 218
copy div "var skaitlis = 9; alert("2" + skaitlis); Kāds paziņojums tiks parādīts: 11 2ska…"
click at [522, 262] on p "29" at bounding box center [719, 260] width 606 height 13
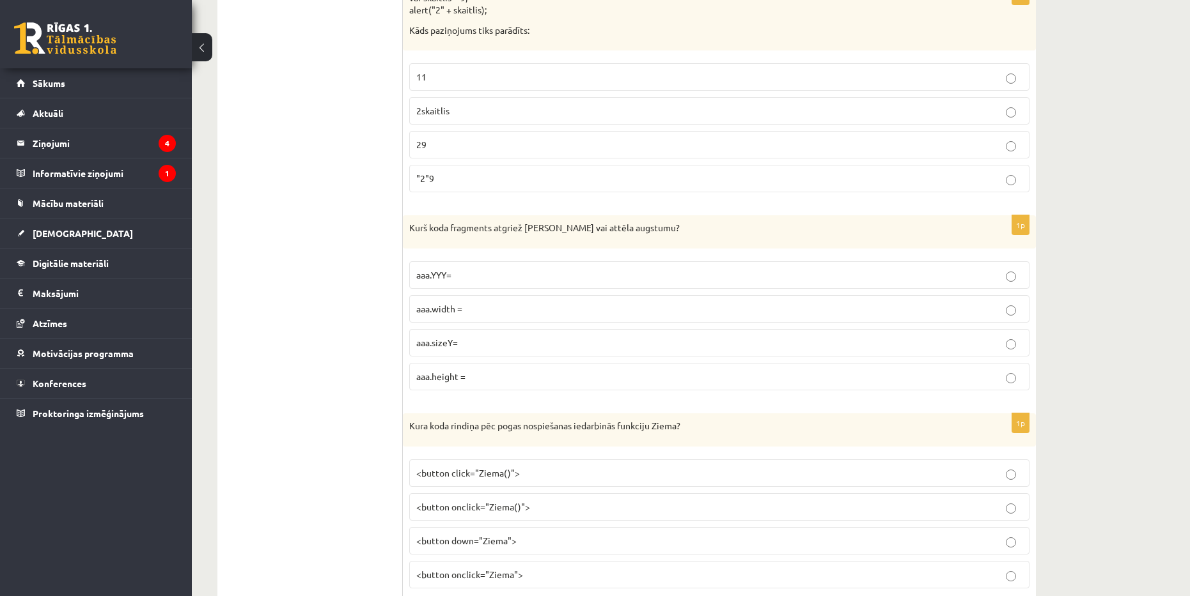
scroll to position [3204, 0]
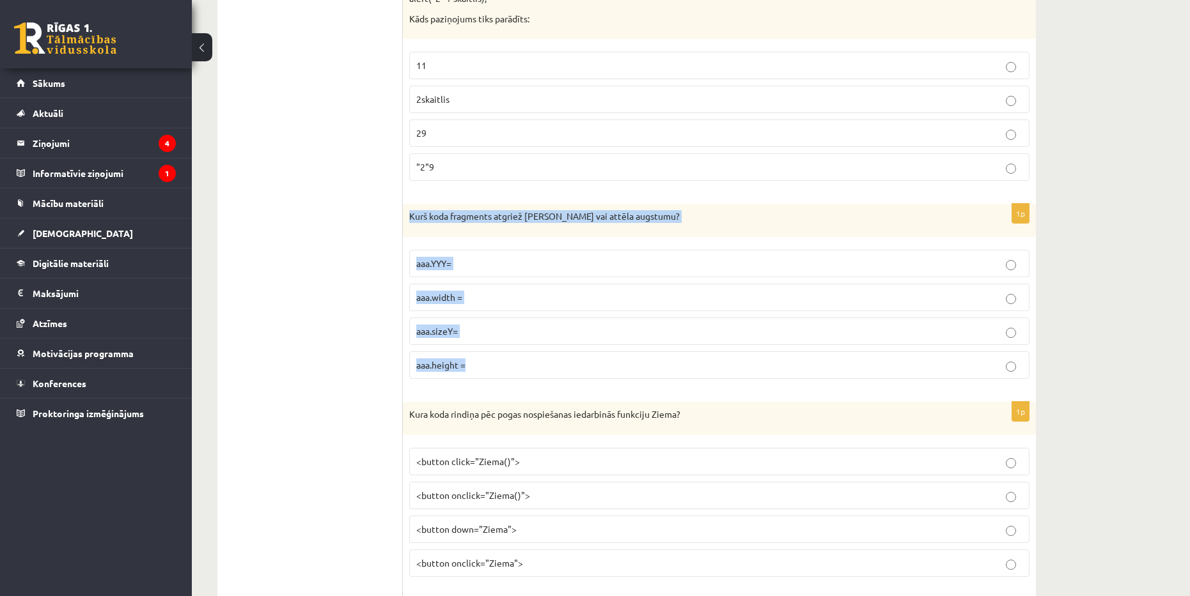
drag, startPoint x: 410, startPoint y: 216, endPoint x: 541, endPoint y: 357, distance: 192.3
click at [541, 357] on div "1p Kurš koda fragments atgriež Canvas vai attēla augstumu? aaa.YYY= aaa.width =…" at bounding box center [719, 296] width 633 height 185
click at [555, 371] on p "aaa.height =" at bounding box center [719, 365] width 606 height 13
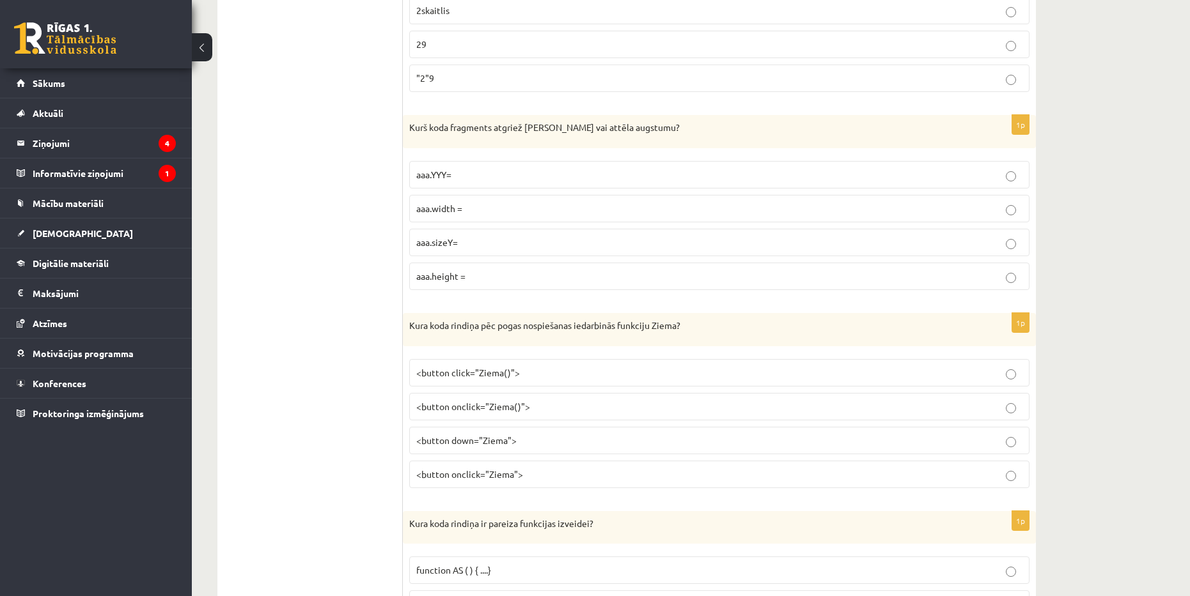
scroll to position [3332, 0]
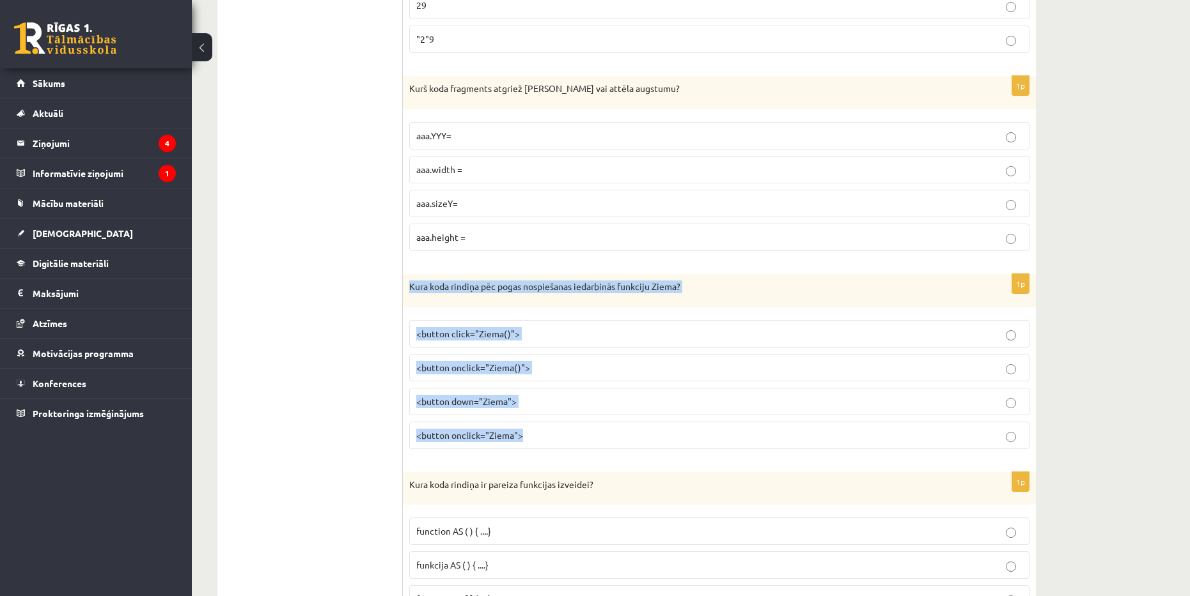
drag, startPoint x: 410, startPoint y: 283, endPoint x: 570, endPoint y: 437, distance: 222.0
click at [570, 437] on div "1p Kura koda rindiņa pēc pogas nospiešanas iedarbinās funkciju Ziema? <button c…" at bounding box center [719, 366] width 633 height 185
click at [566, 372] on p "<button onclick="Ziema()">" at bounding box center [719, 367] width 606 height 13
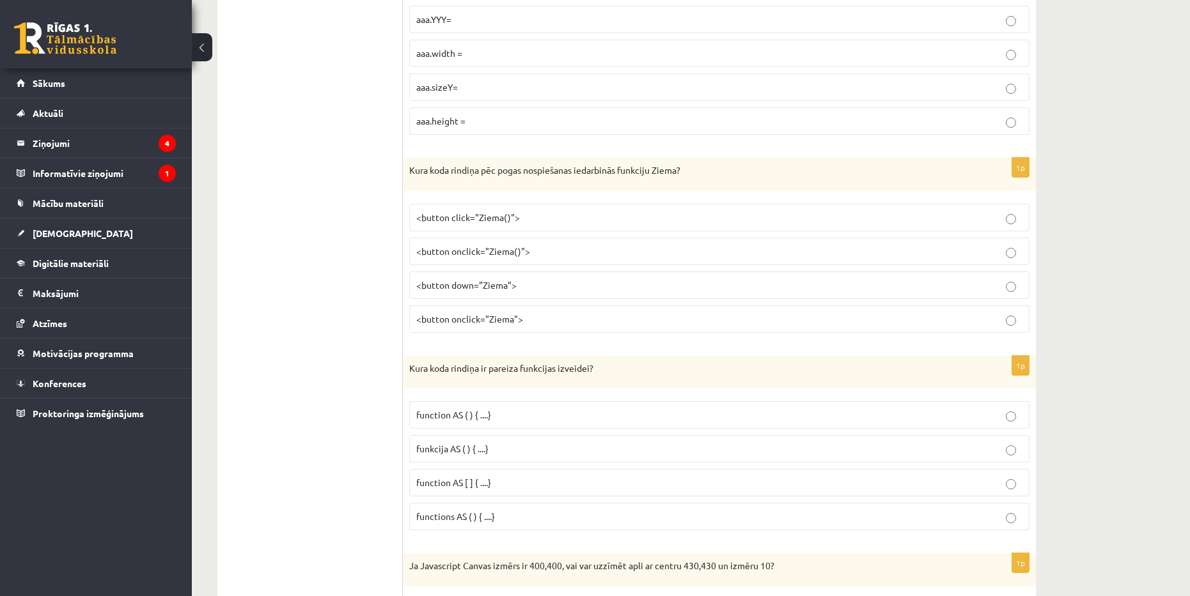
scroll to position [3460, 0]
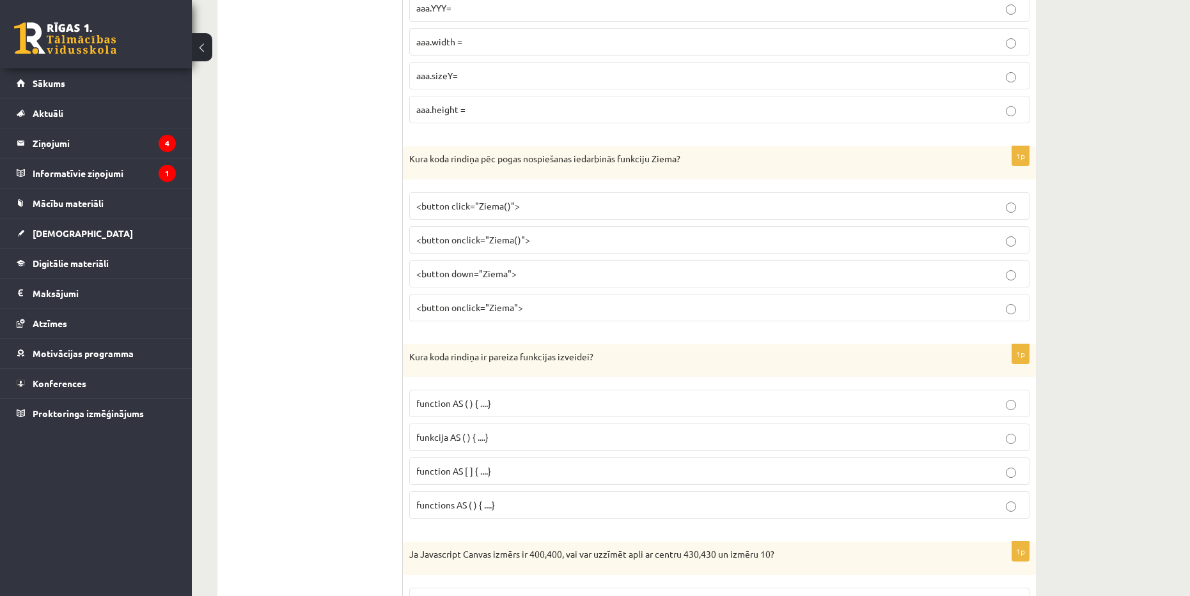
click at [673, 299] on label "<button onclick="Ziema">" at bounding box center [719, 307] width 620 height 27
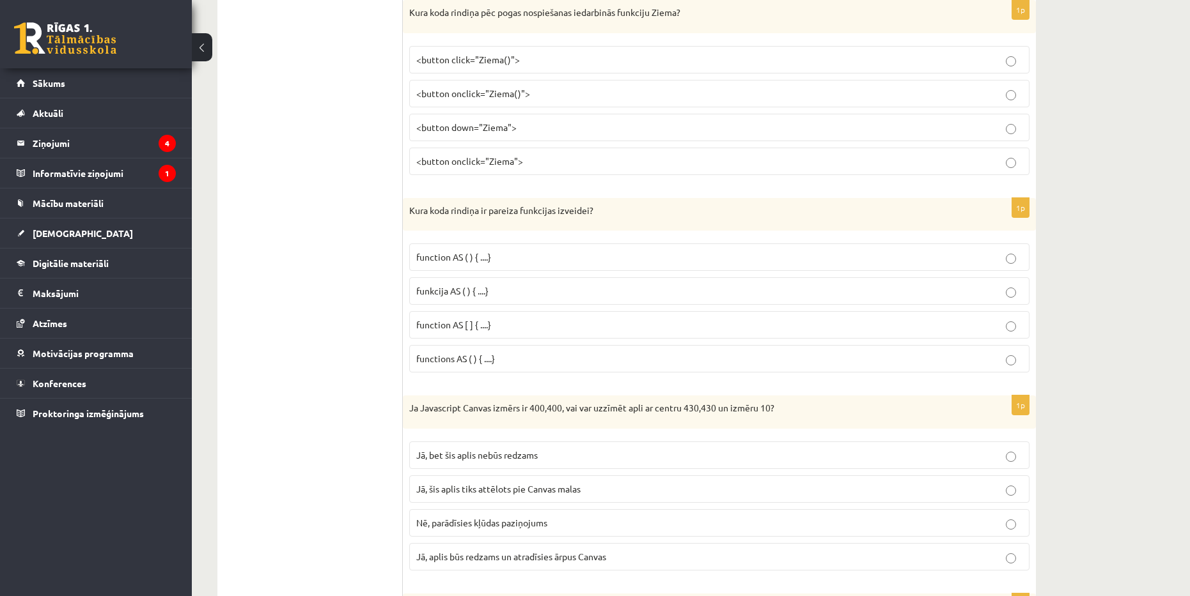
scroll to position [3652, 0]
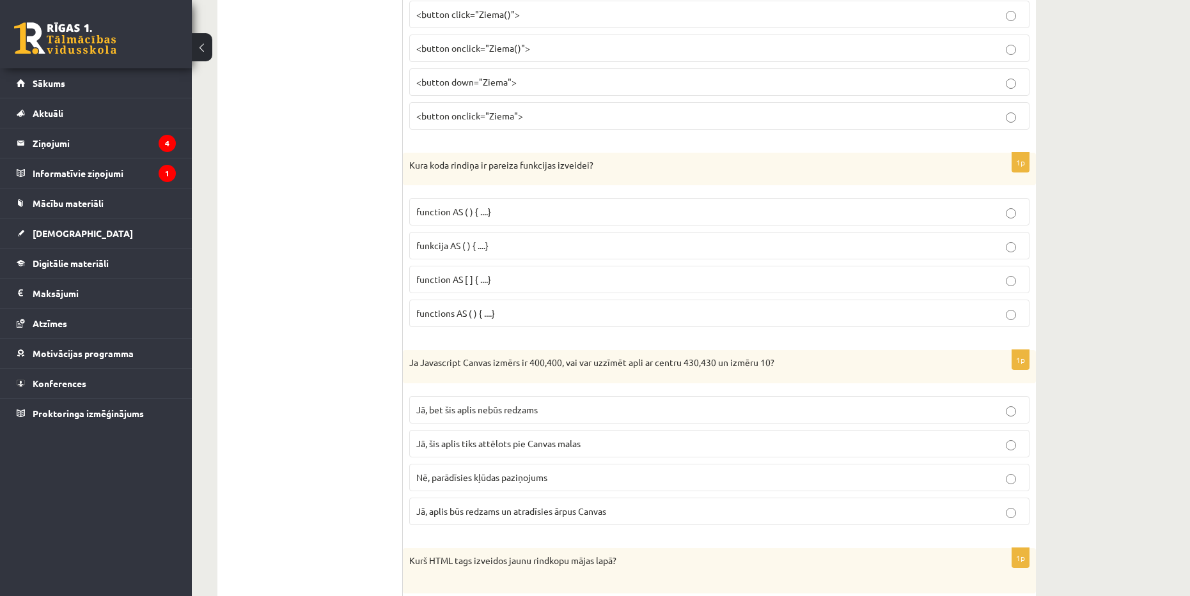
click at [447, 277] on span "function AS [ ] { ....}" at bounding box center [453, 280] width 75 height 12
click at [459, 210] on span "function AS ( ) { ....}" at bounding box center [453, 212] width 75 height 12
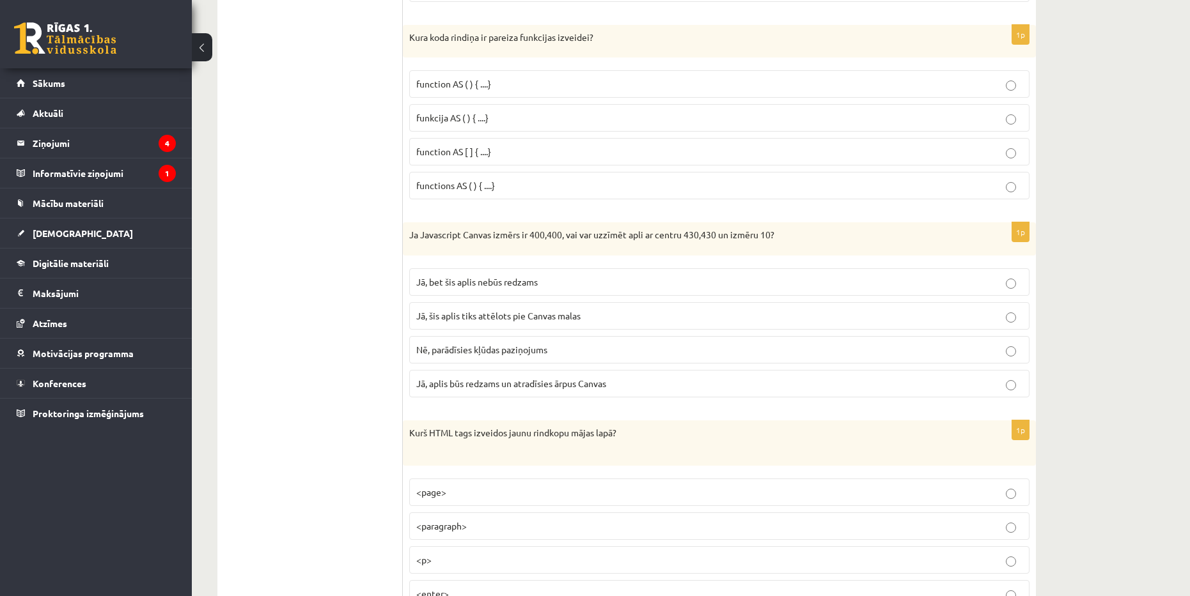
scroll to position [3843, 0]
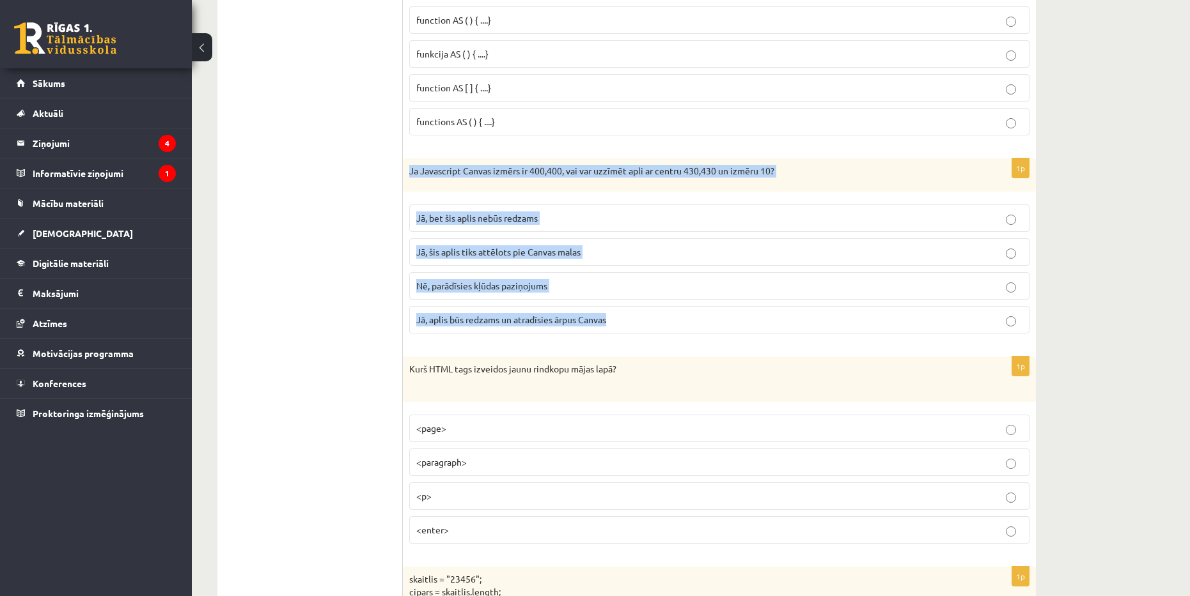
drag, startPoint x: 410, startPoint y: 169, endPoint x: 634, endPoint y: 318, distance: 268.8
click at [634, 318] on div "1p Ja Javascript Canvas izmērs ir 400,400, vai var uzzīmēt apli ar centru 430,4…" at bounding box center [719, 251] width 633 height 185
click at [595, 218] on p "Jā, bet šis aplis nebūs redzams" at bounding box center [719, 218] width 606 height 13
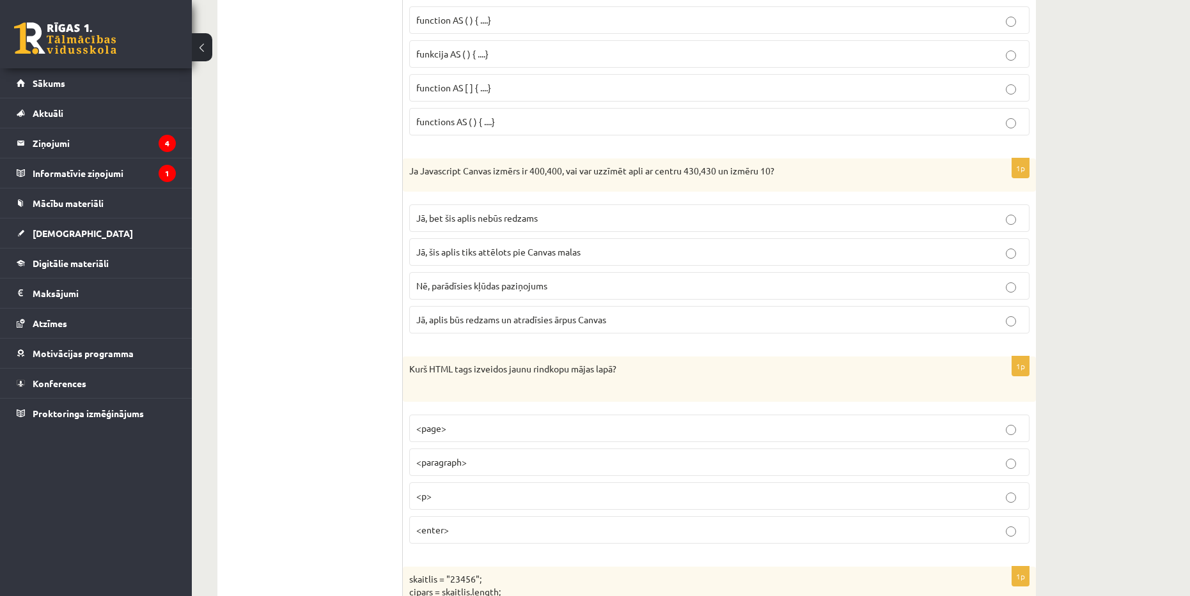
scroll to position [3907, 0]
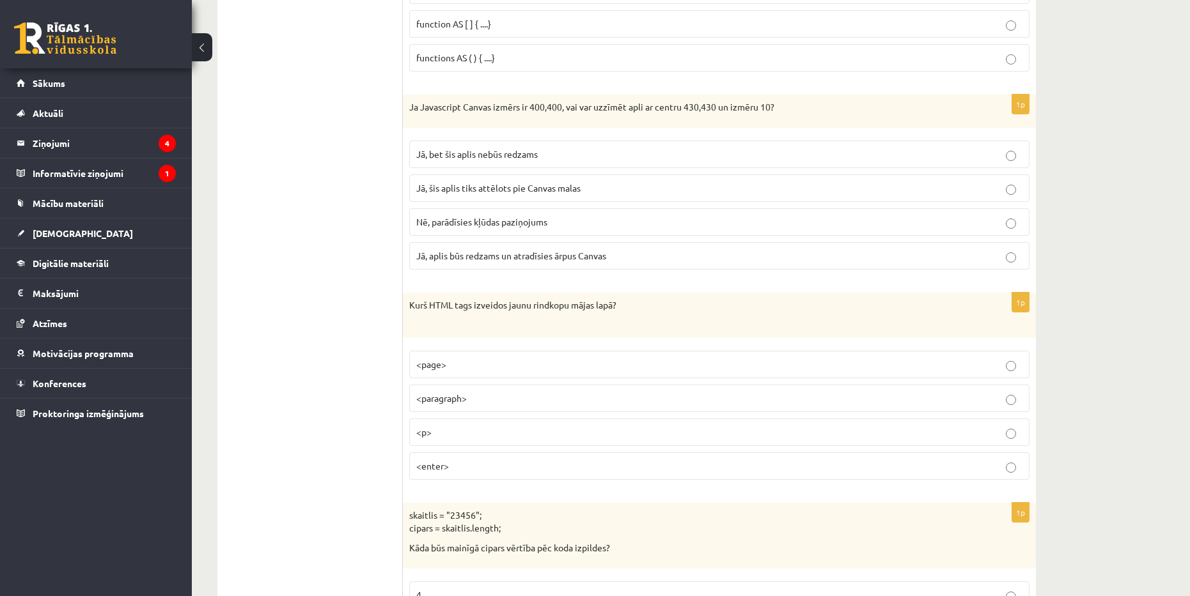
click at [469, 435] on p "<p>" at bounding box center [719, 432] width 606 height 13
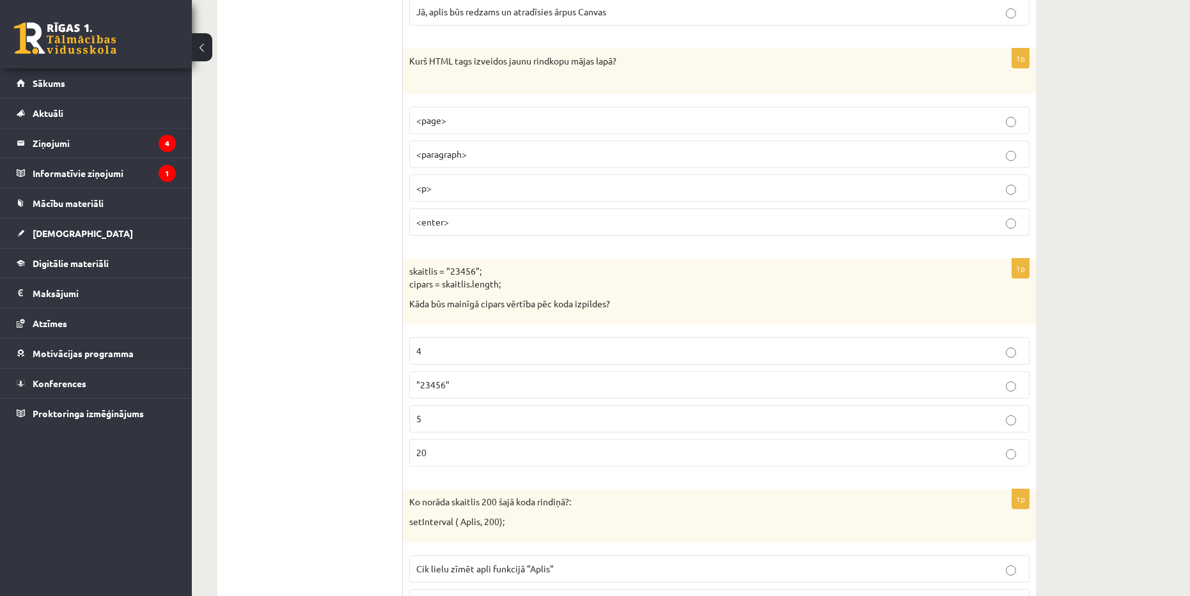
scroll to position [4163, 0]
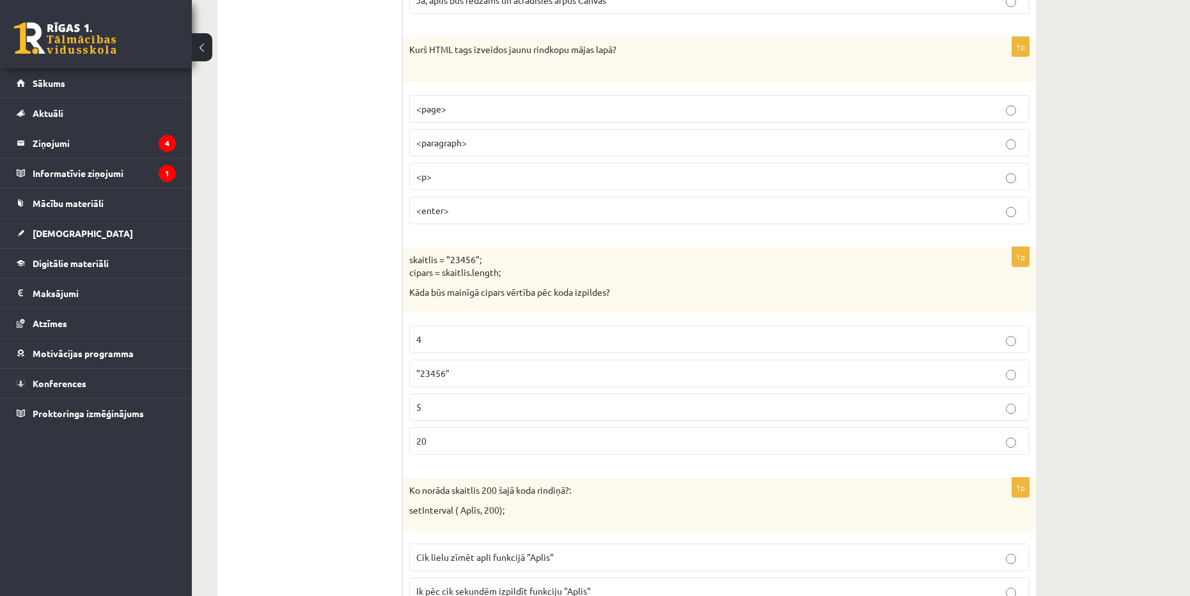
click at [706, 228] on fieldset "<page> <paragraph> <p> <enter>" at bounding box center [719, 158] width 620 height 139
click at [754, 224] on label "<enter>" at bounding box center [719, 210] width 620 height 27
click at [472, 403] on p "5" at bounding box center [719, 407] width 606 height 13
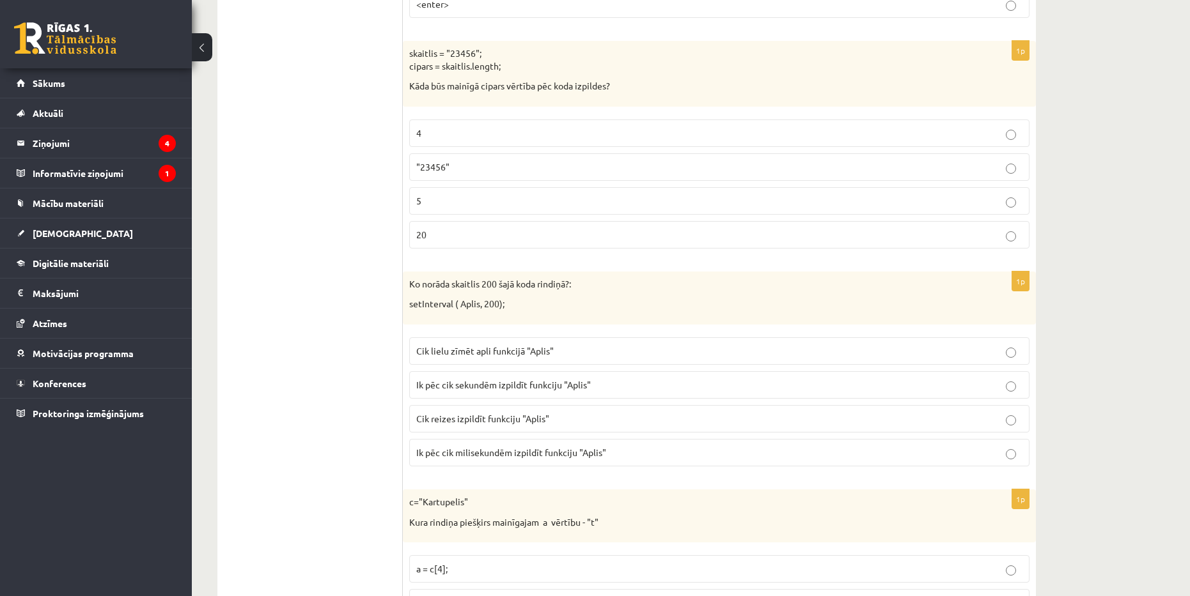
scroll to position [4362, 0]
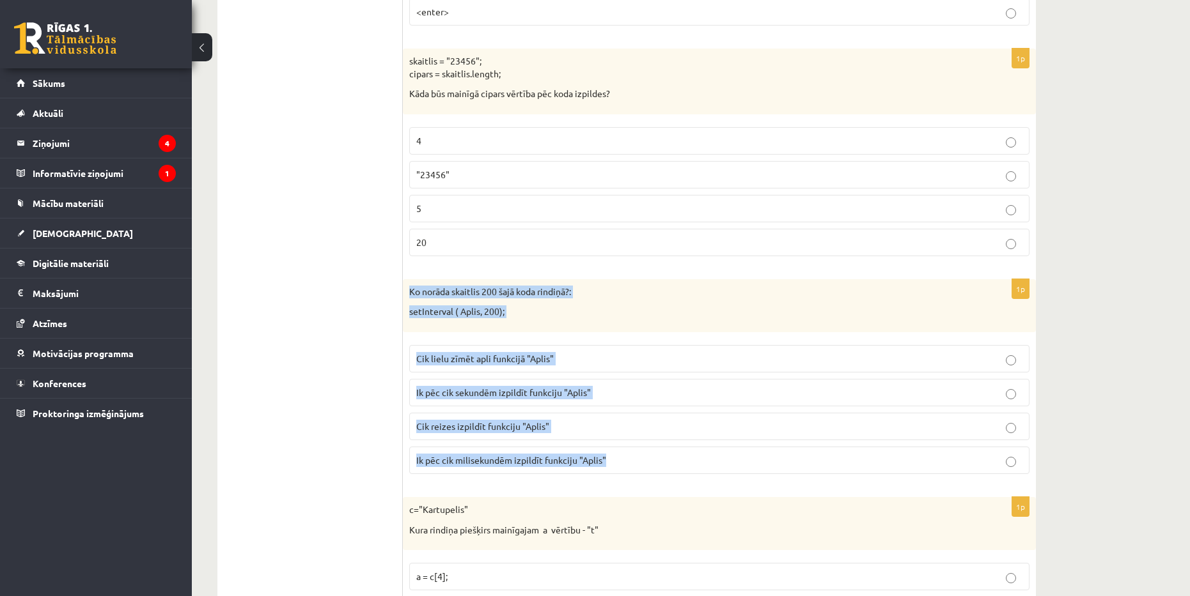
drag, startPoint x: 405, startPoint y: 292, endPoint x: 602, endPoint y: 473, distance: 267.4
click at [605, 478] on div "1p Ko norāda skaitlis 200 šajā koda rindiņā?: setInterval ( Aplis, 200); Cik li…" at bounding box center [719, 381] width 633 height 205
click at [624, 460] on p "Ik pēc cik milisekundēm izpildīt funkciju "Aplis"" at bounding box center [719, 460] width 606 height 13
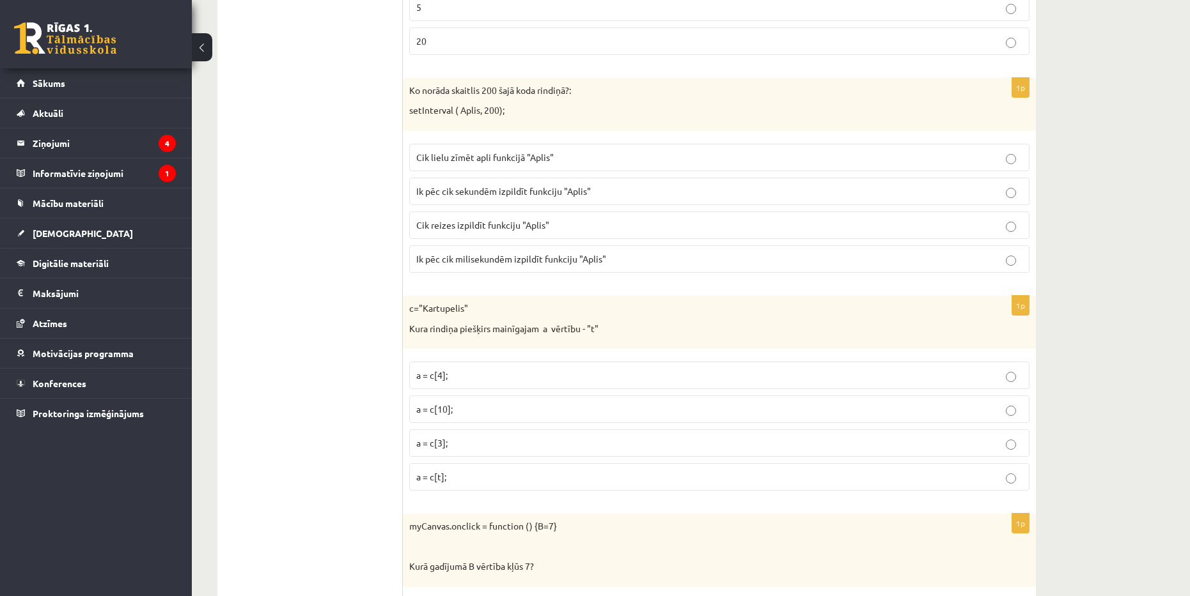
scroll to position [4554, 0]
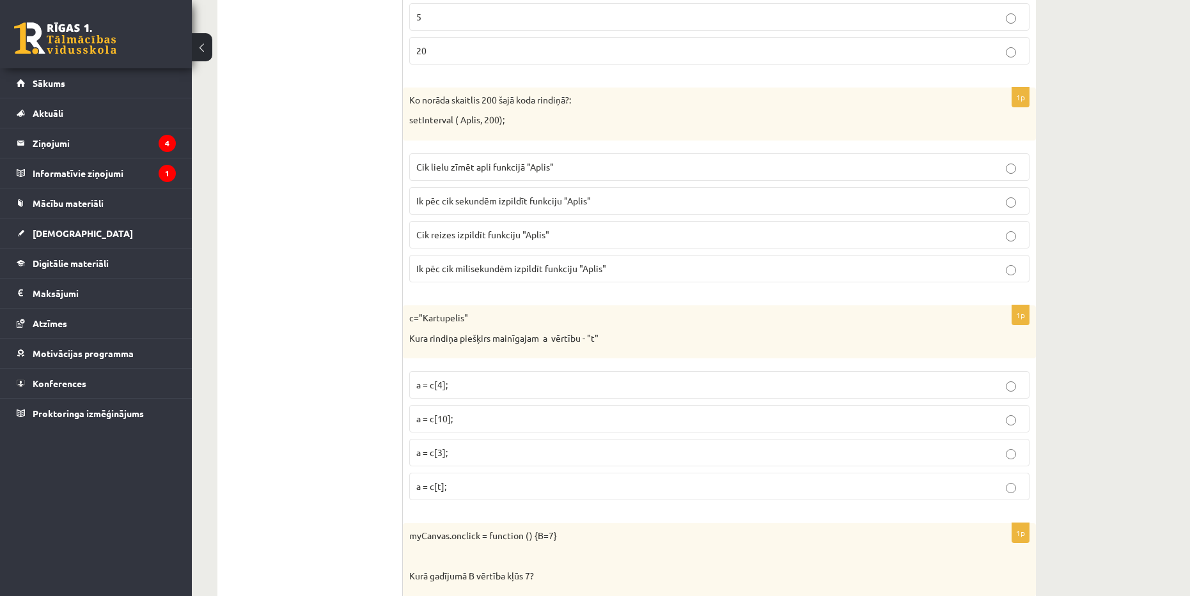
click at [505, 230] on span "Cik reizes izpildīt funkciju "Aplis"" at bounding box center [482, 235] width 133 height 12
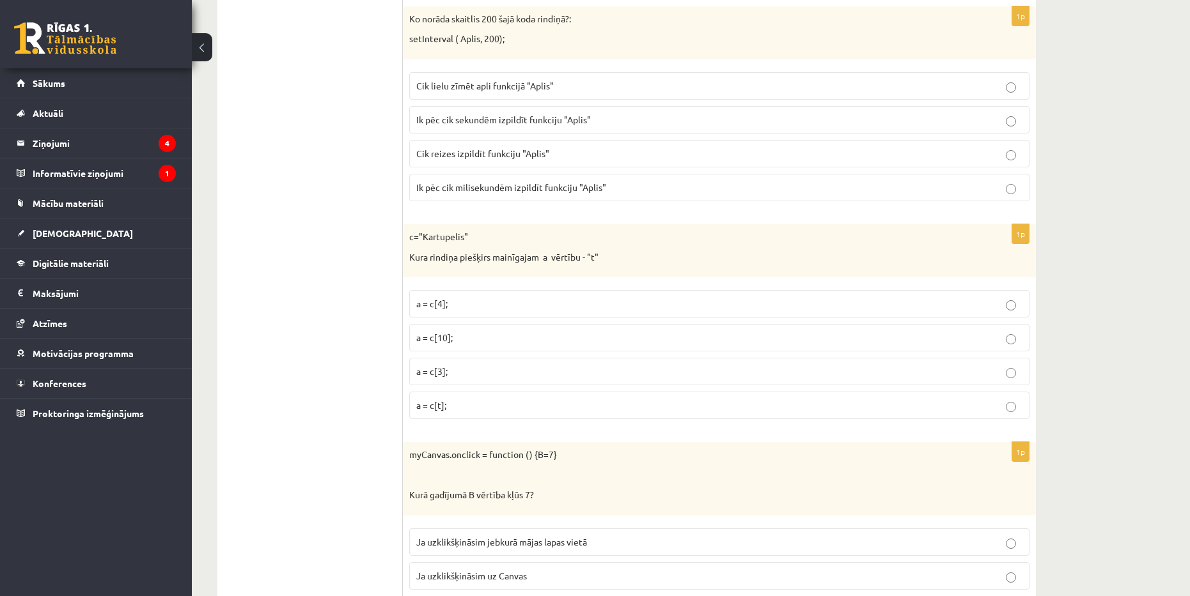
scroll to position [4681, 0]
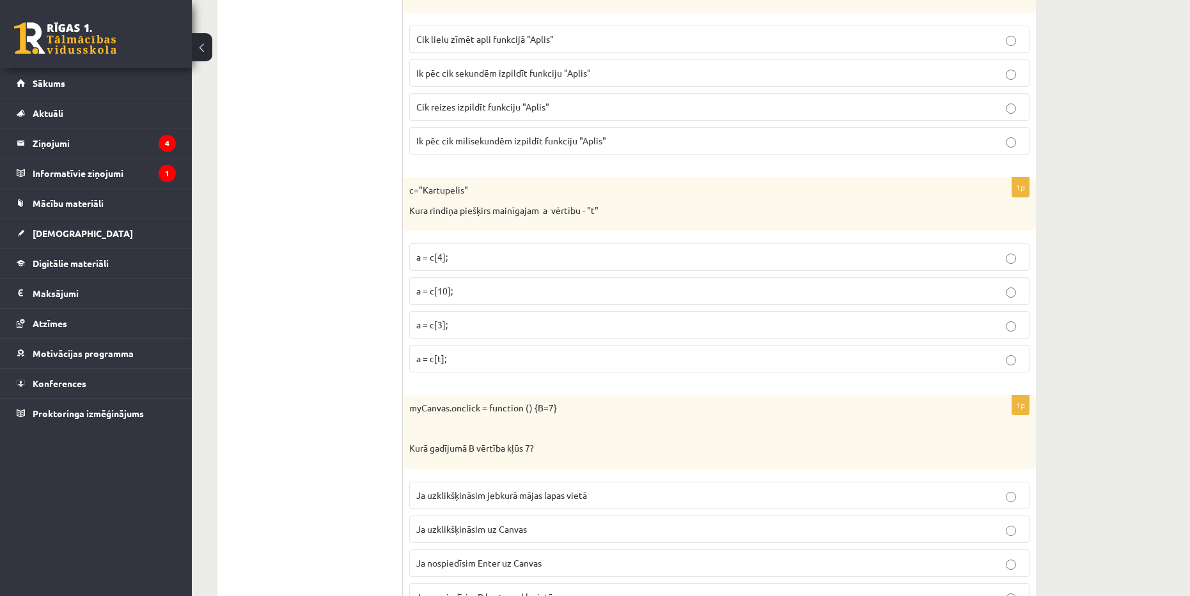
click at [460, 286] on p "a = c[10];" at bounding box center [719, 290] width 606 height 13
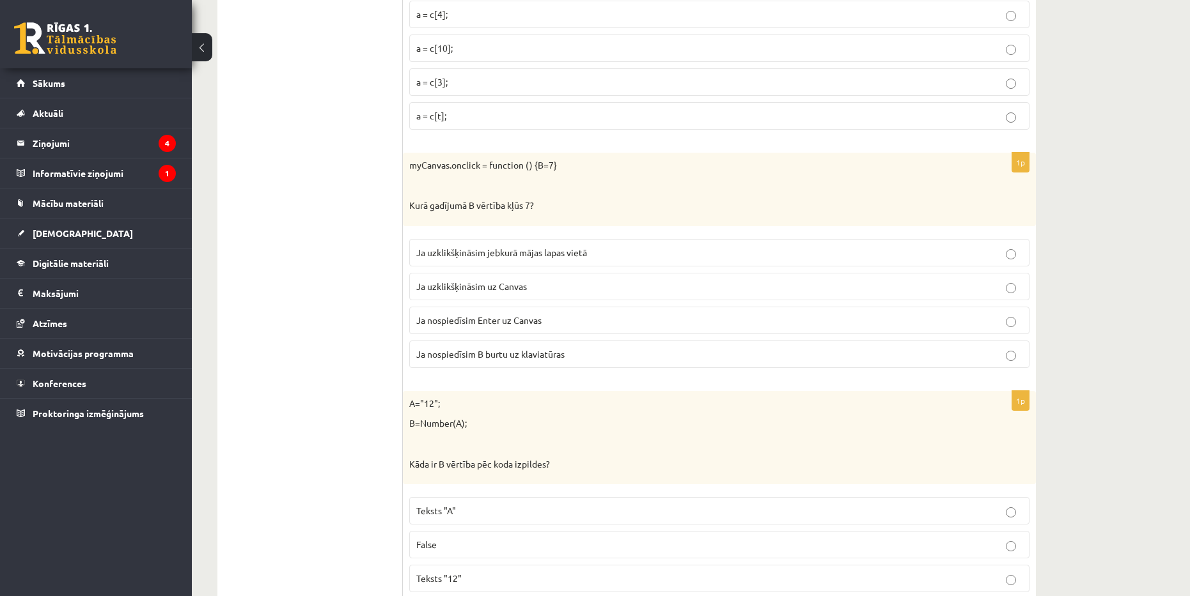
scroll to position [4937, 0]
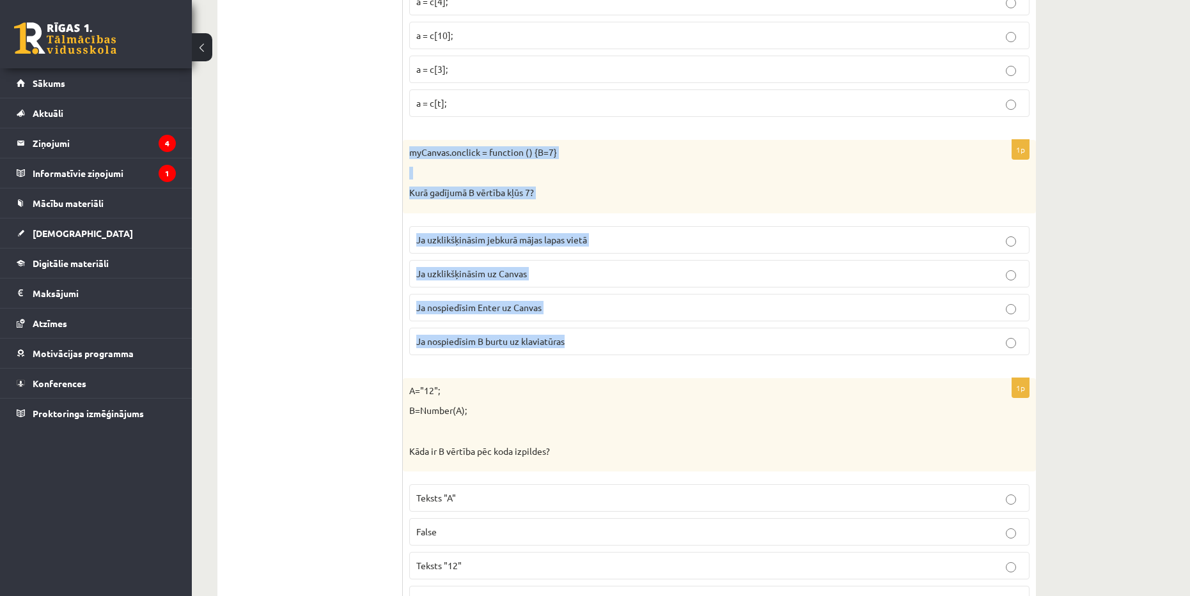
drag, startPoint x: 410, startPoint y: 155, endPoint x: 570, endPoint y: 340, distance: 244.4
click at [572, 355] on div "1p myCanvas.onclick = function () {B=7} Kurā gadījumā B vērtība kļūs 7? Ja uzkl…" at bounding box center [719, 253] width 633 height 226
click at [536, 260] on fieldset "Ja uzklikšķināsim jebkurā mājas lapas vietā Ja uzklikšķināsim uz Canvas Ja nosp…" at bounding box center [719, 289] width 620 height 139
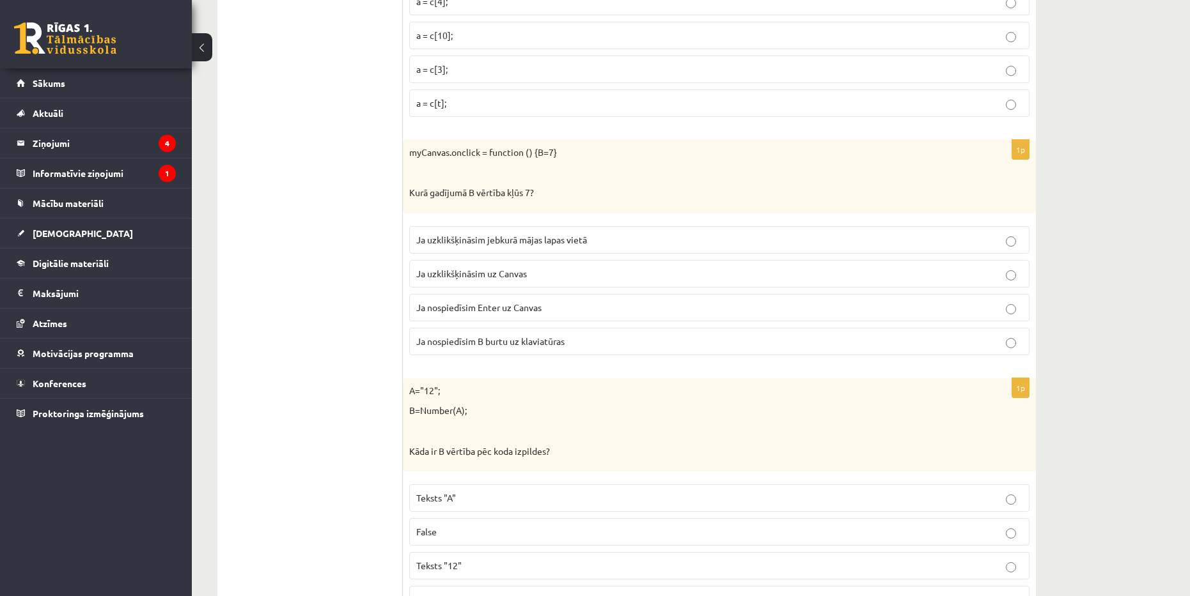
click at [620, 310] on p "Ja nospiedīsim Enter uz Canvas" at bounding box center [719, 307] width 606 height 13
click at [632, 281] on p "Ja uzklikšķināsim uz Canvas" at bounding box center [719, 273] width 606 height 13
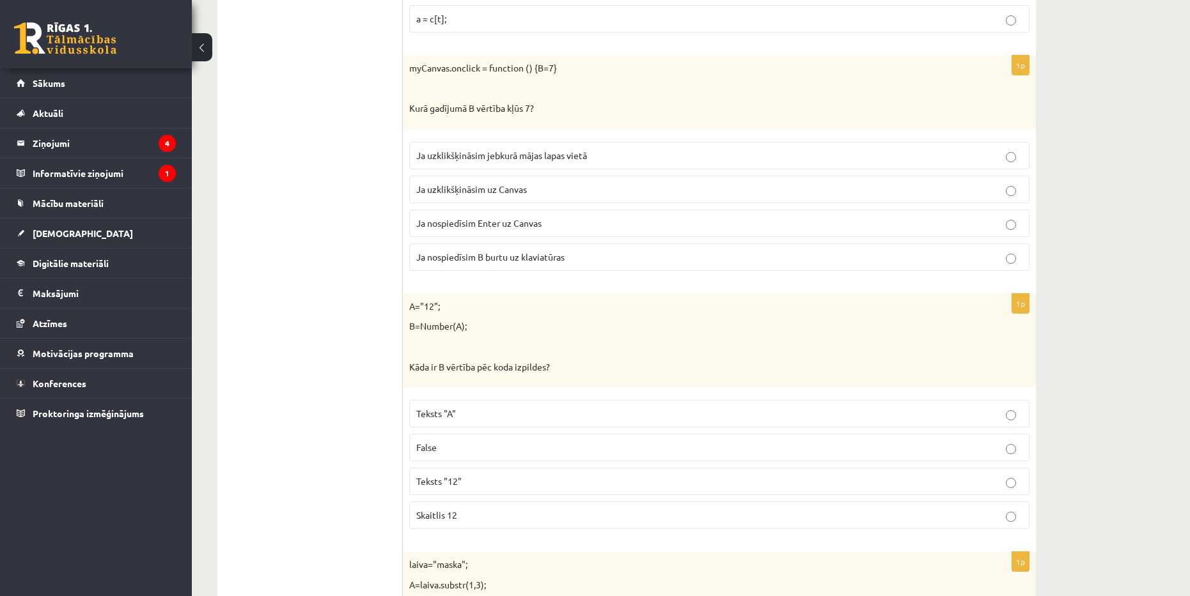
scroll to position [5129, 0]
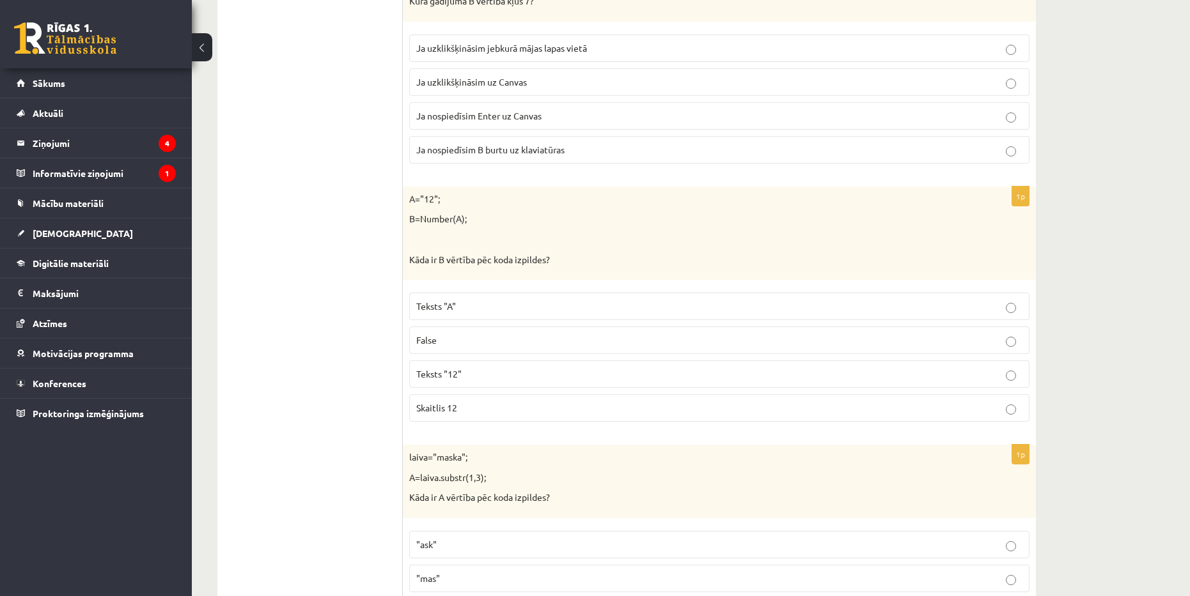
click at [490, 343] on p "False" at bounding box center [719, 340] width 606 height 13
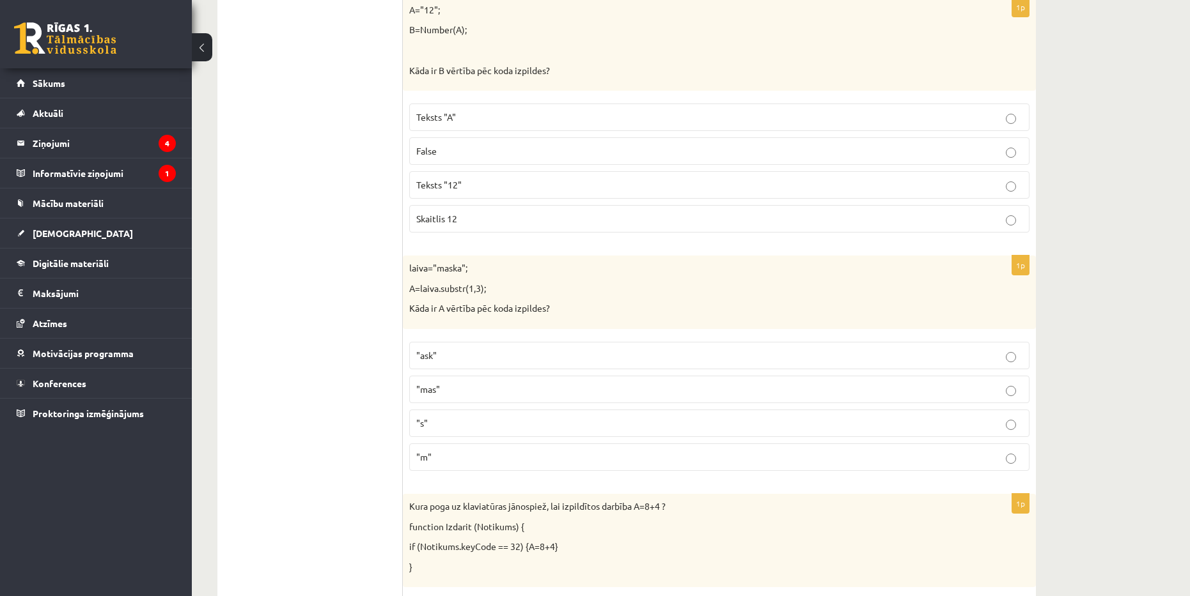
scroll to position [5321, 0]
drag, startPoint x: 407, startPoint y: 263, endPoint x: 554, endPoint y: 313, distance: 154.7
click at [554, 313] on div "laiva="maska"; A=laiva.substr(1,3); Kāda ir A vērtība pēc koda izpildes?" at bounding box center [719, 290] width 633 height 74
click at [491, 350] on p ""ask"" at bounding box center [719, 352] width 606 height 13
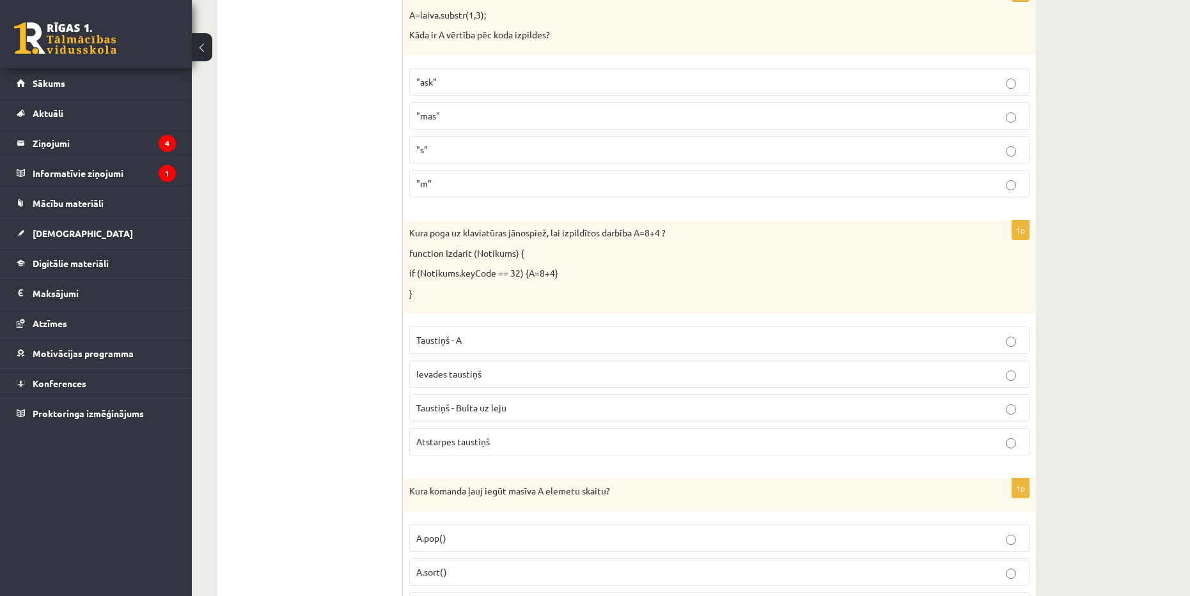
scroll to position [5640, 0]
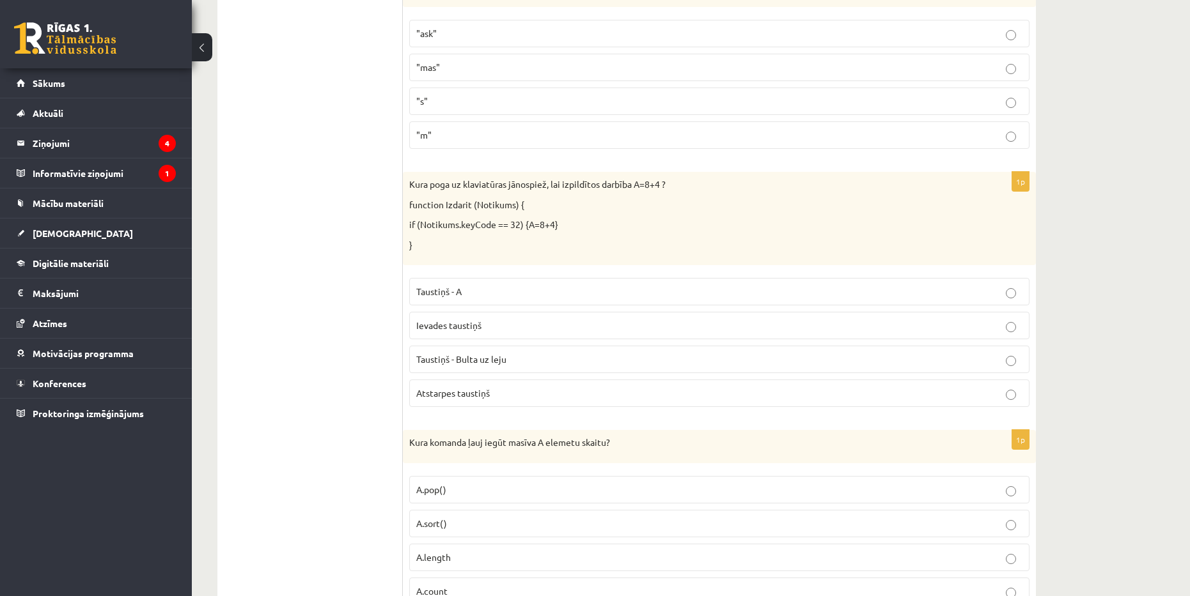
click at [533, 404] on label "Atstarpes taustiņš" at bounding box center [719, 393] width 620 height 27
click at [554, 291] on p "Taustiņš - A" at bounding box center [719, 291] width 606 height 13
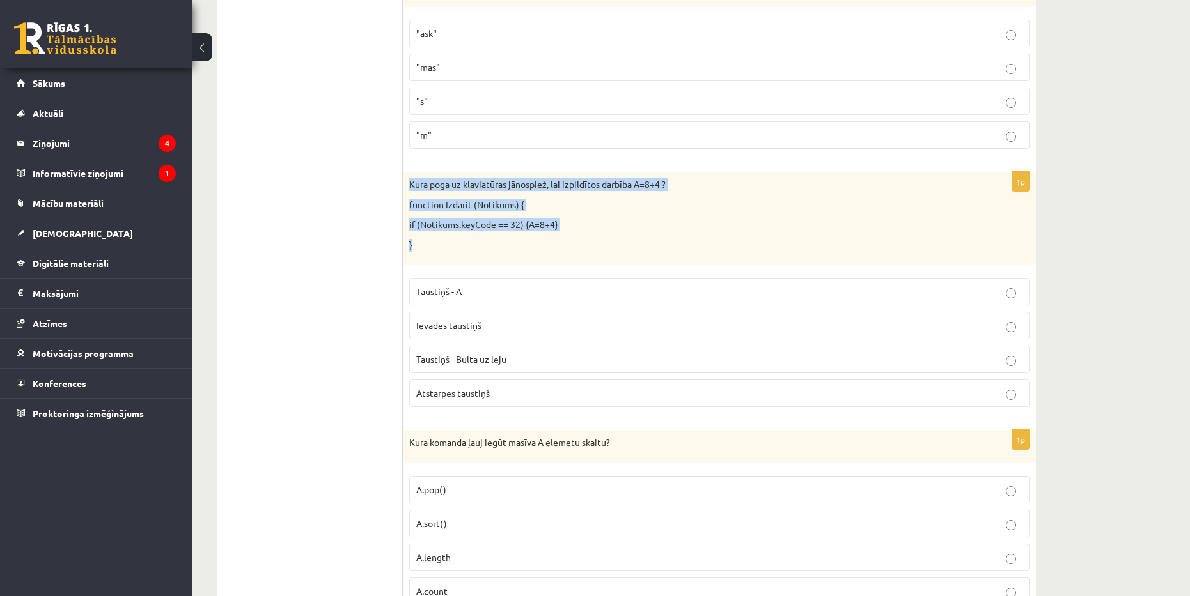
drag, startPoint x: 409, startPoint y: 187, endPoint x: 495, endPoint y: 252, distance: 107.8
click at [495, 252] on div "Kura poga uz klaviatūras jānospiež, lai izpildītos darbība A=8+4 ? function Izd…" at bounding box center [719, 218] width 633 height 93
click at [555, 251] on p "}" at bounding box center [687, 245] width 556 height 13
drag, startPoint x: 407, startPoint y: 185, endPoint x: 557, endPoint y: 336, distance: 213.4
click at [527, 408] on div "1p Kura poga uz klaviatūras jānospiež, lai izpildītos darbība A=8+4 ? function …" at bounding box center [719, 294] width 633 height 245
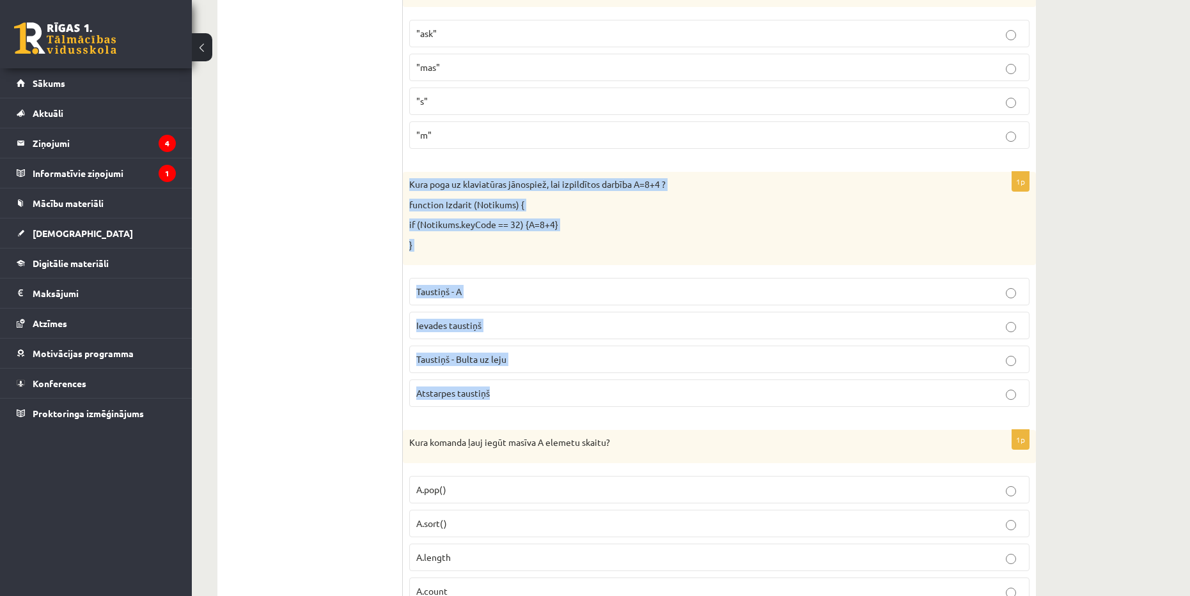
click at [528, 384] on label "Atstarpes taustiņš" at bounding box center [719, 393] width 620 height 27
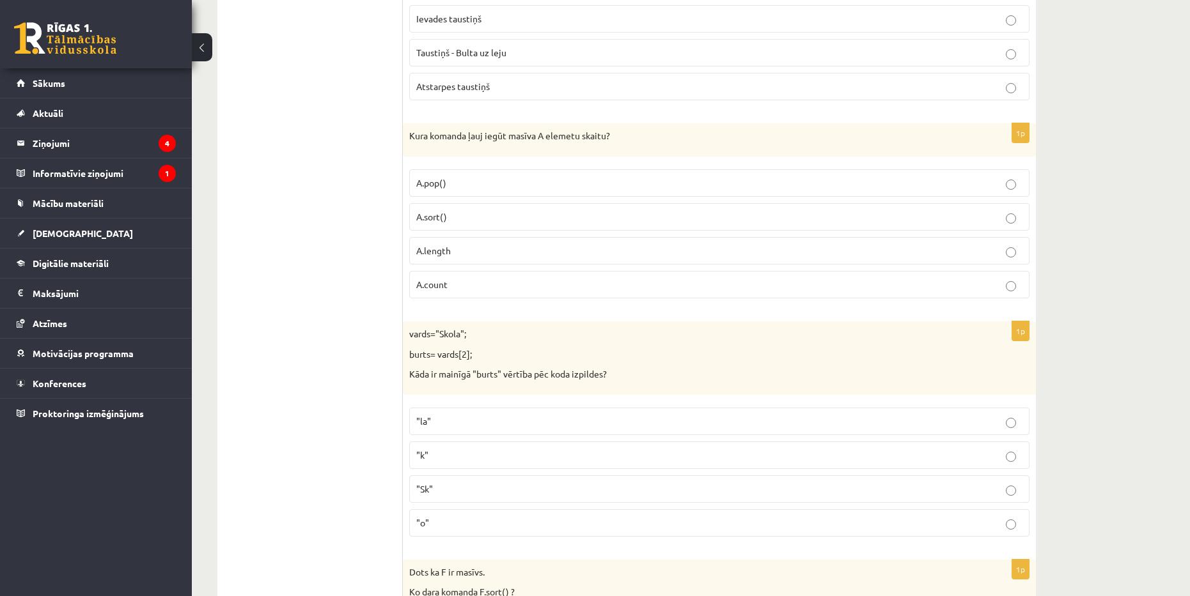
scroll to position [5960, 0]
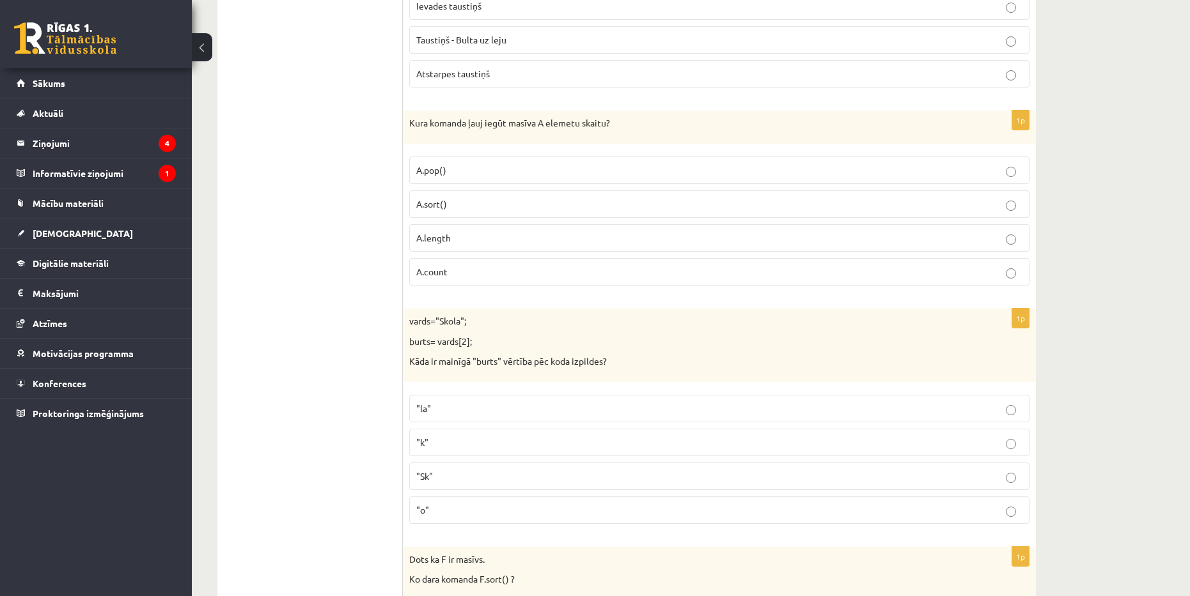
click at [463, 270] on p "A.count" at bounding box center [719, 271] width 606 height 13
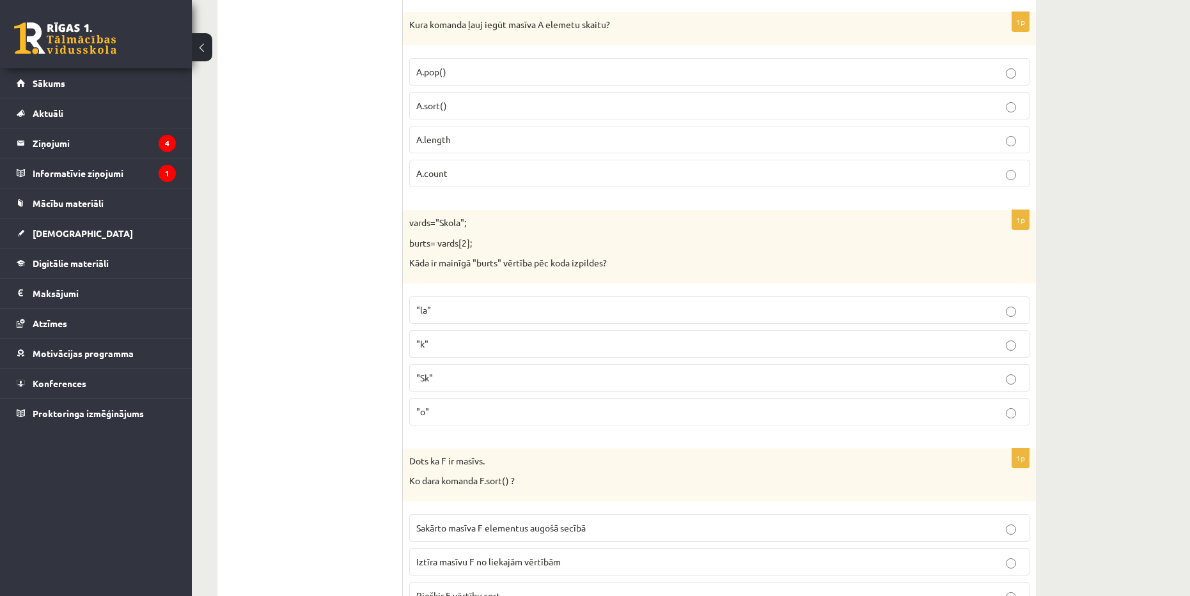
scroll to position [6024, 0]
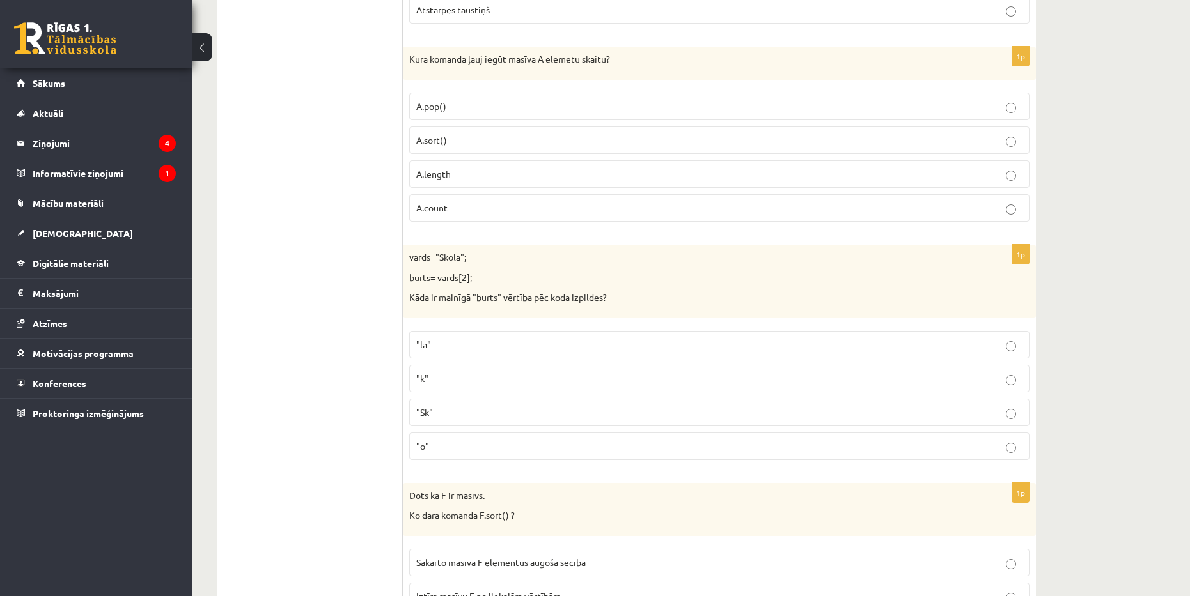
click at [485, 173] on p "A.length" at bounding box center [719, 173] width 606 height 13
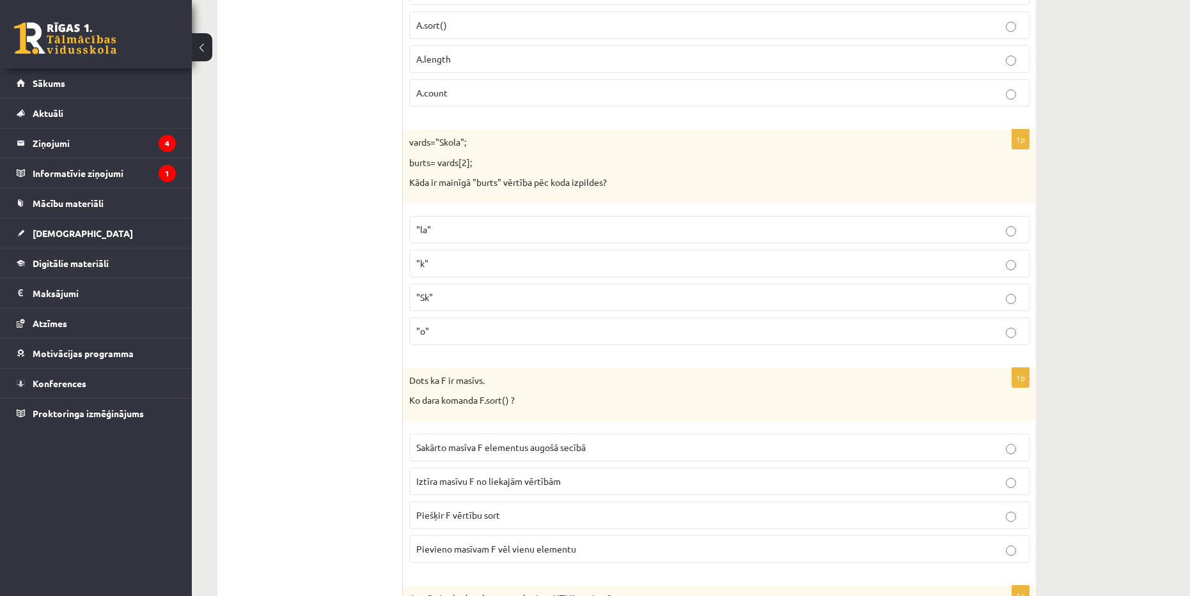
scroll to position [6152, 0]
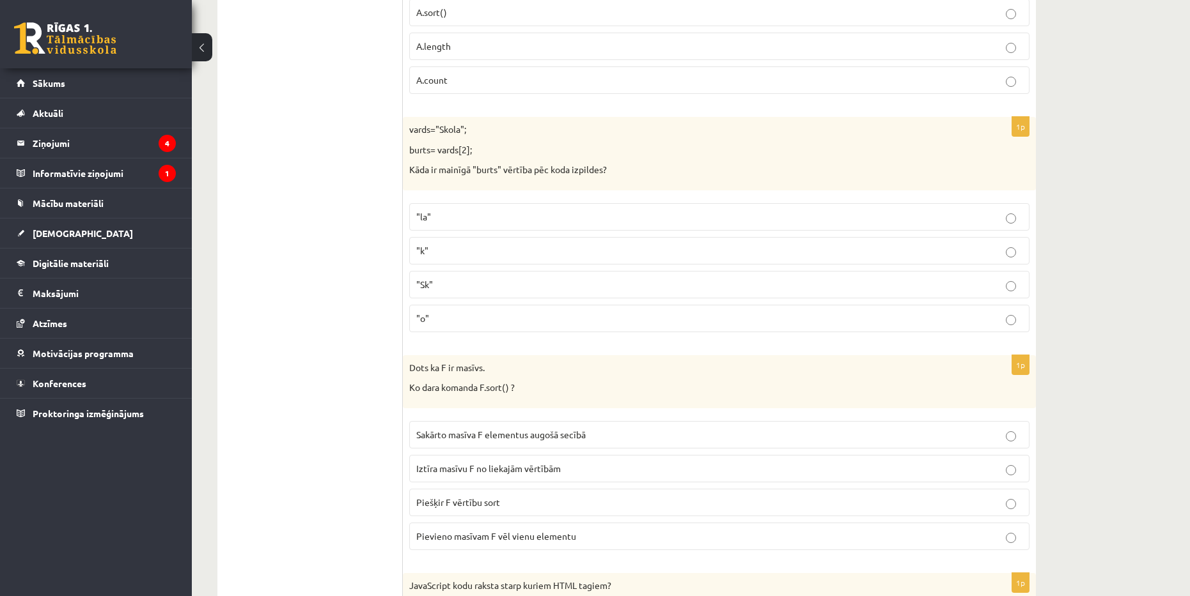
click at [485, 284] on p ""Sk"" at bounding box center [719, 284] width 606 height 13
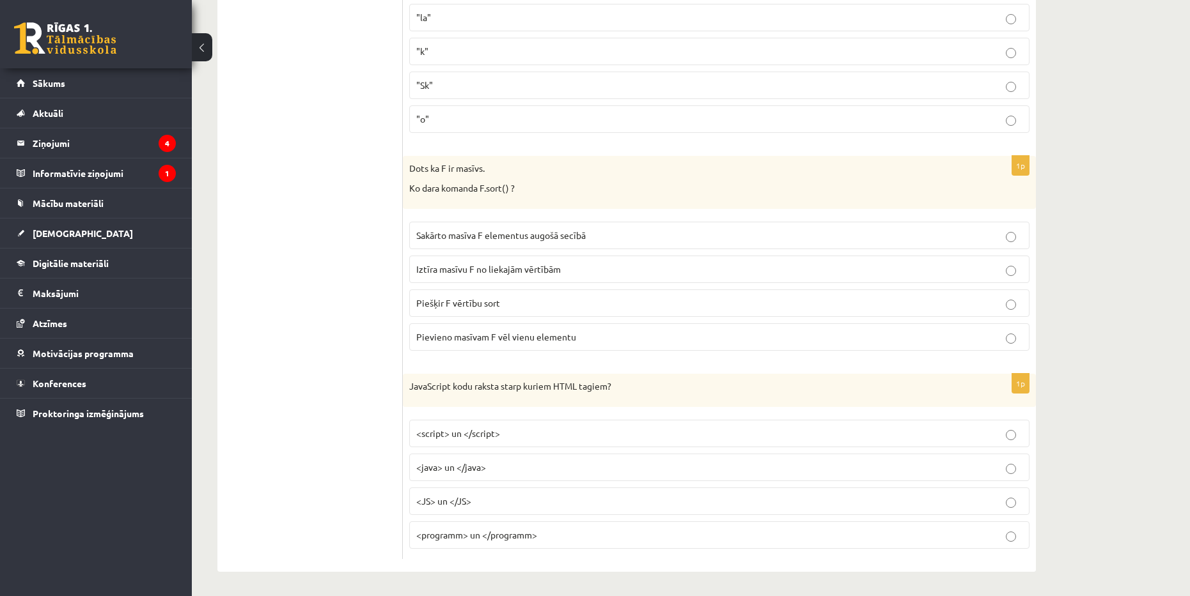
scroll to position [6353, 0]
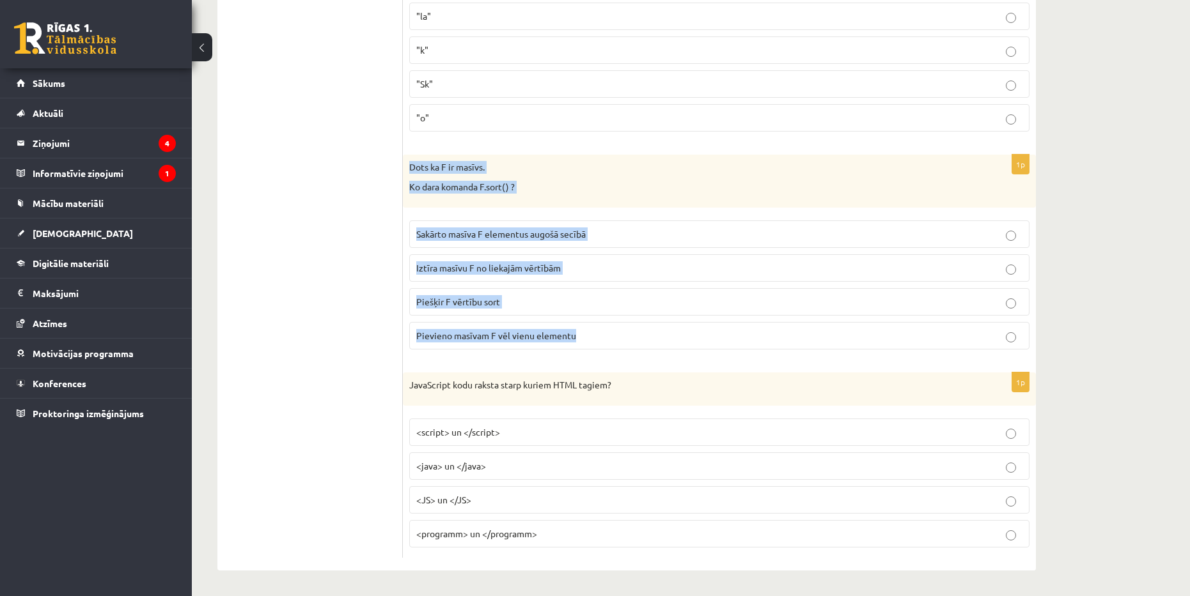
drag, startPoint x: 410, startPoint y: 166, endPoint x: 575, endPoint y: 333, distance: 235.1
click at [575, 333] on div "1p Dots ka F ir masīvs. Ko dara komanda F.sort() ? Sakārto masīva F elementus a…" at bounding box center [719, 257] width 633 height 205
click at [626, 231] on p "Sakārto masīva F elementus augošā secībā" at bounding box center [719, 234] width 606 height 13
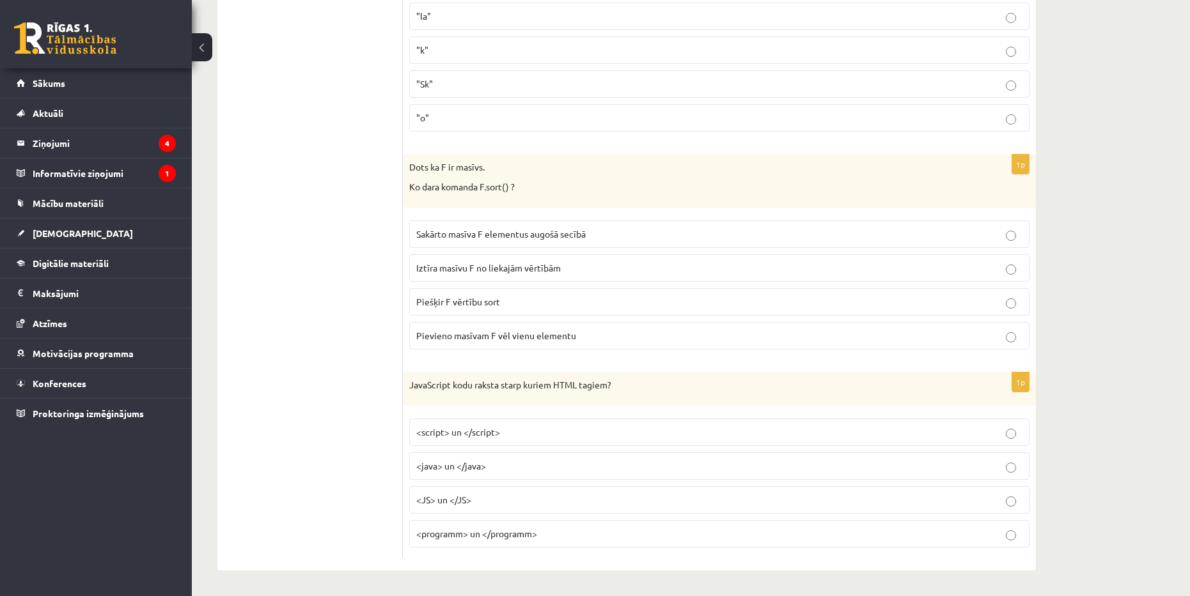
click at [500, 468] on p "<java> un </java>" at bounding box center [719, 466] width 606 height 13
click at [527, 439] on label "<script> un </script>" at bounding box center [719, 432] width 620 height 27
click at [565, 468] on p "<java> un </java>" at bounding box center [719, 466] width 606 height 13
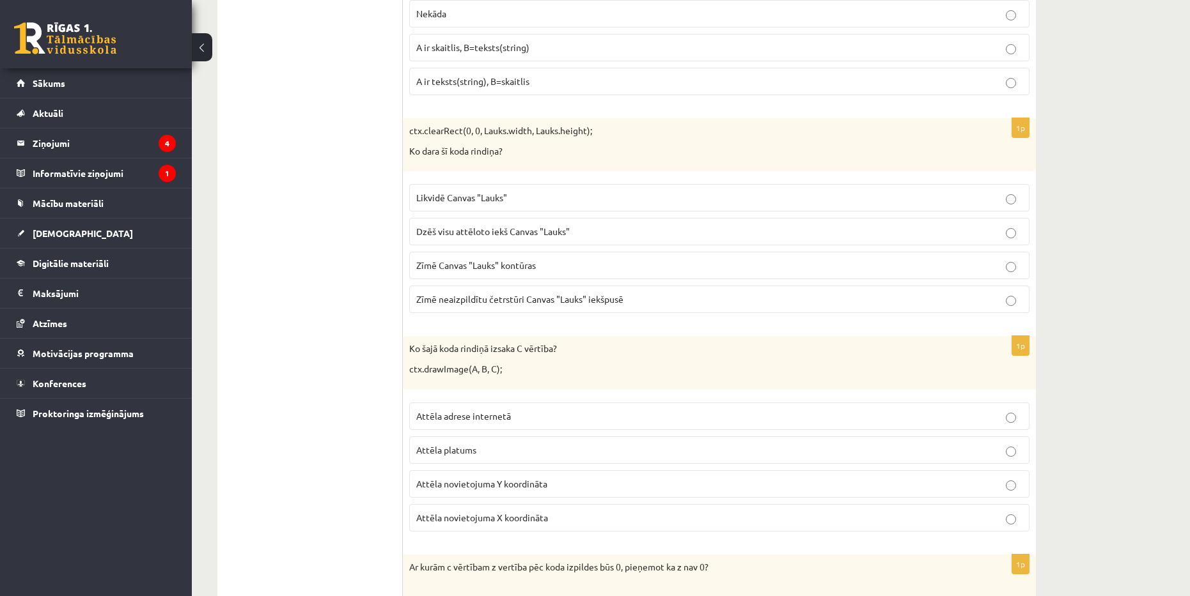
scroll to position [0, 0]
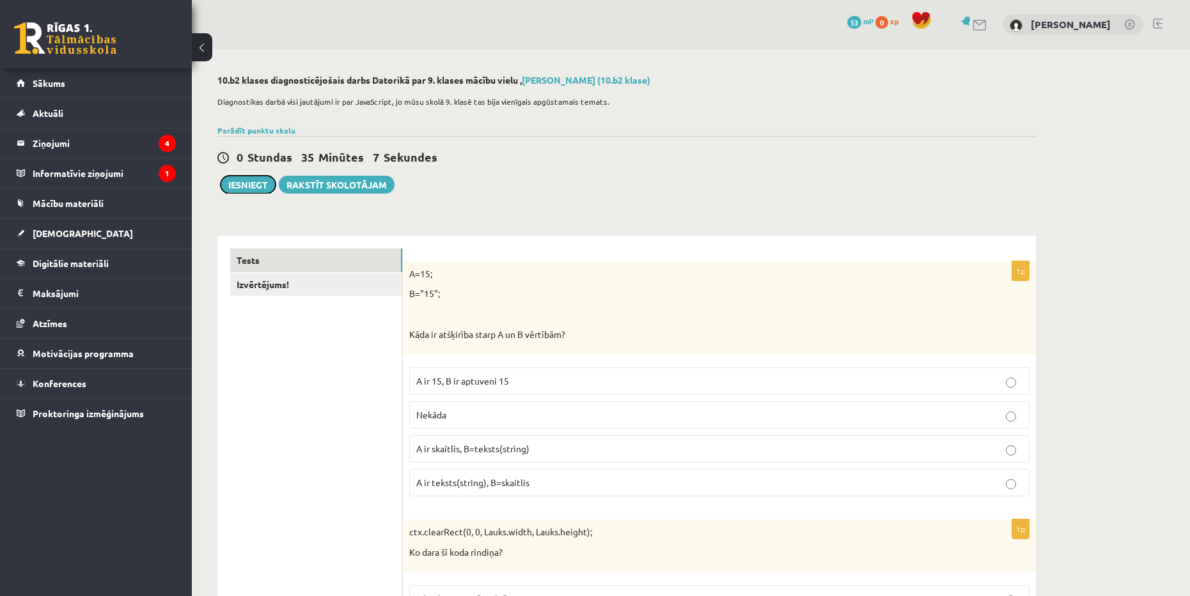
click at [246, 183] on button "Iesniegt" at bounding box center [248, 185] width 55 height 18
click at [323, 295] on link "Izvērtējums!" at bounding box center [316, 285] width 172 height 24
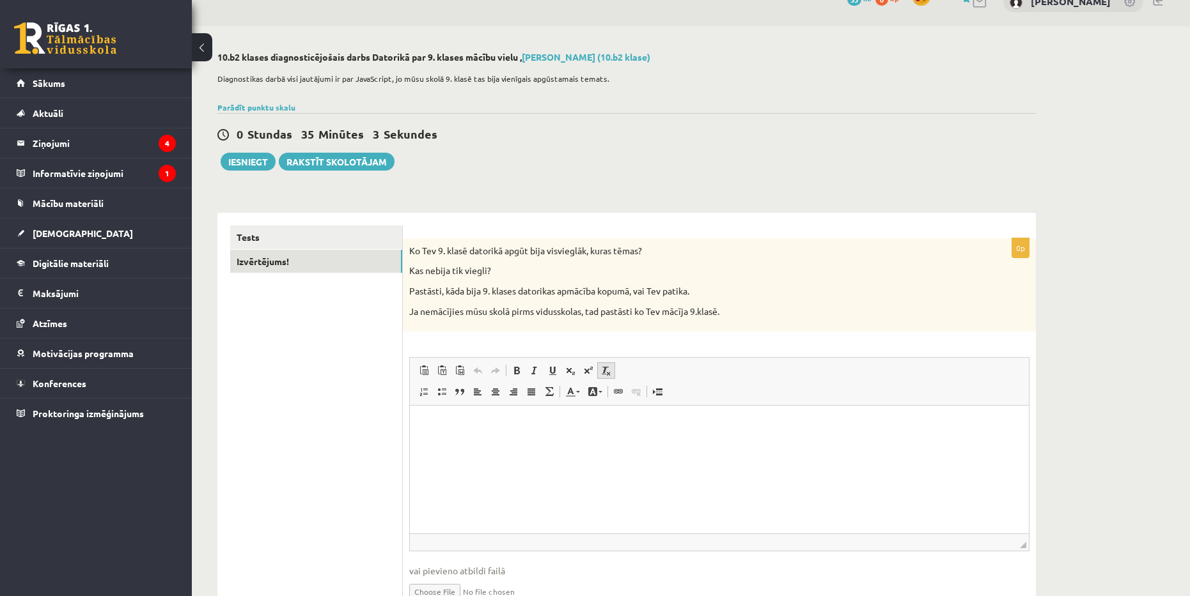
scroll to position [64, 0]
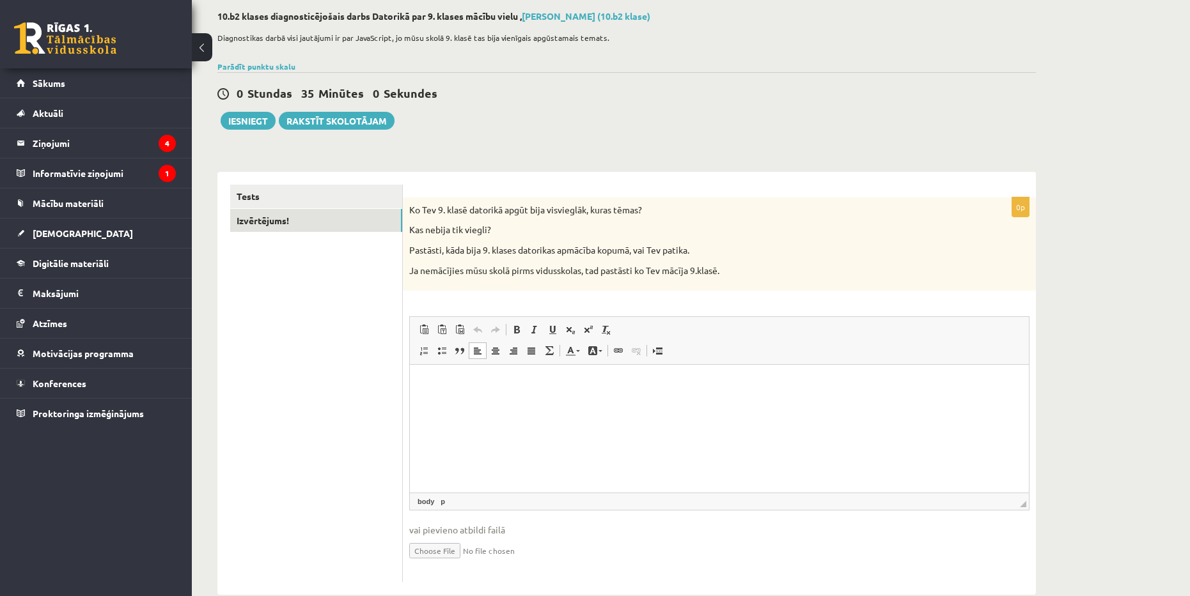
click at [591, 398] on html at bounding box center [719, 384] width 619 height 39
click at [247, 123] on button "Iesniegt" at bounding box center [248, 121] width 55 height 18
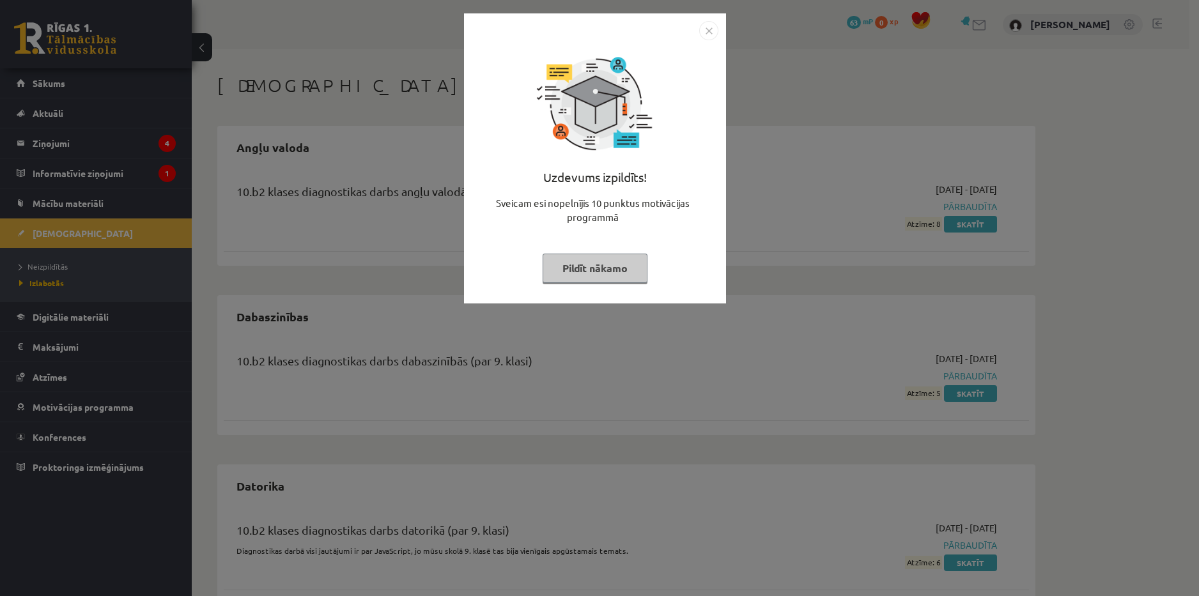
click at [711, 27] on img "Close" at bounding box center [708, 30] width 19 height 19
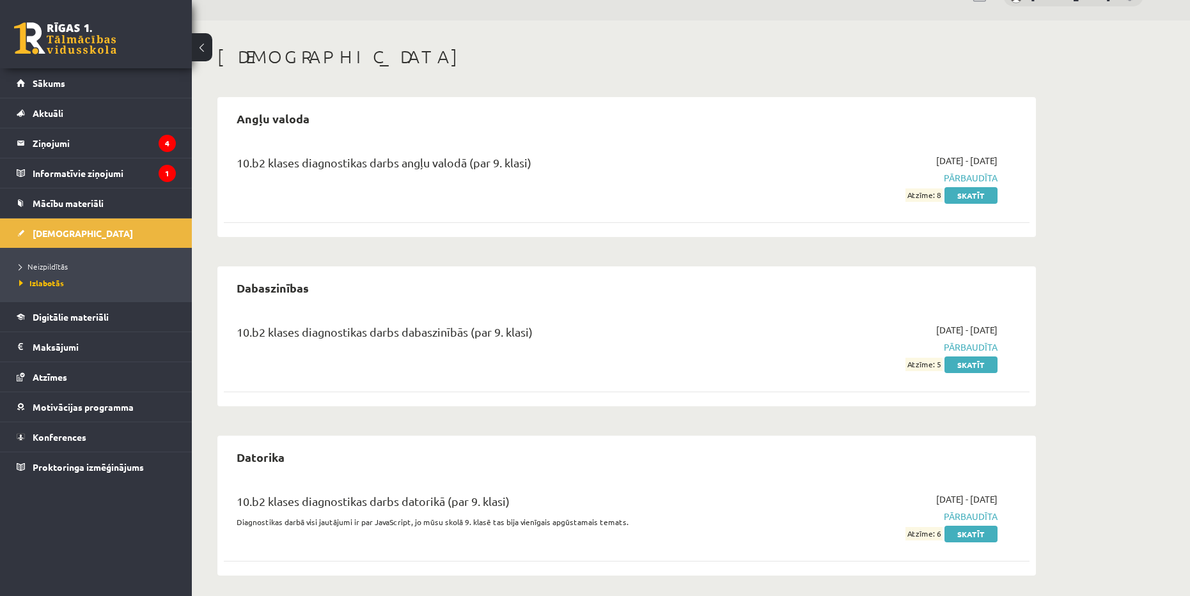
scroll to position [34, 0]
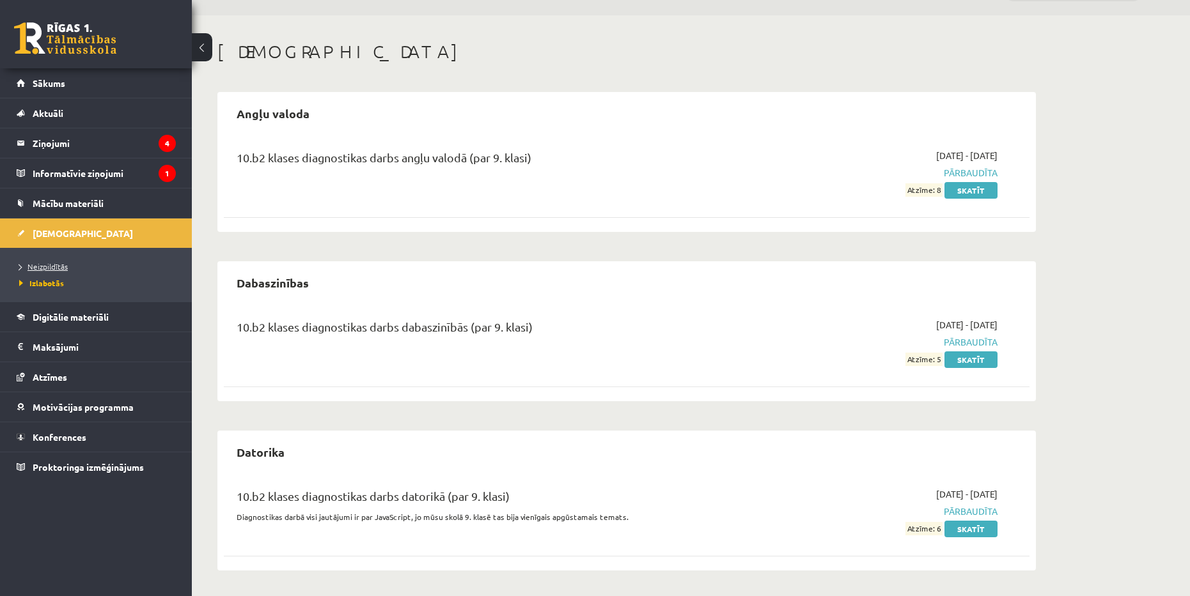
click at [61, 264] on span "Neizpildītās" at bounding box center [43, 266] width 49 height 10
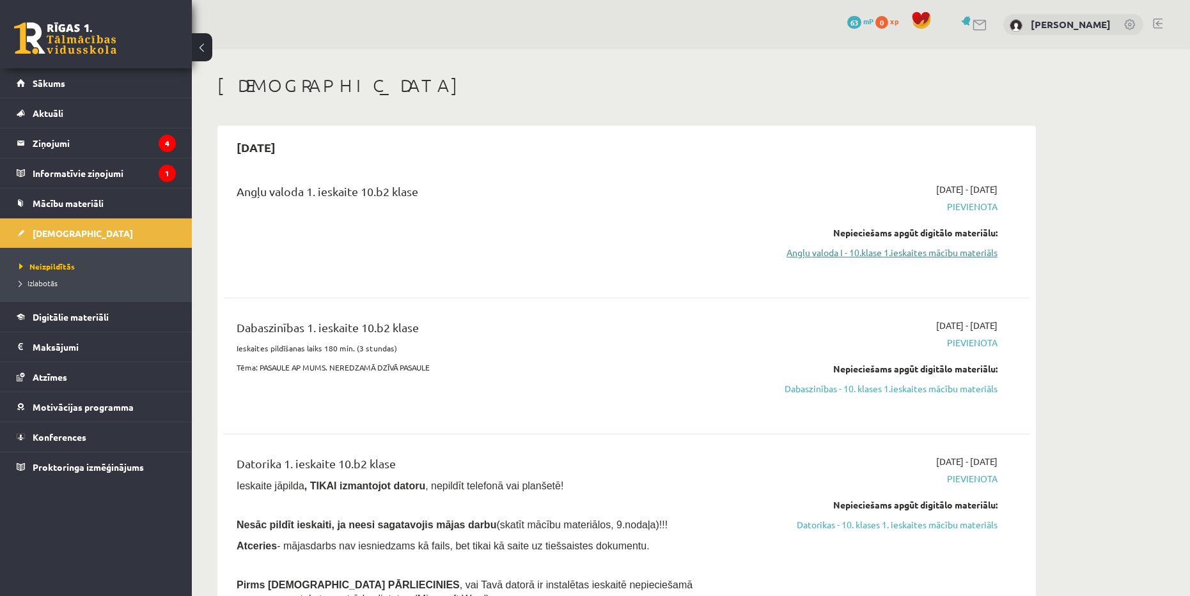
click at [926, 247] on link "Angļu valoda I - 10.klase 1.ieskaites mācību materiāls" at bounding box center [876, 252] width 241 height 13
